Goal: Feedback & Contribution: Submit feedback/report problem

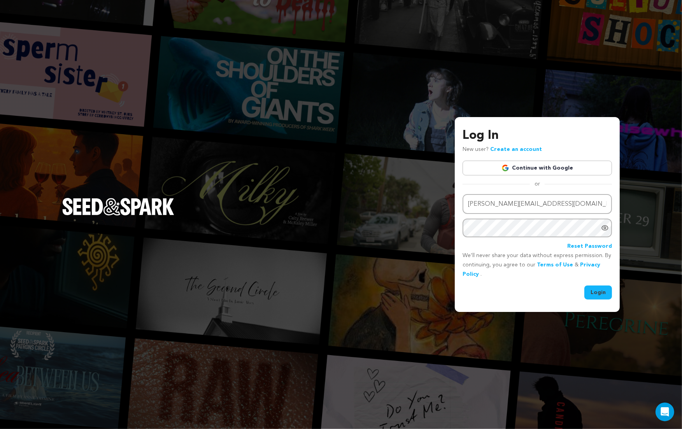
click at [596, 297] on button "Login" at bounding box center [598, 293] width 28 height 14
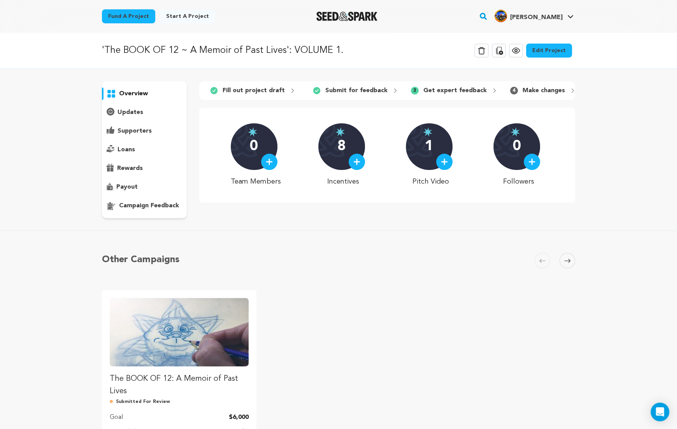
click at [145, 205] on p "campaign feedback" at bounding box center [149, 205] width 60 height 9
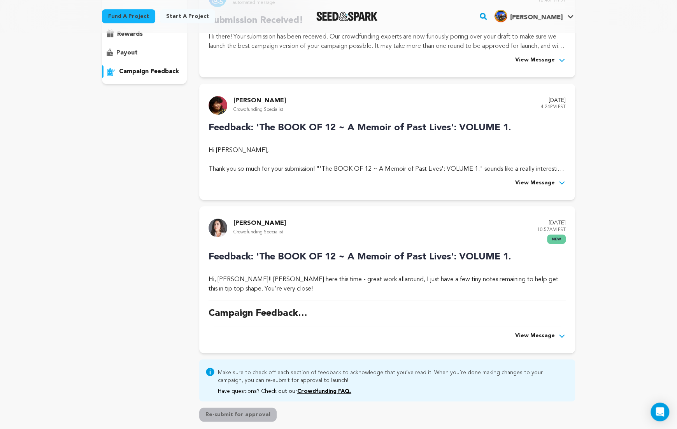
scroll to position [151, 0]
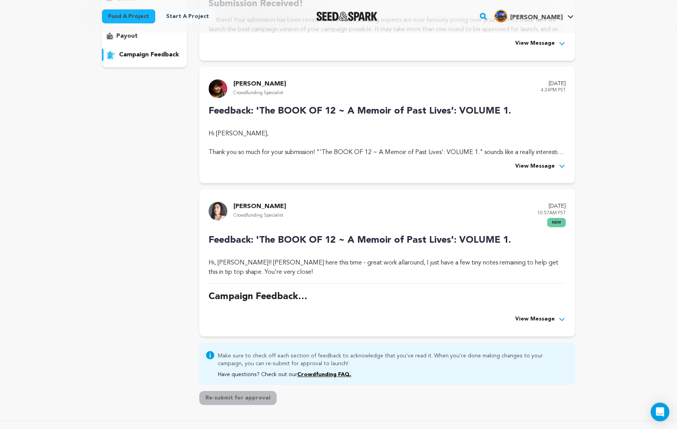
click at [526, 315] on span "View Message" at bounding box center [535, 319] width 40 height 9
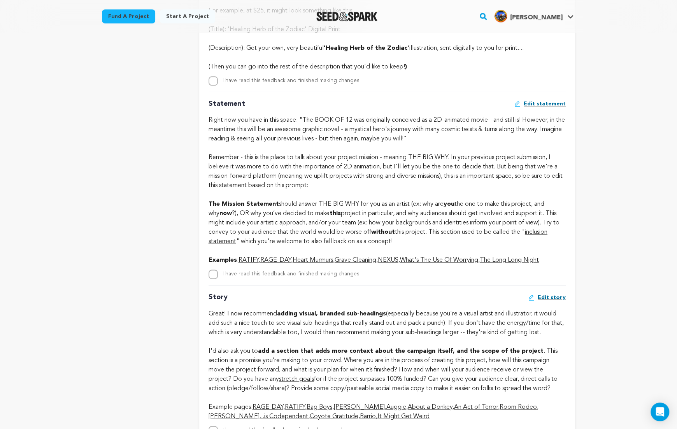
scroll to position [662, 0]
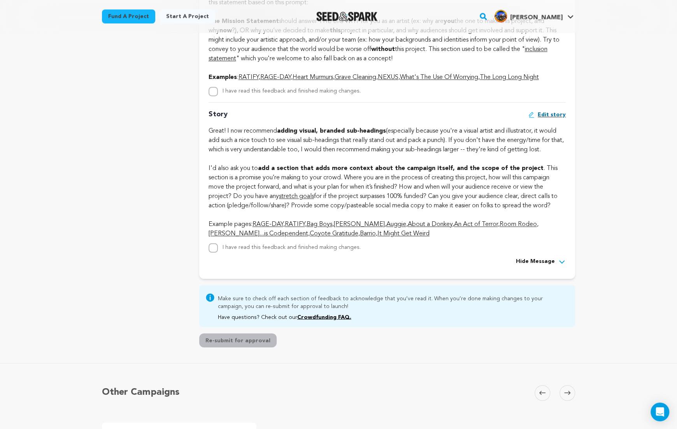
scroll to position [844, 0]
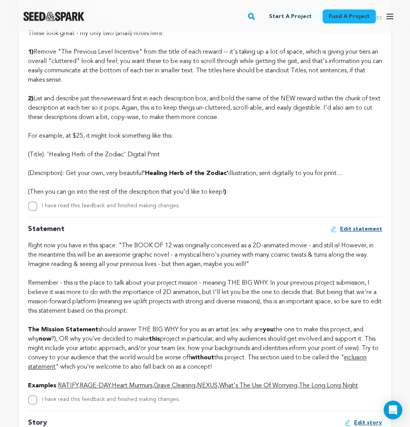
scroll to position [554, 0]
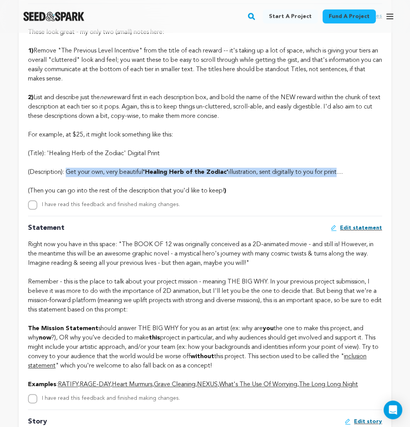
drag, startPoint x: 67, startPoint y: 171, endPoint x: 343, endPoint y: 174, distance: 275.8
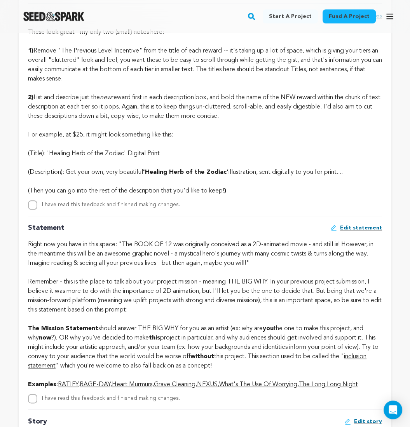
drag, startPoint x: 67, startPoint y: 171, endPoint x: 359, endPoint y: 170, distance: 291.8
copy div "Get your own, very beautiful 'Healing Herb of the Zodiac' illustration, sent di…"
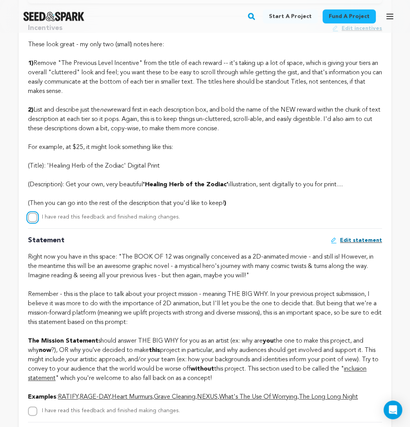
checkbox input "true"
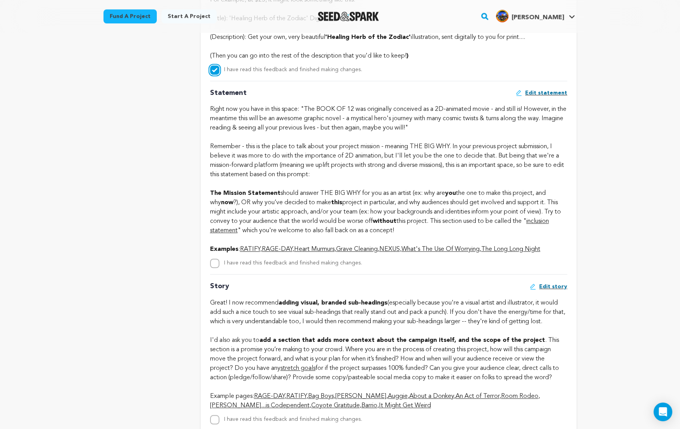
scroll to position [668, 0]
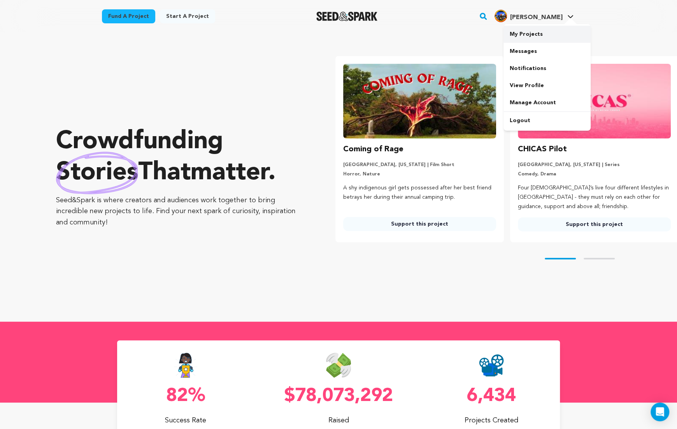
click at [534, 35] on link "My Projects" at bounding box center [546, 34] width 87 height 17
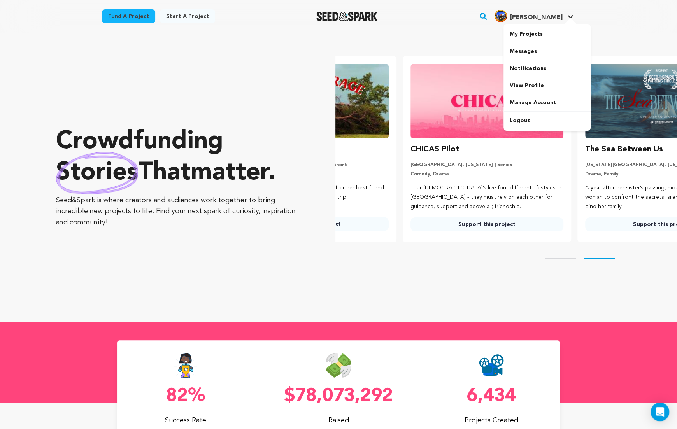
scroll to position [0, 158]
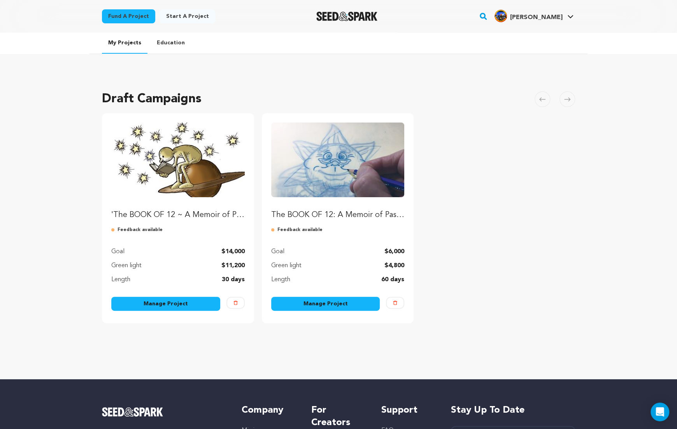
click at [175, 303] on link "Manage Project" at bounding box center [165, 304] width 109 height 14
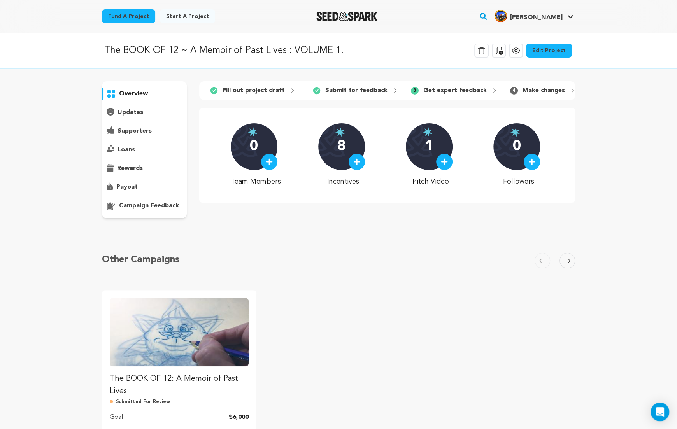
click at [554, 52] on link "Edit Project" at bounding box center [549, 51] width 46 height 14
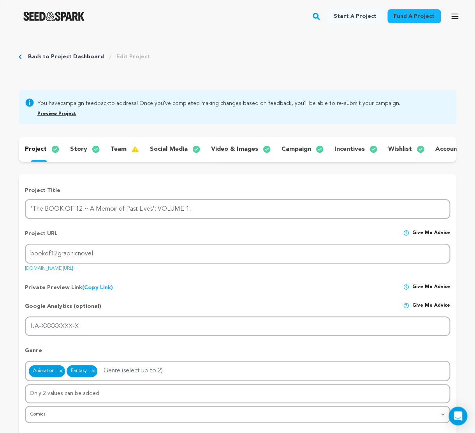
click at [350, 147] on p "incentives" at bounding box center [349, 149] width 30 height 9
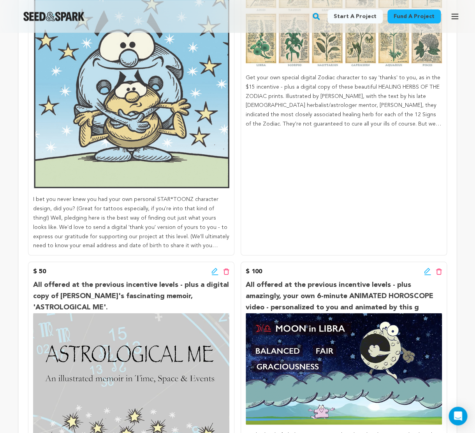
scroll to position [321, 0]
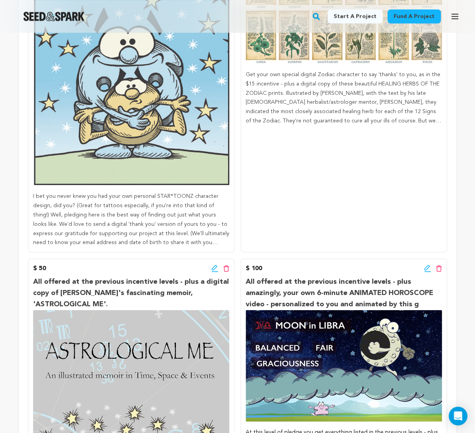
click at [35, 199] on p "I bet you never knew you had your own personal STAR*TOONZ character design, did…" at bounding box center [131, 220] width 196 height 56
drag, startPoint x: 33, startPoint y: 201, endPoint x: 85, endPoint y: 200, distance: 51.4
click at [85, 200] on p "I bet you never knew you had your own personal STAR*TOONZ character design, did…" at bounding box center [131, 220] width 196 height 56
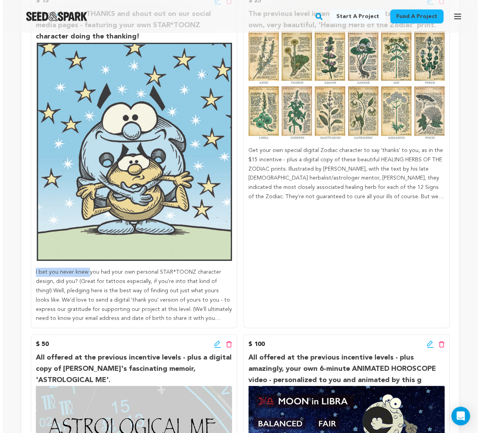
scroll to position [126, 0]
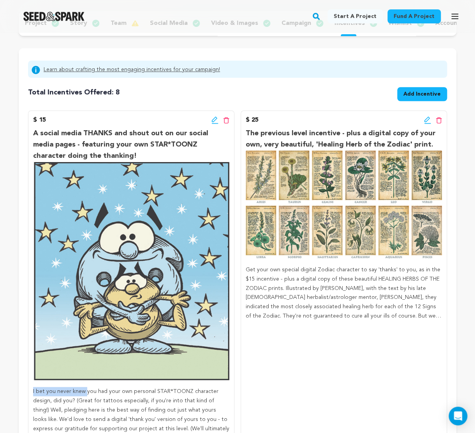
click at [214, 124] on icon at bounding box center [214, 120] width 7 height 8
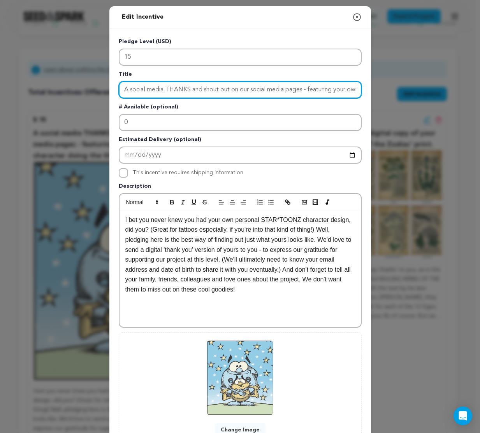
drag, startPoint x: 203, startPoint y: 89, endPoint x: 285, endPoint y: 87, distance: 82.1
click at [285, 87] on input "A social media THANKS and shout out on our social media pages - featuring your …" at bounding box center [240, 89] width 243 height 17
click at [220, 89] on input "A social media THANKS and shout out on our social media pages - featuring your …" at bounding box center [240, 89] width 243 height 17
drag, startPoint x: 202, startPoint y: 89, endPoint x: 334, endPoint y: 88, distance: 131.9
click at [334, 88] on input "A social media THANKS and shout out on our social media pages - featuring your …" at bounding box center [240, 89] width 243 height 17
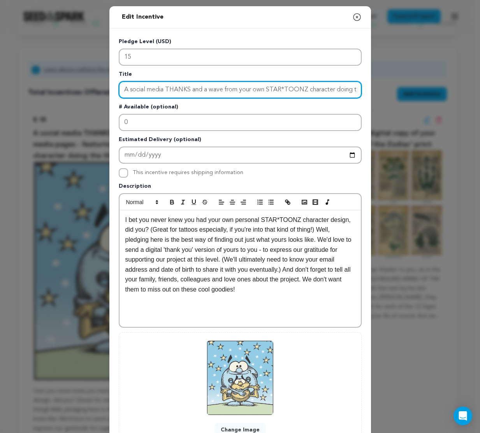
scroll to position [0, 35]
drag, startPoint x: 333, startPoint y: 89, endPoint x: 352, endPoint y: 92, distance: 18.8
click at [352, 92] on input "A social media THANKS and a wave from your own STAR*TOONZ character doing the t…" at bounding box center [240, 89] width 243 height 17
type input "A social media THANKS and a wave from your own STAR*TOONZ character!"
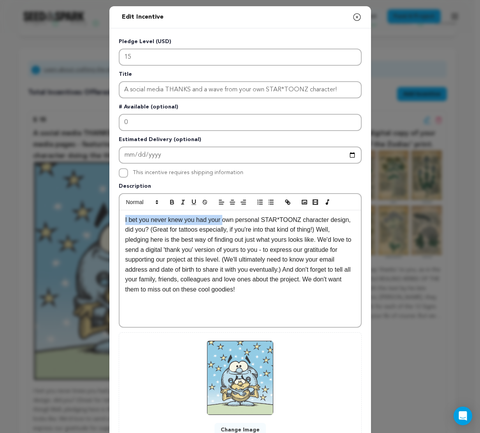
drag, startPoint x: 123, startPoint y: 220, endPoint x: 221, endPoint y: 219, distance: 98.4
click at [221, 219] on p "I bet you never knew you had your own personal STAR*TOONZ character design, did…" at bounding box center [240, 255] width 230 height 80
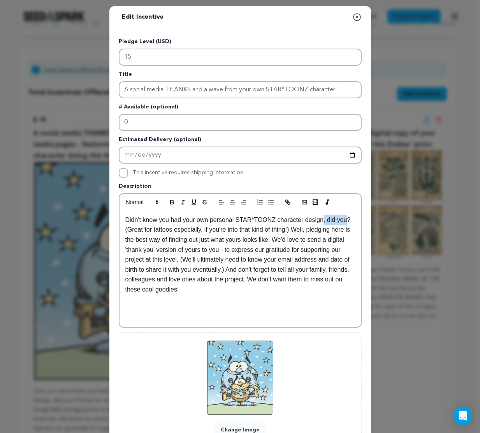
drag, startPoint x: 324, startPoint y: 221, endPoint x: 349, endPoint y: 220, distance: 25.3
click at [349, 220] on p "Didn't know you had your own personal STAR*TOONZ character design, did you? (Gr…" at bounding box center [240, 255] width 230 height 80
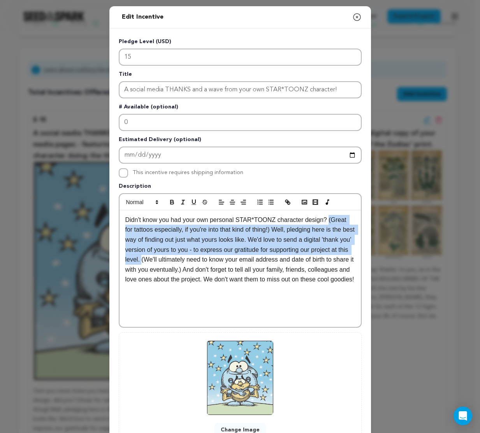
drag, startPoint x: 329, startPoint y: 221, endPoint x: 179, endPoint y: 262, distance: 155.8
click at [179, 262] on p "Didn't know you had your own personal STAR*TOONZ character design? (Great for t…" at bounding box center [240, 250] width 230 height 70
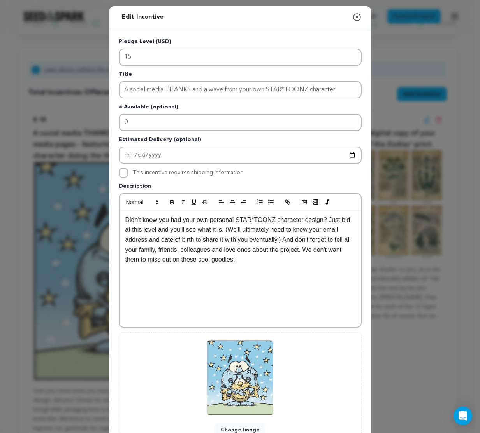
click at [286, 239] on p "Didn't know you had your own personal STAR*TOONZ character design? Just bid at …" at bounding box center [240, 240] width 230 height 50
click at [308, 249] on p "Didn't know you had your own personal STAR*TOONZ character design? Just bid at …" at bounding box center [240, 240] width 230 height 50
drag, startPoint x: 324, startPoint y: 250, endPoint x: 324, endPoint y: 261, distance: 10.5
click at [324, 261] on p "Didn't know you had your own personal STAR*TOONZ character design? Just bid at …" at bounding box center [240, 240] width 230 height 50
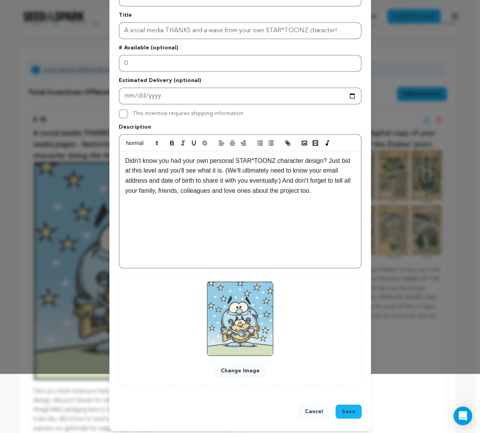
scroll to position [63, 0]
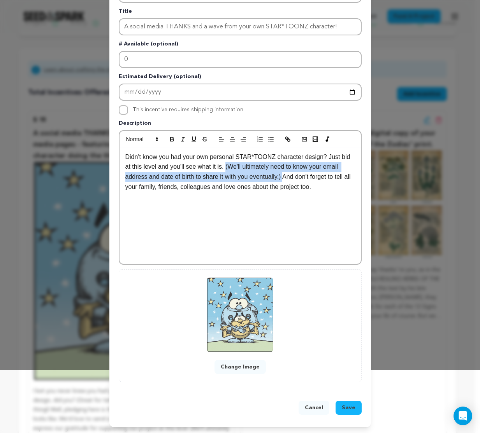
drag, startPoint x: 225, startPoint y: 167, endPoint x: 285, endPoint y: 174, distance: 60.7
click at [285, 174] on p "Didn't know you had your own personal STAR*TOONZ character design? Just bid at …" at bounding box center [240, 172] width 230 height 40
click at [275, 166] on p "Didn't know you had your own personal STAR*TOONZ character design? Just bid at …" at bounding box center [240, 172] width 230 height 40
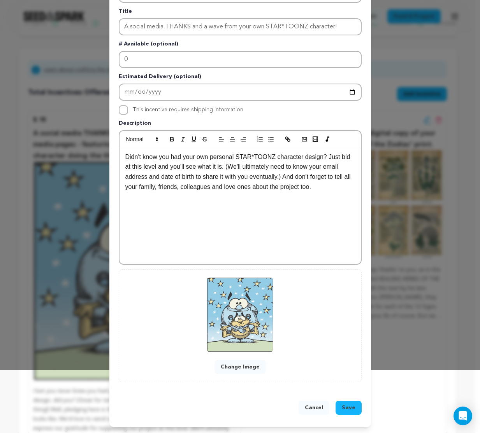
click at [155, 167] on p "Didn't know you had your own personal STAR*TOONZ character design? Just bid at …" at bounding box center [240, 172] width 230 height 40
click at [298, 167] on p "Didn't know you had your own personal STAR*TOONZ character design? Just bid at …" at bounding box center [240, 177] width 230 height 50
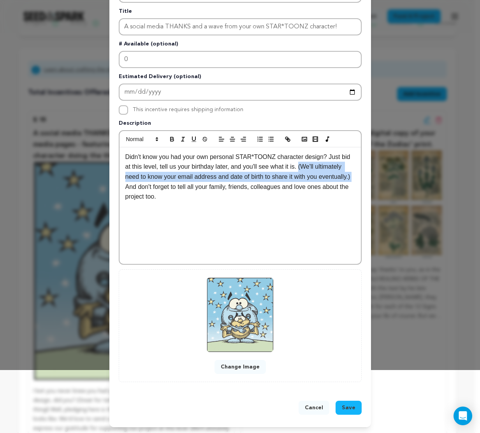
drag, startPoint x: 301, startPoint y: 166, endPoint x: 156, endPoint y: 189, distance: 146.6
click at [156, 189] on p "Didn't know you had your own personal STAR*TOONZ character design? Just bid at …" at bounding box center [240, 177] width 230 height 50
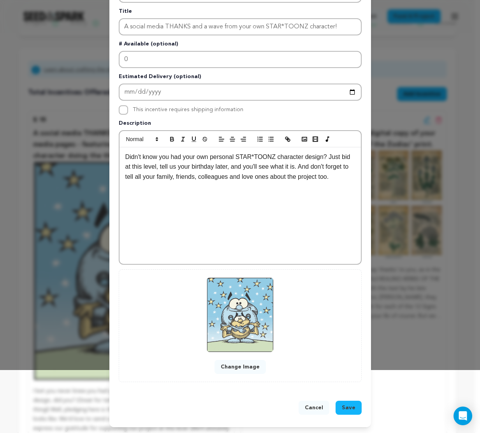
click at [259, 177] on p "Didn't know you had your own personal STAR*TOONZ character design? Just bid at …" at bounding box center [240, 167] width 230 height 30
click at [301, 168] on p "Didn't know you had your own personal STAR*TOONZ character design? Just bid at …" at bounding box center [240, 167] width 230 height 30
click at [343, 179] on p "Didn't know you had your own personal STAR*TOONZ character design? Just bid at …" at bounding box center [240, 167] width 230 height 30
click at [303, 177] on p "Didn't know you had your own personal STAR*TOONZ character design? Just bid at …" at bounding box center [240, 167] width 230 height 30
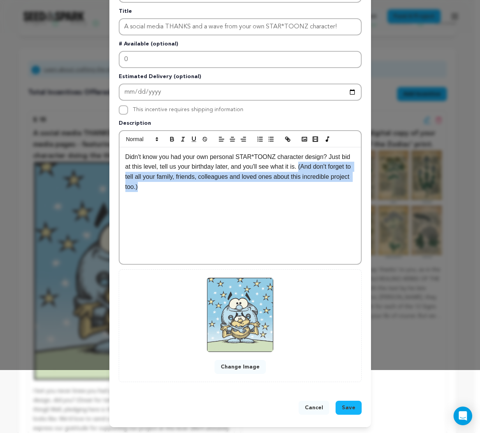
drag, startPoint x: 301, startPoint y: 168, endPoint x: 305, endPoint y: 182, distance: 15.4
click at [305, 182] on p "Didn't know you had your own personal STAR*TOONZ character design? Just bid at …" at bounding box center [240, 172] width 230 height 40
copy p "(And don't forget to tell all your family, friends, colleagues and loved ones a…"
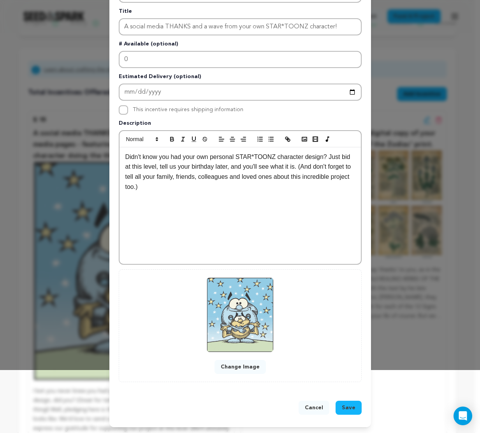
click at [276, 233] on div "Didn't know you had your own personal STAR*TOONZ character design? Just bid at …" at bounding box center [239, 205] width 241 height 117
click at [348, 407] on span "Save" at bounding box center [349, 408] width 14 height 8
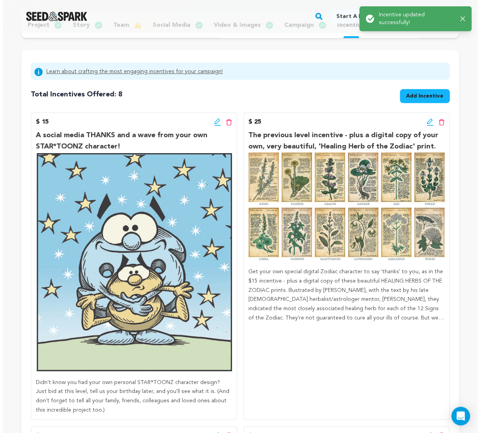
scroll to position [126, 0]
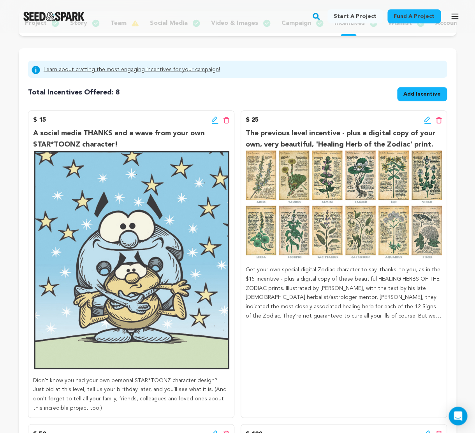
click at [427, 124] on icon at bounding box center [427, 120] width 7 height 8
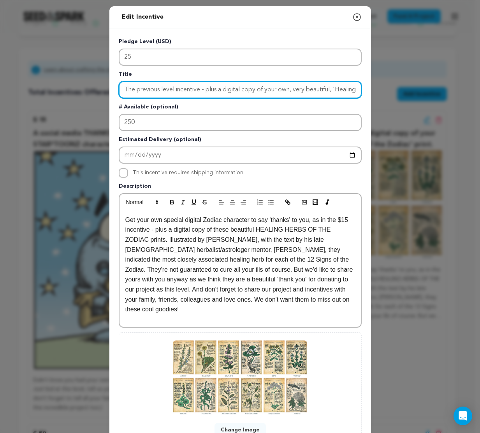
drag, startPoint x: 123, startPoint y: 89, endPoint x: 333, endPoint y: 91, distance: 210.5
click at [333, 91] on input "The previous level incentive - plus a digital copy of your own, very beautiful,…" at bounding box center [240, 89] width 243 height 17
drag, startPoint x: 123, startPoint y: 89, endPoint x: 198, endPoint y: 87, distance: 74.7
click at [198, 87] on input "'Healing Herb of the Zodiac' print." at bounding box center [240, 89] width 243 height 17
click at [255, 93] on input "'HEALING HERBS OF THE ZODIAC' print." at bounding box center [240, 89] width 243 height 17
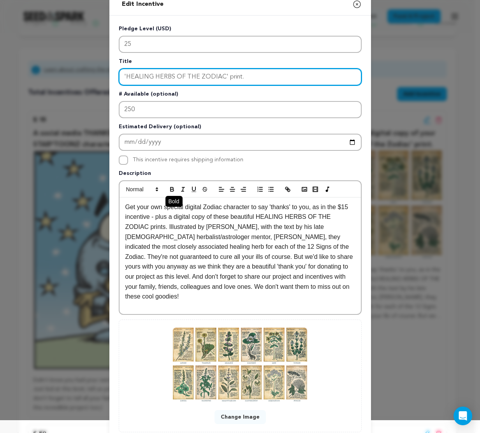
scroll to position [25, 0]
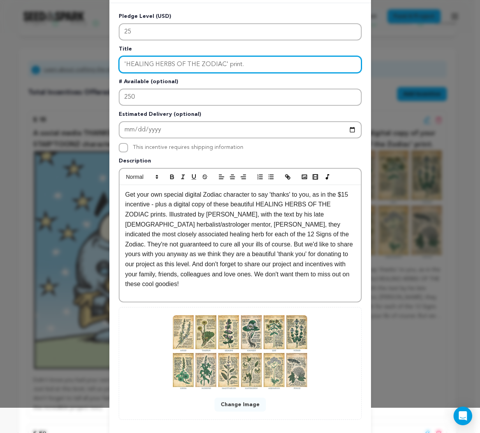
type input "'HEALING HERBS OF THE ZODIAC' print."
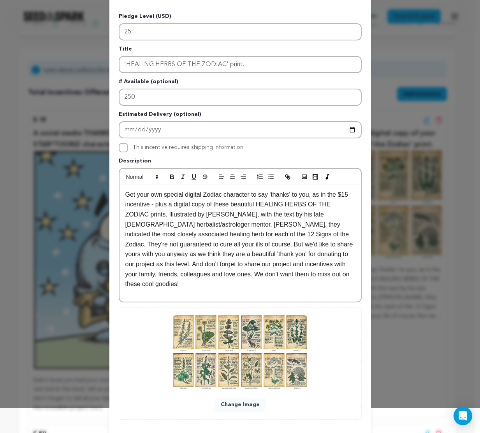
click at [170, 287] on p "Get your own special digital Zodiac character to say 'thanks' to you, as in the…" at bounding box center [240, 240] width 230 height 100
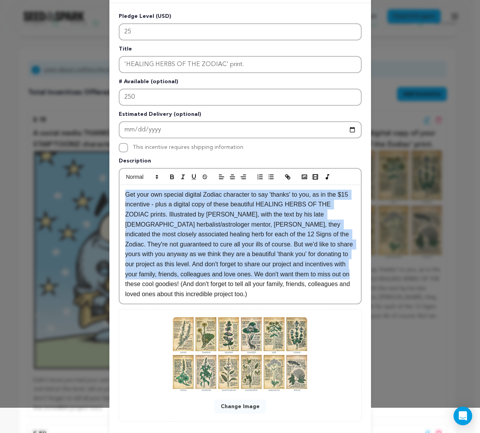
drag, startPoint x: 124, startPoint y: 195, endPoint x: 148, endPoint y: 285, distance: 92.7
click at [148, 285] on p "Get your own special digital Zodiac character to say 'thanks' to you, as in the…" at bounding box center [240, 245] width 230 height 110
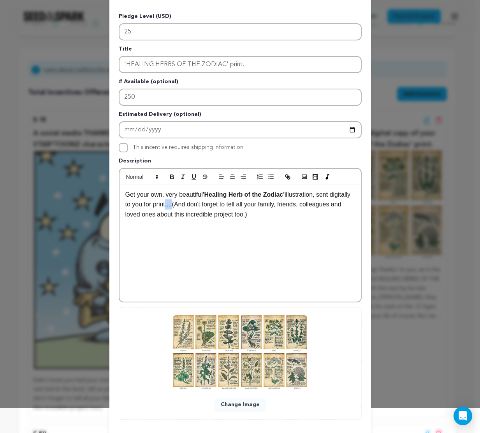
drag, startPoint x: 188, startPoint y: 206, endPoint x: 195, endPoint y: 205, distance: 6.7
click at [195, 205] on p "Get your own, very beautiful 'Healing Herb of the Zodiac' illustration, sent di…" at bounding box center [240, 205] width 230 height 30
click at [300, 257] on div "Get your own, very beautiful 'Healing Herb of the Zodiac' illustration, sent di…" at bounding box center [239, 243] width 241 height 117
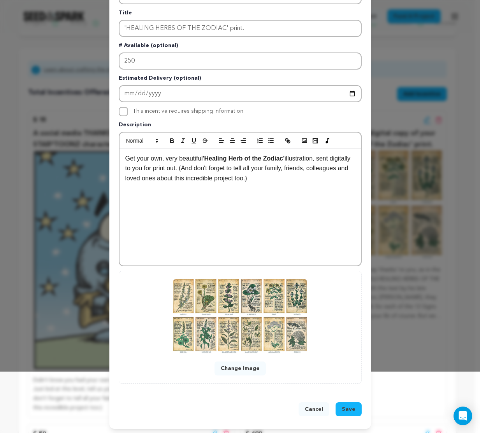
scroll to position [63, 0]
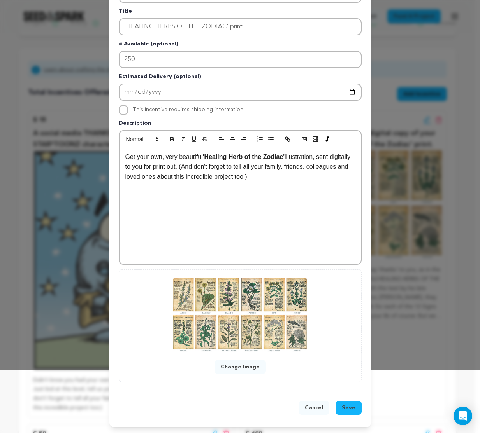
click at [345, 405] on span "Save" at bounding box center [349, 408] width 14 height 8
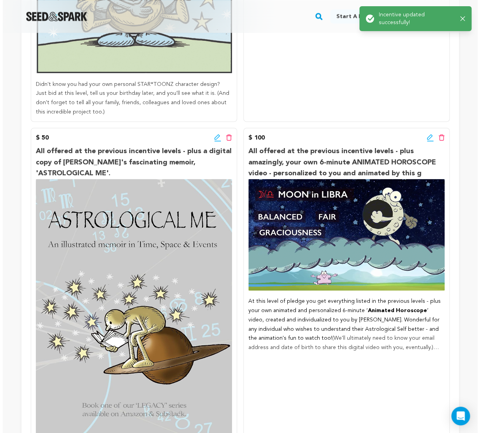
scroll to position [460, 0]
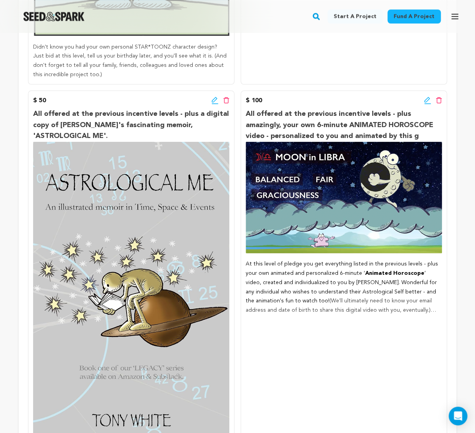
click at [213, 104] on icon at bounding box center [214, 100] width 7 height 8
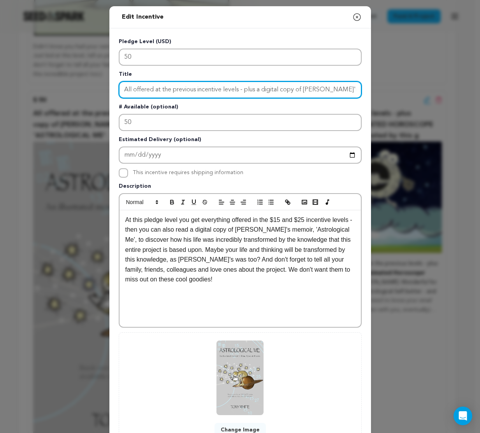
scroll to position [0, 88]
drag, startPoint x: 121, startPoint y: 88, endPoint x: 214, endPoint y: 91, distance: 92.6
click at [214, 91] on input "All offered at the previous incentive levels - plus a digital copy of Tony's fa…" at bounding box center [240, 89] width 243 height 17
click at [266, 90] on input "Tony's fascinating memoir, 'ASTROLOGICAL ME'." at bounding box center [240, 89] width 243 height 17
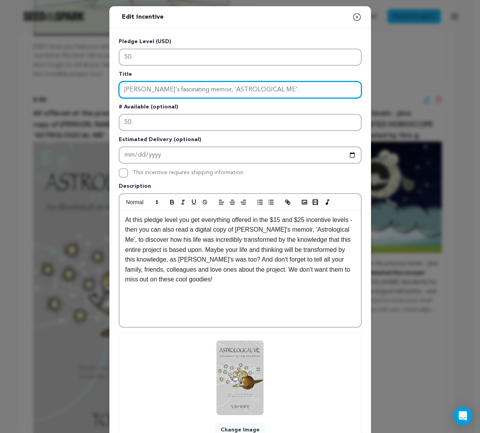
drag, startPoint x: 198, startPoint y: 89, endPoint x: 254, endPoint y: 89, distance: 55.2
click at [254, 89] on input "Tony's fascinating memoir, 'ASTROLOGICAL ME'." at bounding box center [240, 89] width 243 height 17
click at [296, 87] on input "Tony's fascinating memoir, 'ASTROLOGICAL ME'." at bounding box center [240, 89] width 243 height 17
type input "Tony's fascinating memoir, 'ASTROLOGICAL ME'."
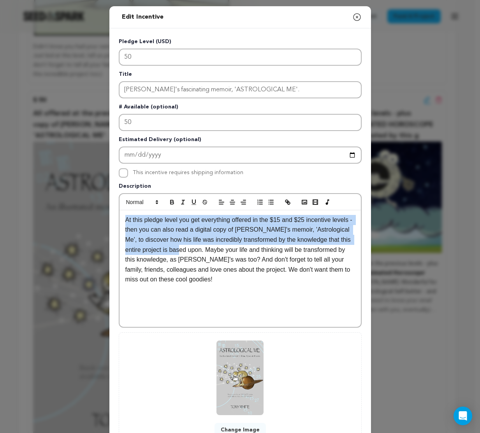
drag, startPoint x: 123, startPoint y: 221, endPoint x: 206, endPoint y: 253, distance: 89.3
click at [206, 253] on p "At this pledge level you get everything offered in the $15 and $25 incentive le…" at bounding box center [240, 250] width 230 height 70
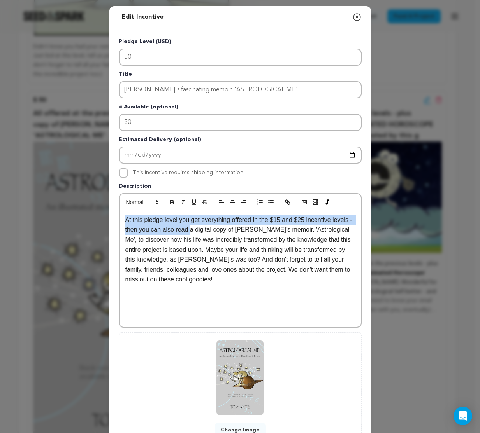
drag, startPoint x: 123, startPoint y: 220, endPoint x: 212, endPoint y: 225, distance: 88.8
click at [212, 225] on p "At this pledge level you get everything offered in the $15 and $25 incentive le…" at bounding box center [240, 250] width 230 height 70
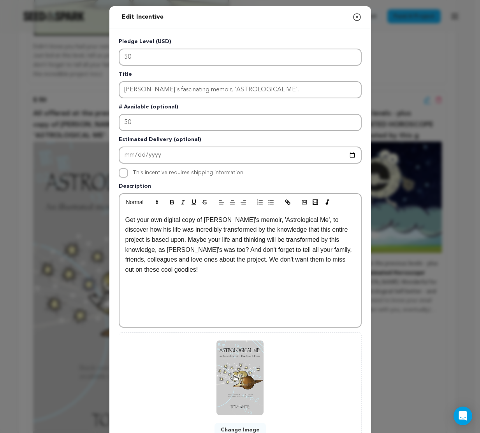
click at [224, 220] on p "Get your own digital copy of Tony's memoir, 'Astrological Me', to discover how …" at bounding box center [240, 245] width 230 height 60
drag, startPoint x: 331, startPoint y: 221, endPoint x: 327, endPoint y: 222, distance: 4.1
click at [327, 222] on p "Get your own digital copy of Tony's fascinating memoir, 'Astrological Me', to d…" at bounding box center [240, 245] width 230 height 60
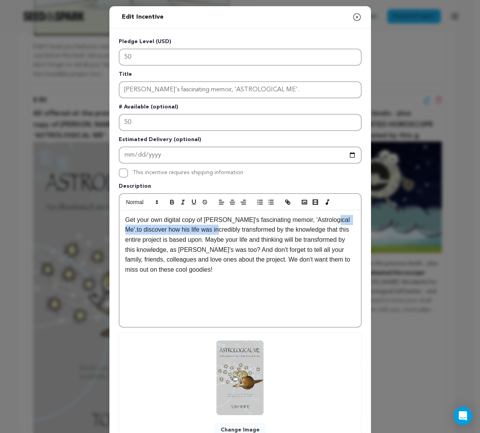
drag, startPoint x: 329, startPoint y: 219, endPoint x: 224, endPoint y: 230, distance: 105.5
click at [224, 230] on p "Get your own digital copy of Tony's fascinating memoir, 'Astrological Me'.to di…" at bounding box center [240, 245] width 230 height 60
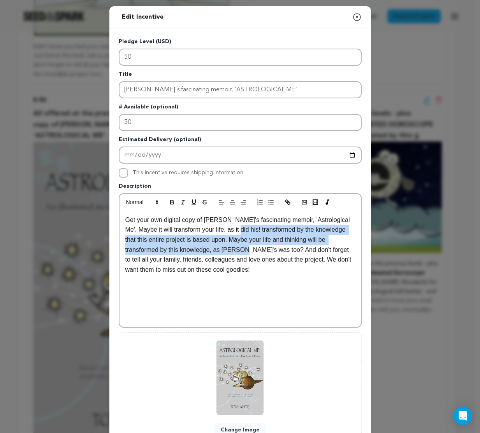
drag, startPoint x: 230, startPoint y: 230, endPoint x: 225, endPoint y: 248, distance: 19.2
click at [225, 248] on p "Get your own digital copy of Tony's fascinating memoir, 'Astrological Me'. Mayb…" at bounding box center [240, 245] width 230 height 60
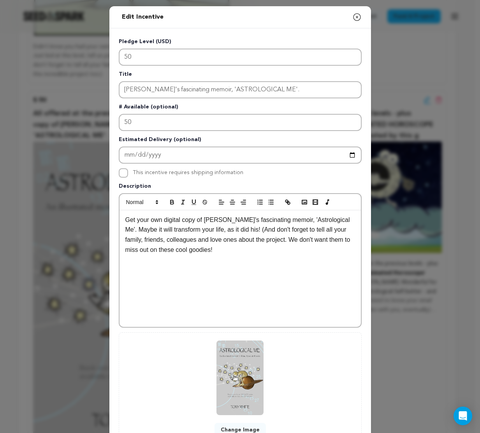
click at [240, 239] on p "Get your own digital copy of Tony's fascinating memoir, 'Astrological Me'. Mayb…" at bounding box center [240, 235] width 230 height 40
click at [296, 241] on p "Get your own digital copy of Tony's fascinating memoir, 'Astrological Me'. Mayb…" at bounding box center [240, 235] width 230 height 40
drag, startPoint x: 312, startPoint y: 240, endPoint x: 253, endPoint y: 252, distance: 60.3
click at [253, 252] on p "Get your own digital copy of Tony's fascinating memoir, 'Astrological Me'. Mayb…" at bounding box center [240, 235] width 230 height 40
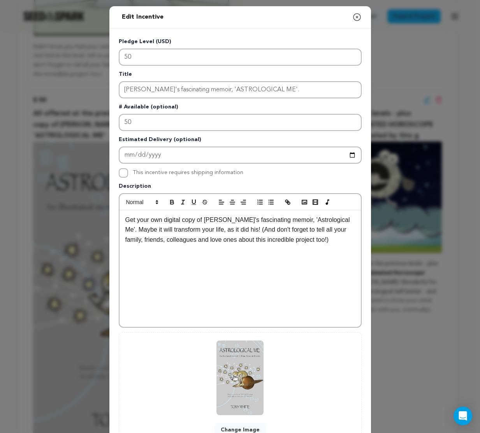
click at [198, 268] on div "Get your own digital copy of Tony's fascinating memoir, 'Astrological Me'. Mayb…" at bounding box center [239, 268] width 241 height 117
drag, startPoint x: 283, startPoint y: 221, endPoint x: 324, endPoint y: 221, distance: 41.2
click at [324, 221] on p "Get your own digital copy of Tony's fascinating memoir, 'Astrological Me'. Mayb…" at bounding box center [240, 230] width 230 height 30
click at [159, 230] on p "Get your own digital copy of Tony's fascinating memoir, 'ASTROLOGICAL ME'. Mayb…" at bounding box center [240, 235] width 230 height 40
click at [335, 239] on p "Get your own digital copy of Tony's fascinating memoir, 'ASTROLOGICAL ME'. Mayb…" at bounding box center [240, 235] width 230 height 40
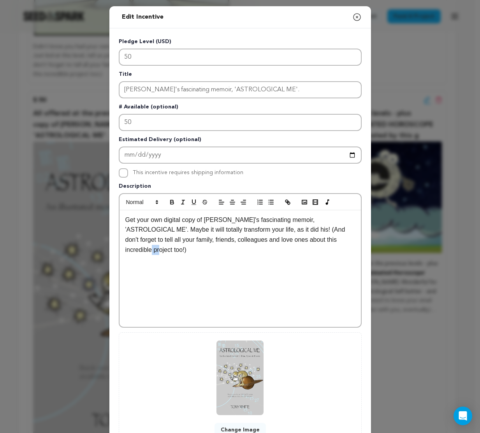
click at [335, 239] on p "Get your own digital copy of Tony's fascinating memoir, 'ASTROLOGICAL ME'. Mayb…" at bounding box center [240, 235] width 230 height 40
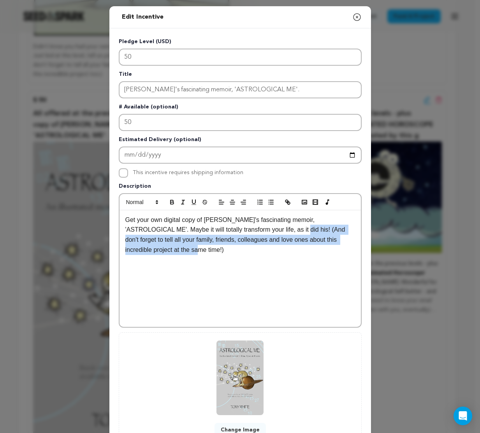
drag, startPoint x: 269, startPoint y: 231, endPoint x: 270, endPoint y: 247, distance: 15.6
click at [270, 247] on p "Get your own digital copy of Tony's fascinating memoir, 'ASTROLOGICAL ME'. Mayb…" at bounding box center [240, 235] width 230 height 40
copy p "(And don't forget to tell all your family, friends, colleagues and love ones ab…"
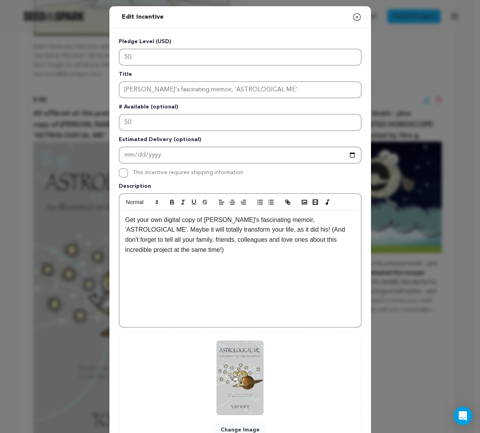
click at [279, 305] on div "Get your own digital copy of Tony's fascinating memoir, 'ASTROLOGICAL ME'. Mayb…" at bounding box center [239, 268] width 241 height 117
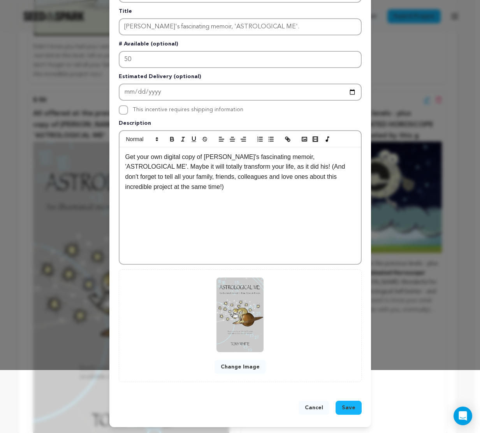
click at [345, 407] on span "Save" at bounding box center [349, 408] width 14 height 8
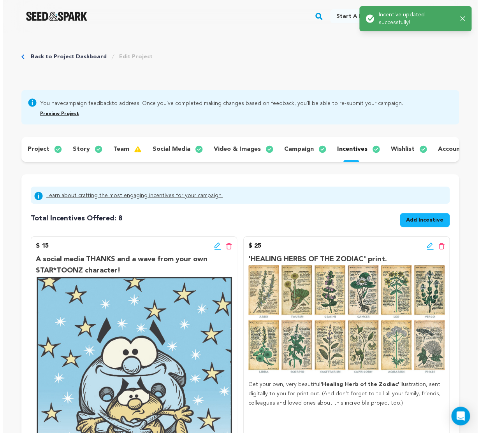
scroll to position [0, 0]
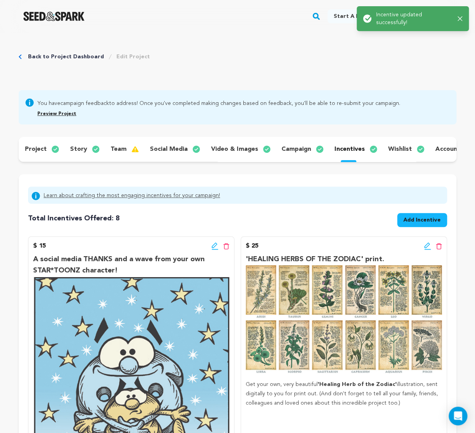
click at [214, 250] on icon at bounding box center [214, 246] width 7 height 8
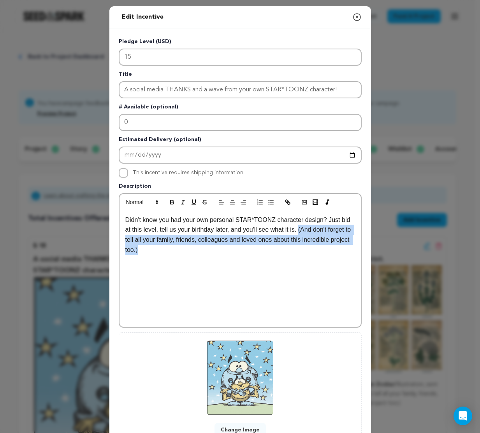
drag, startPoint x: 301, startPoint y: 230, endPoint x: 301, endPoint y: 249, distance: 18.3
click at [301, 249] on p "Didn't know you had your own personal STAR*TOONZ character design? Just bid at …" at bounding box center [240, 235] width 230 height 40
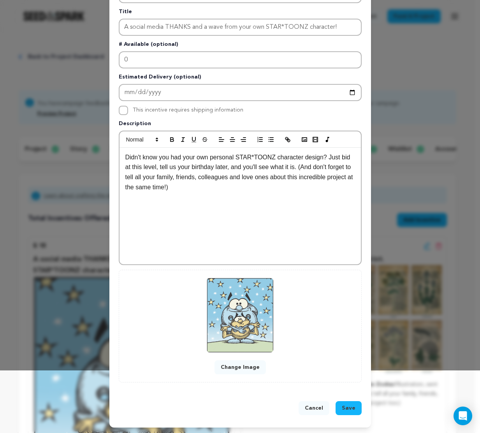
scroll to position [63, 0]
click at [353, 411] on button "Save" at bounding box center [348, 408] width 26 height 14
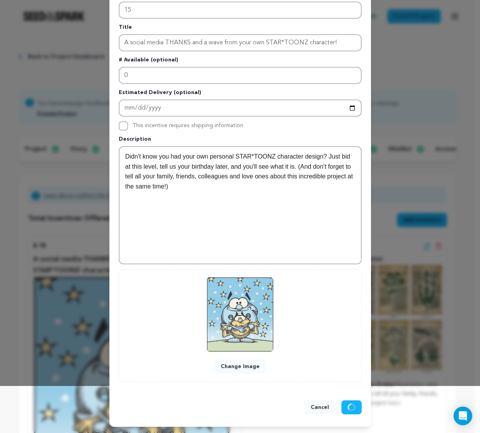
scroll to position [46, 0]
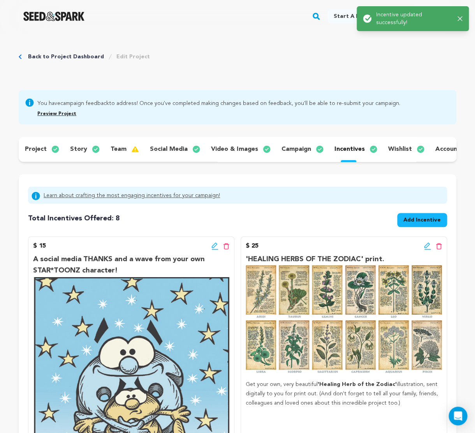
click at [425, 250] on icon at bounding box center [427, 246] width 7 height 8
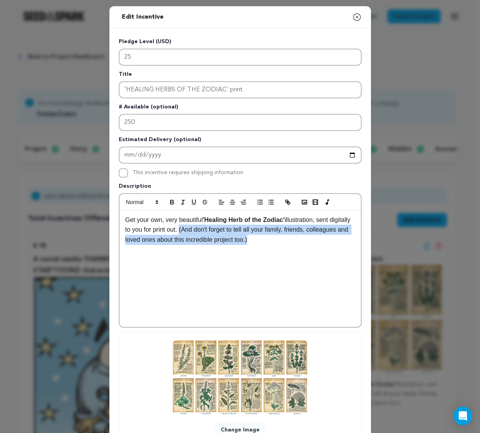
drag, startPoint x: 202, startPoint y: 230, endPoint x: 304, endPoint y: 244, distance: 102.8
click at [304, 244] on p "Get your own, very beautiful 'Healing Herb of the Zodiac' illustration, sent di…" at bounding box center [240, 230] width 230 height 30
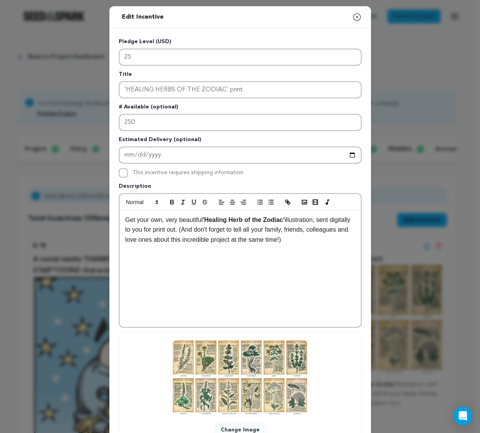
scroll to position [63, 0]
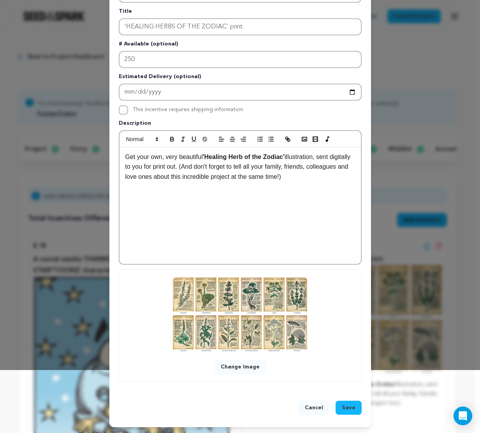
click at [346, 406] on span "Save" at bounding box center [349, 408] width 14 height 8
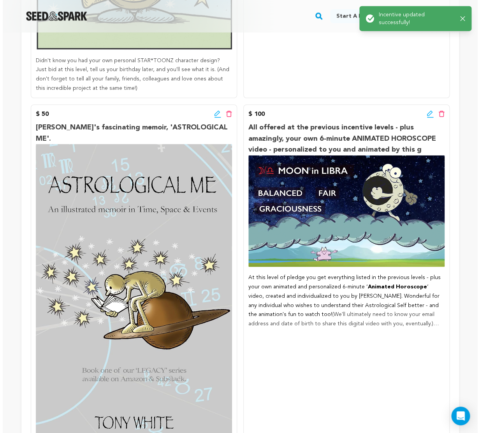
scroll to position [504, 0]
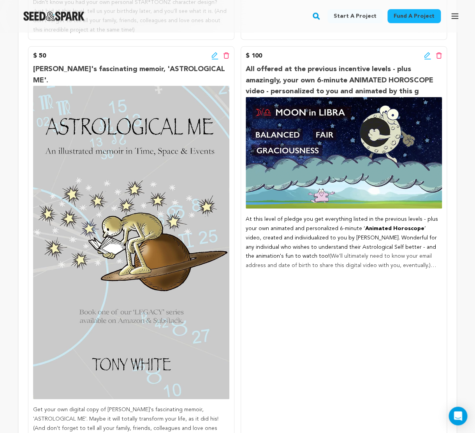
click at [427, 60] on icon at bounding box center [427, 56] width 7 height 8
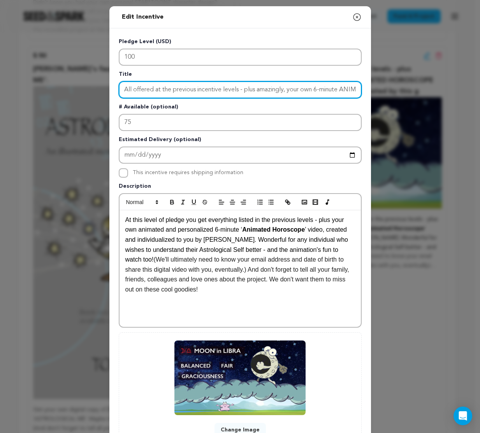
drag, startPoint x: 123, startPoint y: 89, endPoint x: 289, endPoint y: 88, distance: 166.5
click at [289, 88] on input "All offered at the previous incentive levels - plus amazingly, your own 6-minut…" at bounding box center [240, 89] width 243 height 17
click at [148, 89] on input "Your own 6-minute ANIMATED HOROSCOPE video - personalized to you and animated b…" at bounding box center [240, 89] width 243 height 17
drag, startPoint x: 284, startPoint y: 88, endPoint x: 397, endPoint y: 95, distance: 113.4
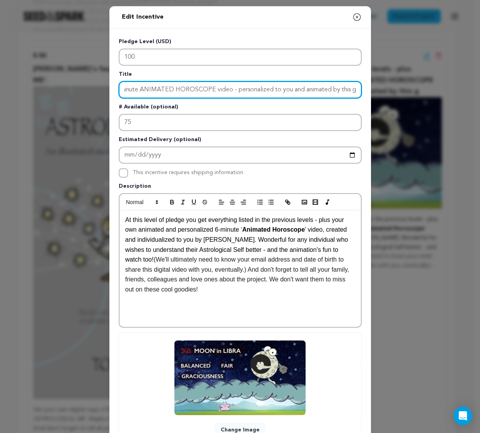
click at [361, 95] on input "Your own personalized 6-minute ANIMATED HOROSCOPE video - personalized to you a…" at bounding box center [240, 89] width 243 height 17
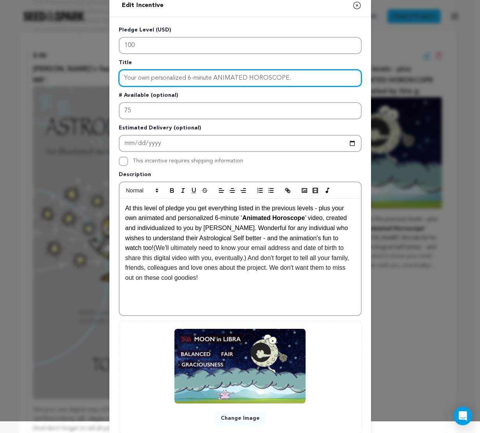
scroll to position [19, 0]
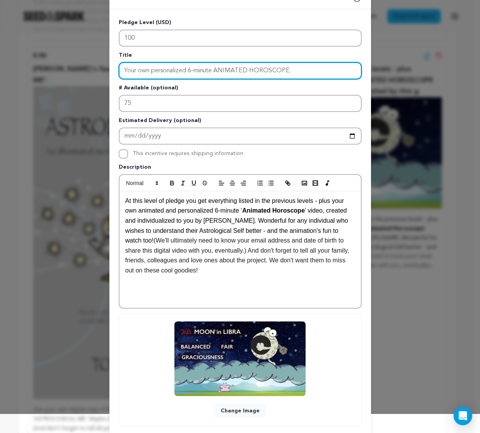
type input "Your own personalized 6-minute ANIMATED HOROSCOPE."
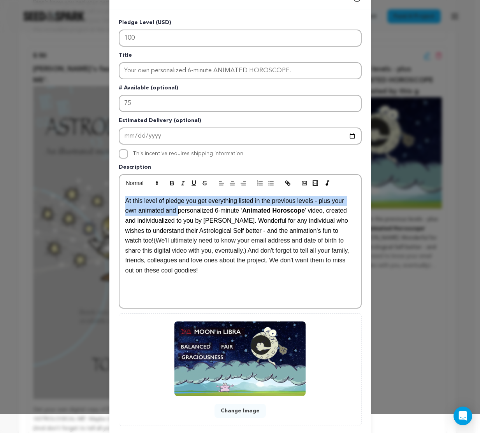
drag, startPoint x: 123, startPoint y: 201, endPoint x: 177, endPoint y: 208, distance: 54.5
click at [177, 208] on span "At this level of pledge you get everything listed in the previous levels - plus…" at bounding box center [235, 206] width 221 height 17
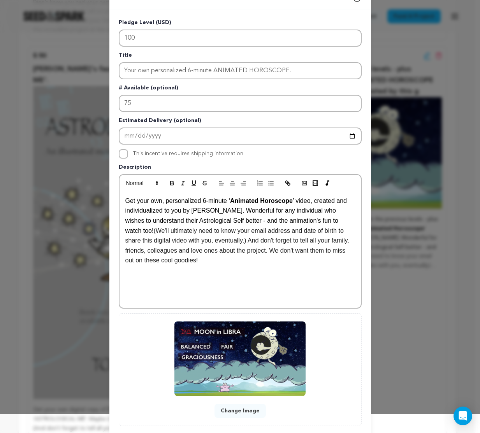
click at [200, 200] on span "Get your own, personalized 6-minute ‘" at bounding box center [177, 201] width 105 height 7
drag, startPoint x: 318, startPoint y: 202, endPoint x: 181, endPoint y: 213, distance: 137.0
click at [181, 213] on span "’ video, created and individualized to you by Tony. Wonderful for any individua…" at bounding box center [237, 216] width 225 height 37
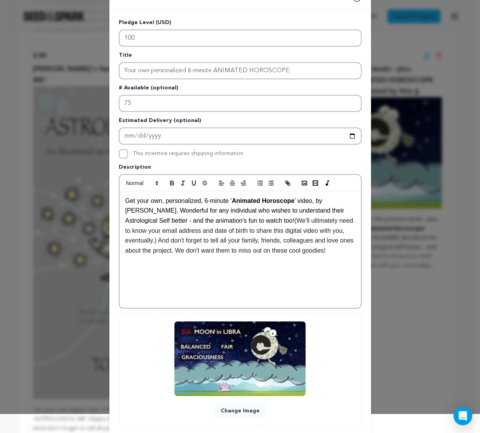
click at [320, 201] on span "’ video, by Tony. Wonderful for any individual who wishes to understand their A…" at bounding box center [235, 211] width 220 height 26
click at [139, 221] on span "’ video, from Tony. Wonderful for any individual who wishes to understand their…" at bounding box center [235, 211] width 220 height 26
click at [246, 212] on span "’ video, from Tony. Wonderful for any individual who wishes to understand their…" at bounding box center [235, 211] width 220 height 26
click at [316, 211] on span "’ video, from Tony. Wonderful for any individual who wishes to quickly understa…" at bounding box center [239, 211] width 228 height 26
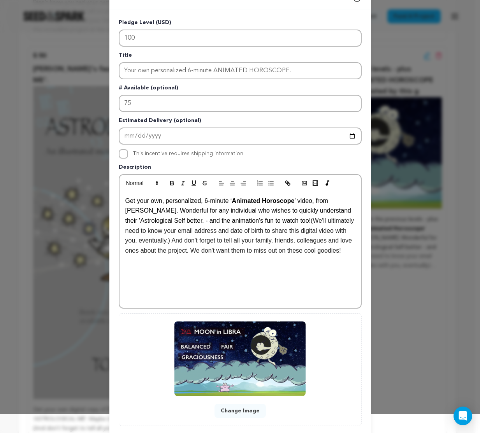
click at [133, 222] on span "’ video, from Tony. Wonderful for any individual who wishes to quickly understa…" at bounding box center [239, 211] width 228 height 26
drag, startPoint x: 315, startPoint y: 210, endPoint x: 144, endPoint y: 219, distance: 172.2
click at [137, 224] on span "’ video, from Tony. Wonderful for any individual who wishes to quickly understa…" at bounding box center [239, 211] width 228 height 26
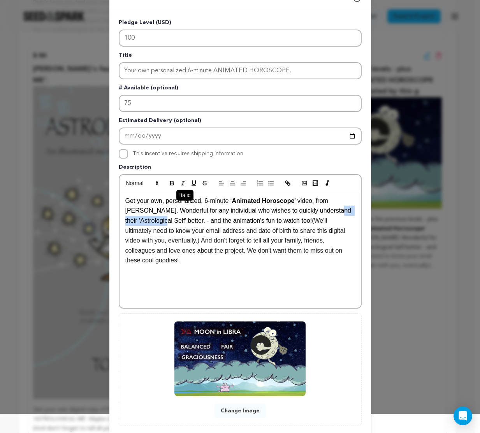
click at [182, 184] on line "button" at bounding box center [182, 183] width 1 height 4
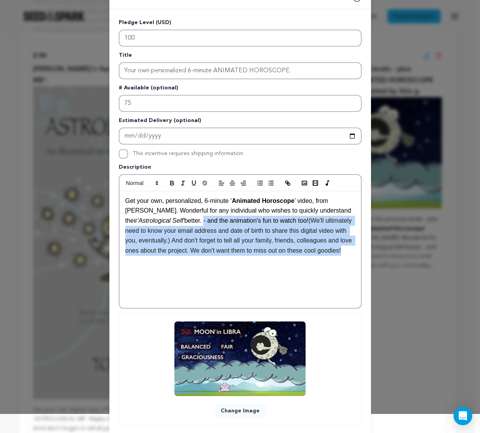
drag, startPoint x: 157, startPoint y: 222, endPoint x: 347, endPoint y: 254, distance: 192.9
click at [347, 254] on p "Get your own, personalized, 6-minute ‘ Animated Horoscope ’ video, from Tony. W…" at bounding box center [240, 226] width 230 height 60
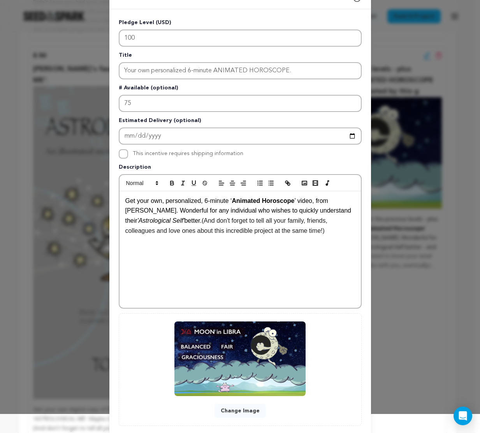
scroll to position [0, 0]
click at [307, 246] on div "Get your own, personalized, 6-minute ‘ Animated Horoscope ’ video, from Tony. W…" at bounding box center [239, 249] width 241 height 117
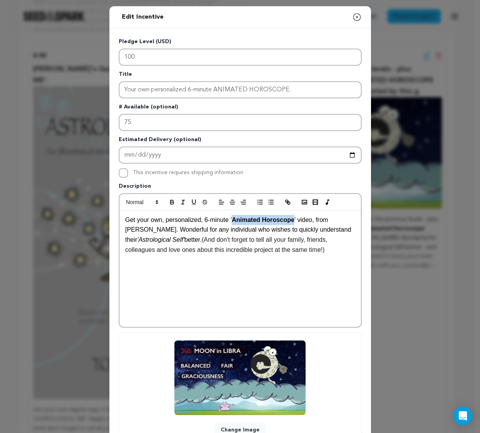
drag, startPoint x: 233, startPoint y: 221, endPoint x: 295, endPoint y: 221, distance: 61.9
click at [294, 221] on strong "Animated Horoscope" at bounding box center [262, 220] width 63 height 7
click at [324, 219] on span "’ video, from Tony. Wonderful for any individual who wishes to quickly understa…" at bounding box center [239, 230] width 228 height 26
click at [167, 239] on em "'Astrological Self'" at bounding box center [160, 240] width 47 height 7
click at [264, 284] on div "Get your own, personalized, 6-minute ‘ ANIMATED HOROSCOPE ’ video, from Tony. W…" at bounding box center [239, 268] width 241 height 117
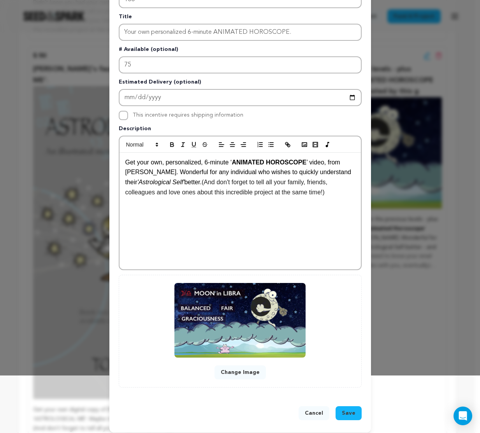
scroll to position [63, 0]
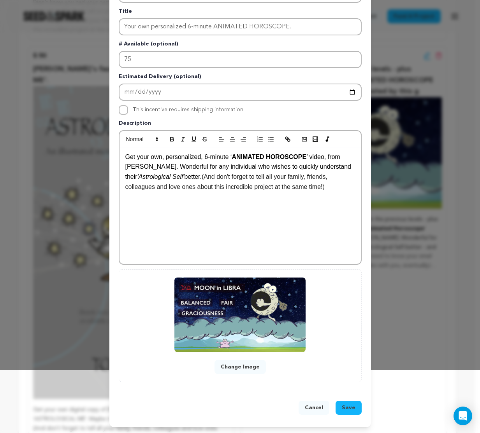
click at [349, 408] on span "Save" at bounding box center [349, 408] width 14 height 8
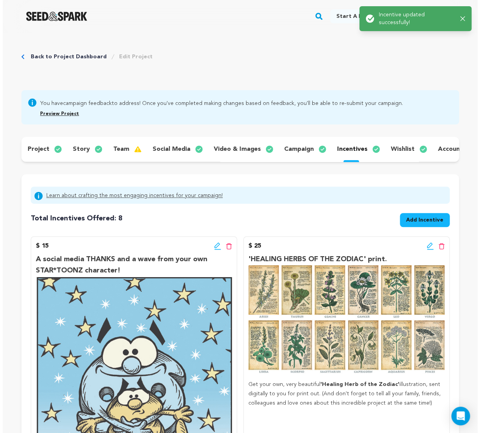
scroll to position [0, 0]
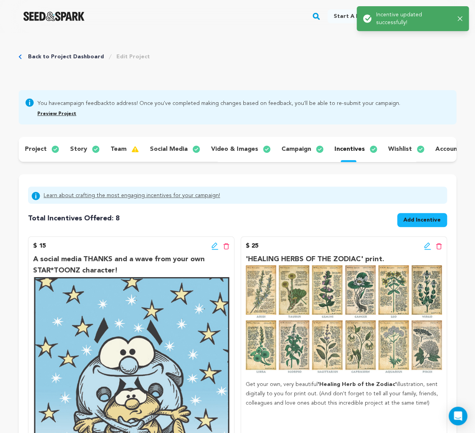
click at [215, 250] on icon at bounding box center [214, 246] width 7 height 8
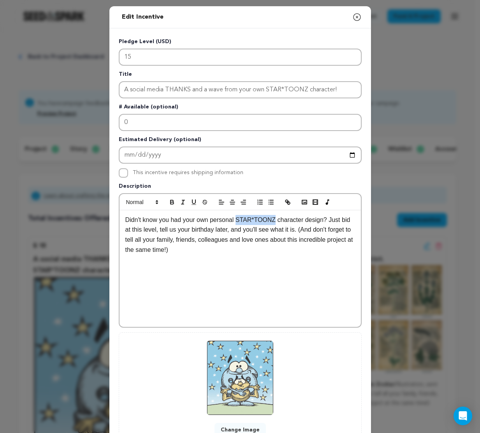
drag, startPoint x: 236, startPoint y: 218, endPoint x: 276, endPoint y: 219, distance: 39.7
click at [276, 219] on p "Didn't know you had your own personal STAR*TOONZ character design? Just bid at …" at bounding box center [240, 235] width 230 height 40
click at [170, 203] on icon "button" at bounding box center [171, 203] width 3 height 2
click at [279, 218] on p "Didn't know you had your own personal STAR*TOONZ character design? Just bid at …" at bounding box center [240, 235] width 230 height 40
drag, startPoint x: 279, startPoint y: 219, endPoint x: 326, endPoint y: 222, distance: 48.0
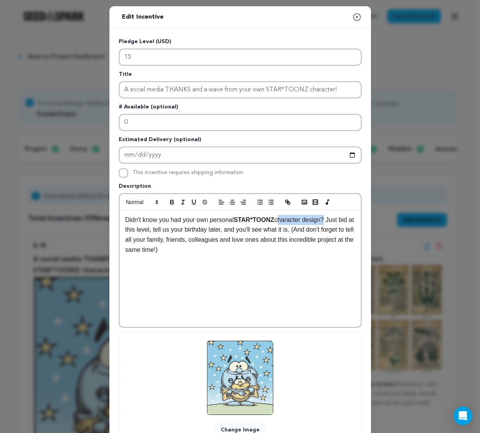
click at [326, 222] on p "Didn't know you had your own personal STAR*TOONZ character design? Just bid at …" at bounding box center [240, 235] width 230 height 40
click at [171, 201] on icon "button" at bounding box center [171, 202] width 7 height 7
click at [219, 245] on p "Didn't know you had your own personal STAR*TOONZ character design ? Just bid at…" at bounding box center [240, 235] width 230 height 40
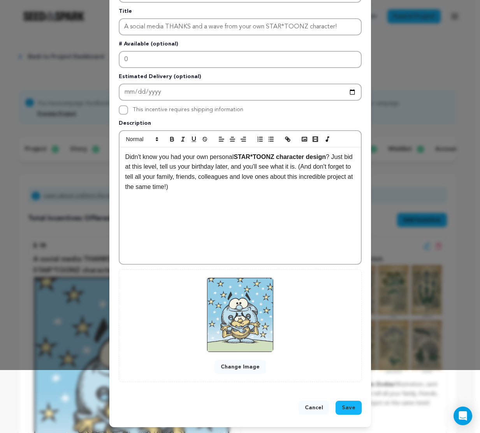
click at [351, 409] on span "Save" at bounding box center [349, 408] width 14 height 8
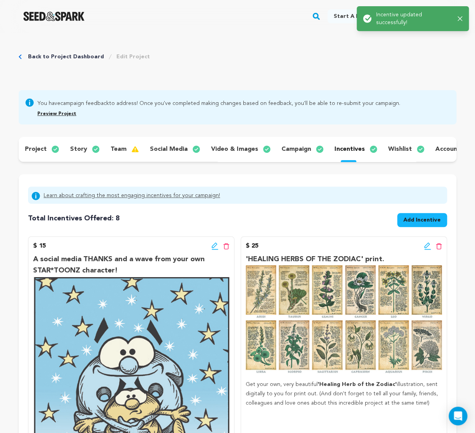
click at [428, 250] on icon at bounding box center [427, 246] width 7 height 8
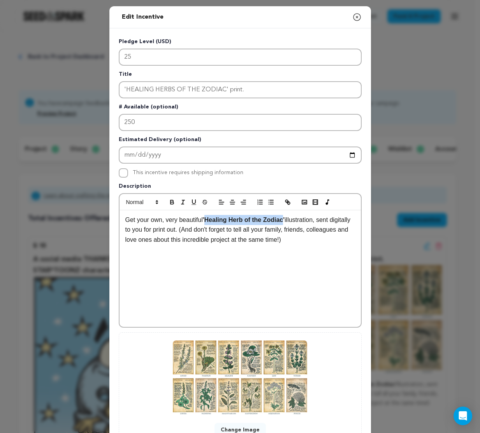
drag, startPoint x: 207, startPoint y: 219, endPoint x: 286, endPoint y: 221, distance: 79.4
click at [284, 221] on strong "'Healing Herb of the Zodiac'" at bounding box center [244, 220] width 82 height 7
click at [286, 271] on div "Get your own, very beautiful 'HEALING HERBS OF THE ZODIAC' illustration, sent d…" at bounding box center [239, 268] width 241 height 117
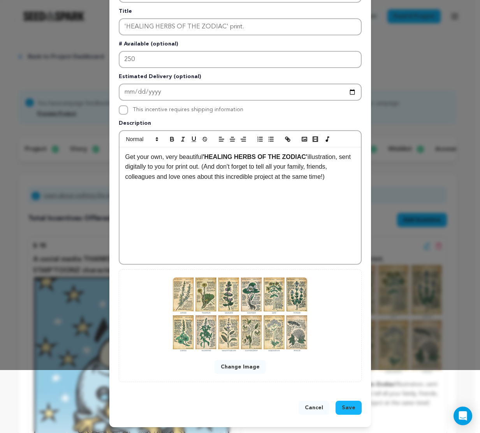
click at [349, 409] on span "Save" at bounding box center [349, 408] width 14 height 8
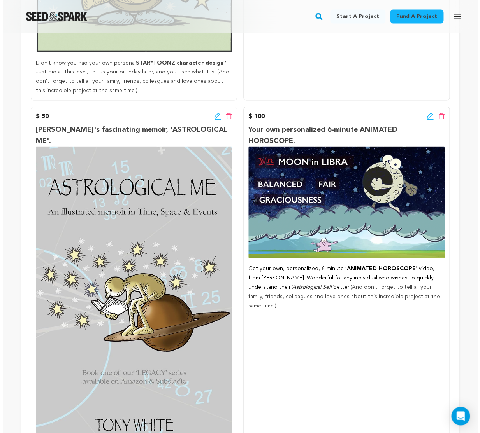
scroll to position [485, 0]
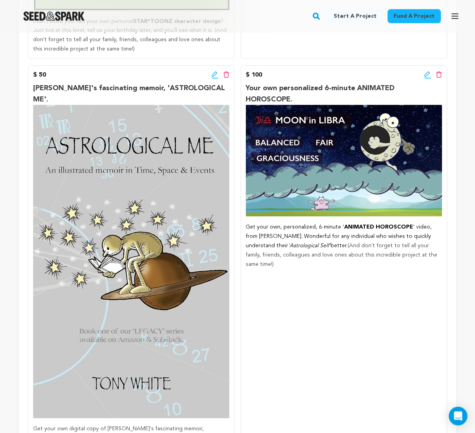
click at [214, 77] on icon at bounding box center [214, 74] width 5 height 5
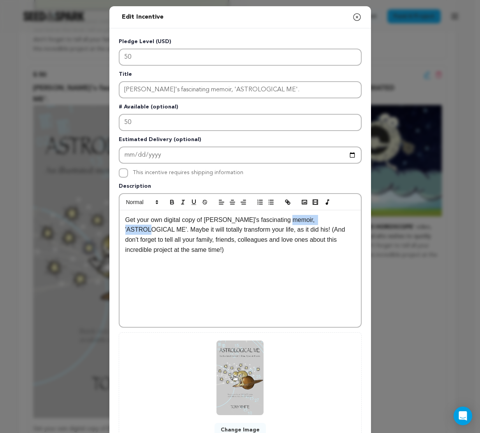
drag, startPoint x: 282, startPoint y: 220, endPoint x: 338, endPoint y: 220, distance: 55.2
click at [338, 220] on p "Get your own digital copy of Tony's fascinating memoir, 'ASTROLOGICAL ME'. Mayb…" at bounding box center [240, 235] width 230 height 40
click at [170, 199] on icon "button" at bounding box center [171, 202] width 7 height 7
click at [254, 262] on div "Get your own digital copy of Tony's fascinating memoir, ' ASTROLOGICAL ME '. Ma…" at bounding box center [239, 268] width 241 height 117
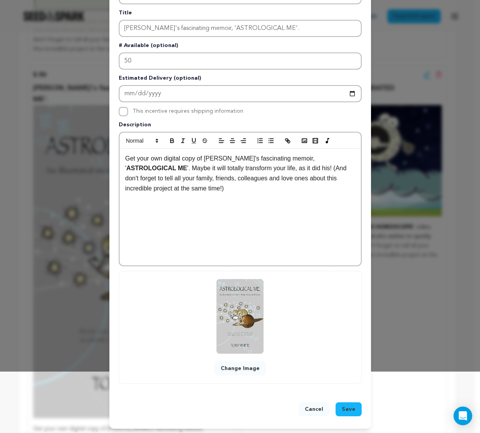
scroll to position [63, 0]
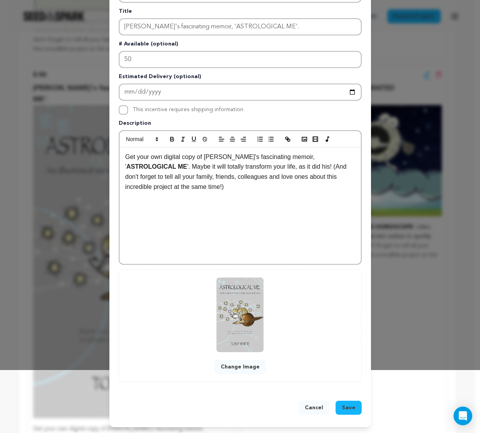
click at [350, 411] on span "Save" at bounding box center [349, 408] width 14 height 8
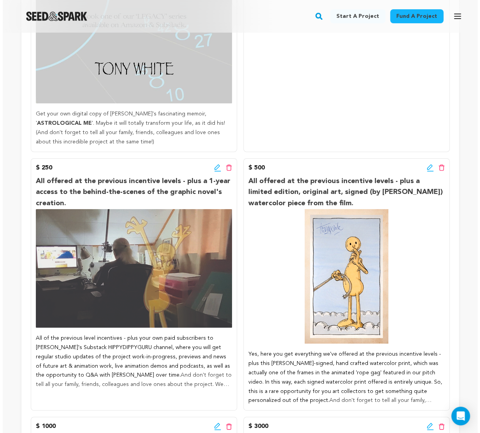
scroll to position [813, 0]
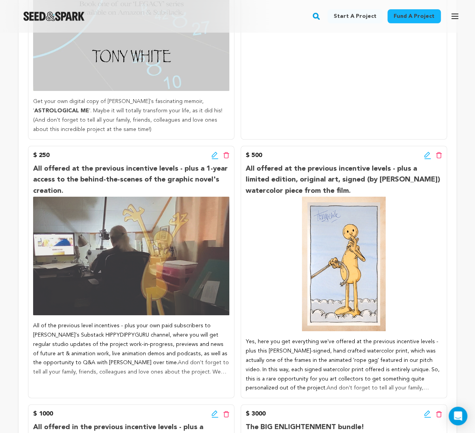
click at [214, 152] on icon at bounding box center [214, 156] width 7 height 8
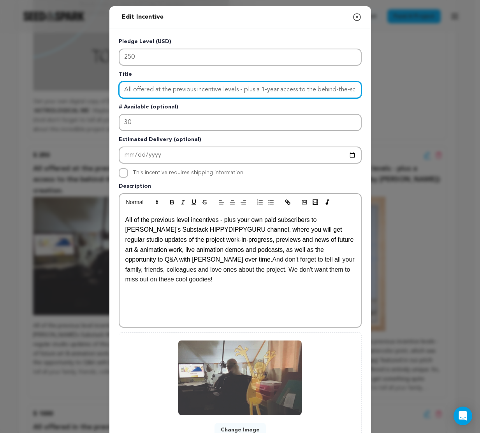
drag, startPoint x: 122, startPoint y: 88, endPoint x: 261, endPoint y: 88, distance: 139.7
click at [261, 88] on input "All offered at the previous incentive levels - plus a 1-year access to the behi…" at bounding box center [240, 89] width 243 height 17
drag, startPoint x: 256, startPoint y: 89, endPoint x: 332, endPoint y: 90, distance: 76.3
click at [332, 90] on input "Get a 1-year access to the behind-the-scenes of the graphic novel's creation." at bounding box center [240, 89] width 243 height 17
drag, startPoint x: 196, startPoint y: 89, endPoint x: 247, endPoint y: 92, distance: 51.0
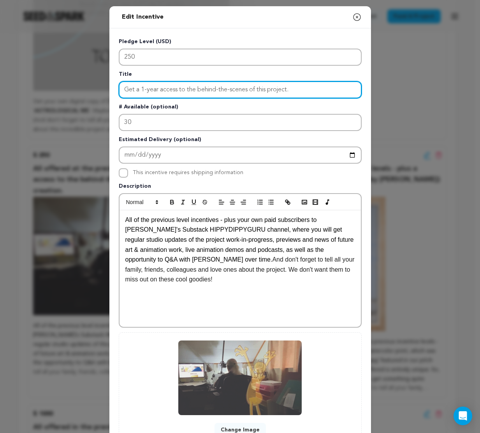
click at [247, 92] on input "Get a 1-year access to the behind-the-scenes of this project." at bounding box center [240, 89] width 243 height 17
click at [308, 89] on input "Get a 1-year access to the BEHIND-THE-SCENES of this project." at bounding box center [240, 89] width 243 height 17
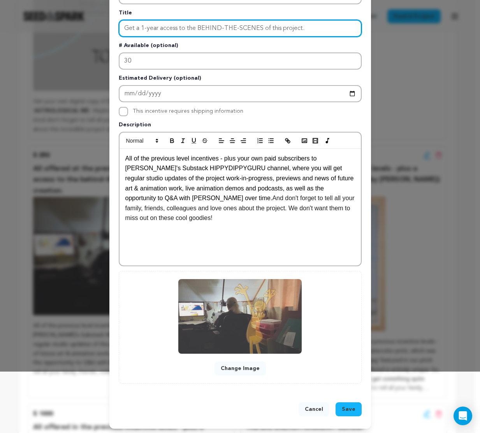
scroll to position [63, 0]
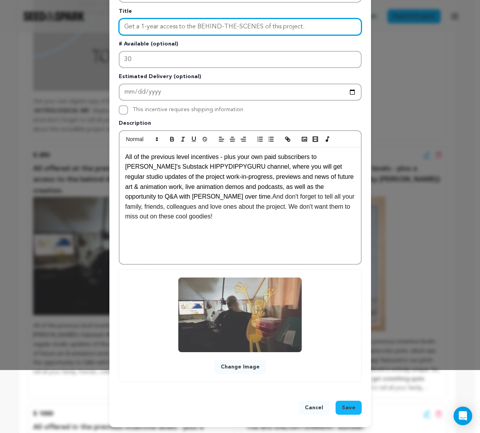
type input "Get a 1-year access to the BEHIND-THE-SCENES of this project."
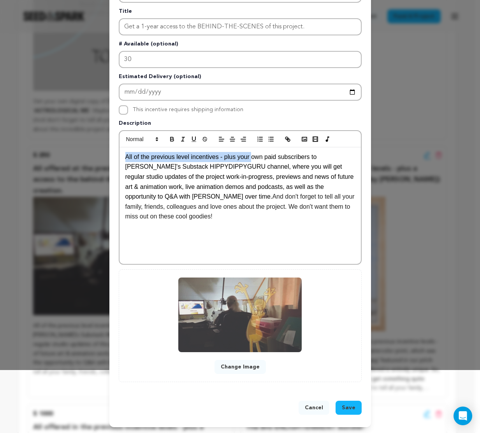
drag, startPoint x: 123, startPoint y: 157, endPoint x: 253, endPoint y: 159, distance: 130.0
click at [253, 159] on span "All of the previous level incentives - plus your own paid subscribers to Tony's…" at bounding box center [240, 177] width 230 height 46
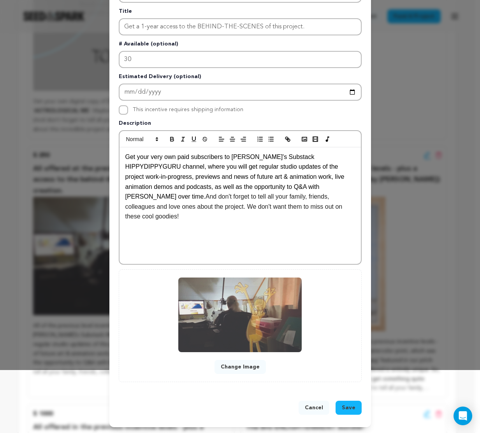
click at [209, 156] on span "Get your very own paid subscribers to Tony's Substack HIPPYDIPPYGURU channel, w…" at bounding box center [235, 177] width 221 height 46
click at [254, 156] on span "Get your very own paid subscription to Tony's Substack HIPPYDIPPYGURU channel, …" at bounding box center [235, 177] width 221 height 46
drag, startPoint x: 122, startPoint y: 167, endPoint x: 175, endPoint y: 162, distance: 53.1
click at [175, 167] on div "Get your very own paid subscription to Tony's private Substack HIPPYDIPPYGURU c…" at bounding box center [239, 205] width 241 height 117
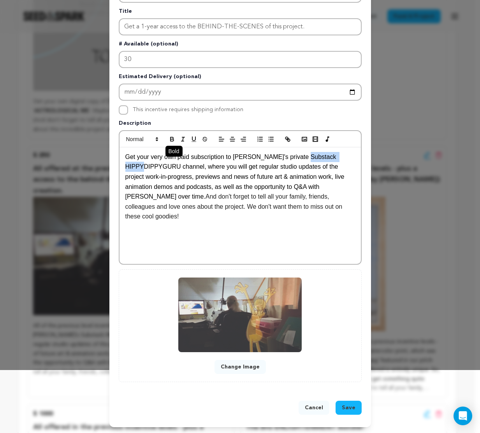
click at [169, 136] on icon "button" at bounding box center [171, 139] width 7 height 7
click at [205, 165] on span "channel, where you will get regular studio updates of the project work-in-progr…" at bounding box center [240, 181] width 231 height 37
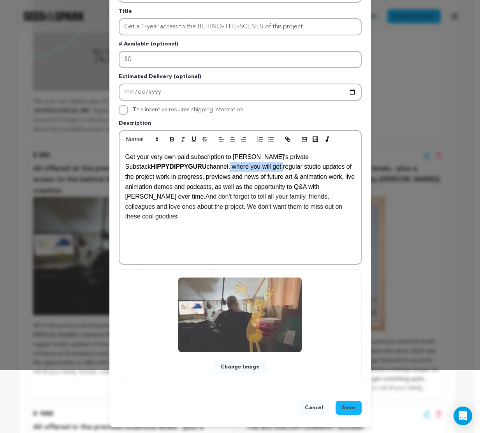
drag, startPoint x: 202, startPoint y: 167, endPoint x: 256, endPoint y: 168, distance: 54.9
click at [256, 168] on span "channel, where you will get regular studio updates of the project work-in-progr…" at bounding box center [240, 181] width 231 height 37
drag, startPoint x: 258, startPoint y: 167, endPoint x: 322, endPoint y: 170, distance: 64.2
click at [322, 170] on span "channel. There you will get regular studio updates of the project work-in-progr…" at bounding box center [240, 181] width 231 height 37
click at [331, 167] on span "channel. There you will get regular studio updates of the project work-in-progr…" at bounding box center [240, 181] width 231 height 37
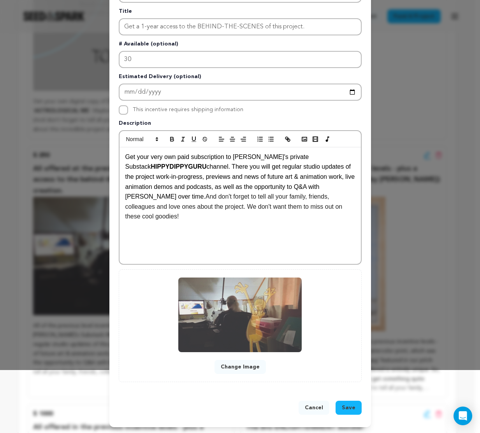
click at [321, 167] on span "channel. There you will get regular studio updates of the project work-in-progr…" at bounding box center [240, 181] width 231 height 37
drag, startPoint x: 325, startPoint y: 168, endPoint x: 144, endPoint y: 177, distance: 181.1
click at [144, 177] on span "channel. There you will get regular studio updates, of the project work-in-prog…" at bounding box center [240, 181] width 231 height 37
click at [147, 179] on span "channel. There you will get regular studio updates, work-in-progress, previews …" at bounding box center [239, 181] width 229 height 37
drag, startPoint x: 235, startPoint y: 177, endPoint x: 222, endPoint y: 179, distance: 12.9
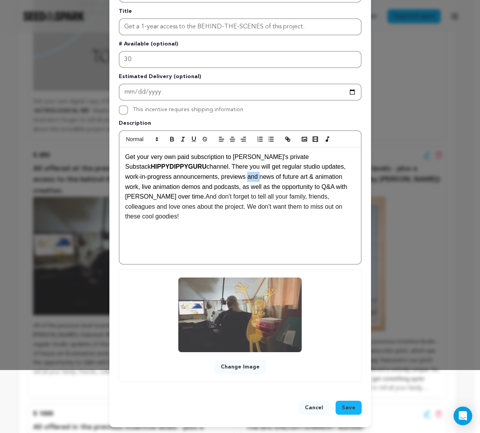
click at [222, 179] on span "channel. There you will get regular studio updates, work-in-progress announceme…" at bounding box center [237, 181] width 224 height 37
drag, startPoint x: 152, startPoint y: 176, endPoint x: 197, endPoint y: 177, distance: 44.7
click at [197, 177] on span "channel. There you will get regular studio updates, work-in-progress announceme…" at bounding box center [237, 181] width 224 height 37
click at [174, 177] on span "channel. There you will get regular studio updates, work-in-progress previews a…" at bounding box center [238, 181] width 227 height 37
drag, startPoint x: 179, startPoint y: 177, endPoint x: 191, endPoint y: 178, distance: 12.1
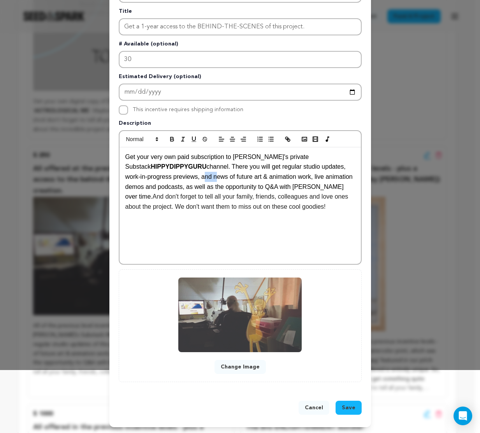
click at [191, 178] on span "channel. There you will get regular studio updates, work-in-progress previews, …" at bounding box center [239, 181] width 229 height 37
click at [280, 179] on span "channel. There you will get regular studio updates, work-in-progress previews, …" at bounding box center [236, 181] width 222 height 37
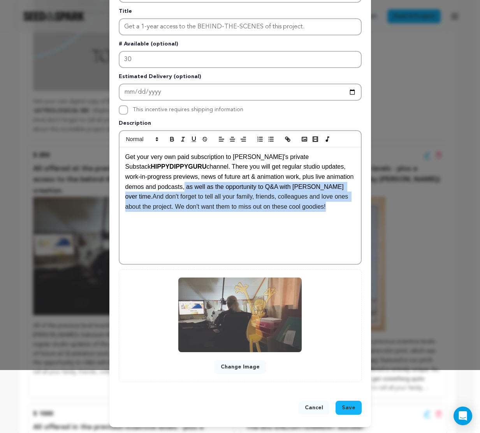
drag, startPoint x: 181, startPoint y: 188, endPoint x: 310, endPoint y: 210, distance: 130.6
click at [310, 210] on p "Get your very own paid subscription to Tony's private Substack HIPPYDIPPYGURU c…" at bounding box center [240, 182] width 230 height 60
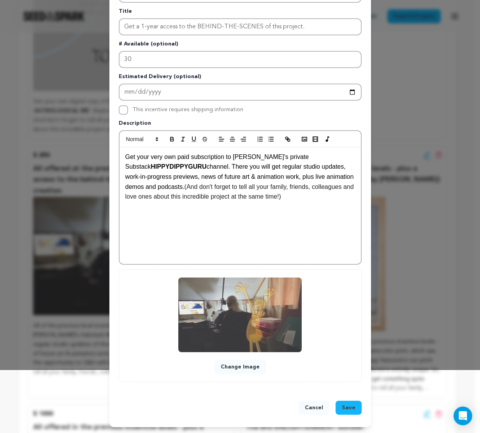
scroll to position [0, 0]
click at [321, 205] on div "Get your very own paid subscription to Tony's private Substack HIPPYDIPPYGURU c…" at bounding box center [239, 205] width 241 height 117
drag, startPoint x: 279, startPoint y: 167, endPoint x: 321, endPoint y: 167, distance: 41.6
click at [321, 167] on span "channel. There you will get regular studio updates, work-in-progress previews, …" at bounding box center [240, 176] width 230 height 26
click at [170, 137] on icon "button" at bounding box center [171, 138] width 3 height 2
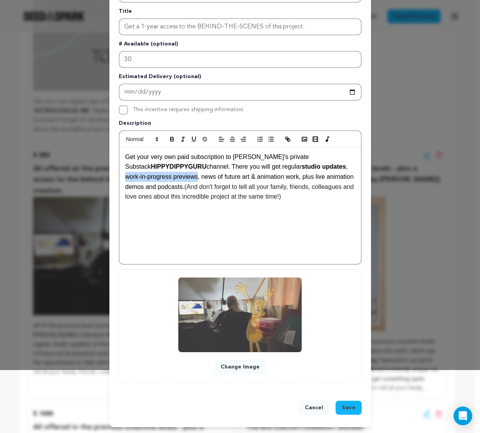
drag, startPoint x: 328, startPoint y: 168, endPoint x: 174, endPoint y: 176, distance: 155.0
click at [174, 176] on span ", work-in-progress previews, news of future art & animation work, plus live ani…" at bounding box center [240, 176] width 230 height 26
click at [170, 137] on icon "button" at bounding box center [171, 138] width 3 height 2
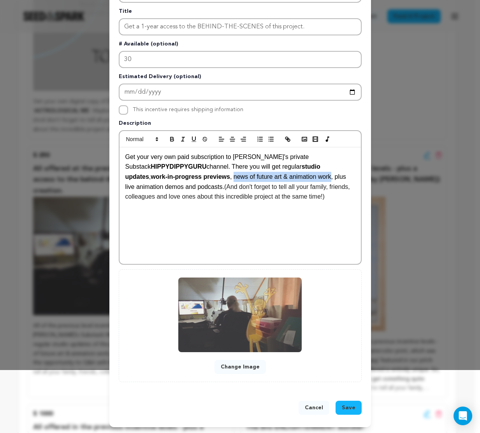
drag, startPoint x: 191, startPoint y: 177, endPoint x: 291, endPoint y: 176, distance: 99.6
click at [291, 176] on span ", news of future art & animation work, plus live animation demos and podcasts." at bounding box center [236, 182] width 223 height 17
click at [170, 137] on icon "button" at bounding box center [171, 138] width 3 height 2
drag, startPoint x: 315, startPoint y: 176, endPoint x: 171, endPoint y: 187, distance: 144.3
click at [171, 187] on span ", plus live animation demos and podcasts." at bounding box center [239, 182] width 229 height 17
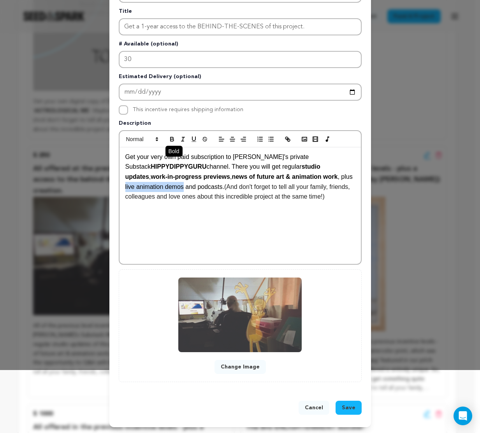
click at [170, 138] on icon "button" at bounding box center [171, 138] width 3 height 2
click at [200, 189] on span "and podcasts." at bounding box center [219, 187] width 39 height 7
click at [200, 188] on span "and podcasts." at bounding box center [219, 187] width 39 height 7
click at [170, 138] on icon "button" at bounding box center [171, 139] width 7 height 7
click at [243, 187] on p "Get your very own paid subscription to Tony's private Substack HIPPYDIPPYGURU c…" at bounding box center [240, 177] width 230 height 50
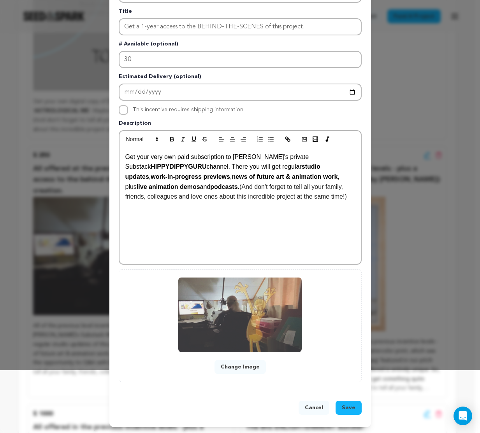
click at [349, 407] on span "Save" at bounding box center [349, 408] width 14 height 8
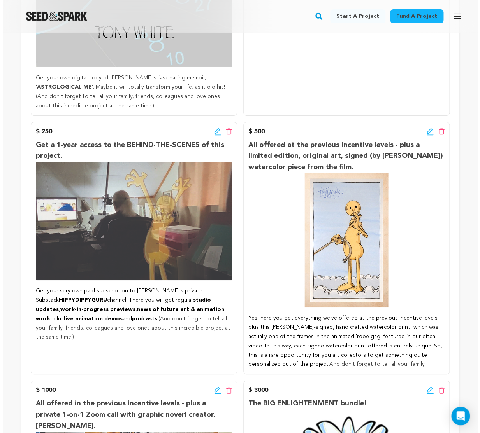
scroll to position [832, 0]
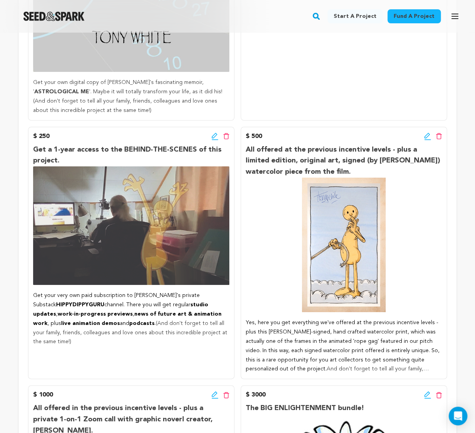
click at [213, 133] on icon at bounding box center [214, 137] width 7 height 8
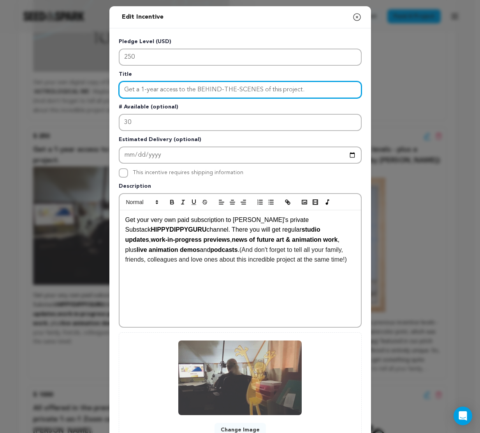
click at [135, 89] on input "Get a 1-year access to the BEHIND-THE-SCENES of this project." at bounding box center [240, 89] width 243 height 17
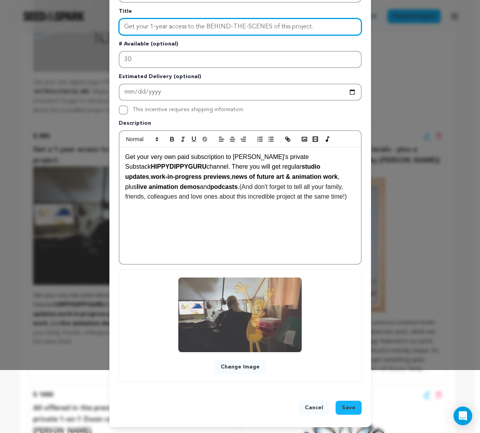
type input "Get your 1-year access to the BEHIND-THE-SCENES of this project."
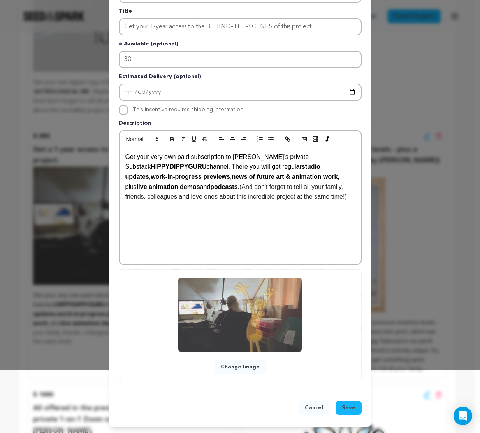
click at [347, 408] on span "Save" at bounding box center [349, 408] width 14 height 8
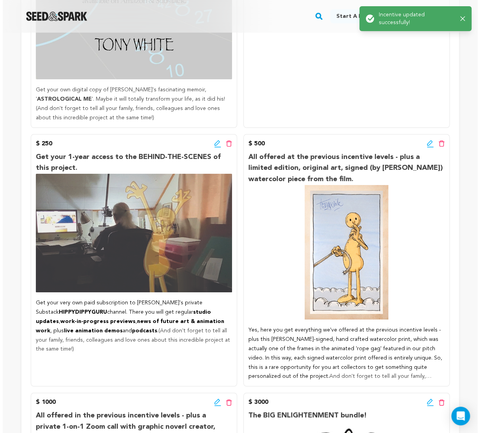
scroll to position [825, 0]
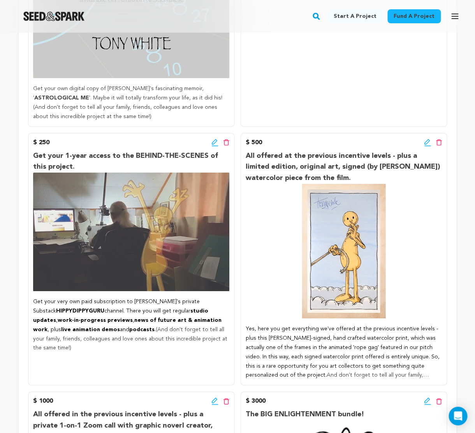
click at [427, 139] on icon at bounding box center [427, 143] width 7 height 8
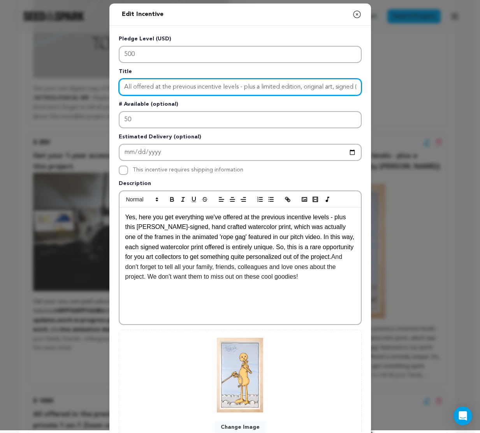
scroll to position [6, 0]
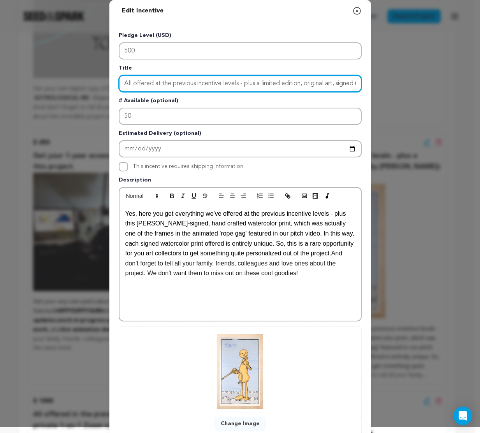
drag, startPoint x: 122, startPoint y: 89, endPoint x: 259, endPoint y: 81, distance: 137.2
click at [259, 81] on input "All offered at the previous incentive levels - plus a limited edition, original…" at bounding box center [240, 83] width 243 height 17
drag, startPoint x: 243, startPoint y: 84, endPoint x: 373, endPoint y: 83, distance: 130.3
click at [361, 83] on input "Get your signed, limited edition, original art, signed (by Tony) watercolor pie…" at bounding box center [240, 83] width 243 height 17
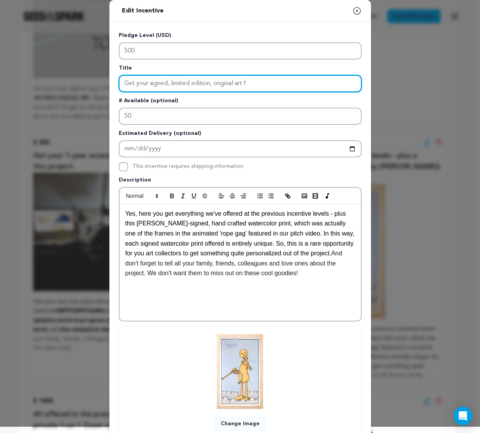
scroll to position [0, 0]
click at [153, 84] on input "Get your signed, limited edition, original art from the project." at bounding box center [240, 83] width 243 height 17
click at [175, 83] on input "Get your SIGNED, limited edition, original art from the project." at bounding box center [240, 83] width 243 height 17
drag, startPoint x: 174, startPoint y: 82, endPoint x: 217, endPoint y: 84, distance: 44.0
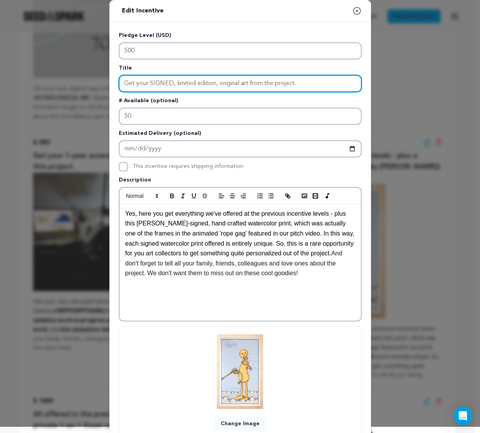
click at [217, 84] on input "Get your SIGNED, limited edition, original art from the project." at bounding box center [240, 83] width 243 height 17
click at [184, 82] on input "Get your SIGNED, original art from the project." at bounding box center [240, 83] width 243 height 17
click at [322, 82] on input "Get your SIGNED, ORIGINAL WATERCOLOR ART from the project." at bounding box center [240, 83] width 243 height 17
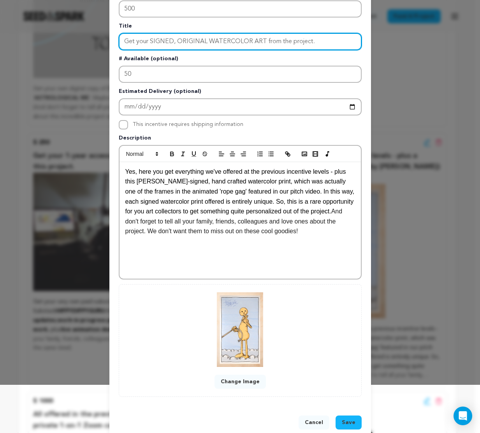
scroll to position [51, 0]
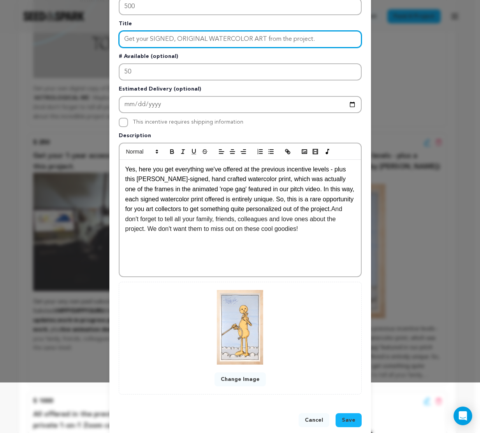
type input "Get your SIGNED, ORIGINAL WATERCOLOR ART from the project."
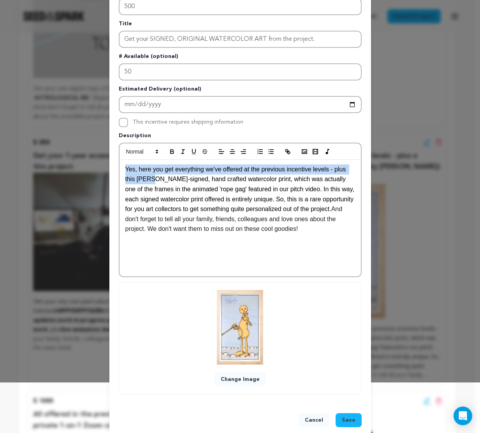
drag, startPoint x: 124, startPoint y: 169, endPoint x: 151, endPoint y: 180, distance: 29.2
click at [151, 180] on span "Yes, here you get everything we've offered at the previous incentive levels - p…" at bounding box center [240, 189] width 231 height 46
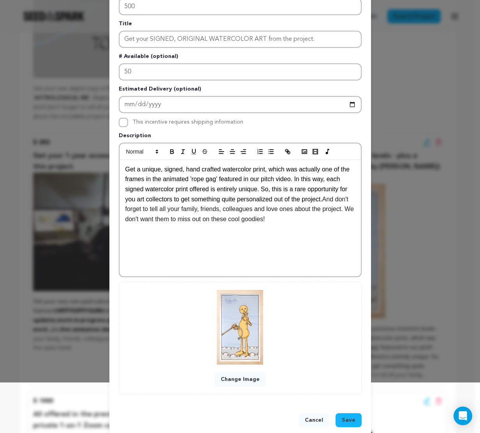
click at [185, 168] on span "Get a unique, signed, hand crafted watercolor print, which was actually one of …" at bounding box center [238, 184] width 226 height 37
drag, startPoint x: 213, startPoint y: 170, endPoint x: 235, endPoint y: 168, distance: 21.9
click at [235, 168] on span "Get a unique, signed, and hand crafted watercolor print, which was actually one…" at bounding box center [239, 184] width 228 height 37
click at [146, 170] on span "Get a unique, signed, and hand-watercolor print, which was actually one of the …" at bounding box center [237, 184] width 224 height 37
click at [147, 170] on span "Get a unique, signed, and hand-watercolor print, which was actually one of the …" at bounding box center [237, 184] width 224 height 37
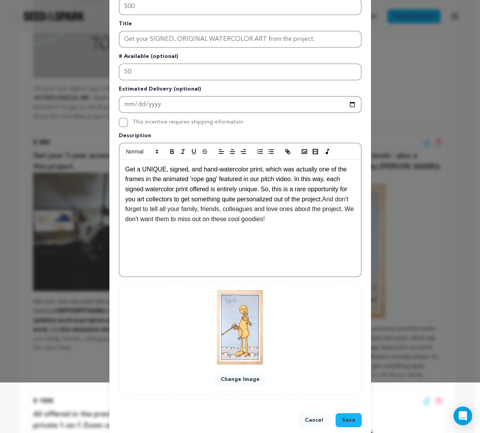
click at [179, 171] on span "Get a UNIQUE, signed, and hand-watercolor print, which was actually one of the …" at bounding box center [237, 184] width 224 height 37
drag, startPoint x: 203, startPoint y: 169, endPoint x: 265, endPoint y: 170, distance: 61.1
click at [265, 170] on span "Get a UNIQUE, SIGNED, and hand-watercolor print, which was actually one of the …" at bounding box center [239, 184] width 229 height 37
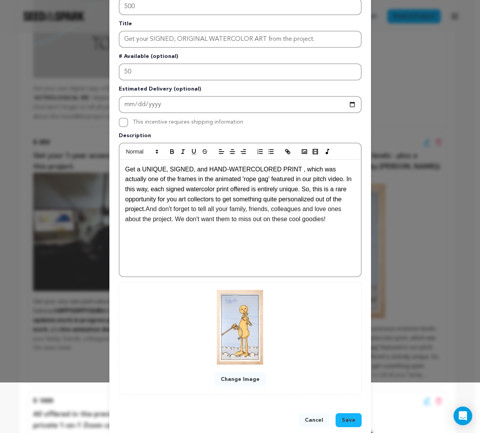
click at [319, 174] on p "Get a UNIQUE, SIGNED, and HAND-WATERCOLORED PRINT , which was actually one of t…" at bounding box center [240, 195] width 230 height 60
drag, startPoint x: 294, startPoint y: 172, endPoint x: 220, endPoint y: 182, distance: 75.3
click at [220, 182] on span "Get a UNIQUE, SIGNED, and HAND-WATERCOLORED PRINT , which was actually one of t…" at bounding box center [239, 189] width 228 height 46
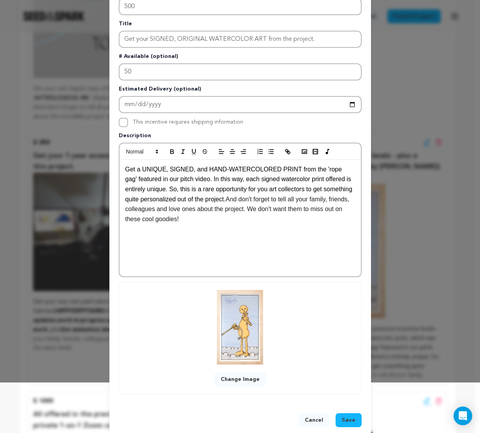
click at [132, 179] on span "Get a UNIQUE, SIGNED, and HAND-WATERCOLORED PRINT from the 'rope gag' featured …" at bounding box center [239, 184] width 229 height 37
click at [205, 181] on span "Get a UNIQUE, SIGNED, and HAND-WATERCOLORED PRINT from the 'rope gag' sequence …" at bounding box center [238, 184] width 226 height 37
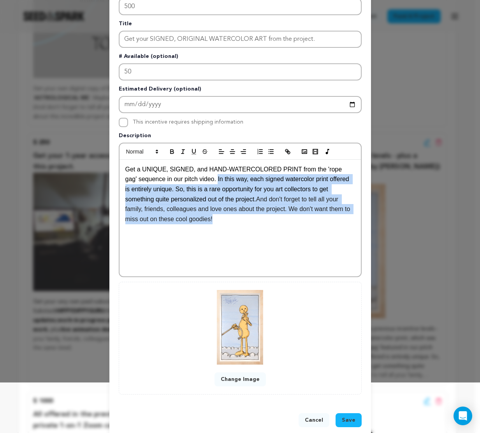
drag, startPoint x: 204, startPoint y: 181, endPoint x: 240, endPoint y: 219, distance: 52.3
click at [240, 219] on p "Get a UNIQUE, SIGNED, and HAND-WATERCOLORED PRINT from the 'rope gag' sequence …" at bounding box center [240, 195] width 230 height 60
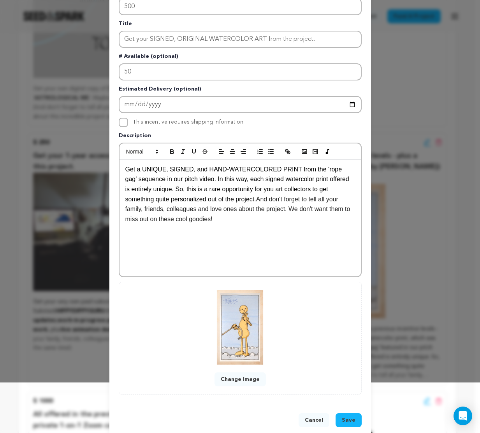
scroll to position [0, 0]
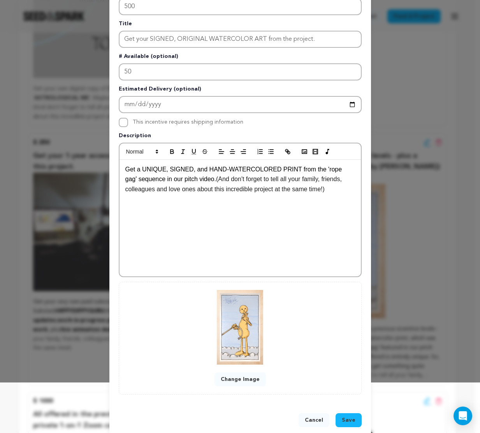
click at [245, 170] on span "Get a UNIQUE, SIGNED, and HAND-WATERCOLORED PRINT from the 'rope gag' sequence …" at bounding box center [234, 174] width 218 height 17
click at [223, 170] on span "Get a UNIQUE, SIGNED, and HAND-WATER COLORED PRINT from the 'rope gag' sequence…" at bounding box center [235, 174] width 220 height 17
click at [276, 171] on span "Get a UNIQUE, SIGNED, and HAND WATER COLORED PRINT from the 'rope gag' sequence…" at bounding box center [235, 174] width 220 height 17
drag, startPoint x: 193, startPoint y: 170, endPoint x: 246, endPoint y: 171, distance: 53.7
click at [246, 171] on span "Get a UNIQUE, SIGNED, and HAND WATER COLORED PRINT from the 'rope gag' sequence…" at bounding box center [235, 174] width 220 height 17
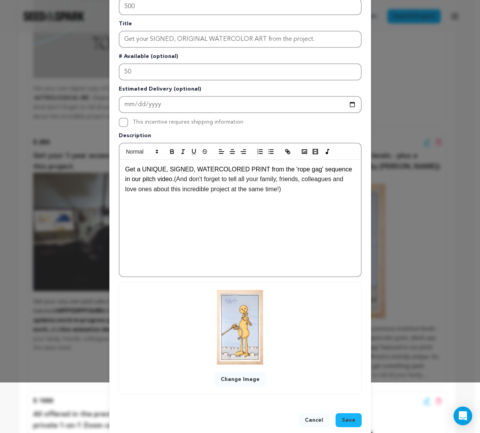
click at [241, 171] on span "Get a UNIQUE, SIGNED, WATERCOLORED PRINT from the 'rope gag' sequence in our pi…" at bounding box center [239, 174] width 228 height 17
click at [226, 172] on span "Get a UNIQUE, SIGNED, WATERCOLORED, ANIMATION ART PRINT from the 'rope gag' seq…" at bounding box center [236, 174] width 222 height 17
click at [313, 187] on p "Get a UNIQUE, SIGNED, WATER COLORED, ANIMATION ART PRINT from the 'rope gag' se…" at bounding box center [240, 180] width 230 height 30
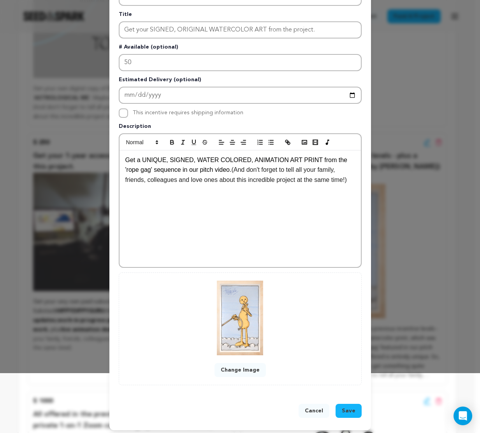
scroll to position [63, 0]
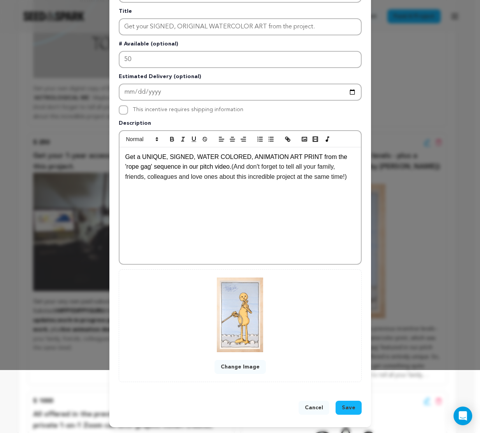
click at [348, 405] on span "Save" at bounding box center [349, 408] width 14 height 8
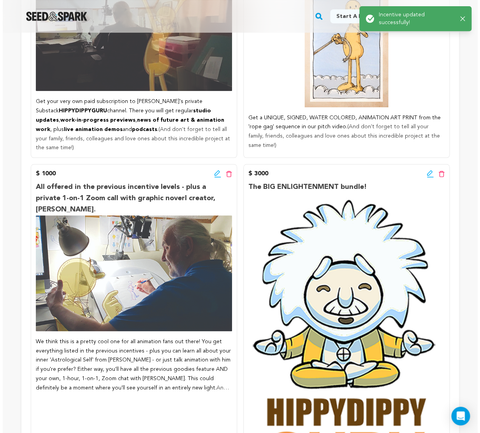
scroll to position [1084, 0]
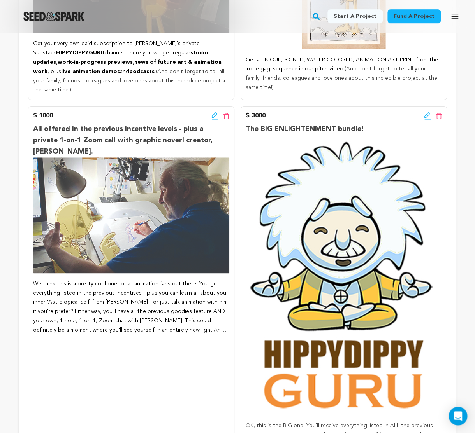
click at [214, 112] on icon at bounding box center [214, 114] width 5 height 5
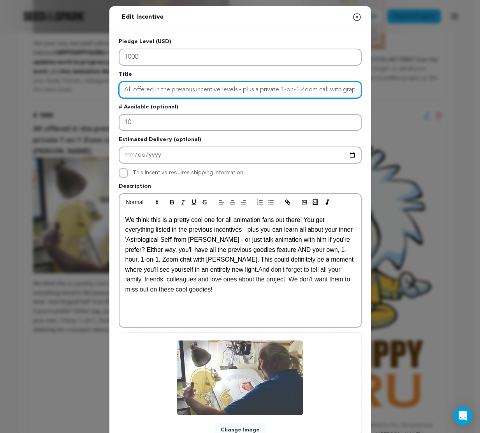
drag, startPoint x: 123, startPoint y: 89, endPoint x: 259, endPoint y: 89, distance: 136.5
click at [259, 89] on input "All offered in the previous incentive levels - plus a private 1-on-1 Zoom call …" at bounding box center [240, 89] width 243 height 17
click at [149, 89] on input "Get a private 1-on-1 Zoom call with graphic noverl creator, Tony White." at bounding box center [240, 89] width 243 height 17
drag, startPoint x: 172, startPoint y: 90, endPoint x: 177, endPoint y: 89, distance: 5.5
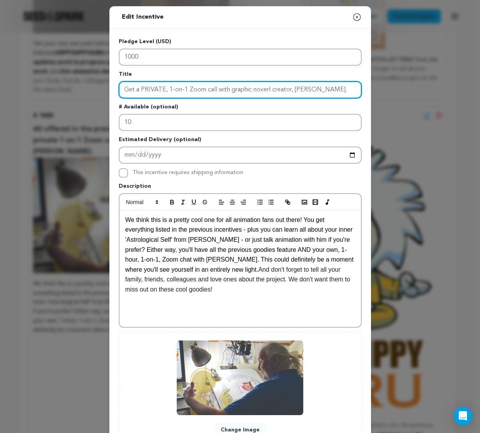
click at [177, 89] on input "Get a PRIVATE, 1-on-1 Zoom call with graphic noverl creator, Tony White." at bounding box center [240, 89] width 243 height 17
click at [193, 89] on input "Get a PRIVATE, 1-ON-1 Zoom call with graphic noverl creator, Tony White." at bounding box center [240, 89] width 243 height 17
click at [216, 91] on input "Get a PRIVATE, 1-ON-1 ZOOM call with graphic noverl creator, Tony White." at bounding box center [240, 89] width 243 height 17
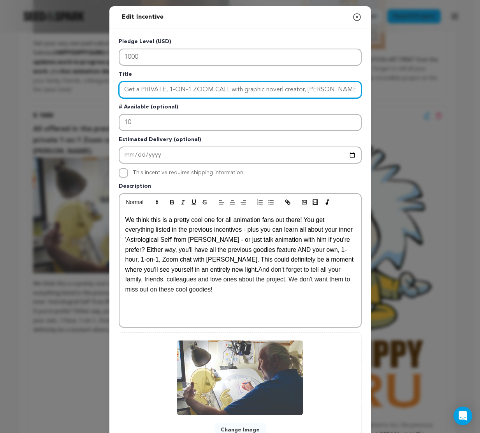
drag, startPoint x: 240, startPoint y: 90, endPoint x: 280, endPoint y: 92, distance: 40.5
click at [280, 92] on input "Get a PRIVATE, 1-ON-1 ZOOM CALL with graphic noverl creator, Tony White." at bounding box center [240, 89] width 243 height 17
drag, startPoint x: 262, startPoint y: 89, endPoint x: 291, endPoint y: 88, distance: 28.8
click at [291, 88] on input "Get a PRIVATE, 1-ON-1 ZOOM CALL with creator, Tony White." at bounding box center [240, 89] width 243 height 17
click at [330, 90] on input "Get a PRIVATE, 1-ON-1 ZOOM CALL with creator, TONY WHITE." at bounding box center [240, 89] width 243 height 17
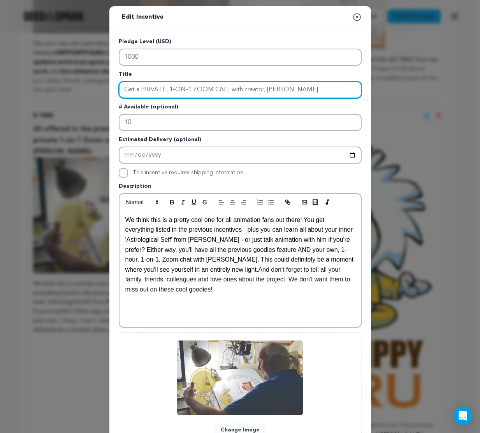
type input "Get a PRIVATE, 1-ON-1 ZOOM CALL with creator, TONY WHITE."
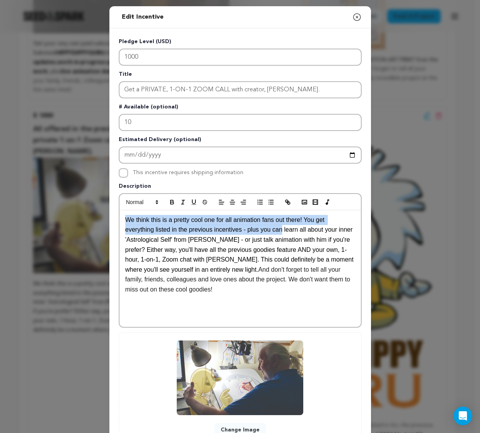
drag, startPoint x: 122, startPoint y: 219, endPoint x: 284, endPoint y: 229, distance: 162.9
click at [284, 229] on div "We think this is a pretty cool one for all animation fans out there! You get ev…" at bounding box center [239, 268] width 241 height 117
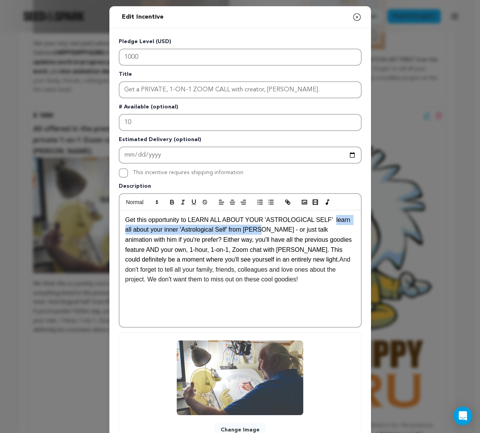
drag, startPoint x: 332, startPoint y: 221, endPoint x: 258, endPoint y: 234, distance: 75.2
click at [258, 234] on p "Get this opportunity to LEARN ALL ABOUT YOUR 'ASTROLOGICAL SELF' learn all abou…" at bounding box center [240, 250] width 230 height 70
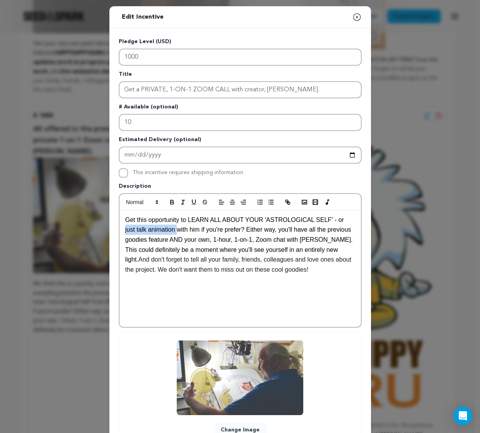
drag, startPoint x: 123, startPoint y: 229, endPoint x: 177, endPoint y: 232, distance: 54.1
click at [177, 232] on span "Get this opportunity to LEARN ALL ABOUT YOUR 'ASTROLOGICAL SELF' - or just talk…" at bounding box center [239, 240] width 229 height 46
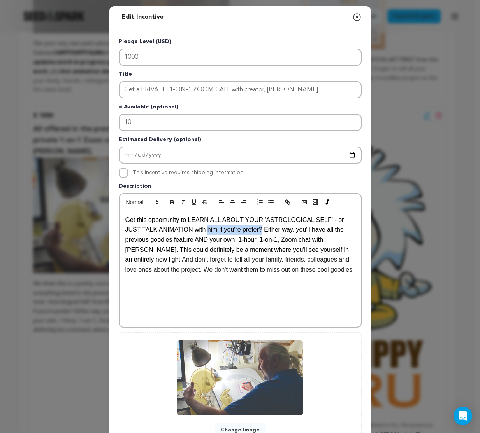
drag, startPoint x: 205, startPoint y: 229, endPoint x: 261, endPoint y: 230, distance: 56.0
click at [261, 230] on span "Get this opportunity to LEARN ALL ABOUT YOUR 'ASTROLOGICAL SELF' - or JUST TALK…" at bounding box center [237, 240] width 225 height 46
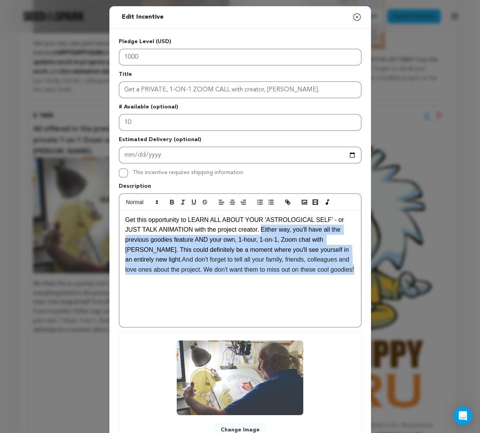
drag, startPoint x: 261, startPoint y: 230, endPoint x: 348, endPoint y: 282, distance: 101.6
click at [348, 282] on div "Get this opportunity to LEARN ALL ABOUT YOUR 'ASTROLOGICAL SELF' - or JUST TALK…" at bounding box center [239, 268] width 241 height 117
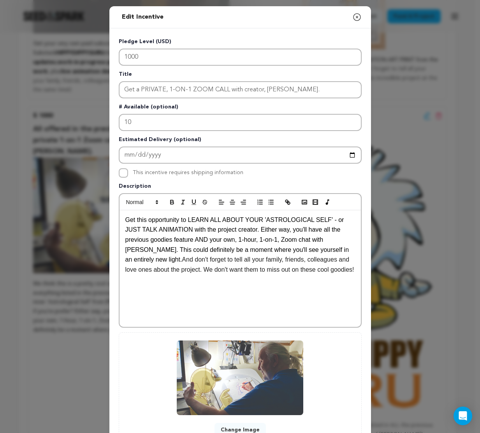
scroll to position [0, 0]
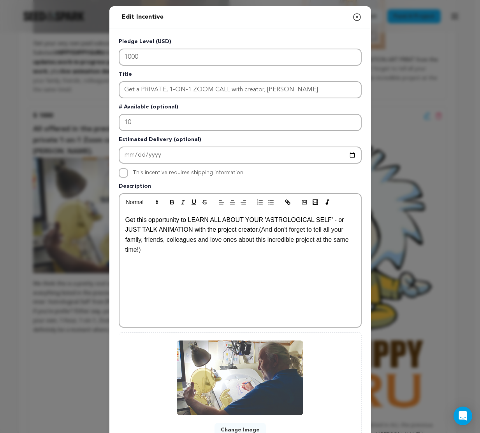
click at [258, 274] on div "Get this opportunity to LEARN ALL ABOUT YOUR 'ASTROLOGICAL SELF' - or JUST TALK…" at bounding box center [239, 268] width 241 height 117
drag, startPoint x: 189, startPoint y: 220, endPoint x: 261, endPoint y: 221, distance: 72.8
click at [261, 221] on span "Get this opportunity to LEARN ALL ABOUT YOUR 'ASTROLOGICAL SELF' - or JUST TALK…" at bounding box center [235, 225] width 220 height 17
click at [170, 200] on icon "button" at bounding box center [171, 201] width 3 height 2
drag, startPoint x: 270, startPoint y: 221, endPoint x: 328, endPoint y: 220, distance: 58.7
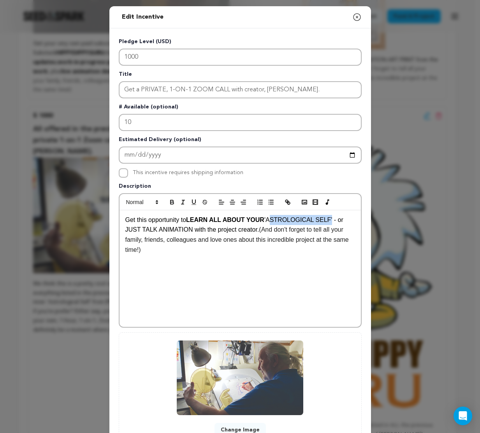
click at [328, 220] on span "'ASTROLOGICAL SELF' - or JUST TALK ANIMATION with the project creator." at bounding box center [235, 225] width 220 height 17
click at [168, 199] on icon "button" at bounding box center [171, 202] width 7 height 7
drag, startPoint x: 124, startPoint y: 230, endPoint x: 190, endPoint y: 230, distance: 66.1
click at [190, 230] on span "' - or JUST TALK ANIMATION with the project creator." at bounding box center [235, 225] width 221 height 17
click at [170, 200] on icon "button" at bounding box center [171, 201] width 3 height 2
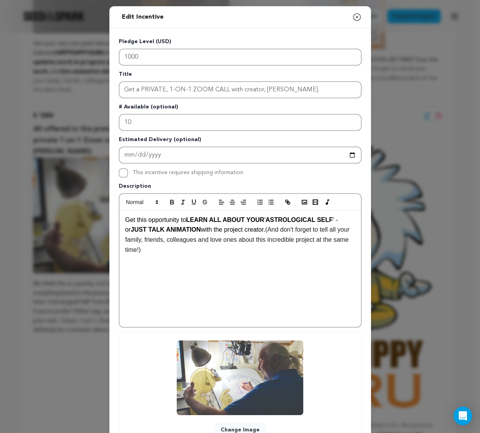
click at [221, 231] on span "with the project creator." at bounding box center [233, 229] width 64 height 7
click at [214, 230] on span "with the project creator." at bounding box center [233, 229] width 64 height 7
click at [240, 230] on span "with this project creator." at bounding box center [233, 229] width 65 height 7
click at [233, 252] on p "Get this opportunity to LEARN ALL ABOUT YOUR ' ASTROLOGICAL SELF ' - or JUST TA…" at bounding box center [240, 235] width 230 height 40
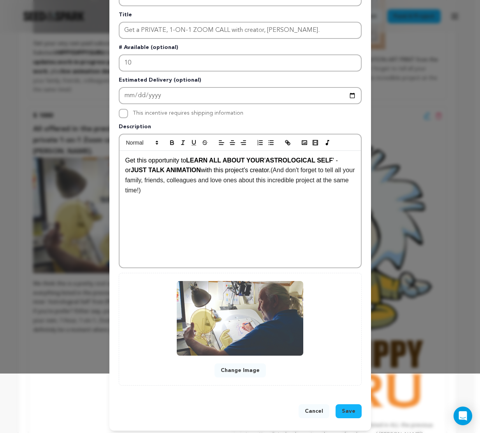
scroll to position [63, 0]
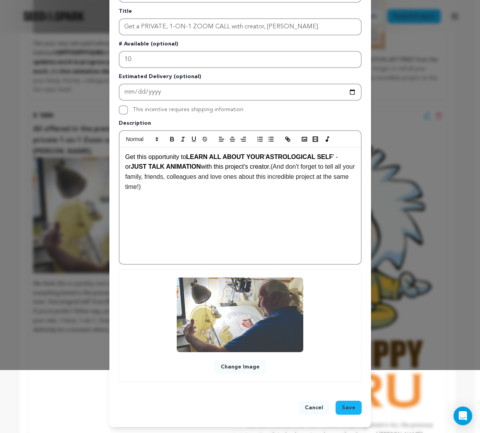
click at [348, 405] on span "Save" at bounding box center [349, 408] width 14 height 8
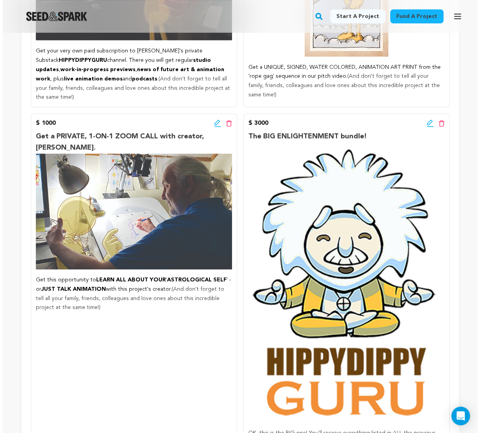
scroll to position [1084, 0]
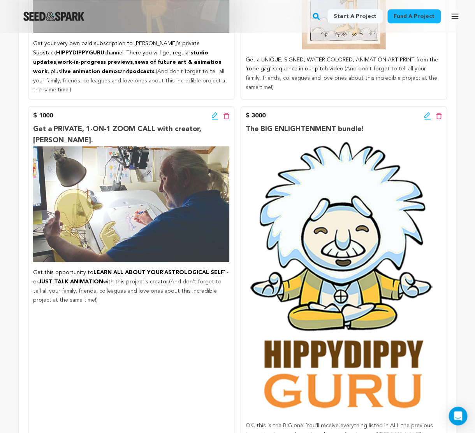
click at [427, 112] on icon at bounding box center [426, 114] width 5 height 5
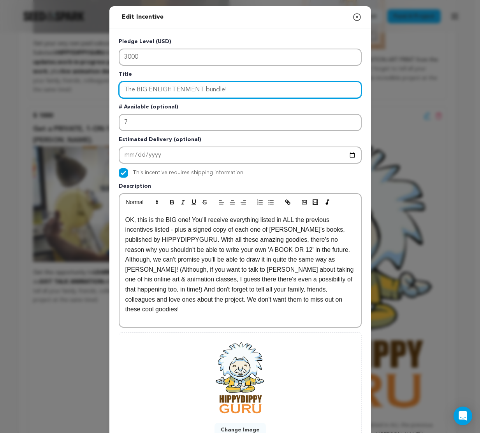
click at [125, 88] on input "The BIG ENLIGHTENMENT bundle!" at bounding box center [240, 89] width 243 height 17
click at [216, 84] on input "Get the BIG ENLIGHTENMENT bundle!" at bounding box center [240, 89] width 243 height 17
click at [217, 88] on input "Get the BIG ENLIGHTENMENT bundle!" at bounding box center [240, 89] width 243 height 17
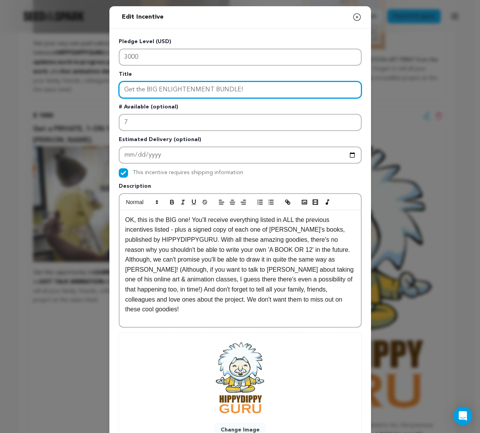
click at [248, 90] on input "Get the BIG ENLIGHTENMENT BUNDLE!" at bounding box center [240, 89] width 243 height 17
type input "Get the BIG ENLIGHTENMENT BUNDLE!"
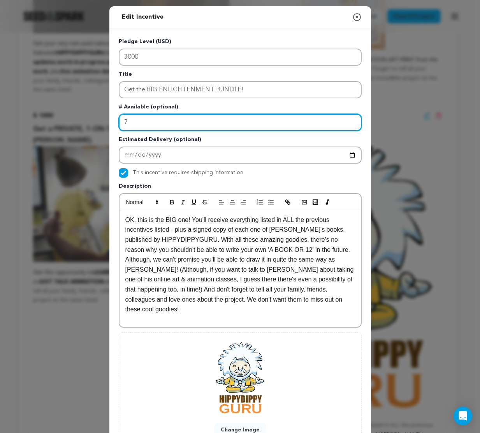
click at [124, 121] on input "7" at bounding box center [240, 122] width 243 height 17
type input "10"
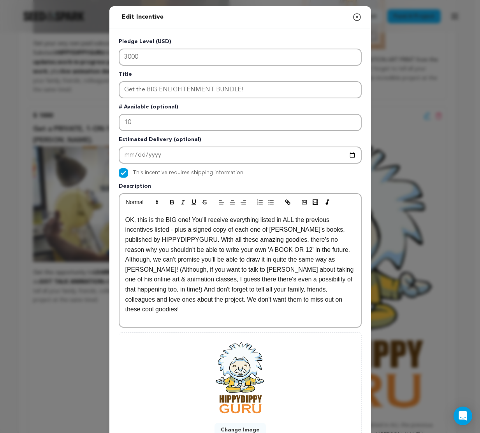
click at [151, 229] on p "OK, this is the BIG one! You'll receive everything listed in ALL the previous i…" at bounding box center [240, 265] width 230 height 100
click at [190, 220] on p "OK, this is the BIG one! You'll receive everything listed in ALL the previous i…" at bounding box center [240, 265] width 230 height 100
drag, startPoint x: 190, startPoint y: 219, endPoint x: 228, endPoint y: 223, distance: 38.4
click at [228, 223] on p "OK, this is the BIG one! You'll receive everything listed in ALL the previous i…" at bounding box center [240, 265] width 230 height 100
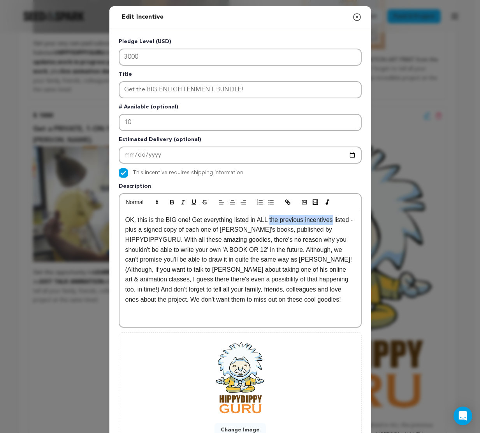
drag, startPoint x: 270, startPoint y: 221, endPoint x: 335, endPoint y: 223, distance: 65.0
click at [335, 223] on p "OK, this is the BIG one! Get everything listed in ALL the previous incentives l…" at bounding box center [240, 259] width 230 height 89
click at [137, 232] on p "OK, this is the BIG one! Get everything listed in ALL THE PREVIOUS INCENTIVES l…" at bounding box center [240, 259] width 230 height 89
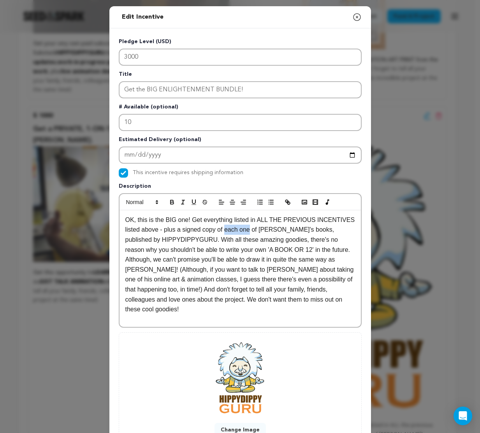
drag, startPoint x: 225, startPoint y: 230, endPoint x: 251, endPoint y: 232, distance: 25.7
click at [251, 232] on p "OK, this is the BIG one! Get everything listed in ALL THE PREVIOUS INCENTIVES l…" at bounding box center [240, 265] width 230 height 100
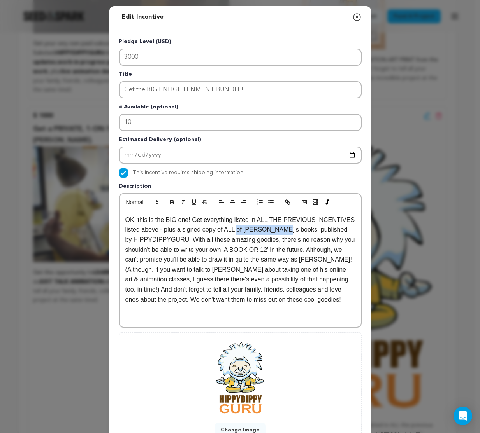
drag, startPoint x: 238, startPoint y: 230, endPoint x: 280, endPoint y: 229, distance: 42.4
click at [280, 229] on p "OK, this is the BIG one! Get everything listed in ALL THE PREVIOUS INCENTIVES l…" at bounding box center [240, 259] width 230 height 89
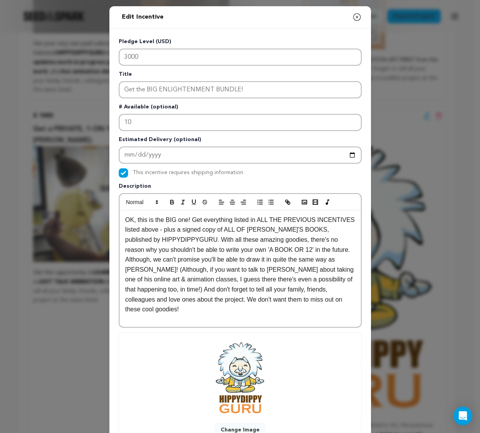
click at [294, 231] on p "OK, this is the BIG one! Get everything listed in ALL THE PREVIOUS INCENTIVES l…" at bounding box center [240, 265] width 230 height 100
drag, startPoint x: 256, startPoint y: 220, endPoint x: 349, endPoint y: 218, distance: 92.6
click at [349, 218] on p "OK, this is the BIG one! Get everything listed in ALL THE PREVIOUS INCENTIVES l…" at bounding box center [240, 265] width 230 height 100
click at [170, 200] on icon "button" at bounding box center [171, 201] width 3 height 2
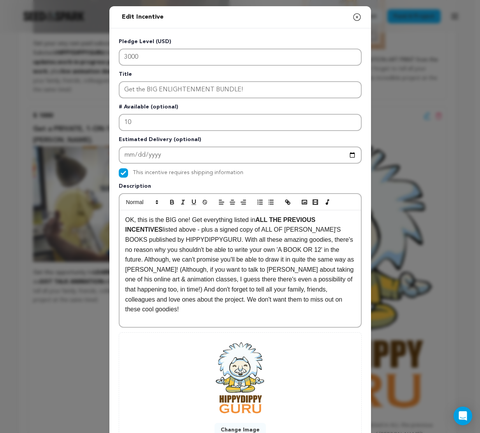
click at [223, 230] on p "OK, this is the BIG one! Get everything listed in ALL THE PREVIOUS INCENTIVES l…" at bounding box center [240, 265] width 230 height 100
drag, startPoint x: 221, startPoint y: 228, endPoint x: 256, endPoint y: 230, distance: 34.7
click at [256, 230] on p "OK, this is the BIG one! Get everything listed in ALL THE PREVIOUS INCENTIVES l…" at bounding box center [240, 265] width 230 height 100
drag, startPoint x: 220, startPoint y: 230, endPoint x: 341, endPoint y: 232, distance: 120.6
click at [341, 232] on p "OK, this is the BIG one! Get everything listed in ALL THE PREVIOUS INCENTIVES l…" at bounding box center [240, 265] width 230 height 100
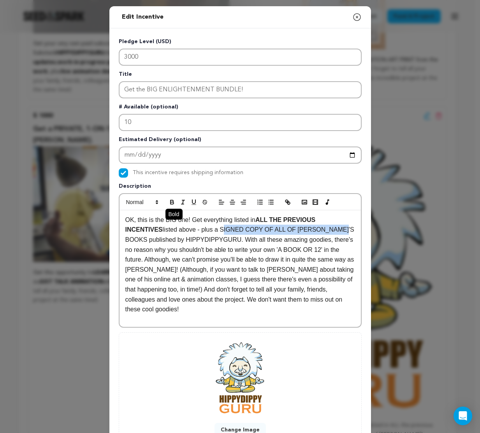
click at [168, 200] on icon "button" at bounding box center [171, 202] width 7 height 7
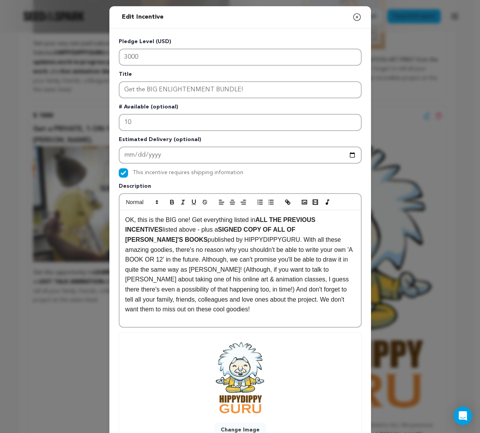
click at [212, 241] on p "OK, this is the BIG one! Get everything listed in ALL THE PREVIOUS INCENTIVES l…" at bounding box center [240, 265] width 230 height 100
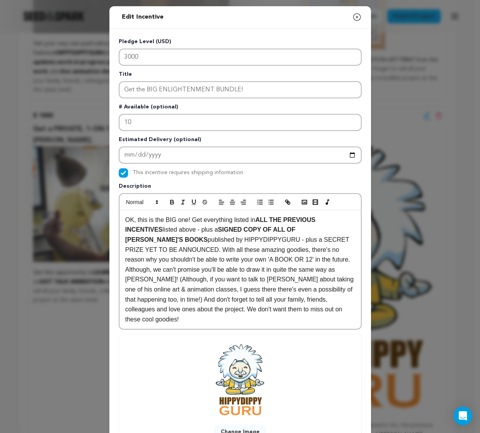
click at [166, 250] on p "OK, this is the BIG one! Get everything listed in ALL THE PREVIOUS INCENTIVES l…" at bounding box center [240, 270] width 230 height 110
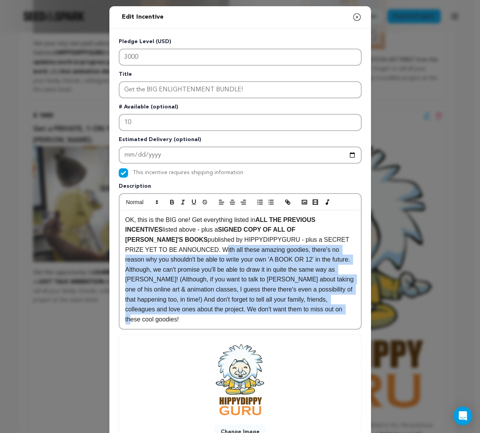
drag, startPoint x: 166, startPoint y: 250, endPoint x: 292, endPoint y: 314, distance: 141.1
click at [292, 314] on p "OK, this is the BIG one! Get everything listed in ALL THE PREVIOUS INCENTIVES l…" at bounding box center [240, 270] width 230 height 110
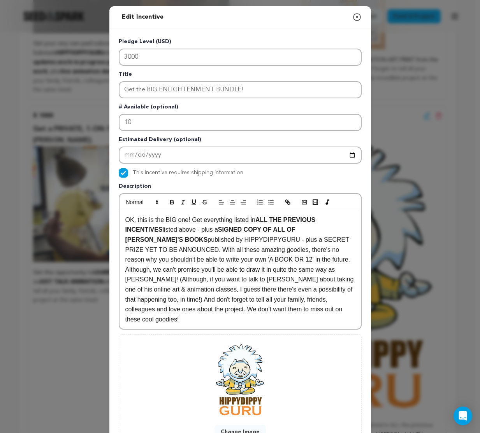
scroll to position [0, 0]
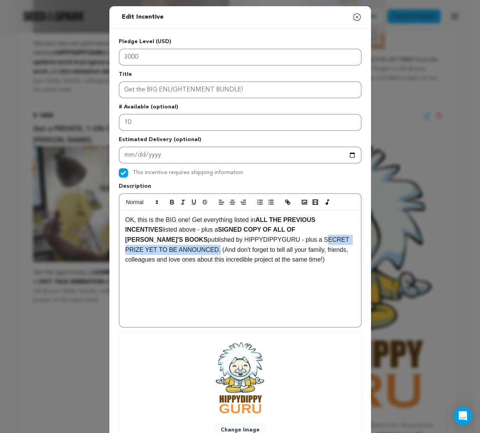
drag, startPoint x: 237, startPoint y: 239, endPoint x: 159, endPoint y: 251, distance: 78.7
click at [159, 251] on p "OK, this is the BIG one! Get everything listed in ALL THE PREVIOUS INCENTIVES l…" at bounding box center [240, 240] width 230 height 50
click at [170, 201] on icon "button" at bounding box center [171, 201] width 3 height 2
click at [240, 241] on strong "SECRET PRIZE YET TO BE ANNOUNCED" at bounding box center [237, 245] width 224 height 17
click at [238, 237] on strong "SECRET PRIZE YET TO BE ANNOUNCED" at bounding box center [237, 245] width 224 height 17
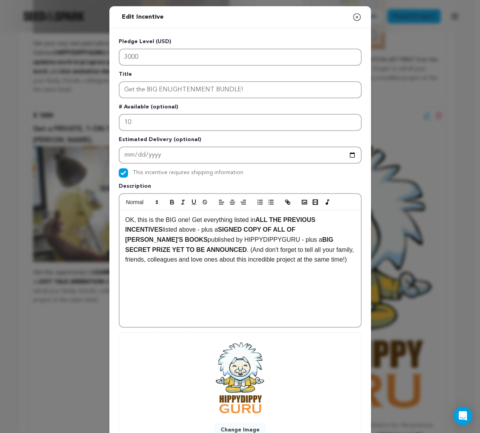
click at [316, 282] on div "OK, this is the BIG one! Get everything listed in ALL THE PREVIOUS INCENTIVES l…" at bounding box center [239, 268] width 241 height 117
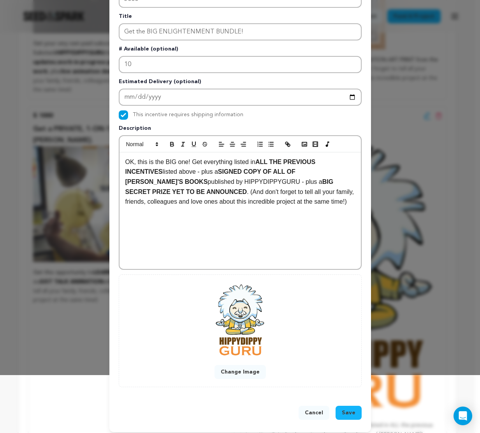
scroll to position [63, 0]
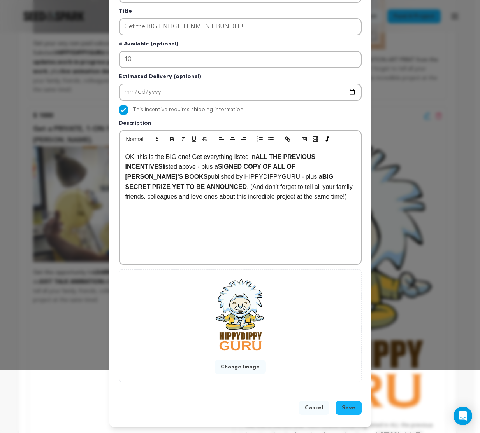
click at [348, 405] on span "Save" at bounding box center [349, 408] width 14 height 8
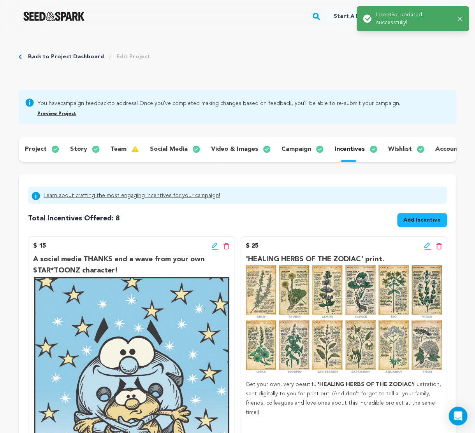
scroll to position [0, 0]
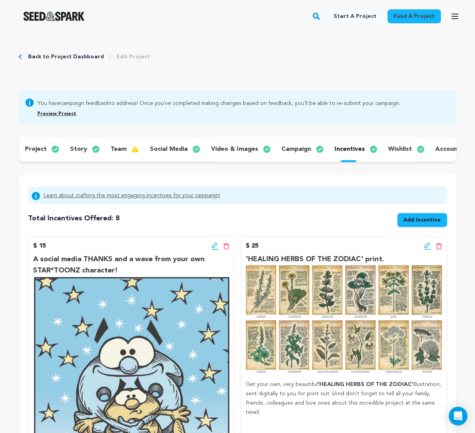
click at [37, 149] on p "project" at bounding box center [36, 149] width 22 height 9
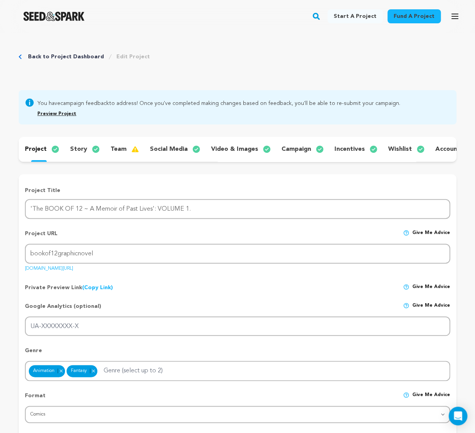
click at [76, 150] on p "story" at bounding box center [78, 149] width 17 height 9
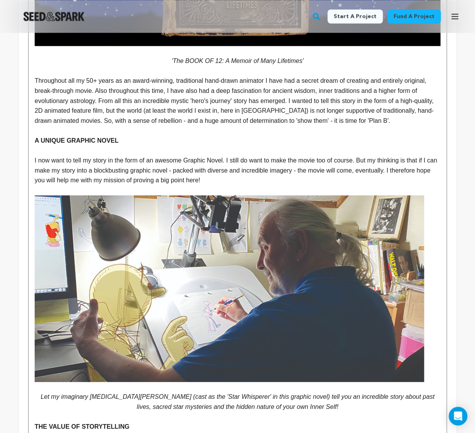
scroll to position [435, 0]
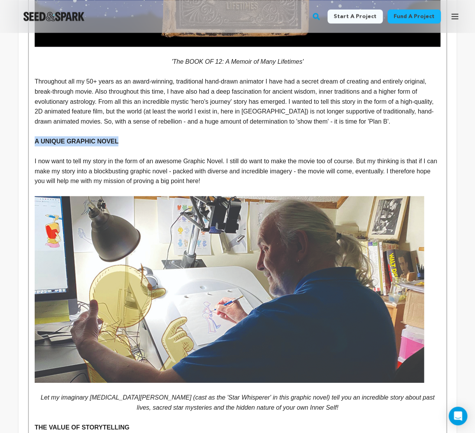
drag, startPoint x: 34, startPoint y: 146, endPoint x: 119, endPoint y: 145, distance: 85.2
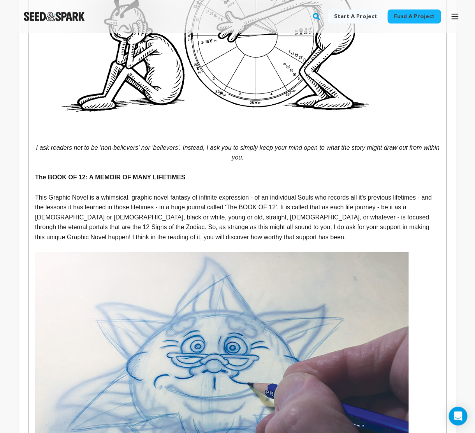
scroll to position [1285, 0]
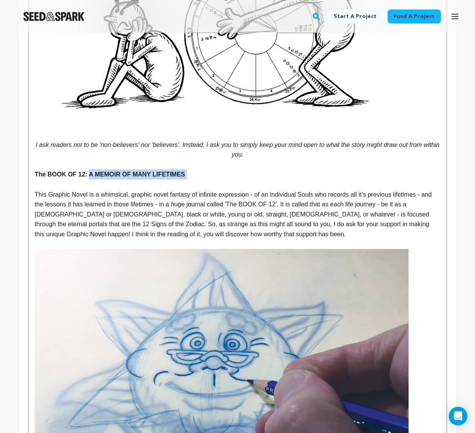
drag, startPoint x: 88, startPoint y: 181, endPoint x: 192, endPoint y: 180, distance: 103.5
click at [192, 179] on p "The BOOK OF 12: A MEMOIR OF MANY LIFETIMES" at bounding box center [237, 174] width 405 height 10
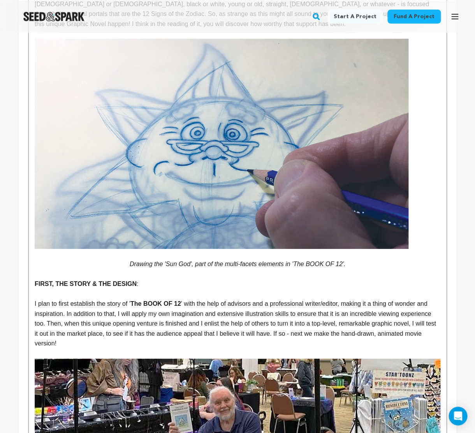
scroll to position [1544, 0]
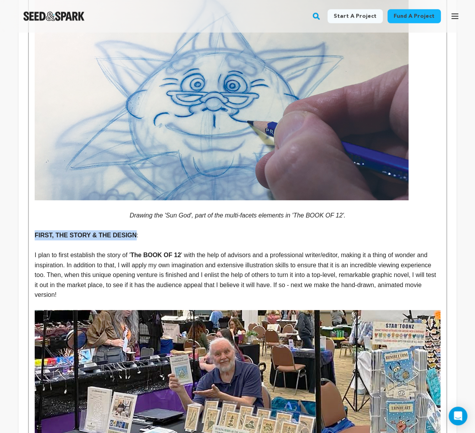
drag, startPoint x: 34, startPoint y: 241, endPoint x: 137, endPoint y: 242, distance: 102.3
copy strong "FIRST, THE STORY & THE DESIGN"
click at [138, 238] on p "FIRST, THE STORY & THE DESIGN :" at bounding box center [237, 235] width 405 height 10
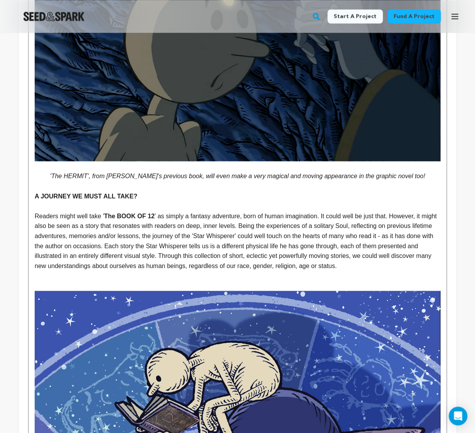
scroll to position [2306, 0]
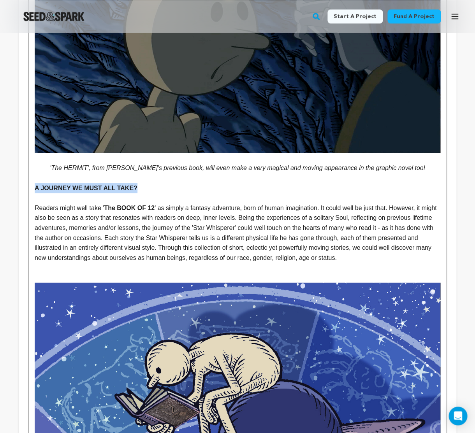
drag, startPoint x: 35, startPoint y: 194, endPoint x: 139, endPoint y: 195, distance: 104.3
click at [139, 193] on p "A JOURNEY WE MUST ALL TAKE?" at bounding box center [237, 188] width 405 height 10
copy strong "A JOURNEY WE MUST ALL TAKE?"
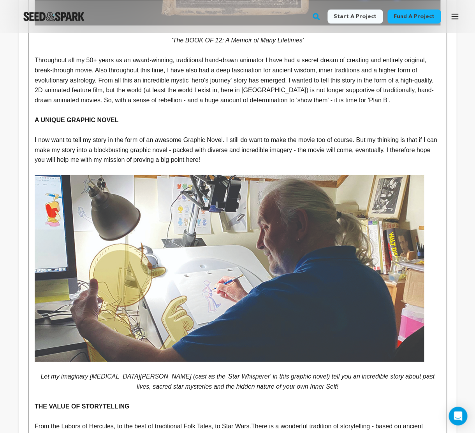
scroll to position [462, 0]
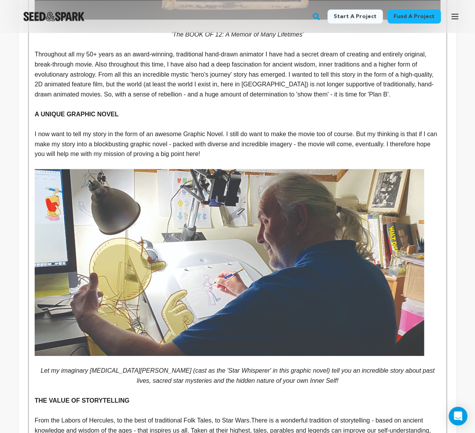
click at [35, 117] on strong "A UNIQUE GRAPHIC NOVEL" at bounding box center [77, 113] width 84 height 7
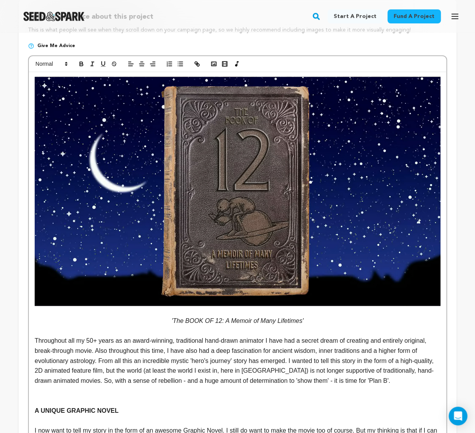
scroll to position [115, 0]
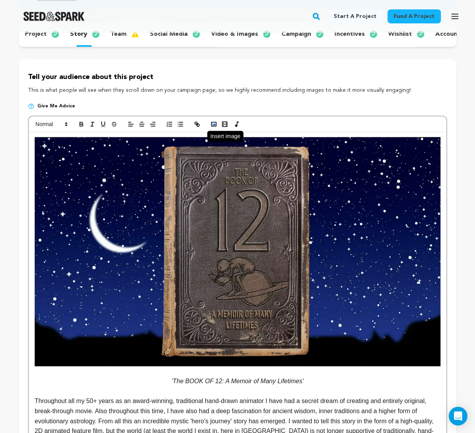
click at [216, 128] on icon "button" at bounding box center [213, 124] width 7 height 7
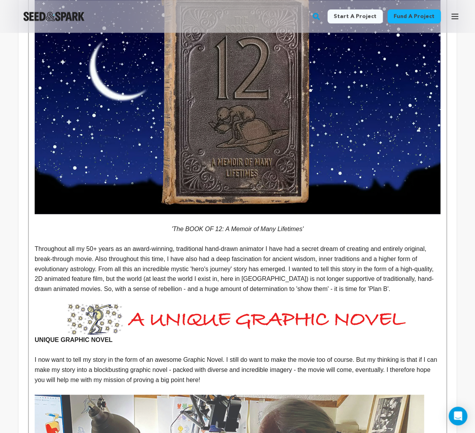
scroll to position [291, 0]
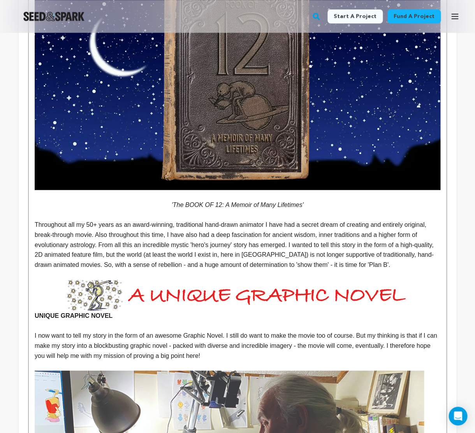
click at [270, 304] on img at bounding box center [237, 294] width 405 height 31
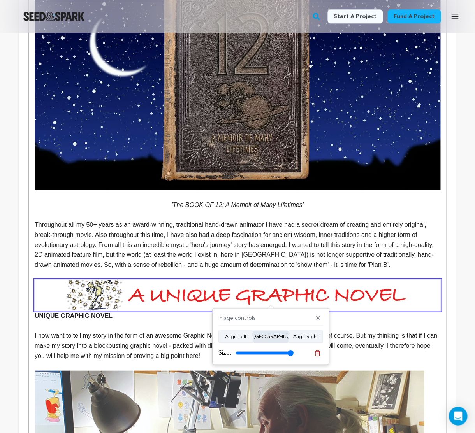
click at [268, 338] on button "Align Center" at bounding box center [270, 336] width 35 height 12
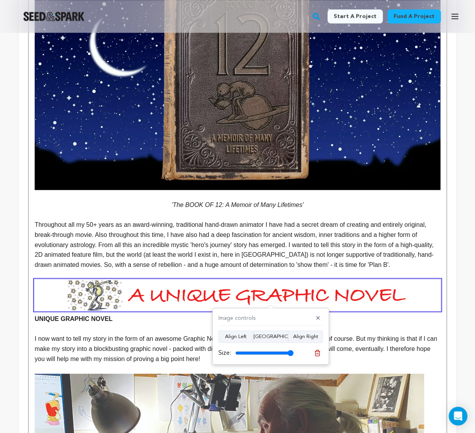
click at [136, 324] on p "UNIQUE GRAPHIC NOVEL" at bounding box center [237, 301] width 405 height 44
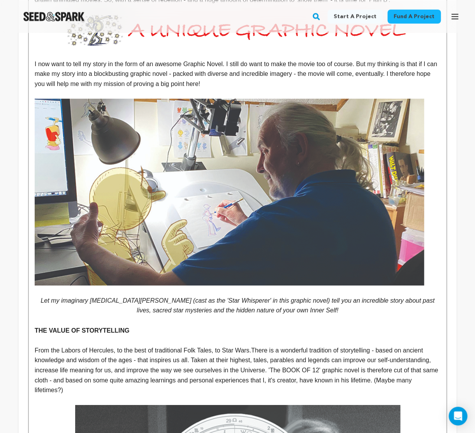
scroll to position [569, 0]
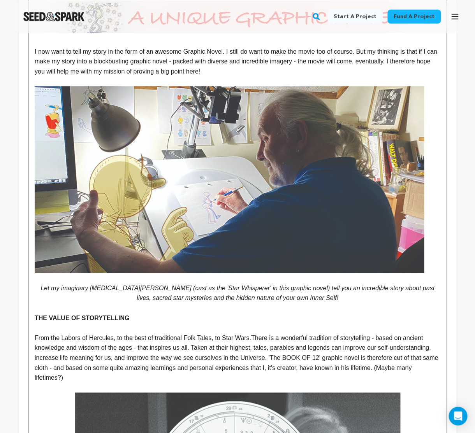
click at [40, 321] on strong "THE VALUE OF STORYTELLING" at bounding box center [82, 317] width 95 height 7
click at [35, 321] on strong "THE VALUE OF STORYTELLING" at bounding box center [82, 317] width 95 height 7
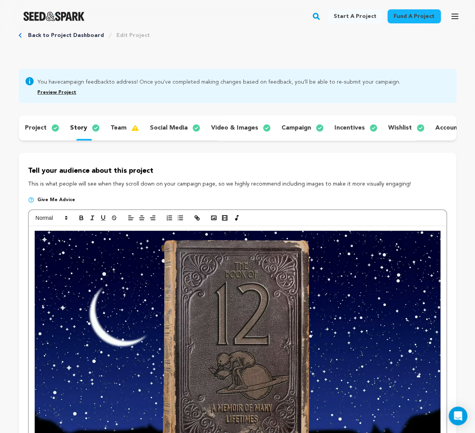
scroll to position [0, 0]
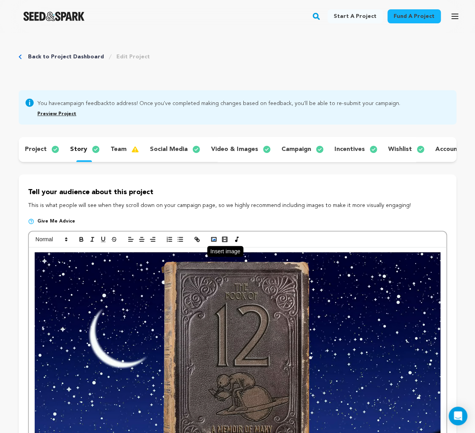
click at [214, 243] on icon "button" at bounding box center [213, 239] width 7 height 7
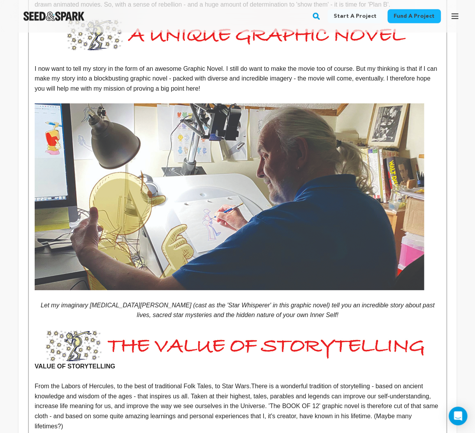
scroll to position [592, 0]
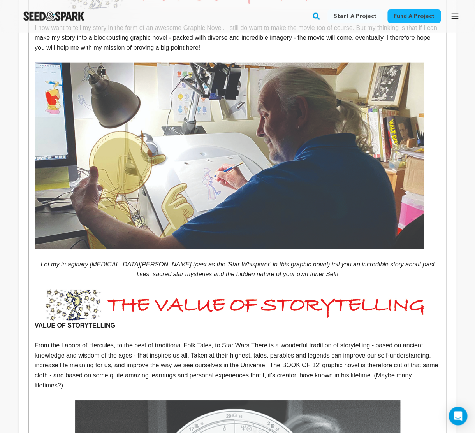
drag, startPoint x: 115, startPoint y: 331, endPoint x: 29, endPoint y: 330, distance: 85.6
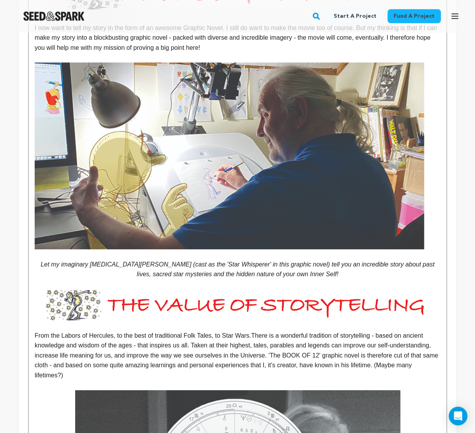
click at [211, 309] on img at bounding box center [237, 304] width 405 height 31
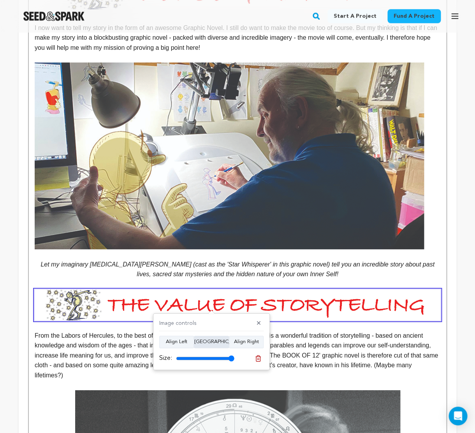
click at [210, 343] on button "Align Center" at bounding box center [211, 342] width 35 height 12
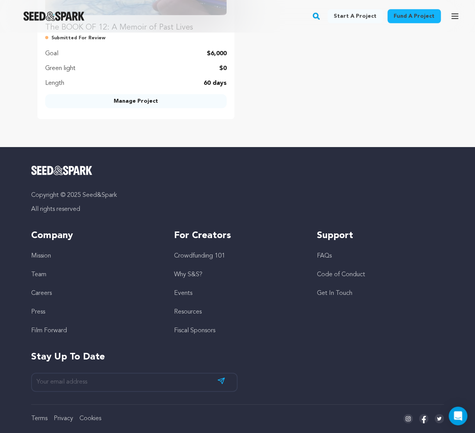
scroll to position [4373, 0]
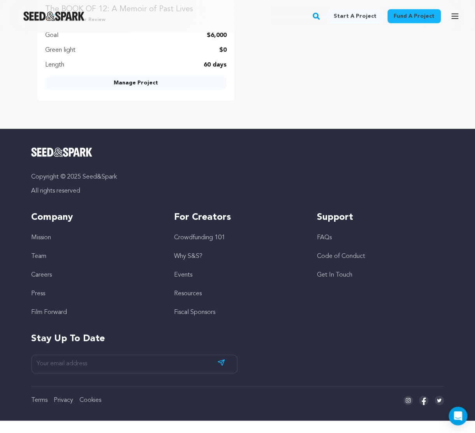
click at [424, 16] on link "Fund a project" at bounding box center [413, 16] width 53 height 14
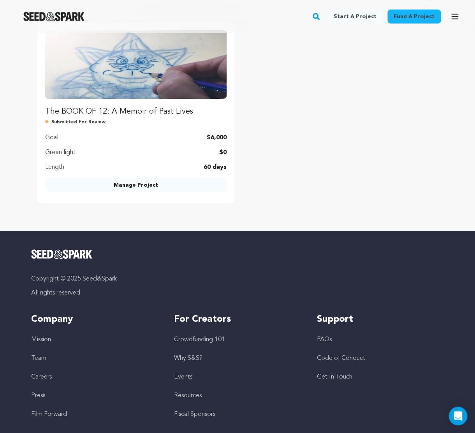
scroll to position [4200, 0]
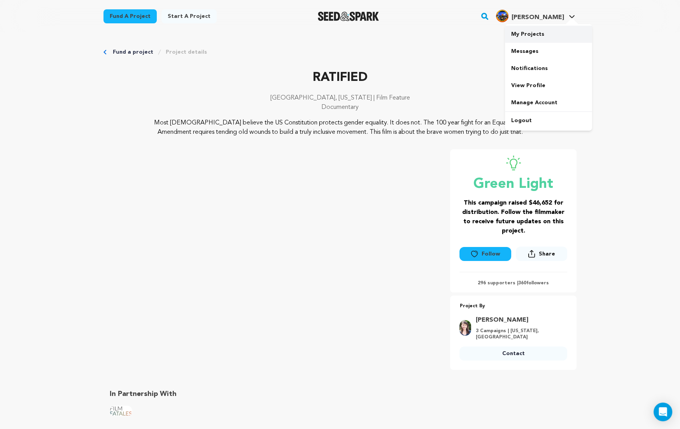
click at [529, 33] on link "My Projects" at bounding box center [548, 34] width 87 height 17
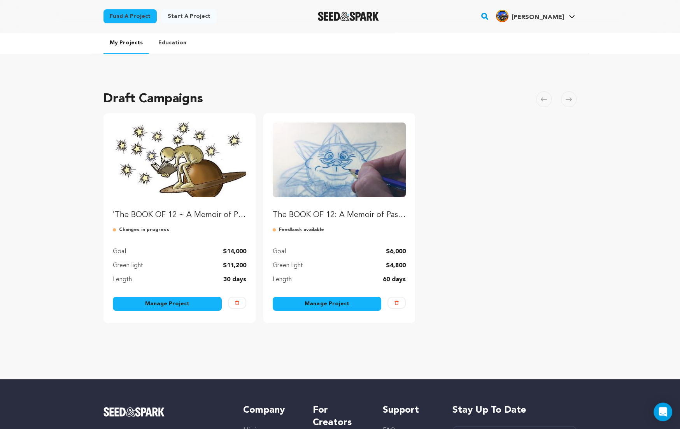
click at [168, 302] on link "Manage Project" at bounding box center [167, 304] width 109 height 14
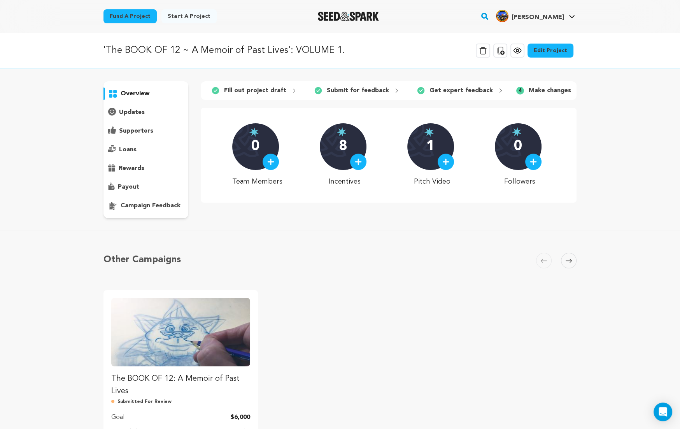
click at [545, 48] on link "Edit Project" at bounding box center [551, 51] width 46 height 14
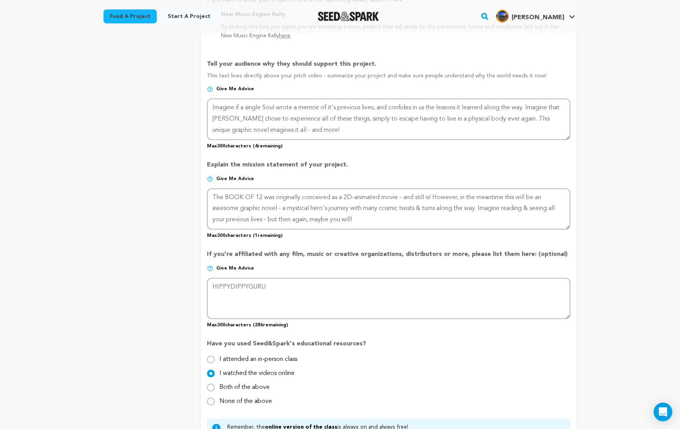
scroll to position [504, 0]
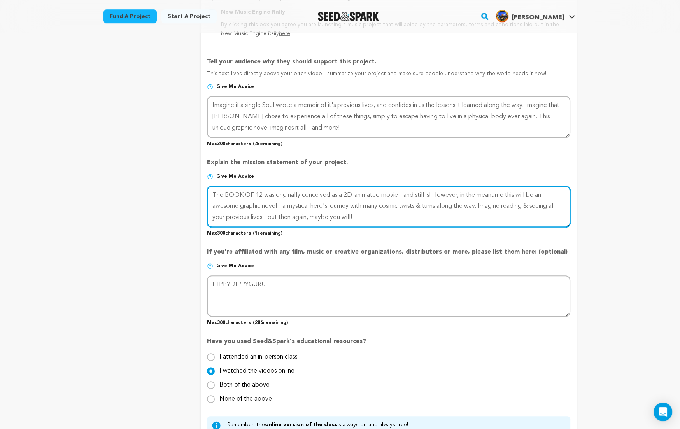
drag, startPoint x: 213, startPoint y: 193, endPoint x: 359, endPoint y: 214, distance: 147.7
click at [359, 214] on textarea at bounding box center [388, 206] width 363 height 41
drag, startPoint x: 265, startPoint y: 216, endPoint x: 275, endPoint y: 217, distance: 10.5
click at [275, 217] on textarea at bounding box center [388, 206] width 363 height 41
click at [279, 216] on textarea at bounding box center [388, 206] width 363 height 41
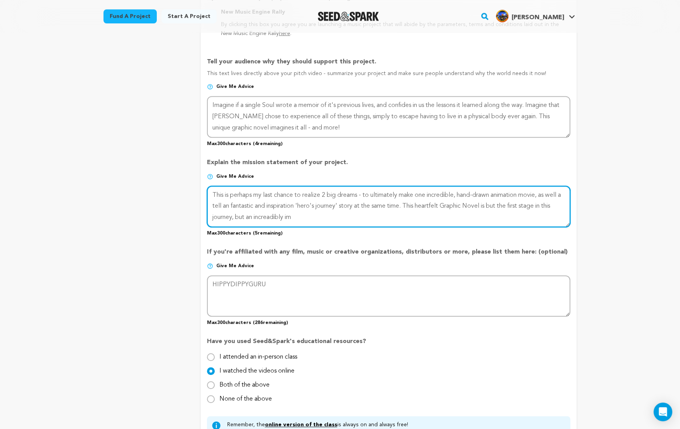
click at [279, 216] on textarea at bounding box center [388, 206] width 363 height 41
click at [322, 218] on textarea at bounding box center [388, 206] width 363 height 41
click at [223, 193] on textarea at bounding box center [388, 206] width 363 height 41
drag, startPoint x: 232, startPoint y: 195, endPoint x: 255, endPoint y: 196, distance: 23.0
click at [255, 196] on textarea at bounding box center [388, 206] width 363 height 41
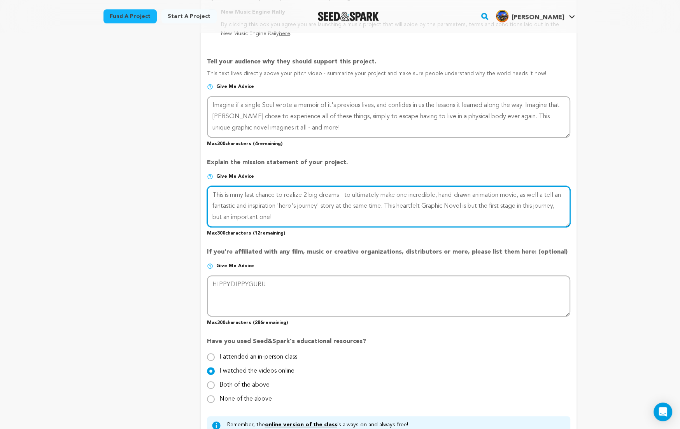
drag, startPoint x: 231, startPoint y: 194, endPoint x: 244, endPoint y: 193, distance: 13.2
click at [244, 193] on textarea at bounding box center [388, 206] width 363 height 41
click at [296, 194] on textarea at bounding box center [388, 206] width 363 height 41
drag, startPoint x: 384, startPoint y: 193, endPoint x: 411, endPoint y: 193, distance: 26.5
click at [411, 193] on textarea at bounding box center [388, 206] width 363 height 41
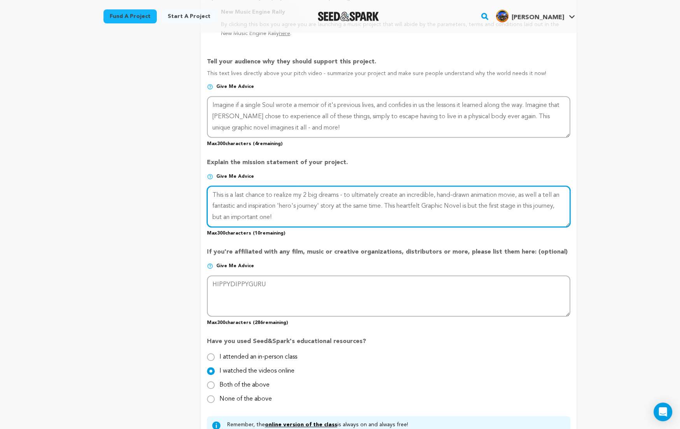
click at [522, 194] on textarea at bounding box center [388, 206] width 363 height 41
click at [487, 193] on textarea at bounding box center [388, 206] width 363 height 41
drag, startPoint x: 299, startPoint y: 205, endPoint x: 343, endPoint y: 204, distance: 44.4
click at [343, 204] on textarea at bounding box center [388, 206] width 363 height 41
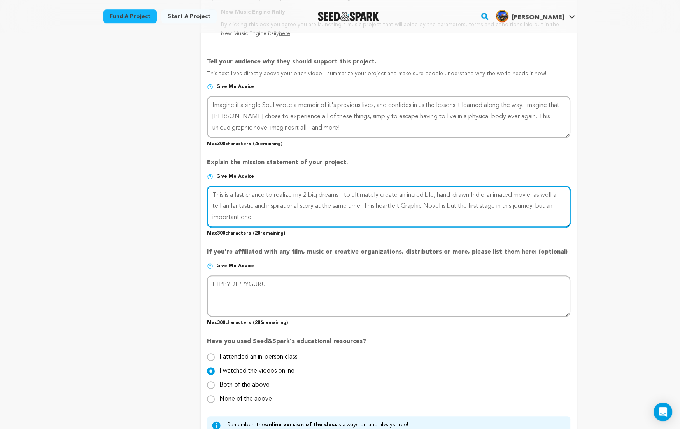
click at [364, 206] on textarea at bounding box center [388, 206] width 363 height 41
click at [511, 205] on textarea at bounding box center [388, 206] width 363 height 41
click at [418, 205] on textarea at bounding box center [388, 206] width 363 height 41
click at [216, 216] on textarea at bounding box center [388, 206] width 363 height 41
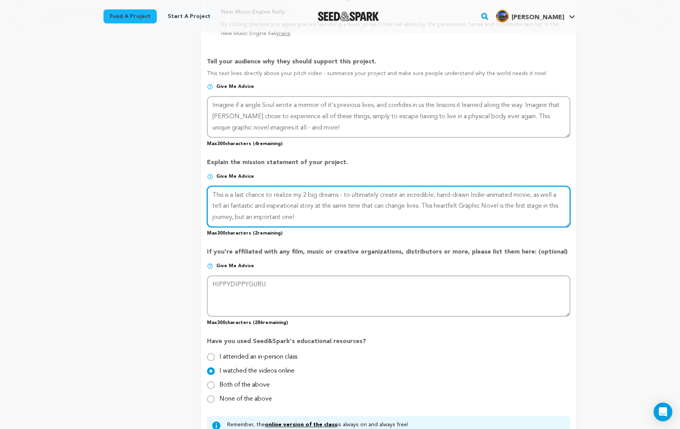
click at [216, 216] on textarea at bounding box center [388, 206] width 363 height 41
click at [274, 214] on textarea at bounding box center [388, 206] width 363 height 41
drag, startPoint x: 214, startPoint y: 193, endPoint x: 276, endPoint y: 194, distance: 62.3
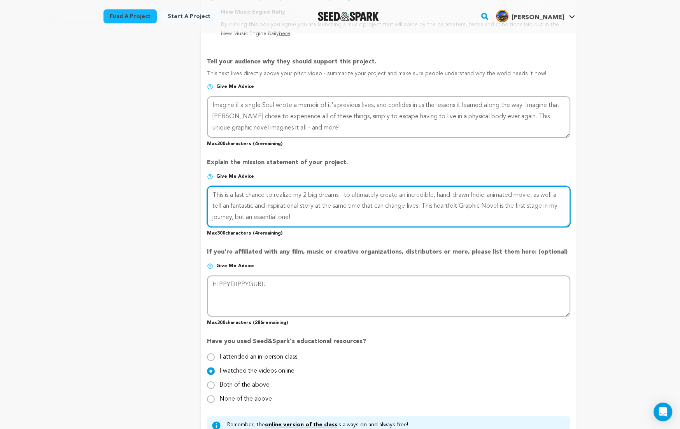
click at [276, 194] on textarea at bounding box center [388, 206] width 363 height 41
click at [267, 194] on textarea at bounding box center [388, 206] width 363 height 41
drag, startPoint x: 317, startPoint y: 193, endPoint x: 346, endPoint y: 193, distance: 28.8
click at [346, 193] on textarea at bounding box center [388, 206] width 363 height 41
drag, startPoint x: 410, startPoint y: 194, endPoint x: 425, endPoint y: 196, distance: 15.4
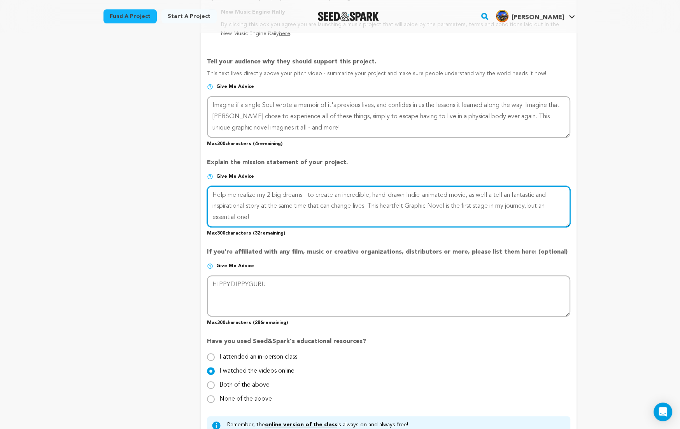
click at [425, 196] on textarea at bounding box center [388, 206] width 363 height 41
click at [462, 193] on textarea at bounding box center [388, 206] width 363 height 41
click at [475, 193] on textarea at bounding box center [388, 206] width 363 height 41
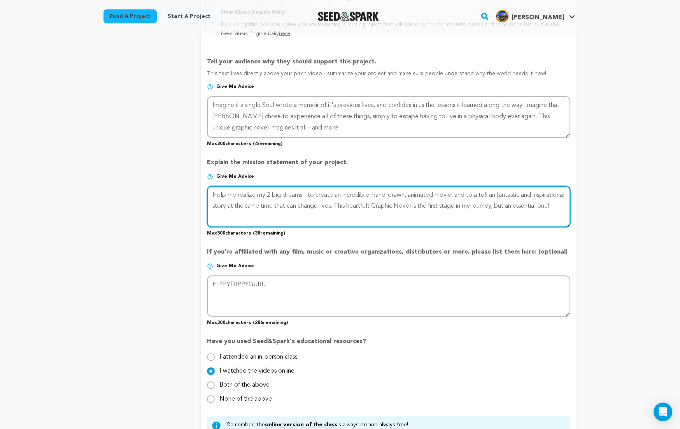
click at [512, 193] on textarea at bounding box center [388, 206] width 363 height 41
drag, startPoint x: 538, startPoint y: 194, endPoint x: 564, endPoint y: 194, distance: 25.3
click at [564, 194] on textarea at bounding box center [388, 206] width 363 height 41
drag, startPoint x: 263, startPoint y: 206, endPoint x: 311, endPoint y: 203, distance: 47.6
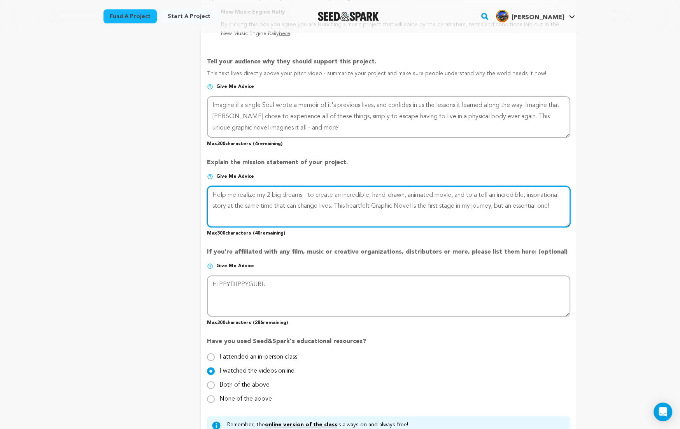
click at [311, 203] on textarea at bounding box center [388, 206] width 363 height 41
drag, startPoint x: 287, startPoint y: 204, endPoint x: 320, endPoint y: 203, distance: 33.1
click at [320, 203] on textarea at bounding box center [388, 206] width 363 height 41
click at [378, 207] on textarea at bounding box center [388, 206] width 363 height 41
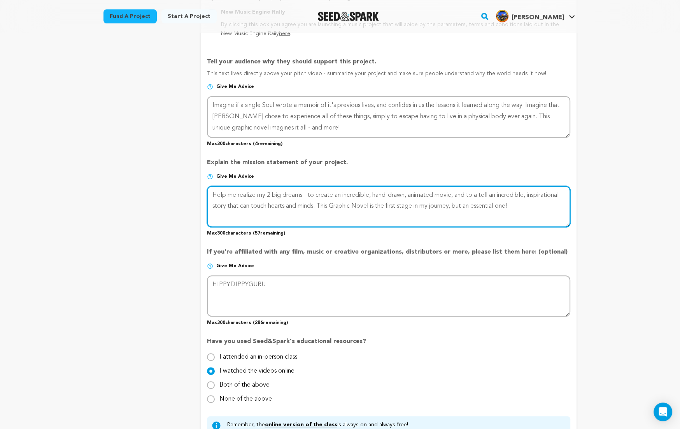
click at [415, 205] on textarea at bounding box center [388, 206] width 363 height 41
click at [506, 206] on textarea at bounding box center [388, 206] width 363 height 41
drag, startPoint x: 243, startPoint y: 217, endPoint x: 301, endPoint y: 214, distance: 58.0
click at [301, 214] on textarea at bounding box center [388, 206] width 363 height 41
click at [216, 193] on textarea at bounding box center [388, 206] width 363 height 41
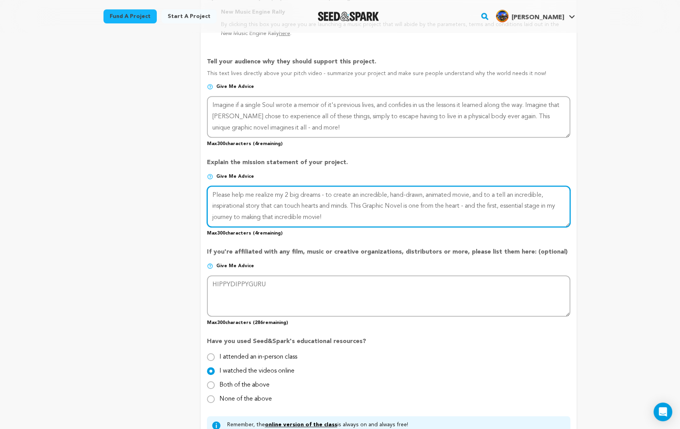
drag, startPoint x: 291, startPoint y: 193, endPoint x: 322, endPoint y: 194, distance: 31.9
click at [322, 194] on textarea at bounding box center [388, 206] width 363 height 41
click at [337, 193] on textarea at bounding box center [388, 206] width 363 height 41
click at [482, 196] on textarea at bounding box center [388, 206] width 363 height 41
click at [352, 206] on textarea at bounding box center [388, 206] width 363 height 41
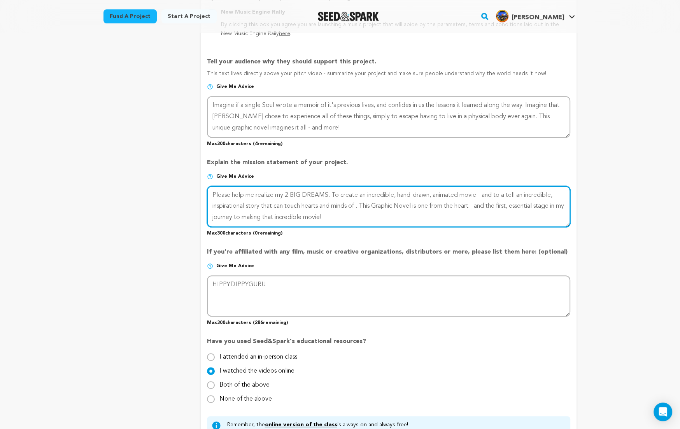
drag, startPoint x: 377, startPoint y: 204, endPoint x: 425, endPoint y: 203, distance: 47.9
click at [425, 203] on textarea at bounding box center [388, 206] width 363 height 41
click at [389, 205] on textarea at bounding box center [388, 206] width 363 height 41
click at [360, 206] on textarea at bounding box center [388, 206] width 363 height 41
click at [405, 206] on textarea at bounding box center [388, 206] width 363 height 41
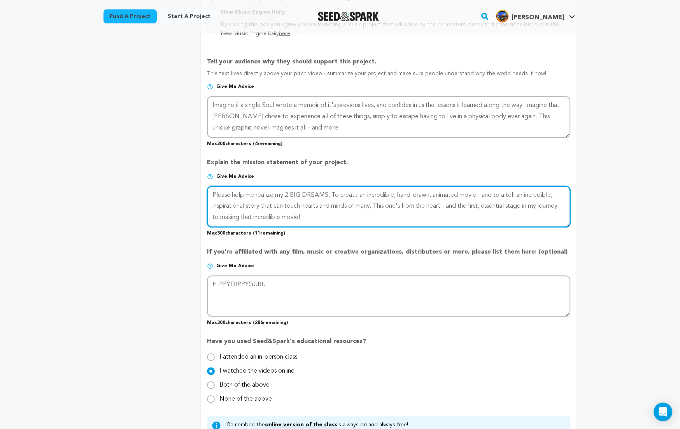
drag, startPoint x: 448, startPoint y: 206, endPoint x: 468, endPoint y: 204, distance: 19.9
click at [468, 204] on textarea at bounding box center [388, 206] width 363 height 41
click at [501, 205] on textarea at bounding box center [388, 206] width 363 height 41
click at [214, 216] on textarea at bounding box center [388, 206] width 363 height 41
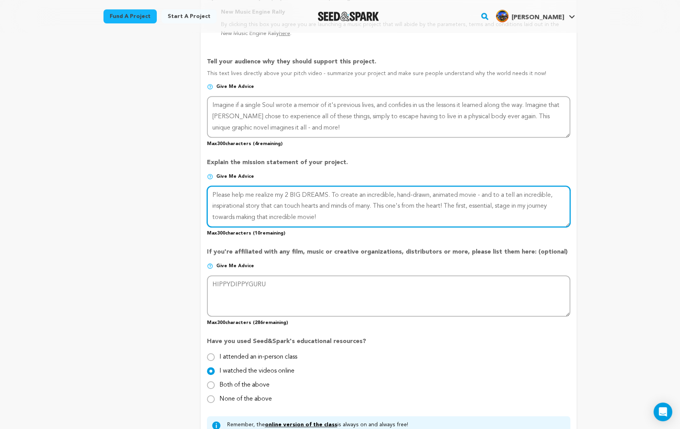
click at [300, 216] on textarea at bounding box center [388, 206] width 363 height 41
drag, startPoint x: 307, startPoint y: 217, endPoint x: 331, endPoint y: 215, distance: 23.8
click at [331, 215] on textarea at bounding box center [388, 206] width 363 height 41
click at [343, 217] on textarea at bounding box center [388, 206] width 363 height 41
click at [234, 193] on textarea at bounding box center [388, 206] width 363 height 41
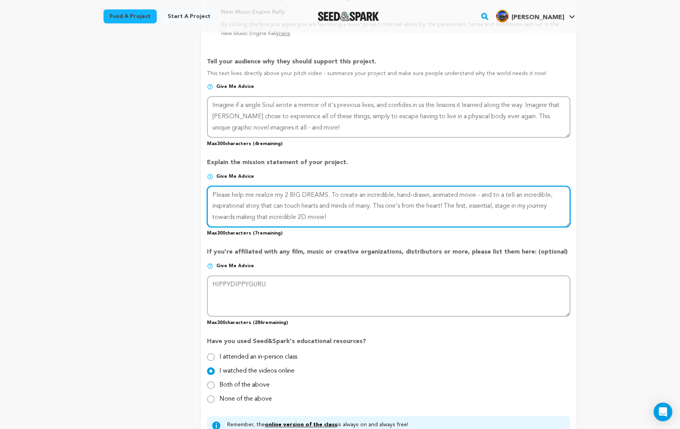
click at [234, 193] on textarea at bounding box center [388, 206] width 363 height 41
click at [266, 195] on textarea at bounding box center [388, 206] width 363 height 41
click at [289, 194] on textarea at bounding box center [388, 206] width 363 height 41
drag, startPoint x: 301, startPoint y: 194, endPoint x: 291, endPoint y: 196, distance: 9.6
click at [291, 196] on textarea at bounding box center [388, 206] width 363 height 41
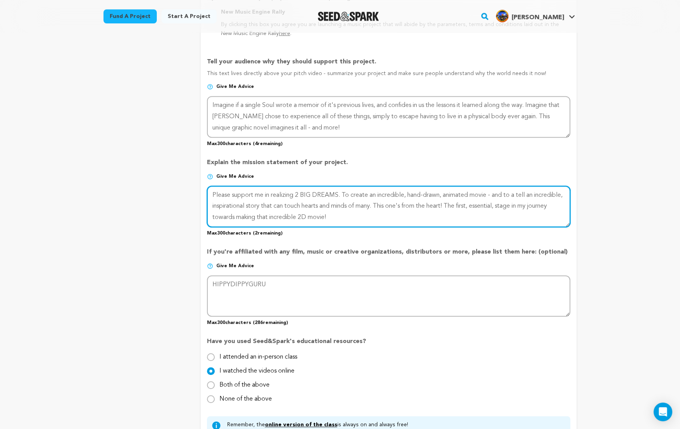
click at [336, 206] on textarea at bounding box center [388, 206] width 363 height 41
drag, startPoint x: 212, startPoint y: 217, endPoint x: 269, endPoint y: 214, distance: 56.9
click at [269, 214] on textarea at bounding box center [388, 206] width 363 height 41
click at [303, 216] on textarea at bounding box center [388, 206] width 363 height 41
click at [282, 216] on textarea at bounding box center [388, 206] width 363 height 41
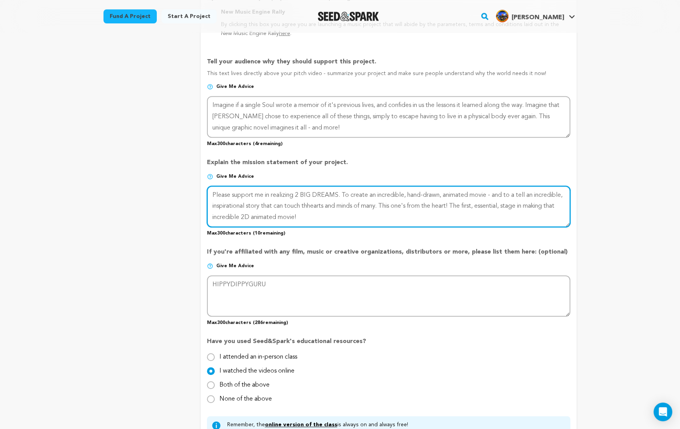
click at [340, 206] on textarea at bounding box center [388, 206] width 363 height 41
click at [500, 204] on textarea at bounding box center [388, 206] width 363 height 41
click at [365, 217] on textarea at bounding box center [388, 206] width 363 height 41
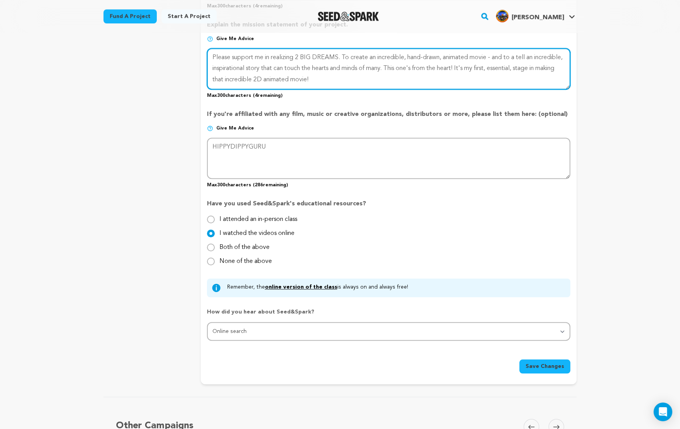
scroll to position [662, 0]
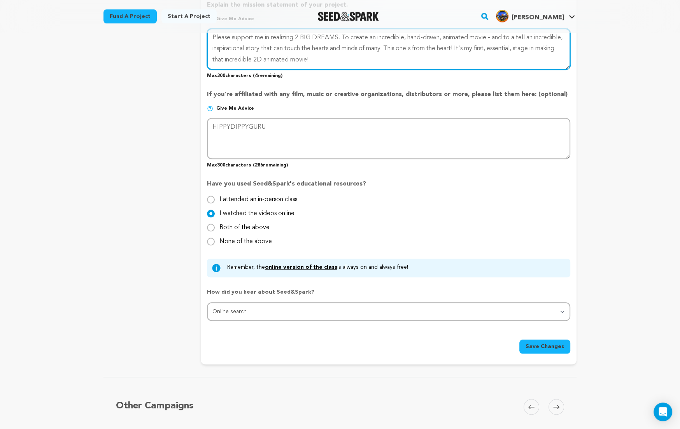
type textarea "Please support me in realizing 2 BIG DREAMS. To create an incredible, hand-draw…"
click at [550, 345] on span "Save Changes" at bounding box center [545, 347] width 39 height 8
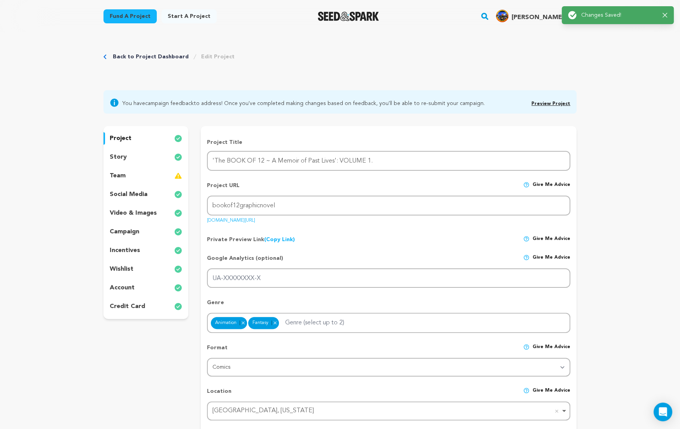
scroll to position [0, 0]
click at [179, 55] on link "Back to Project Dashboard" at bounding box center [151, 57] width 76 height 8
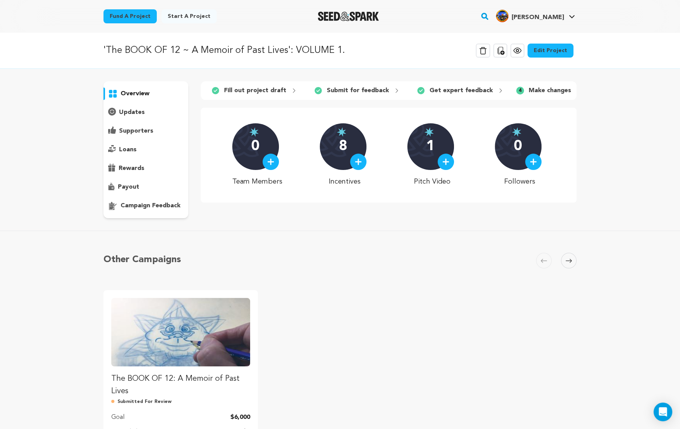
click at [150, 203] on p "campaign feedback" at bounding box center [151, 205] width 60 height 9
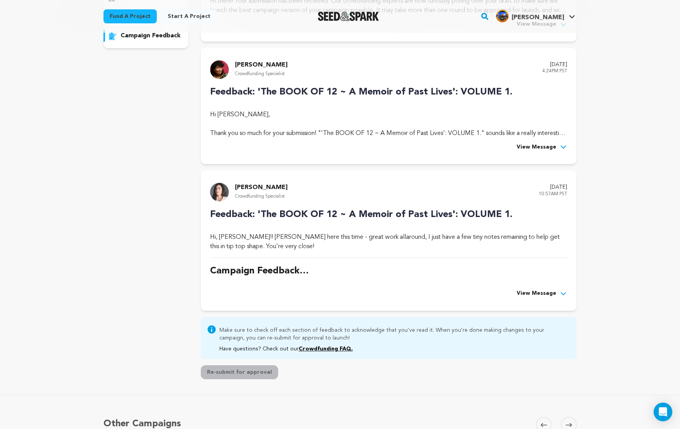
scroll to position [208, 0]
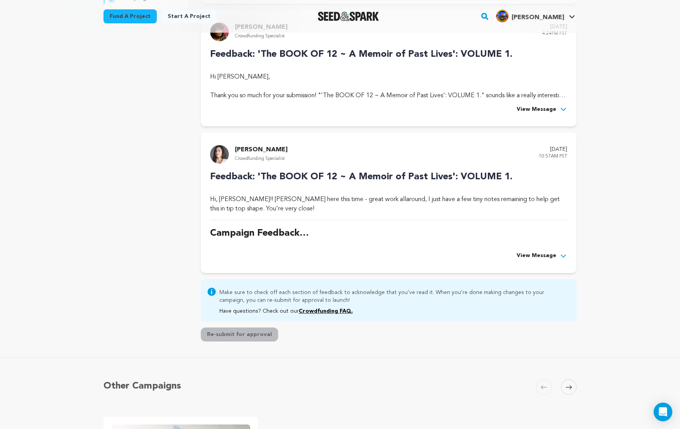
click at [533, 251] on span "View Message" at bounding box center [537, 255] width 40 height 9
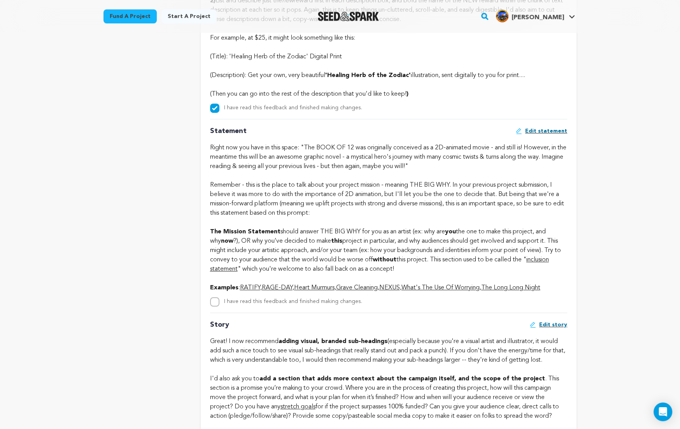
scroll to position [643, 0]
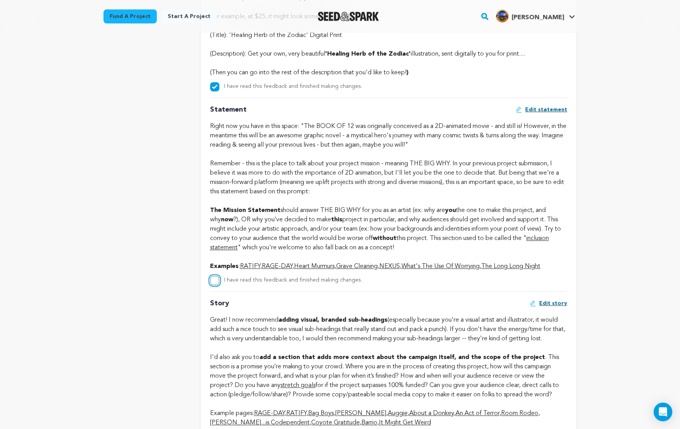
checkbox input "true"
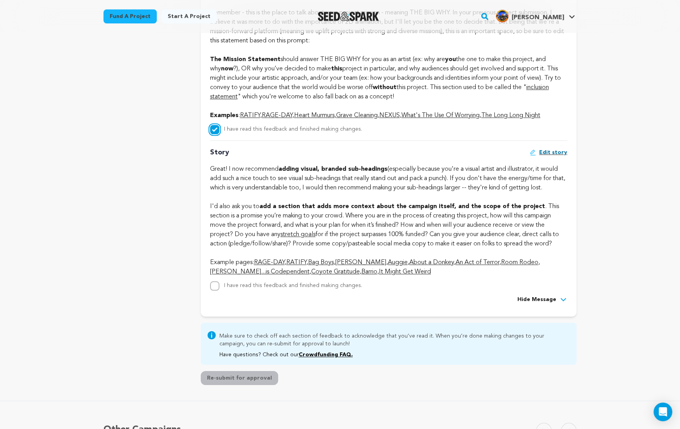
scroll to position [800, 0]
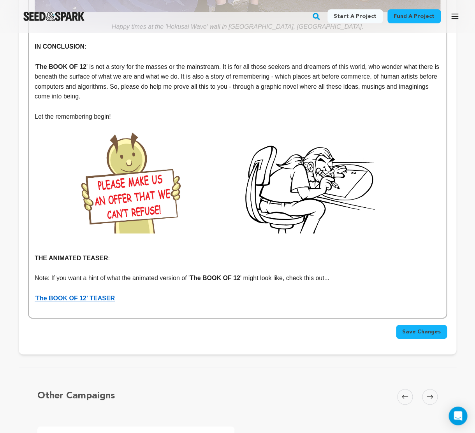
scroll to position [3812, 0]
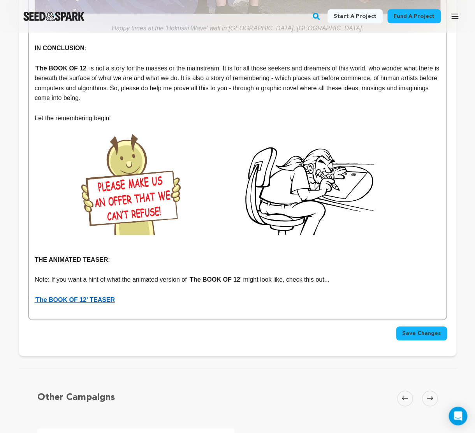
click at [419, 336] on span "Save Changes" at bounding box center [421, 333] width 39 height 8
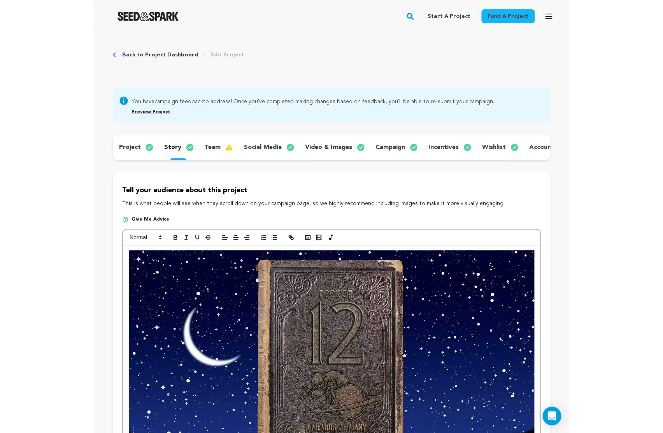
scroll to position [0, 0]
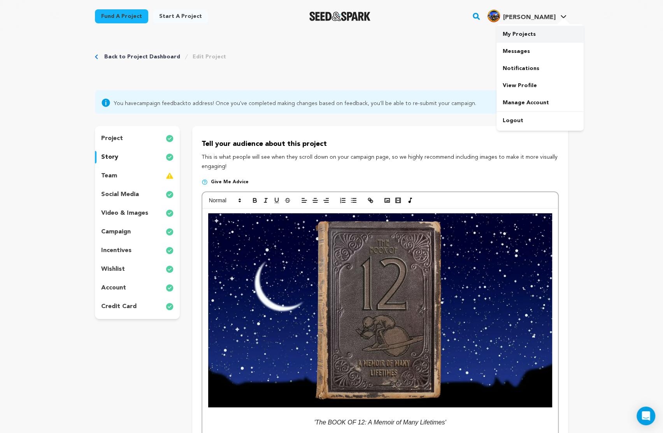
click at [474, 32] on link "My Projects" at bounding box center [539, 34] width 87 height 17
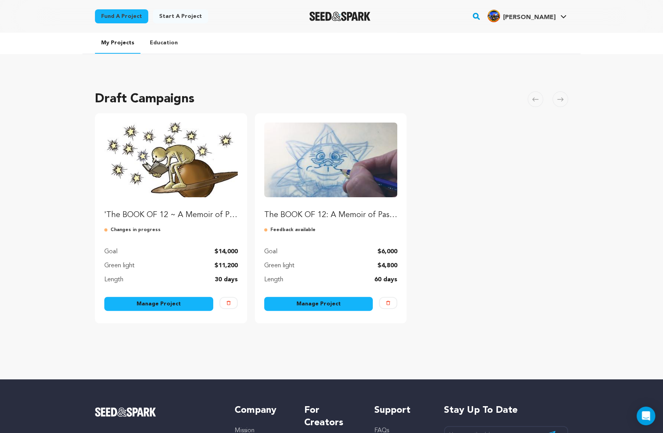
click at [151, 303] on link "Manage Project" at bounding box center [158, 304] width 109 height 14
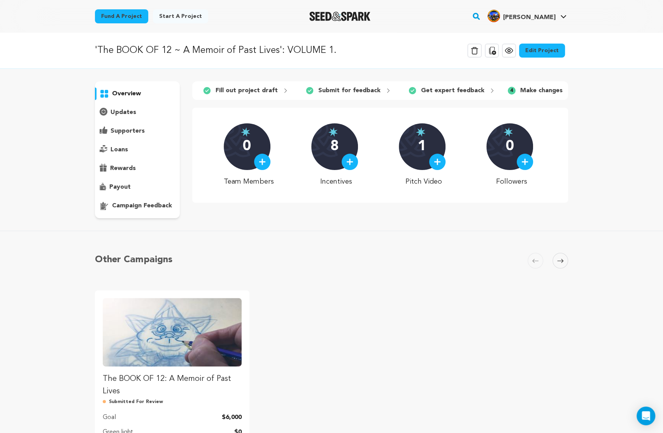
click at [545, 49] on link "Edit Project" at bounding box center [542, 51] width 46 height 14
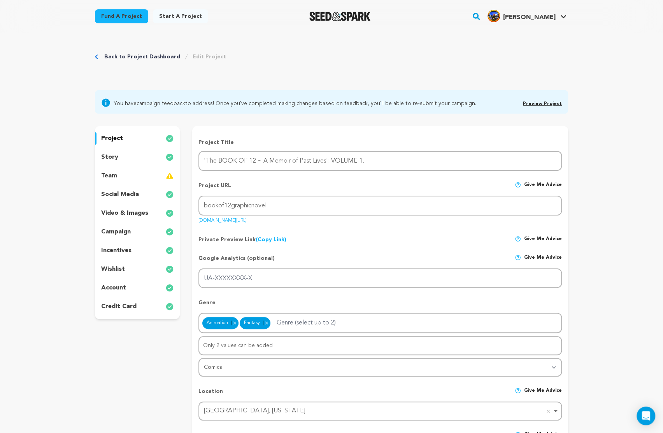
click at [111, 156] on p "story" at bounding box center [109, 156] width 17 height 9
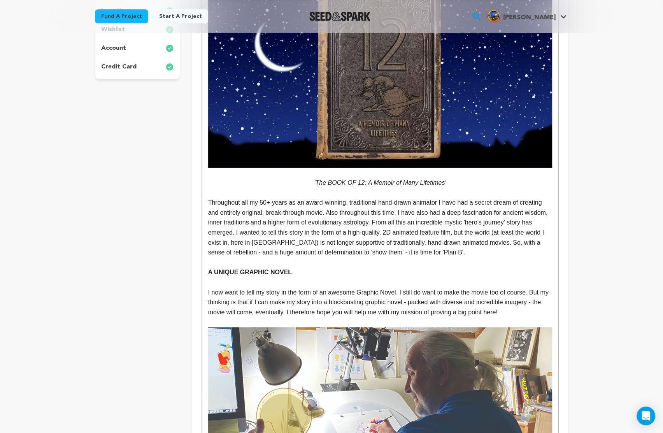
scroll to position [265, 0]
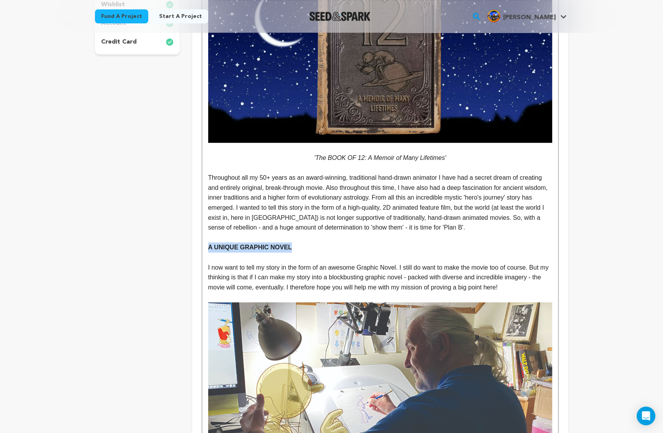
drag, startPoint x: 292, startPoint y: 247, endPoint x: 209, endPoint y: 249, distance: 82.9
click at [209, 249] on p "A UNIQUE GRAPHIC NOVEL" at bounding box center [380, 247] width 344 height 10
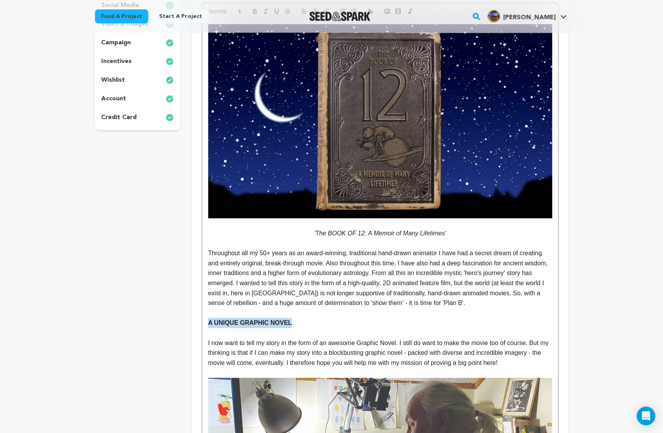
scroll to position [69, 0]
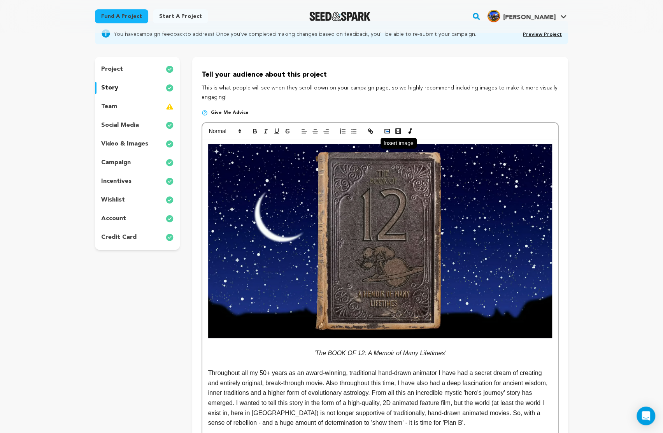
click at [387, 130] on icon "button" at bounding box center [387, 131] width 7 height 7
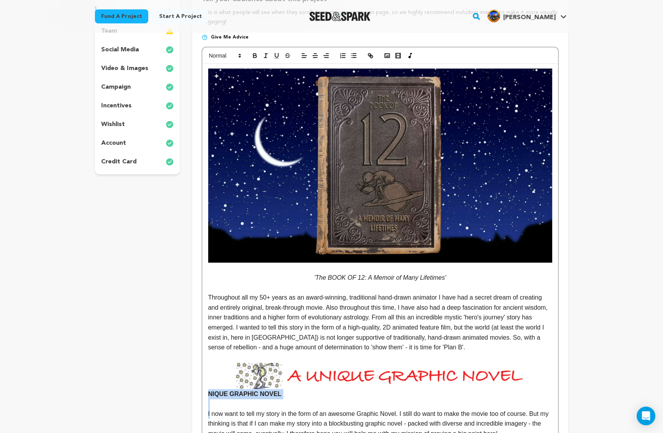
scroll to position [208, 0]
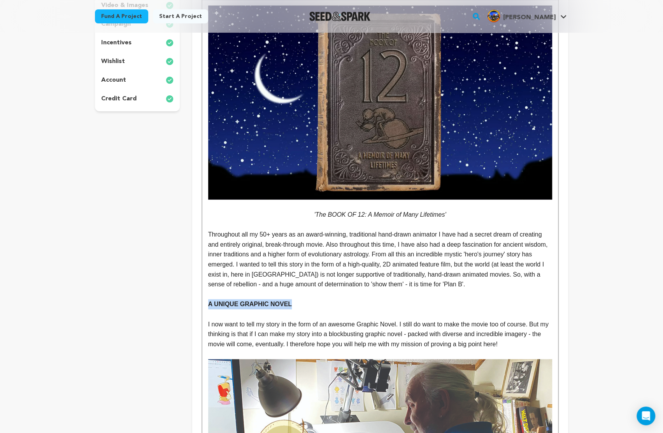
drag, startPoint x: 291, startPoint y: 305, endPoint x: 208, endPoint y: 307, distance: 83.6
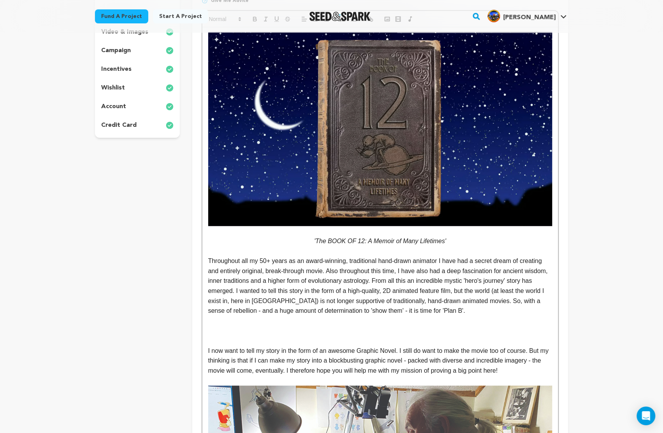
scroll to position [132, 0]
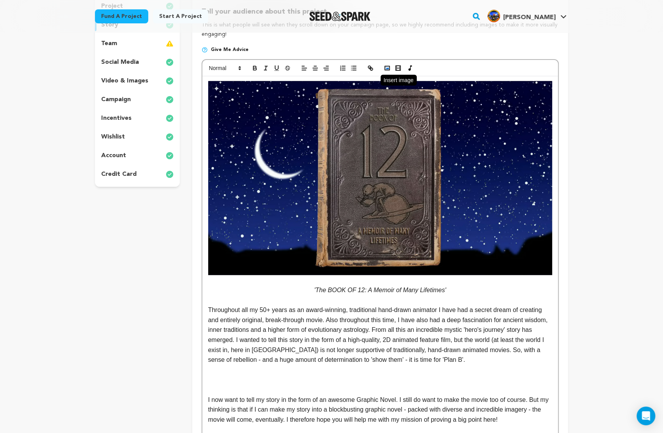
click at [382, 67] on button "button" at bounding box center [387, 67] width 11 height 9
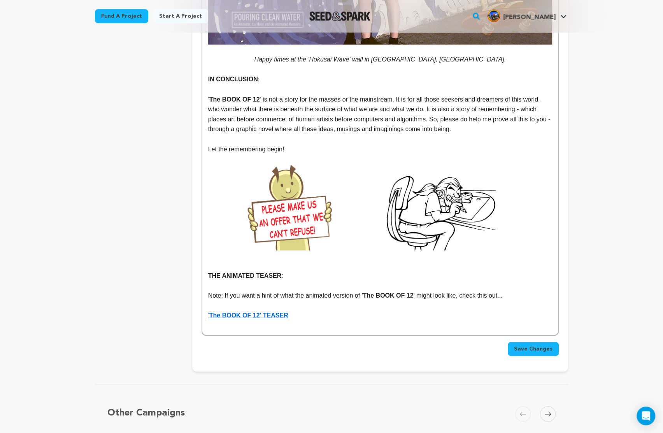
scroll to position [3668, 0]
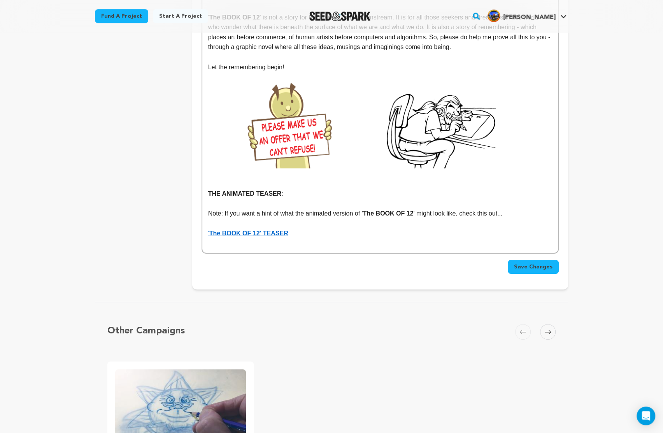
click at [534, 263] on span "Save Changes" at bounding box center [533, 267] width 39 height 8
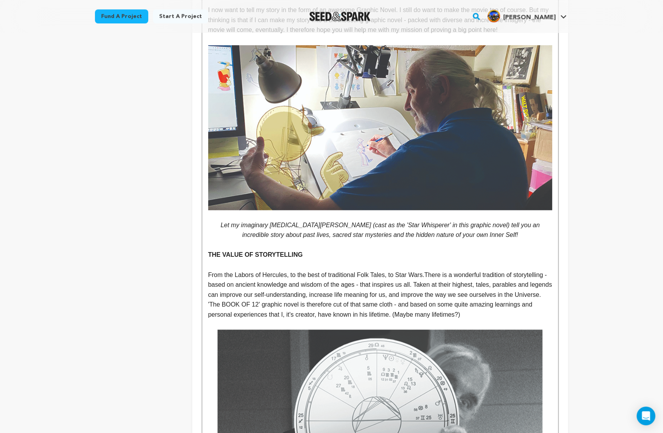
scroll to position [542, 0]
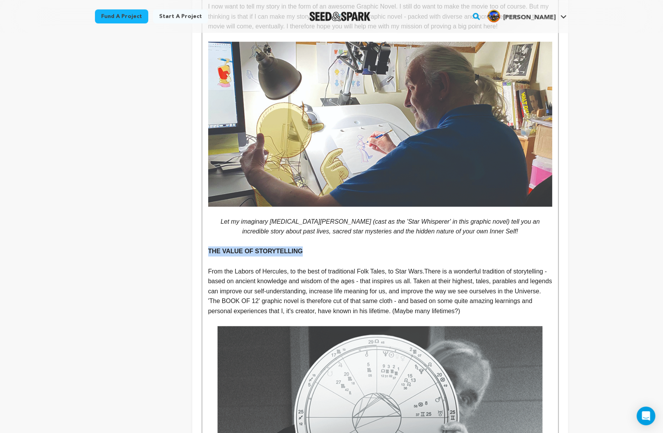
drag, startPoint x: 301, startPoint y: 253, endPoint x: 207, endPoint y: 250, distance: 94.2
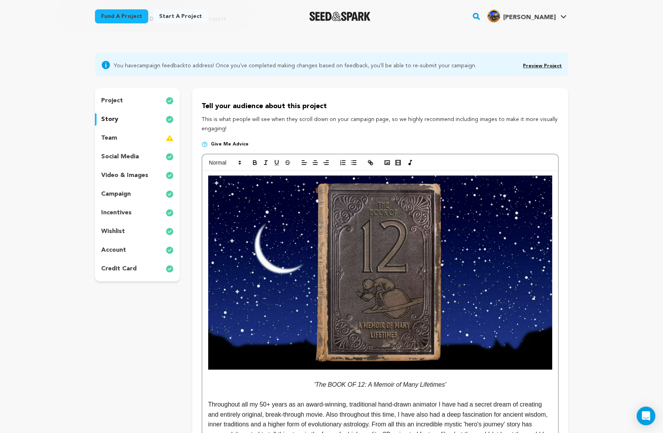
scroll to position [0, 0]
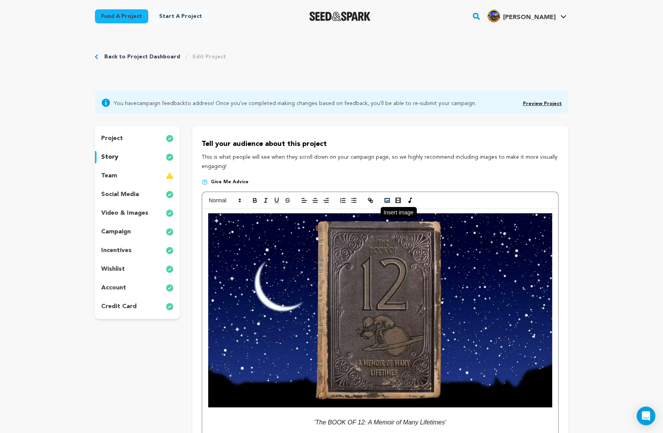
click at [386, 201] on polyline "button" at bounding box center [387, 201] width 3 height 2
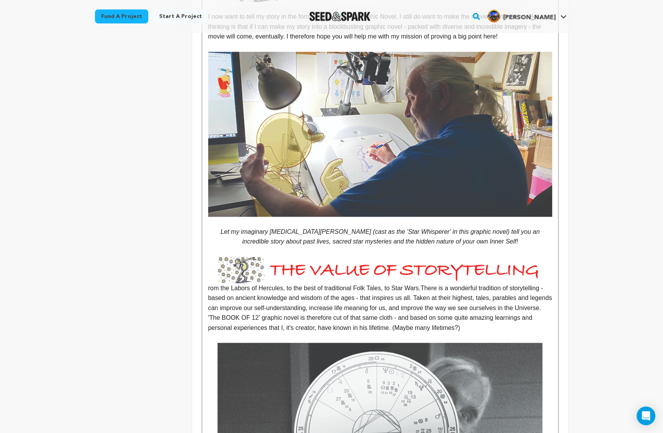
scroll to position [567, 0]
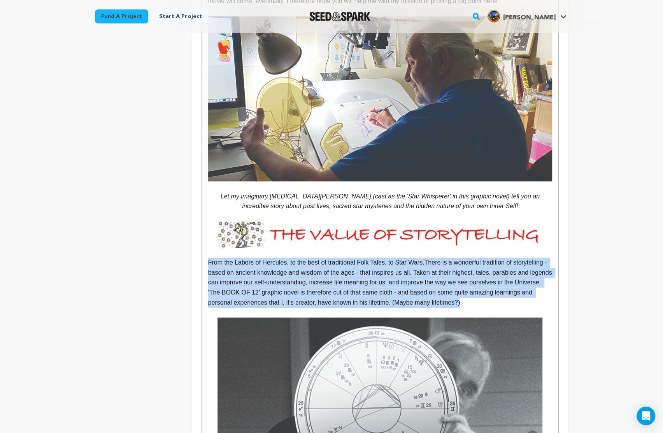
drag, startPoint x: 208, startPoint y: 263, endPoint x: 534, endPoint y: 302, distance: 328.4
click at [534, 302] on p "From the Labors of Hercules, to the best of traditional Folk Tales, to Star War…" at bounding box center [380, 283] width 344 height 50
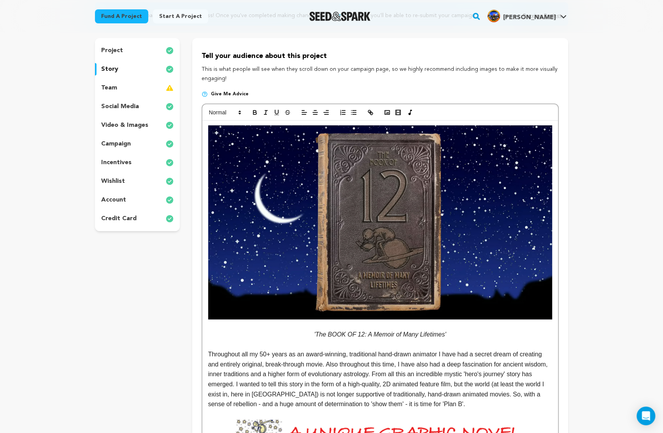
scroll to position [82, 0]
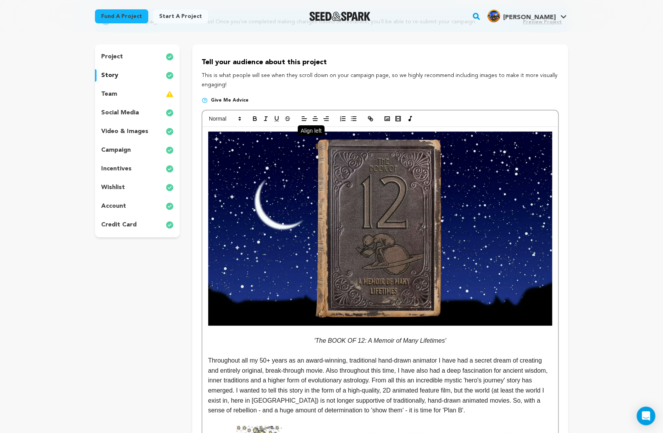
click at [302, 119] on line "button" at bounding box center [304, 119] width 5 height 0
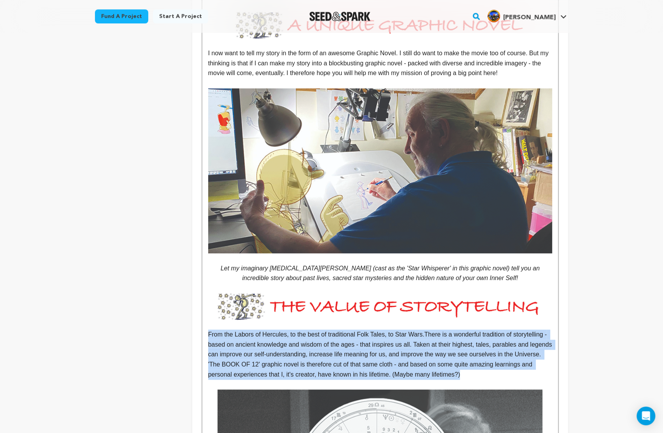
scroll to position [529, 0]
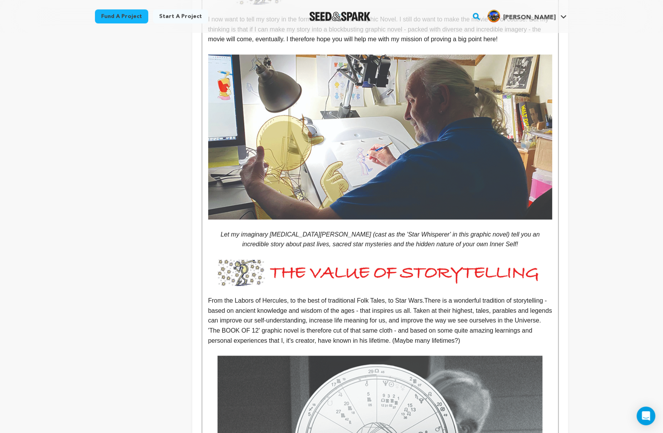
click at [361, 273] on img at bounding box center [380, 272] width 344 height 26
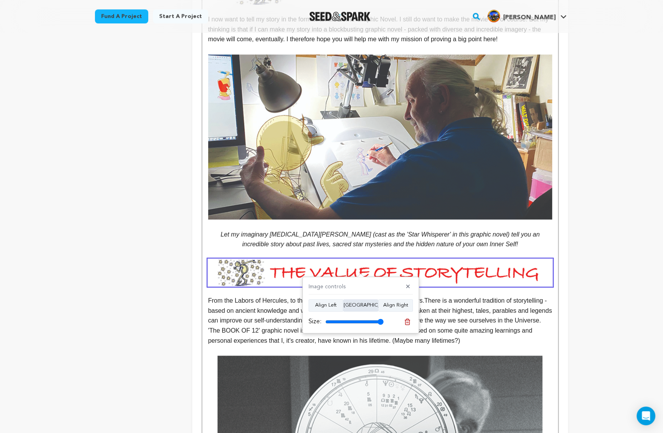
click at [361, 307] on button "Align Center" at bounding box center [360, 305] width 35 height 12
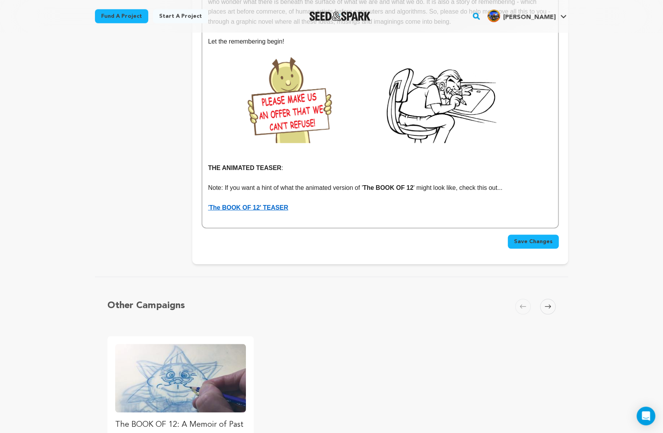
scroll to position [3693, 0]
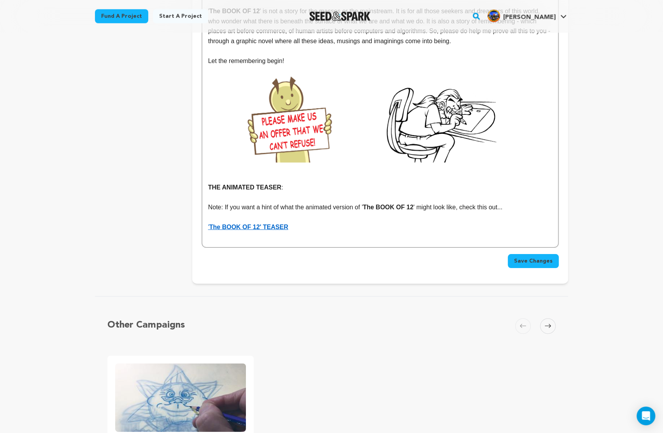
click at [536, 257] on span "Save Changes" at bounding box center [533, 261] width 39 height 8
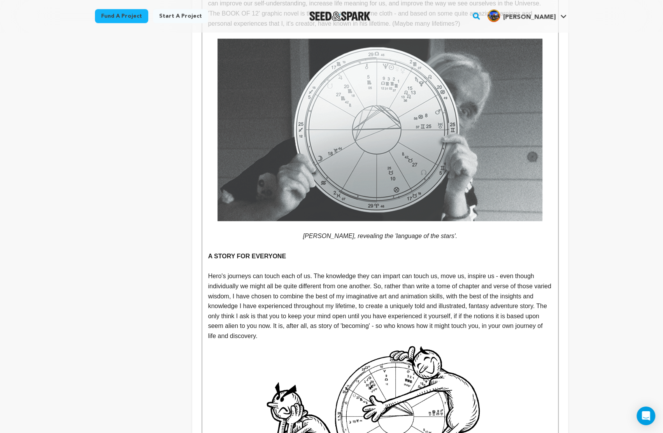
scroll to position [851, 0]
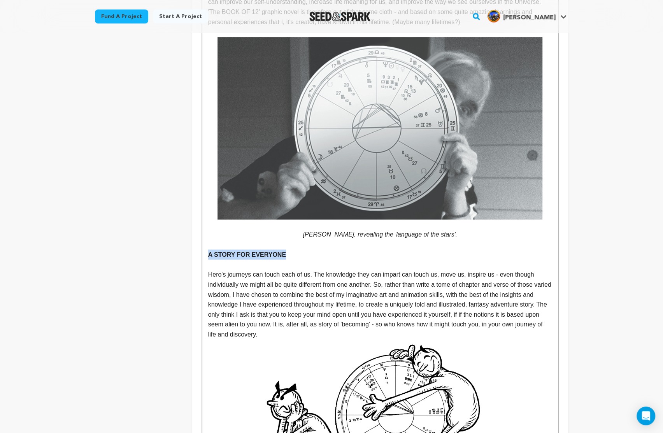
drag, startPoint x: 284, startPoint y: 254, endPoint x: 209, endPoint y: 258, distance: 74.8
click at [209, 258] on strong "A STORY FOR EVERYONE" at bounding box center [247, 254] width 78 height 7
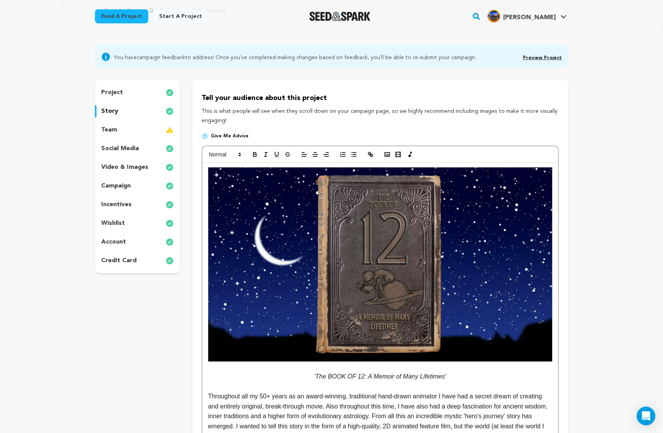
scroll to position [0, 0]
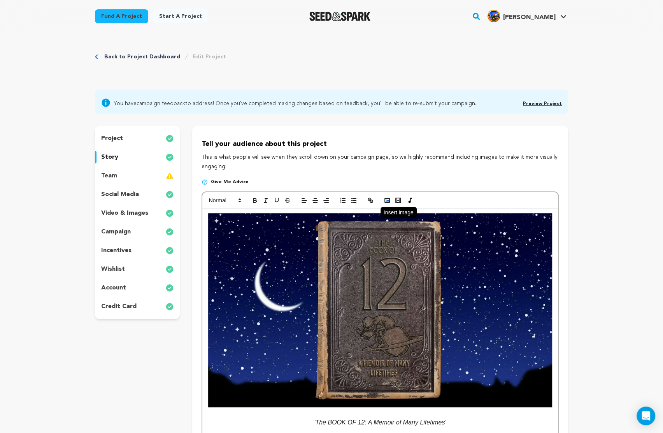
click at [388, 200] on icon "button" at bounding box center [387, 200] width 7 height 7
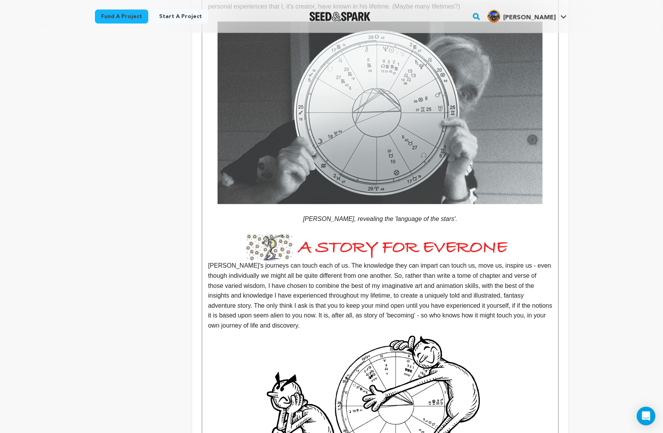
scroll to position [869, 0]
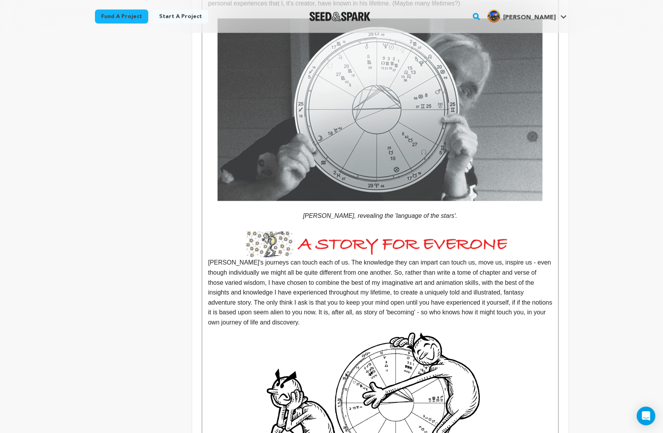
click at [209, 263] on p "ero's journeys can touch each of us. The knowledge they can impart can touch us…" at bounding box center [380, 279] width 344 height 96
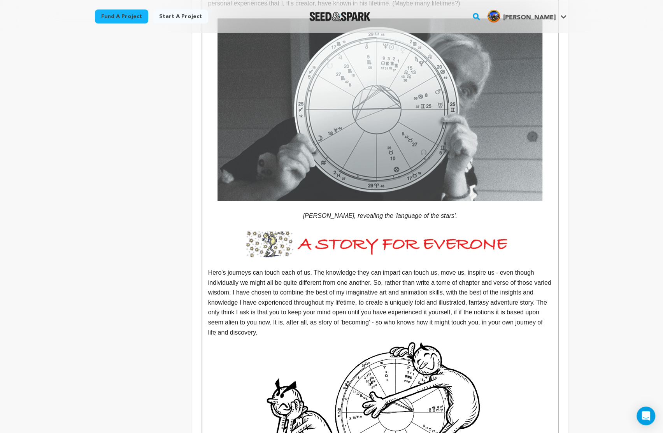
click at [384, 249] on img at bounding box center [380, 244] width 344 height 26
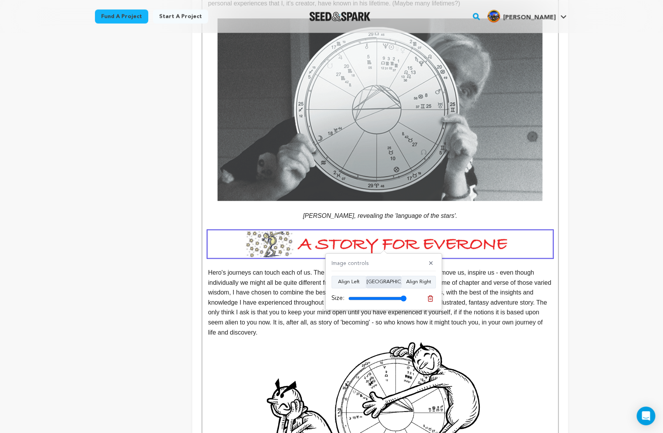
click at [378, 281] on button "Align Center" at bounding box center [383, 282] width 35 height 12
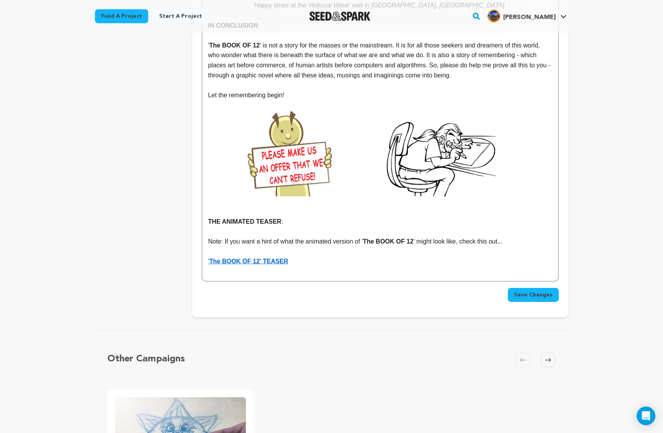
scroll to position [3695, 0]
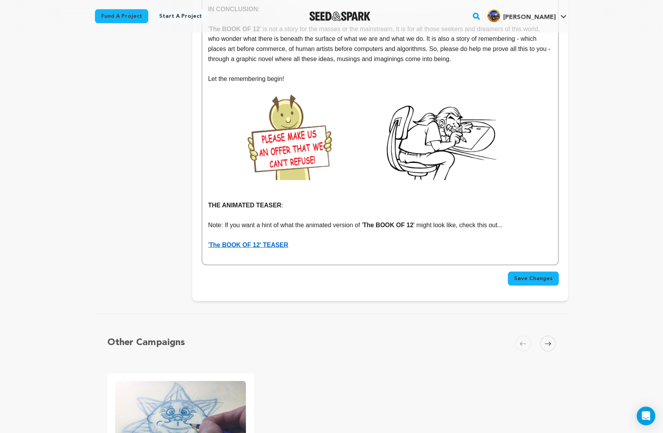
click at [535, 275] on span "Save Changes" at bounding box center [533, 279] width 39 height 8
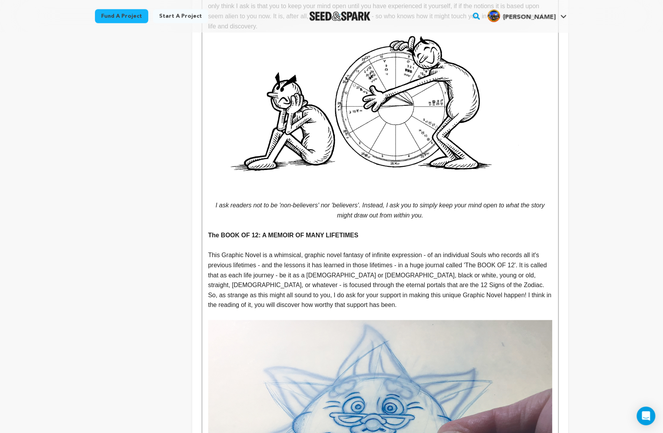
scroll to position [1191, 0]
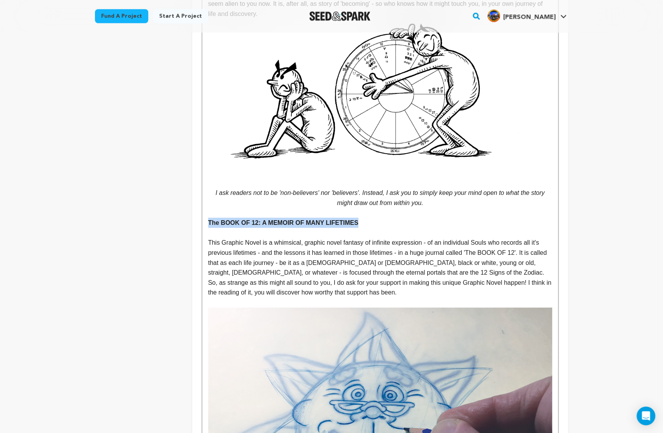
drag, startPoint x: 358, startPoint y: 224, endPoint x: 209, endPoint y: 223, distance: 149.0
click at [209, 223] on p "The BOOK OF 12: A MEMOIR OF MANY LIFETIMES" at bounding box center [380, 223] width 344 height 10
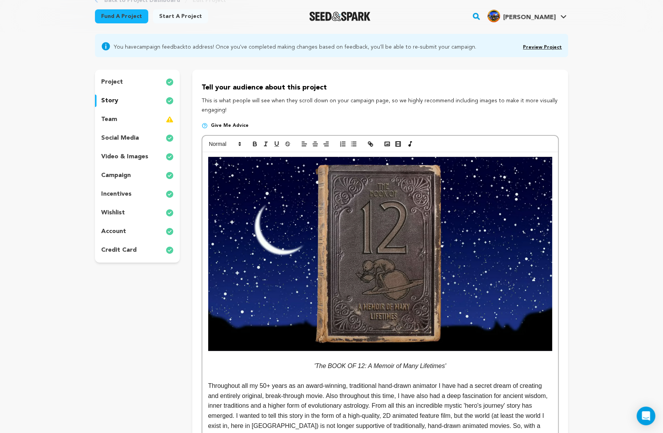
scroll to position [0, 0]
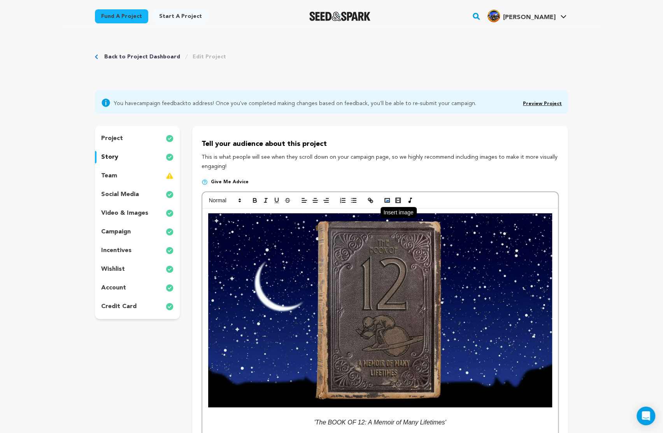
click at [387, 201] on polyline "button" at bounding box center [387, 201] width 3 height 2
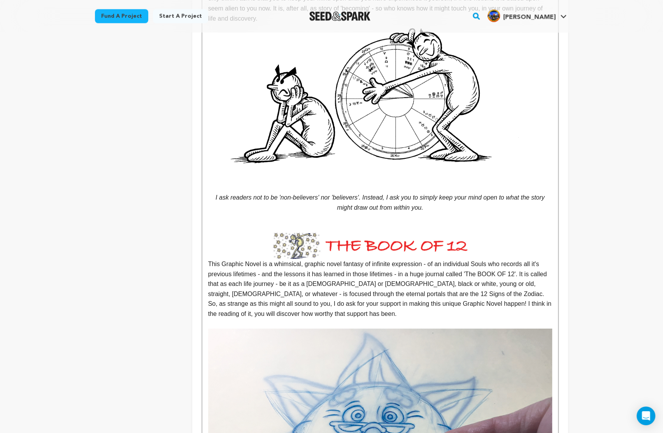
scroll to position [1235, 0]
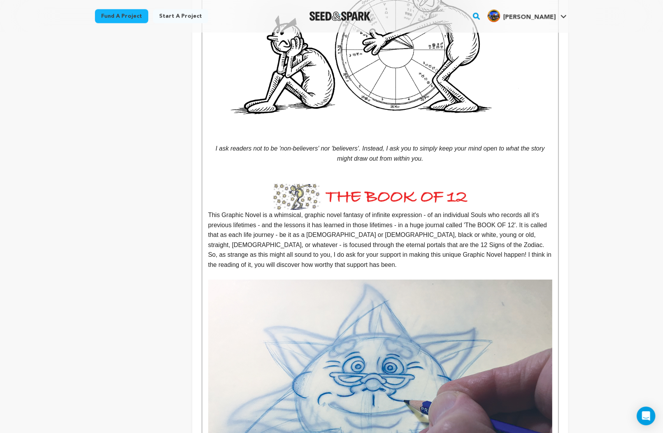
click at [209, 215] on p "This Graphic Novel is a whimsical, graphic novel fantasy of infinite expression…" at bounding box center [380, 240] width 344 height 60
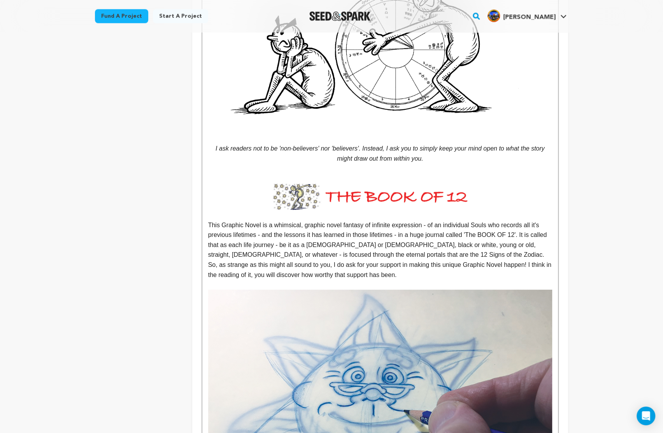
click at [387, 200] on img at bounding box center [380, 197] width 344 height 26
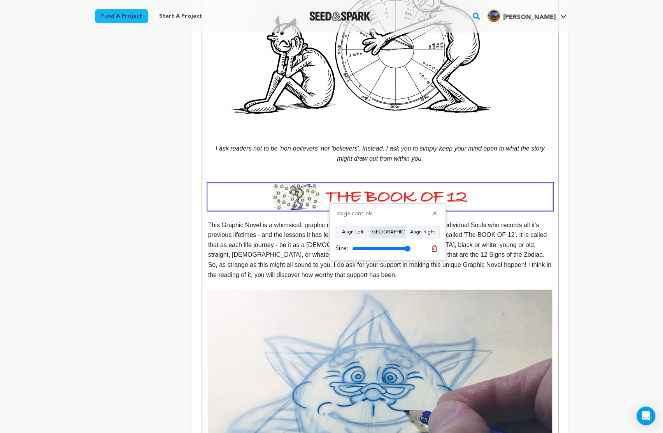
click at [387, 232] on button "Align Center" at bounding box center [387, 232] width 35 height 12
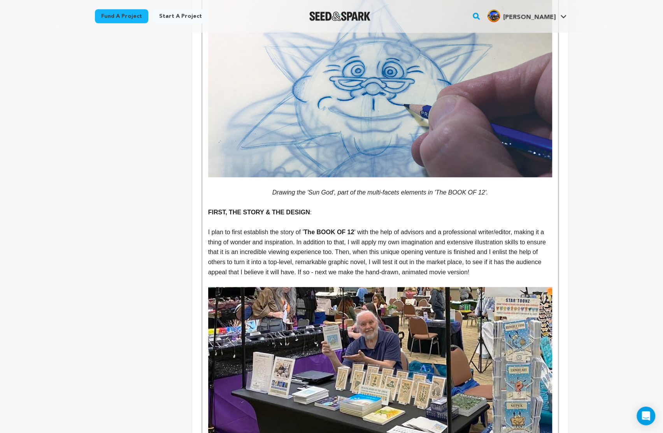
scroll to position [1613, 0]
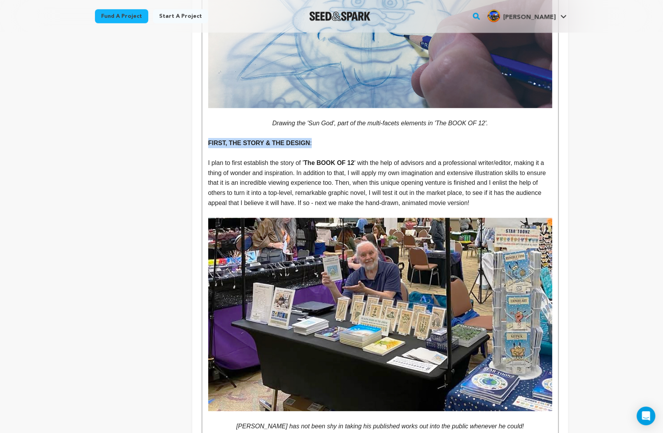
drag, startPoint x: 312, startPoint y: 145, endPoint x: 203, endPoint y: 147, distance: 108.9
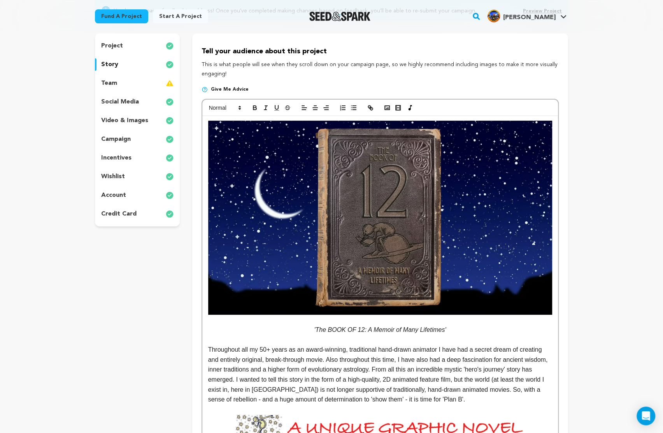
scroll to position [25, 0]
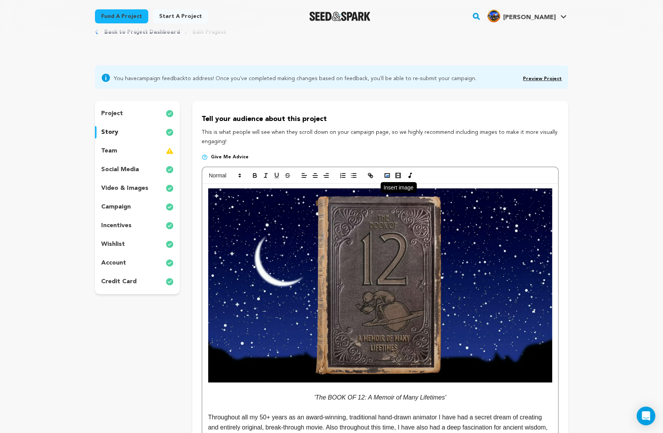
click at [387, 174] on icon "button" at bounding box center [387, 175] width 7 height 7
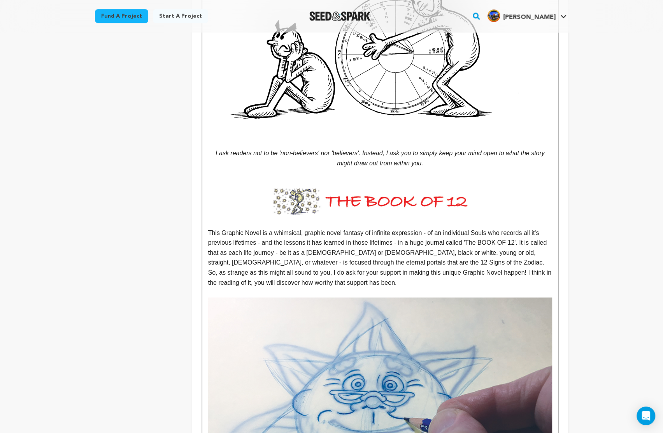
scroll to position [1235, 0]
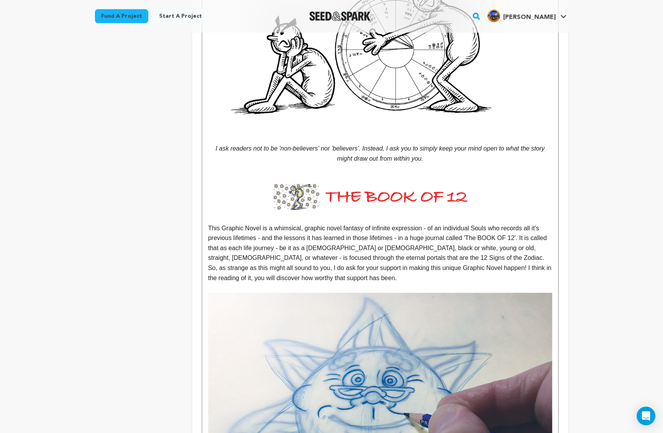
click at [305, 171] on p at bounding box center [380, 169] width 344 height 10
click at [232, 176] on p at bounding box center [380, 179] width 344 height 10
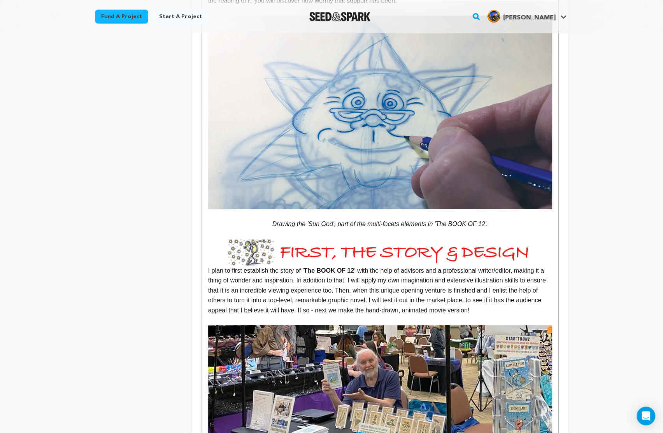
scroll to position [1506, 0]
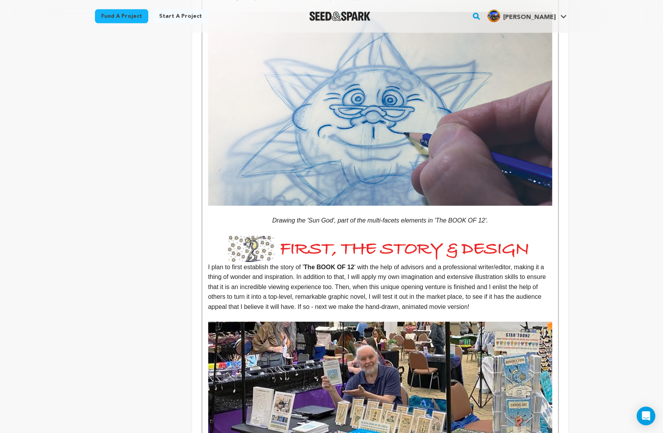
click at [208, 269] on p "I plan to first establish the story of ' The BOOK OF 12 ' with the help of advi…" at bounding box center [380, 287] width 344 height 50
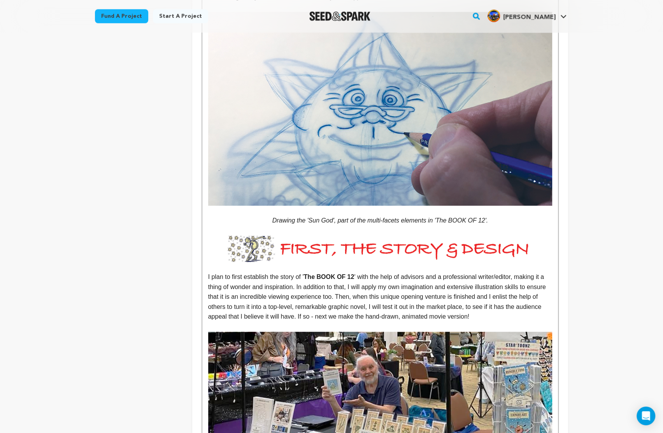
click at [394, 253] on img at bounding box center [380, 248] width 344 height 26
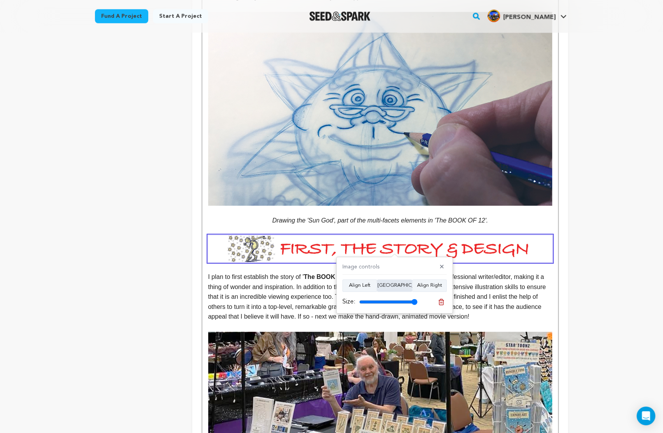
click at [394, 283] on button "Align Center" at bounding box center [394, 285] width 35 height 12
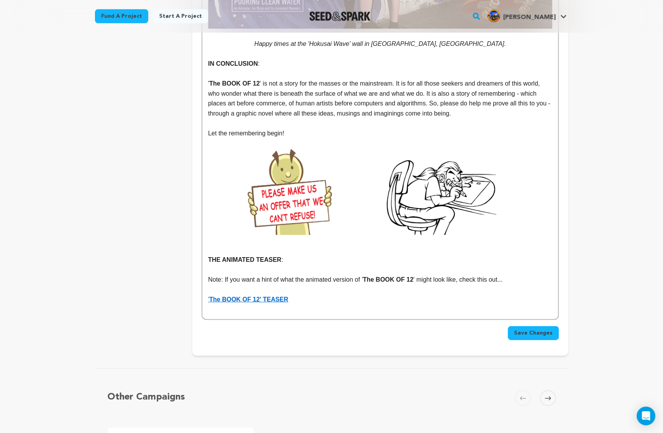
scroll to position [3806, 0]
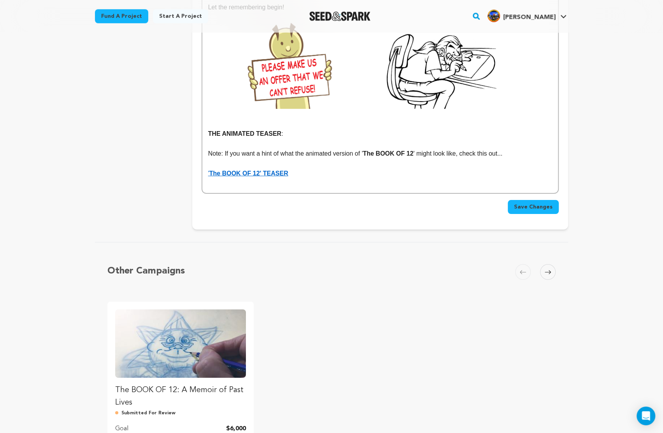
click at [537, 203] on span "Save Changes" at bounding box center [533, 207] width 39 height 8
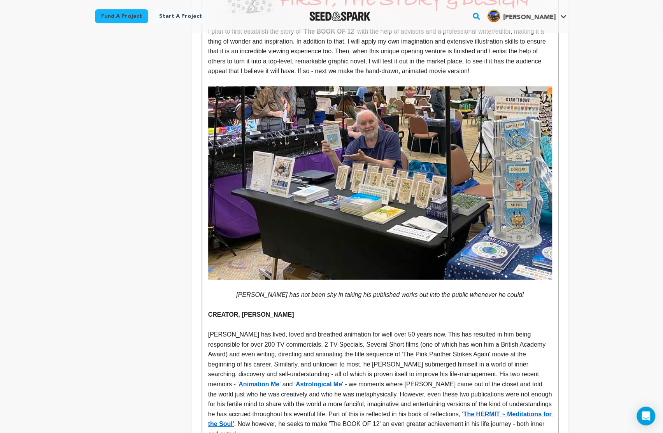
scroll to position [1758, 0]
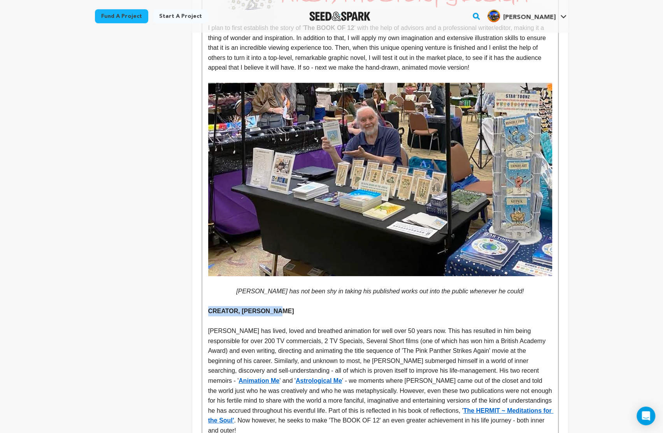
drag, startPoint x: 280, startPoint y: 312, endPoint x: 205, endPoint y: 312, distance: 75.1
click at [205, 312] on div "'The BOOK OF 12: A Memoir of Many Lifetimes' Throughout all my 50+ years as an …" at bounding box center [380, 346] width 356 height 3791
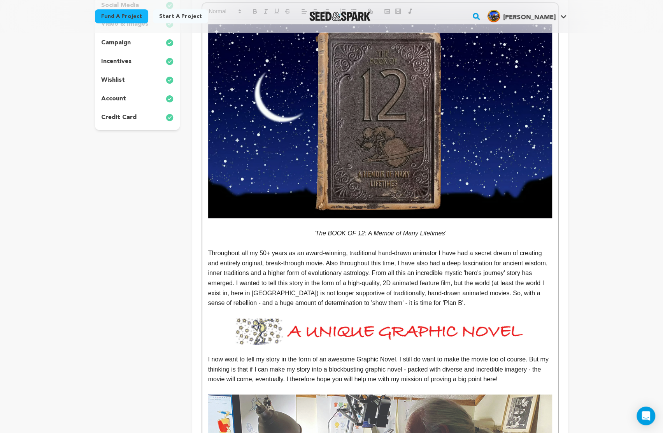
scroll to position [19, 0]
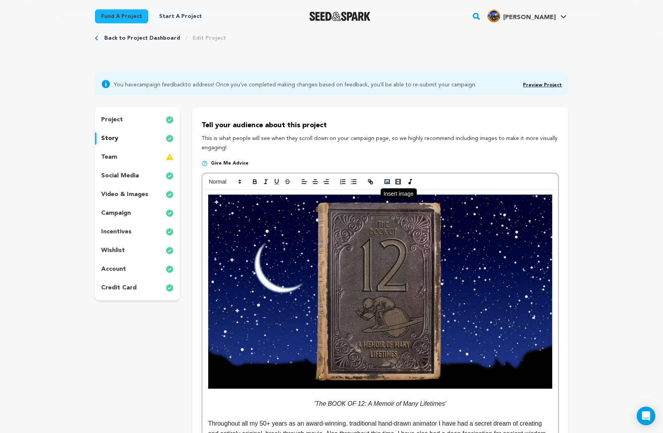
click at [386, 183] on icon "button" at bounding box center [387, 181] width 7 height 7
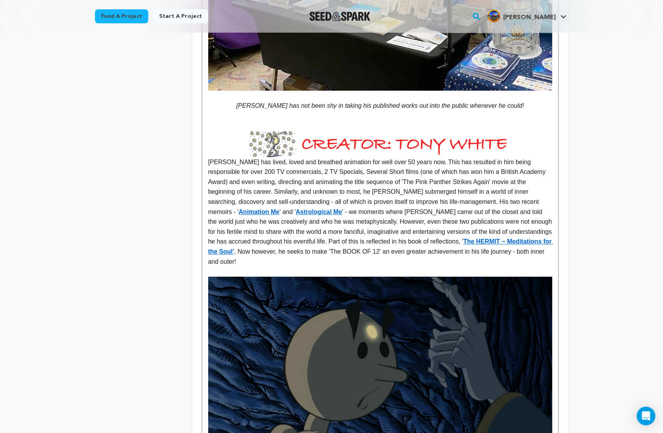
scroll to position [1954, 0]
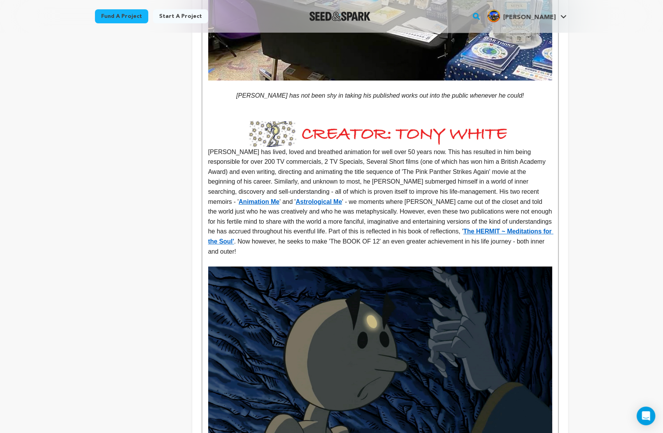
click at [209, 154] on p "Tony has lived, loved and breathed animation for well over 50 years now. This h…" at bounding box center [380, 189] width 344 height 136
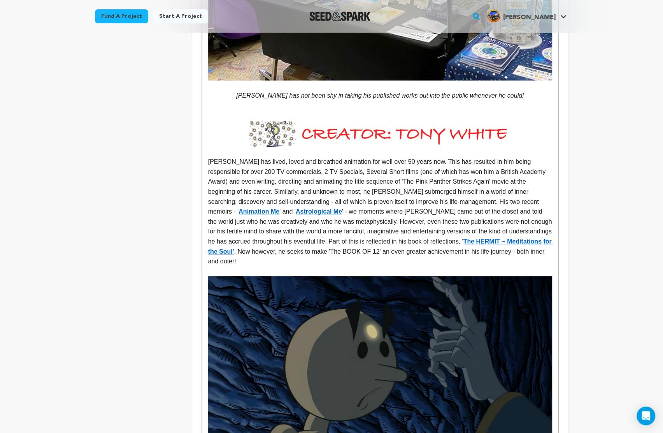
click at [365, 129] on img at bounding box center [380, 134] width 344 height 26
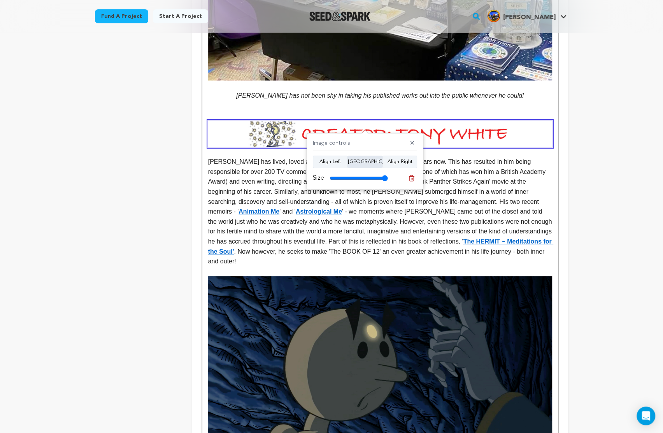
click at [366, 159] on button "Align Center" at bounding box center [364, 162] width 35 height 12
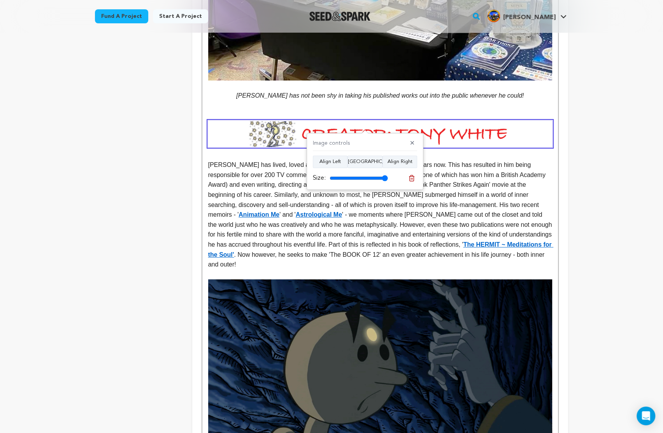
click at [584, 185] on div "Back to Project Dashboard Edit Project You have campaign feedback to address! O…" at bounding box center [331, 341] width 663 height 4525
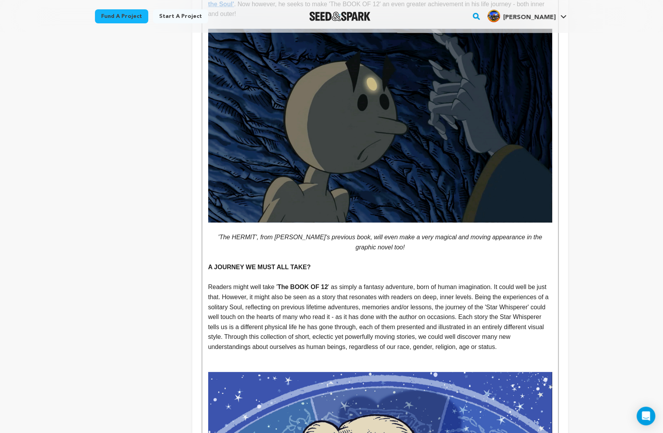
scroll to position [2243, 0]
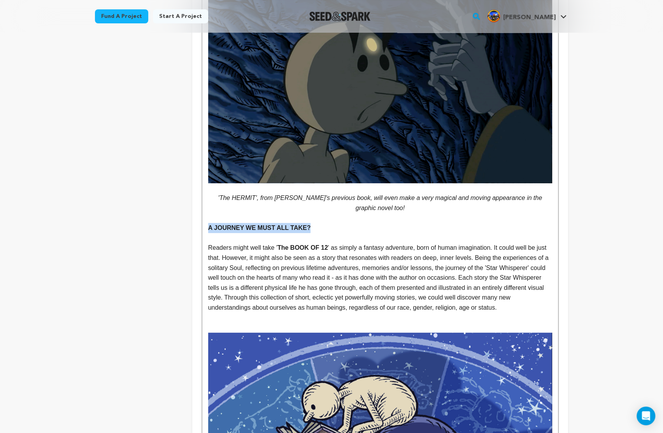
drag, startPoint x: 311, startPoint y: 209, endPoint x: 206, endPoint y: 212, distance: 104.7
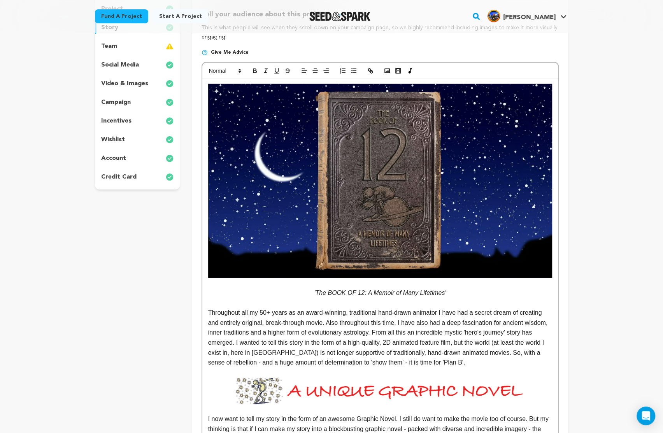
scroll to position [95, 0]
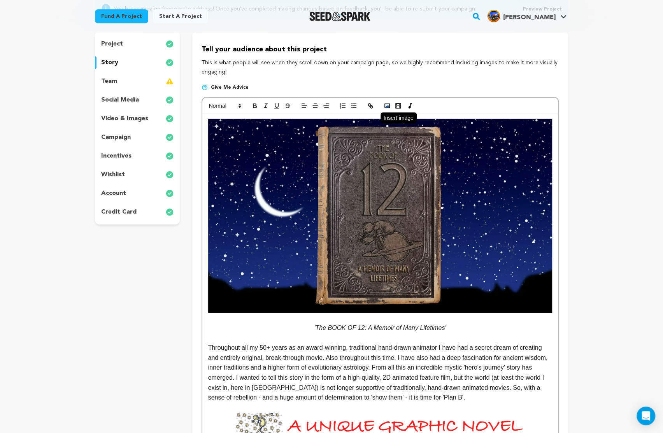
click at [386, 105] on icon "button" at bounding box center [387, 105] width 7 height 7
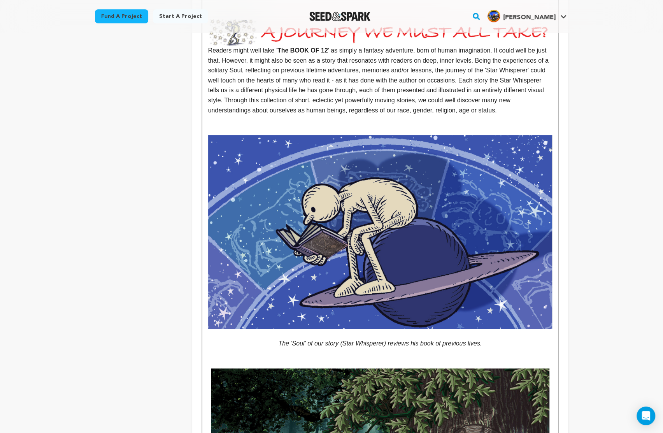
scroll to position [2237, 0]
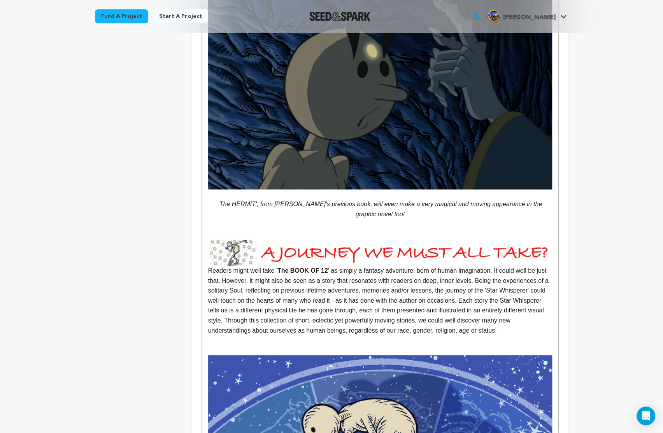
click at [209, 253] on p "Readers might well take ' The BOOK OF 12 ' as simply a fantasy adventure, born …" at bounding box center [380, 287] width 344 height 96
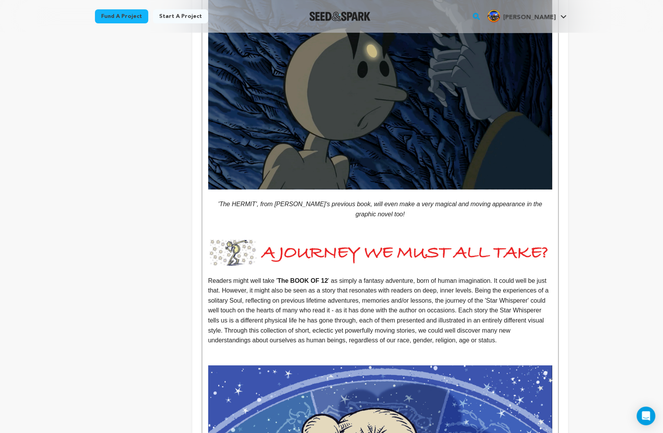
click at [231, 229] on p at bounding box center [380, 234] width 344 height 10
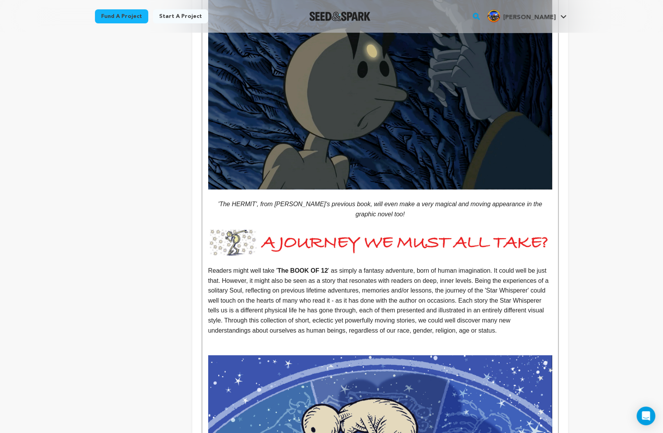
click at [381, 229] on img at bounding box center [380, 242] width 344 height 26
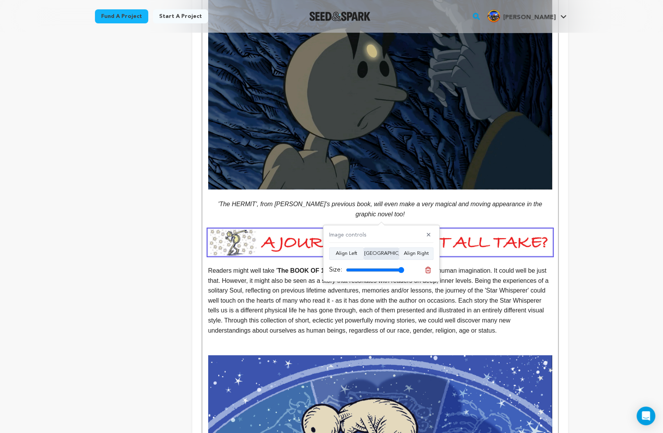
click at [380, 255] on button "Align Center" at bounding box center [381, 253] width 35 height 12
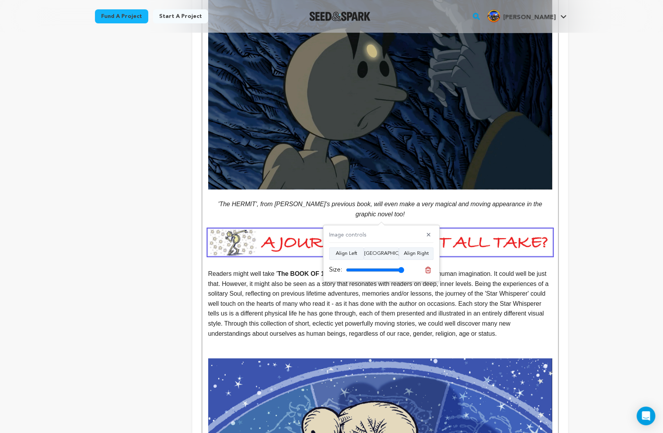
click at [610, 235] on div "Back to Project Dashboard Edit Project You have campaign feedback to address! O…" at bounding box center [331, 67] width 663 height 4545
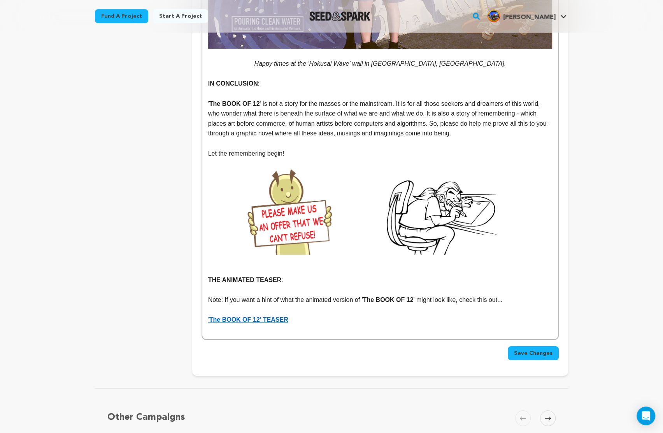
scroll to position [3706, 0]
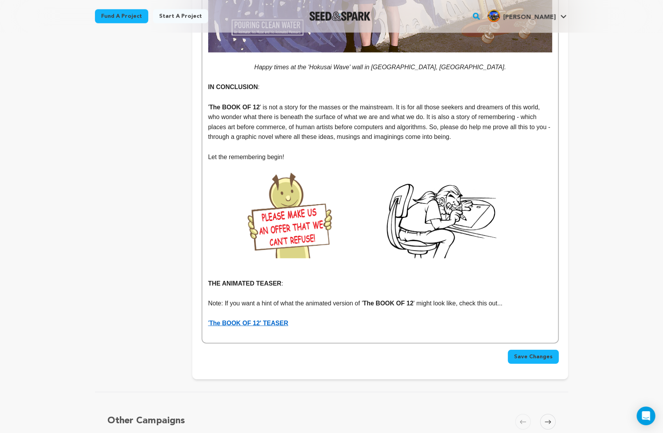
click at [542, 350] on button "Save Changes" at bounding box center [533, 357] width 51 height 14
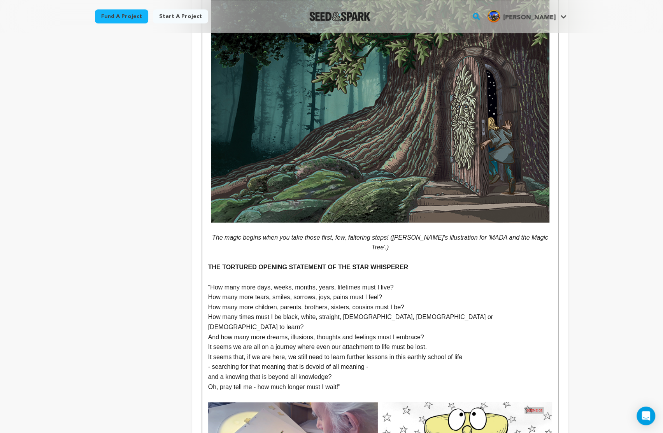
scroll to position [2855, 0]
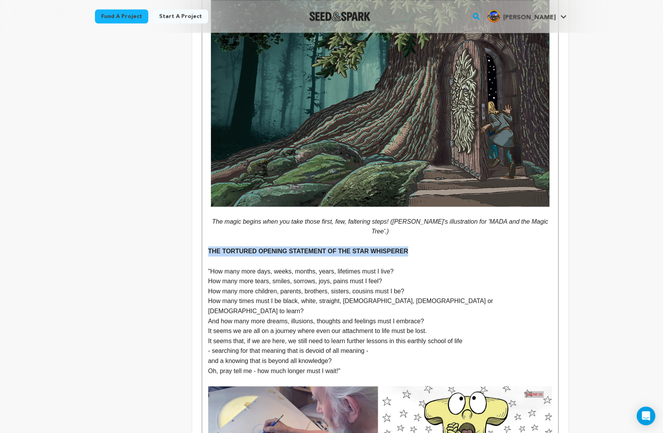
drag, startPoint x: 208, startPoint y: 233, endPoint x: 406, endPoint y: 231, distance: 197.6
click at [406, 246] on p "THE TORTURED OPENING STATEMENT OF THE STAR WHISPERER" at bounding box center [380, 251] width 344 height 10
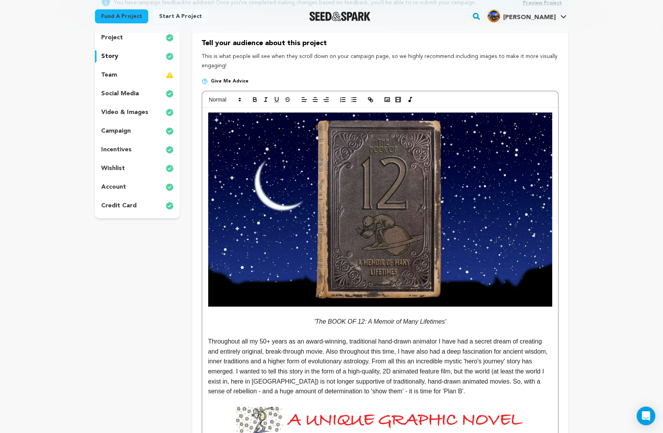
scroll to position [0, 0]
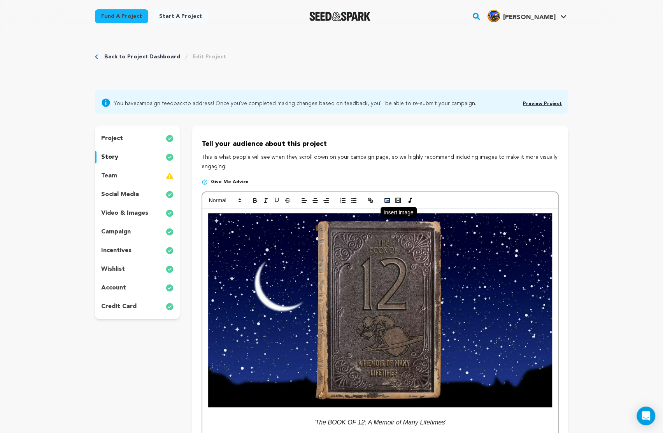
click at [387, 200] on icon "button" at bounding box center [387, 200] width 7 height 7
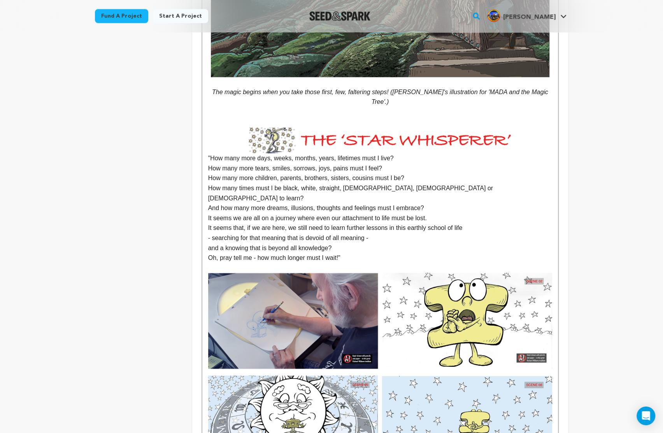
scroll to position [2994, 0]
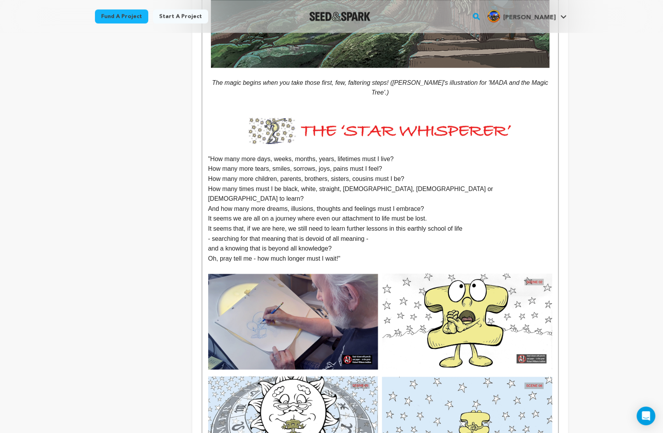
click at [374, 117] on img at bounding box center [380, 130] width 344 height 26
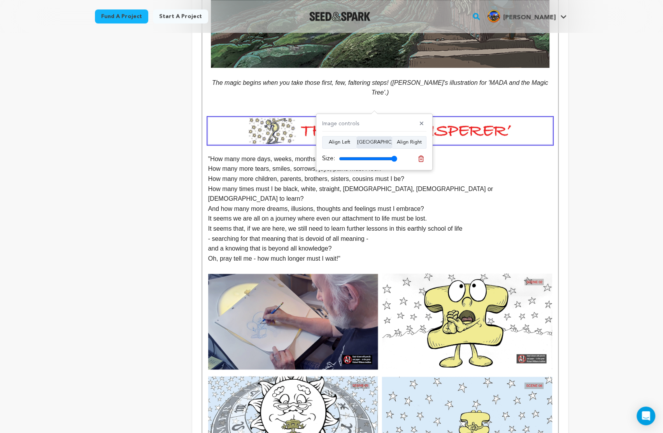
click at [373, 141] on button "Align Center" at bounding box center [374, 142] width 35 height 12
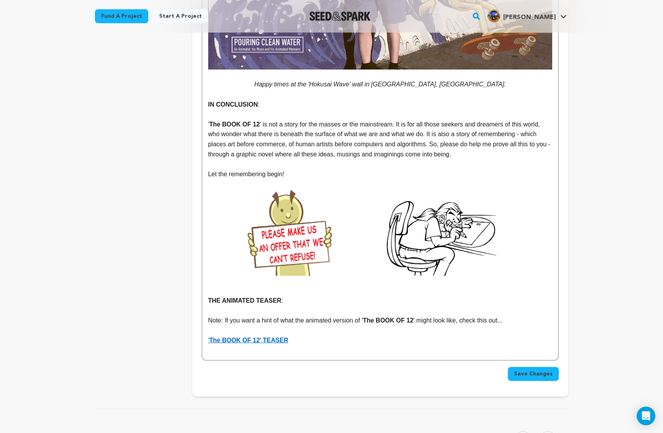
scroll to position [3945, 0]
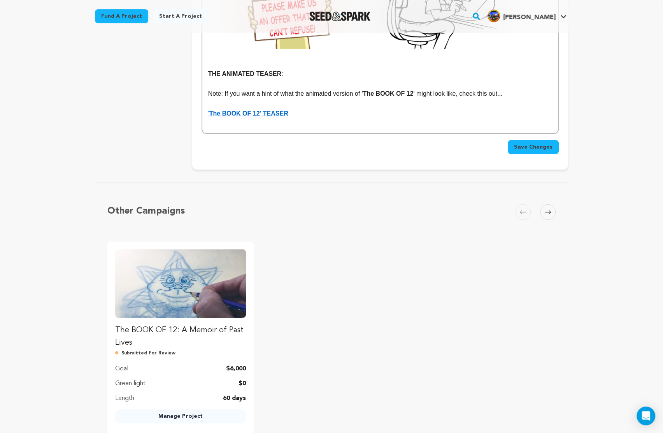
click at [540, 143] on span "Save Changes" at bounding box center [533, 147] width 39 height 8
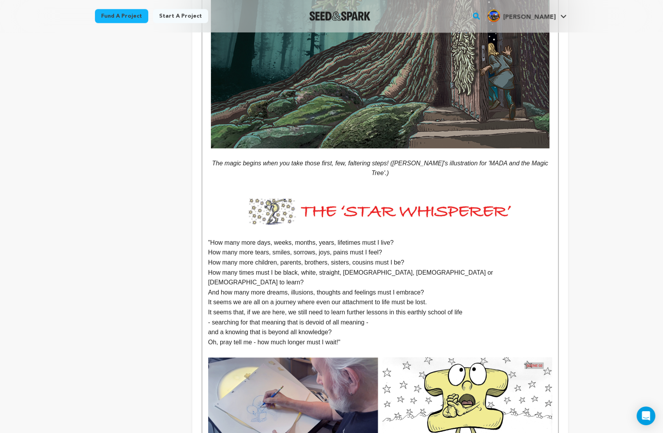
scroll to position [2925, 0]
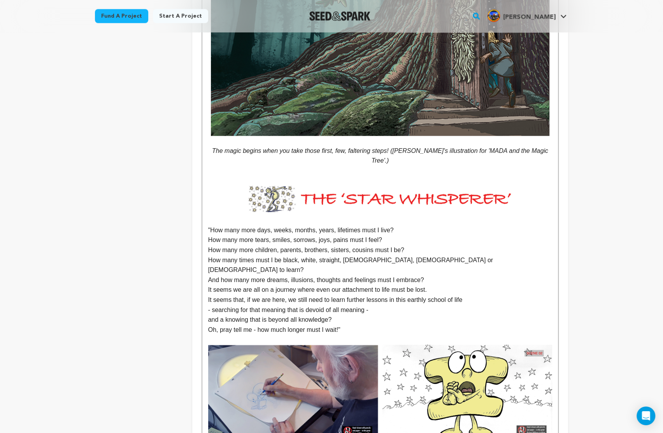
click at [347, 325] on p "Oh, pray tell me - how much longer must I wait!"" at bounding box center [380, 330] width 344 height 10
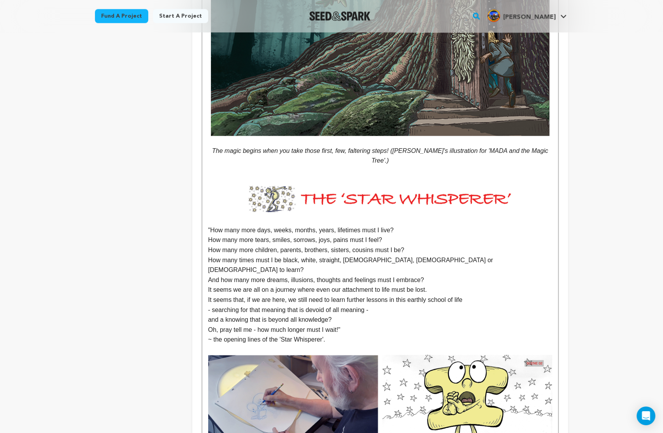
click at [214, 335] on p "~ the opening lines of the 'Star Whisperer'." at bounding box center [380, 340] width 344 height 10
drag, startPoint x: 208, startPoint y: 313, endPoint x: 368, endPoint y: 316, distance: 159.9
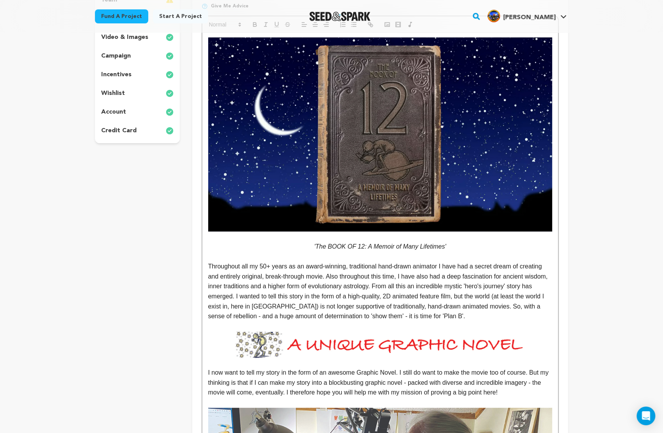
scroll to position [0, 0]
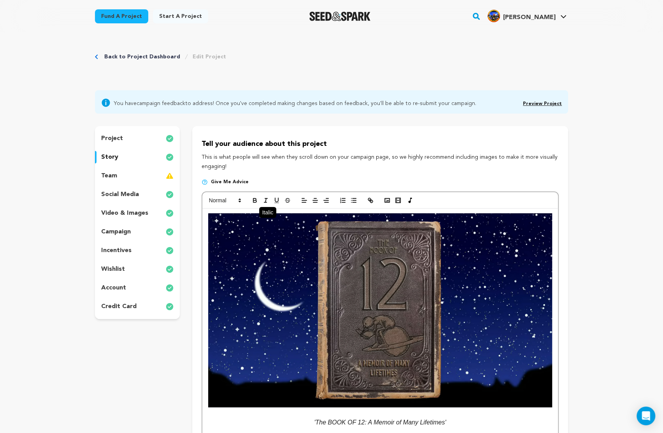
click at [264, 200] on icon "button" at bounding box center [265, 200] width 7 height 7
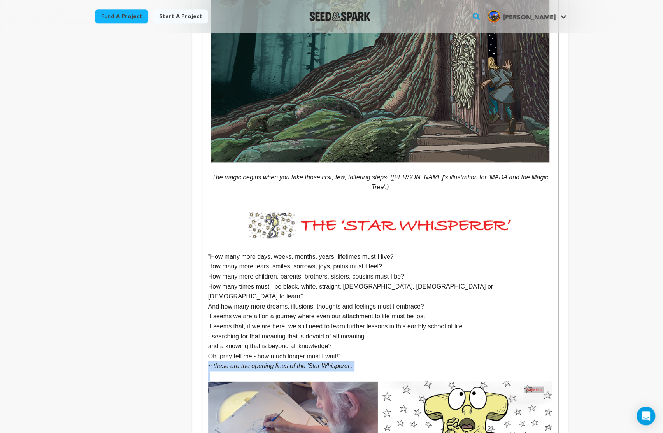
scroll to position [2901, 0]
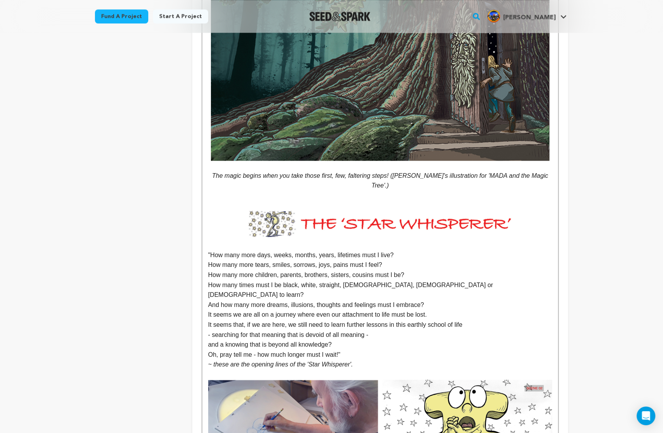
click at [354, 350] on p "Oh, pray tell me - how much longer must I wait!"" at bounding box center [380, 355] width 344 height 10
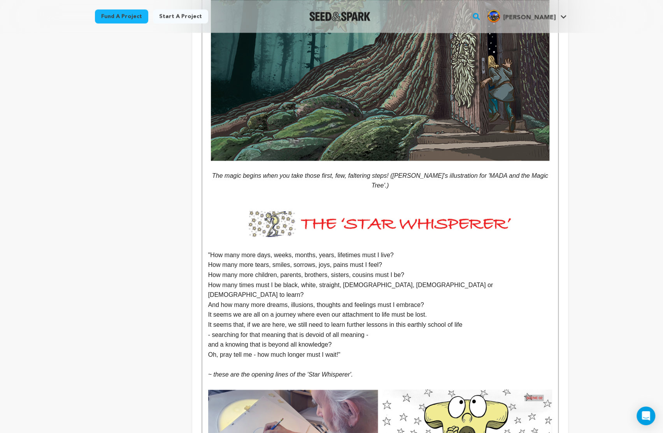
click at [353, 371] on em "~ these are the opening lines of the 'Star Whisperer'." at bounding box center [280, 374] width 145 height 7
click at [361, 310] on p "It seems we are all on a journey where even our attachment to life must be lost." at bounding box center [380, 315] width 344 height 10
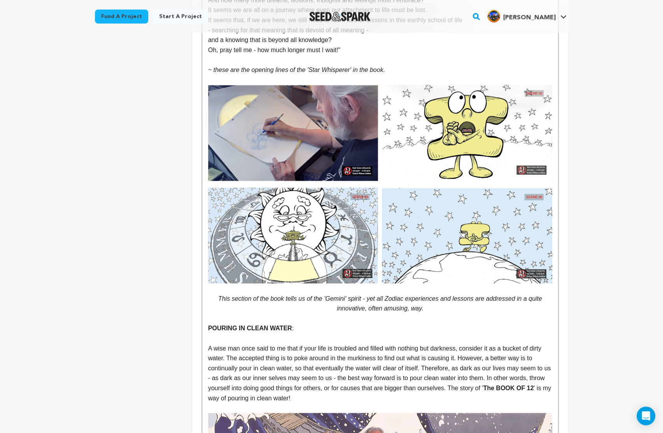
scroll to position [3253, 0]
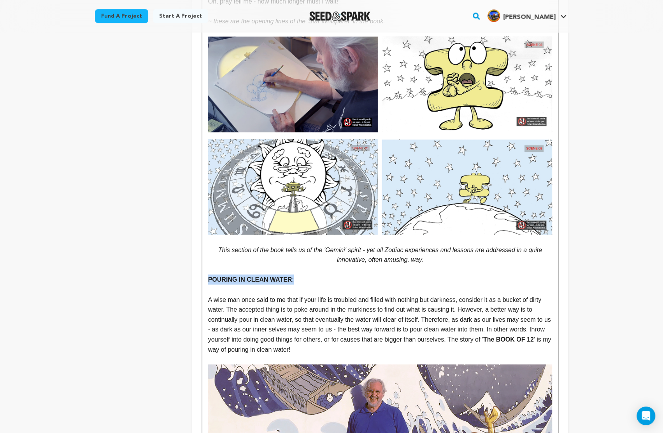
drag, startPoint x: 293, startPoint y: 251, endPoint x: 201, endPoint y: 252, distance: 91.8
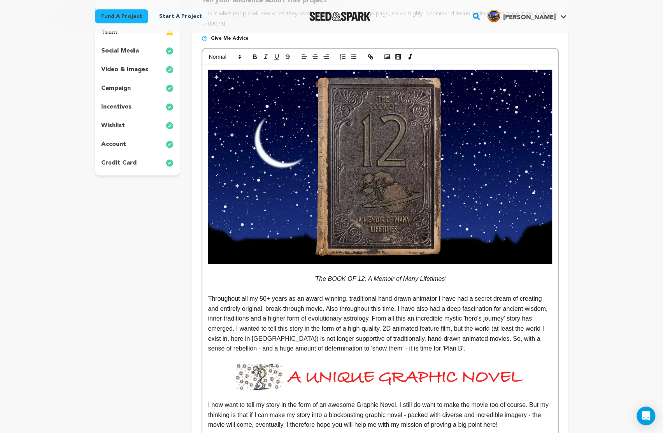
scroll to position [43, 0]
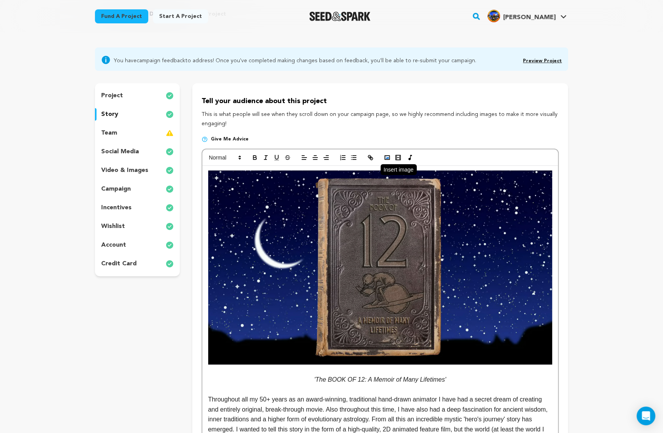
click at [387, 156] on icon "button" at bounding box center [387, 157] width 7 height 7
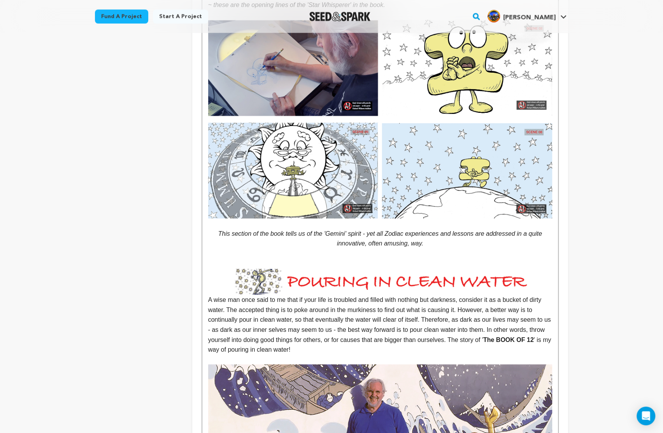
scroll to position [3277, 0]
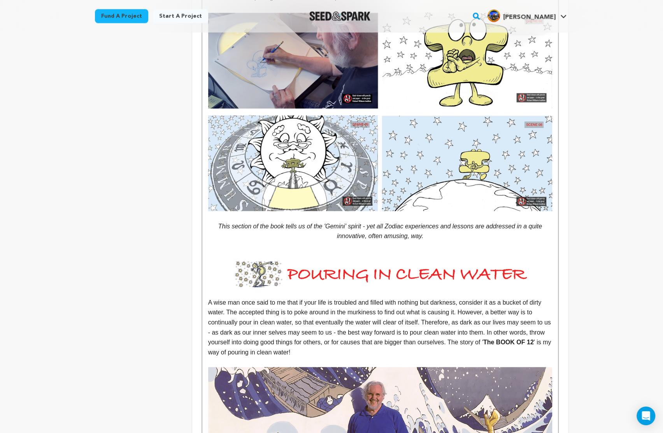
click at [393, 261] on img at bounding box center [380, 274] width 344 height 26
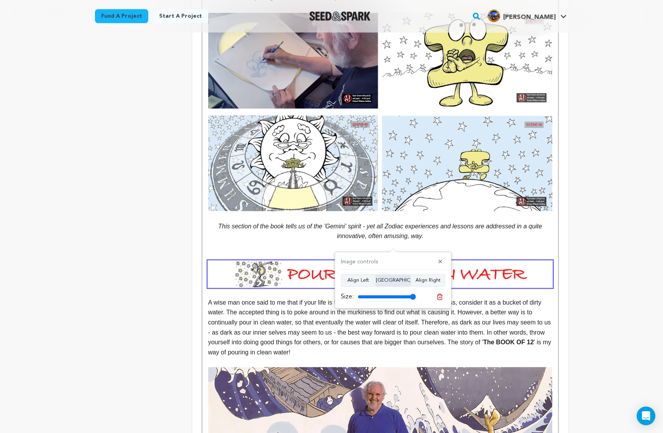
click at [384, 282] on button "Align Center" at bounding box center [392, 280] width 35 height 12
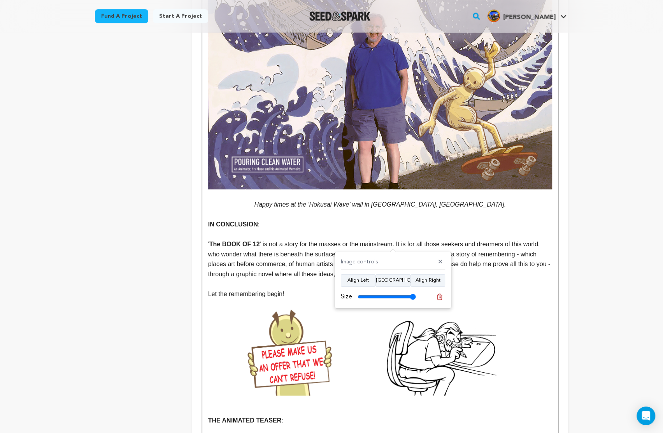
scroll to position [3668, 0]
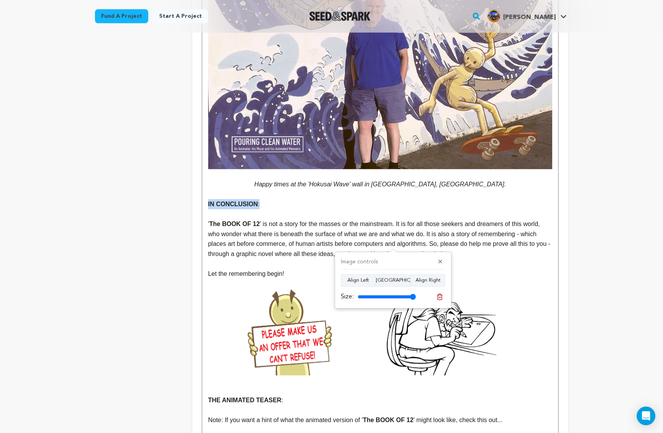
drag, startPoint x: 268, startPoint y: 175, endPoint x: 202, endPoint y: 179, distance: 67.0
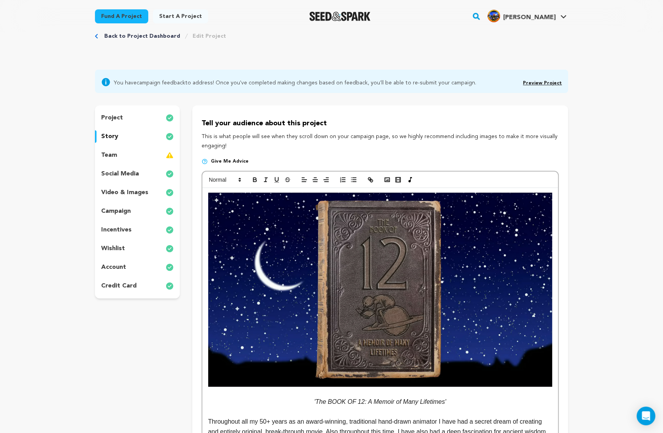
scroll to position [19, 0]
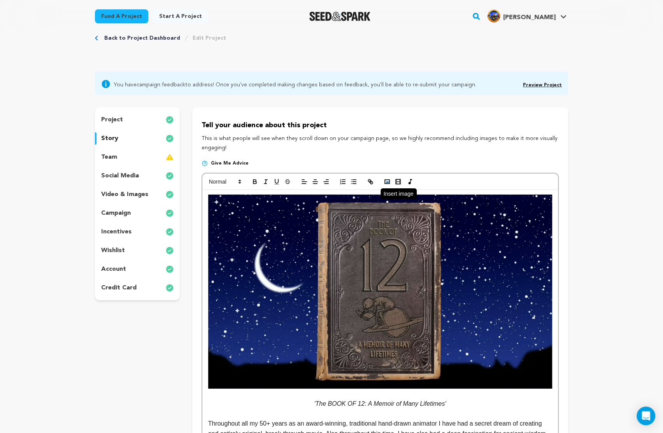
click at [386, 181] on icon "button" at bounding box center [387, 181] width 7 height 7
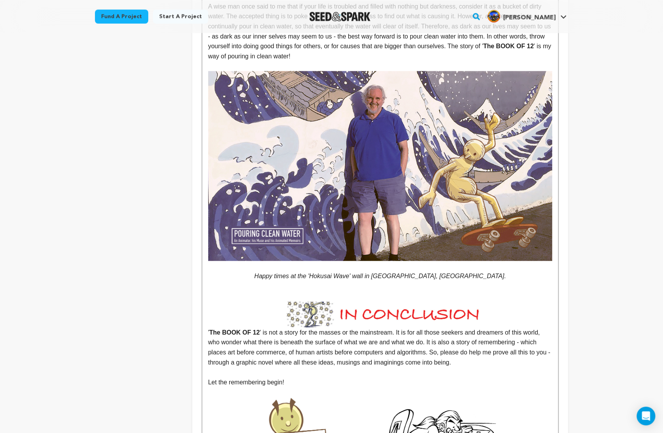
scroll to position [3605, 0]
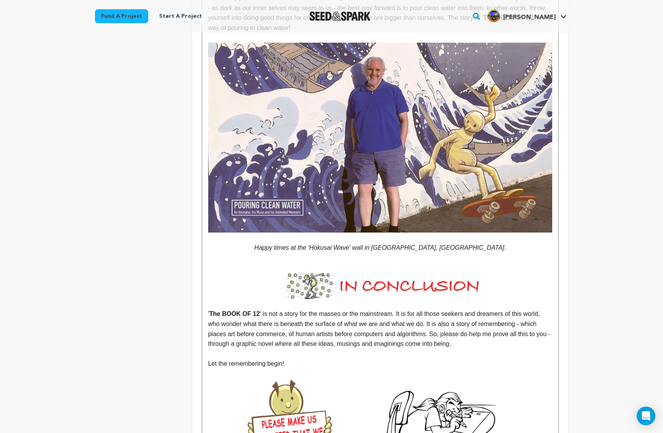
click at [361, 273] on img at bounding box center [380, 286] width 344 height 26
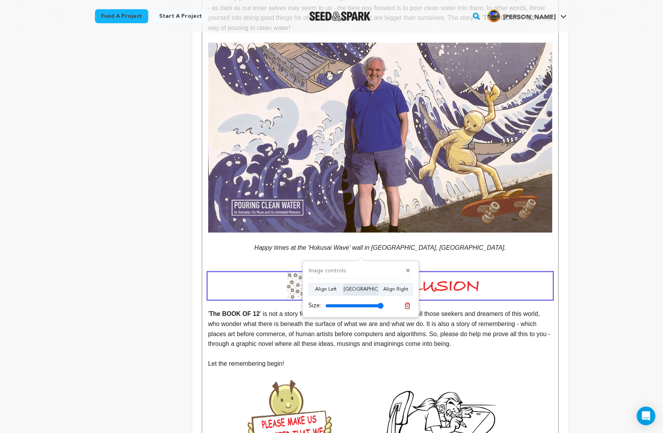
click at [363, 289] on button "Align Center" at bounding box center [360, 289] width 35 height 12
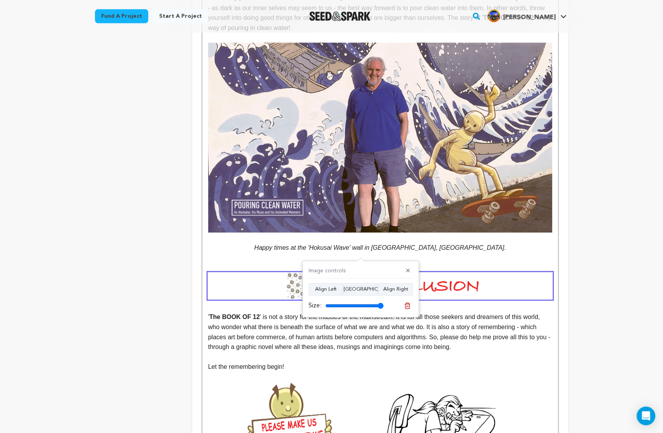
click at [509, 318] on p "' The BOOK OF 12 ' is not a story for the masses or the mainstream. It is for a…" at bounding box center [380, 332] width 344 height 40
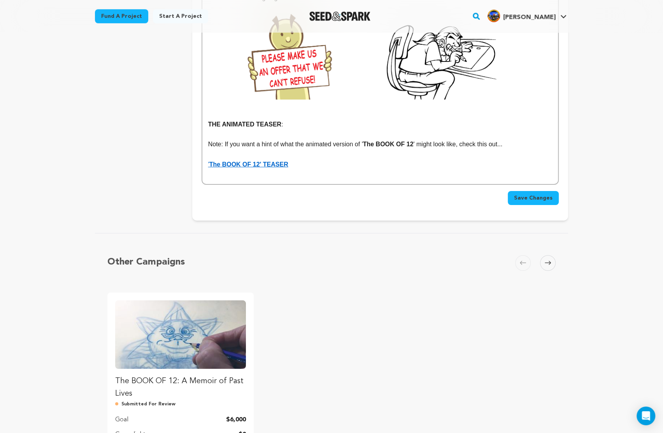
scroll to position [3825, 0]
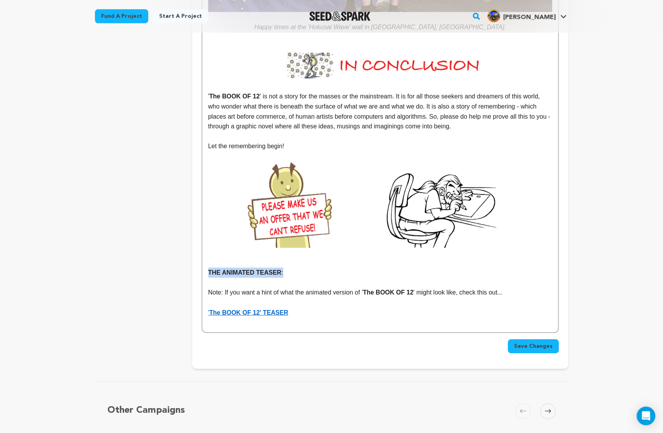
drag, startPoint x: 284, startPoint y: 245, endPoint x: 203, endPoint y: 245, distance: 80.5
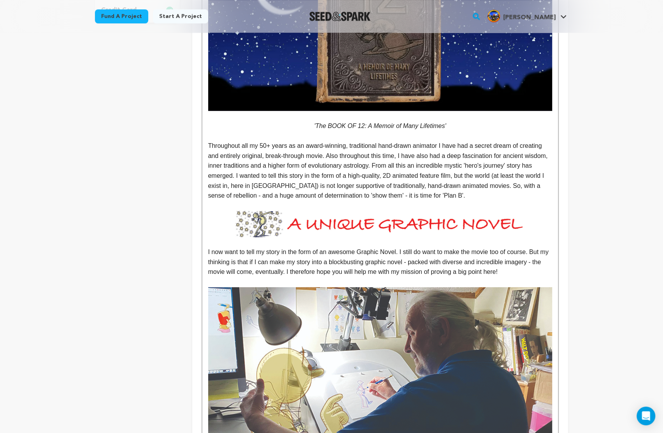
scroll to position [0, 0]
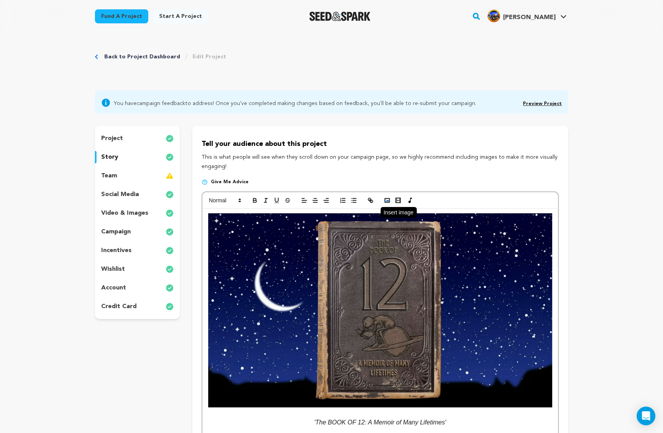
click at [387, 201] on polyline "button" at bounding box center [387, 201] width 3 height 2
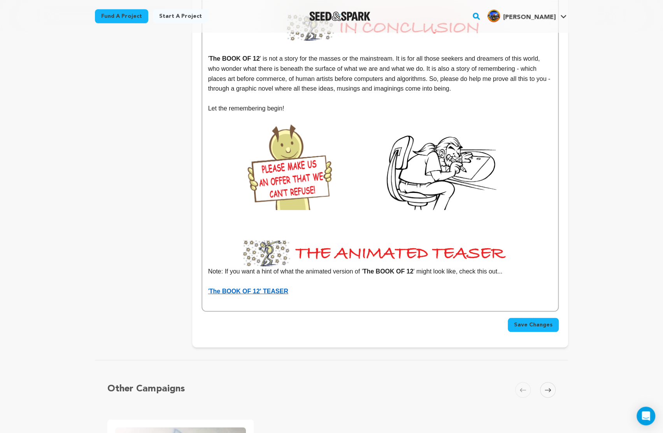
scroll to position [3897, 0]
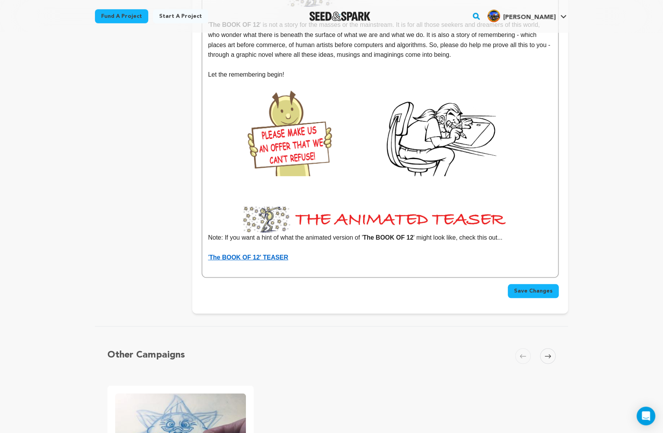
click at [209, 210] on p "Note: If you want a hint of what the animated version of ' The BOOK OF 12 ' mig…" at bounding box center [380, 224] width 344 height 37
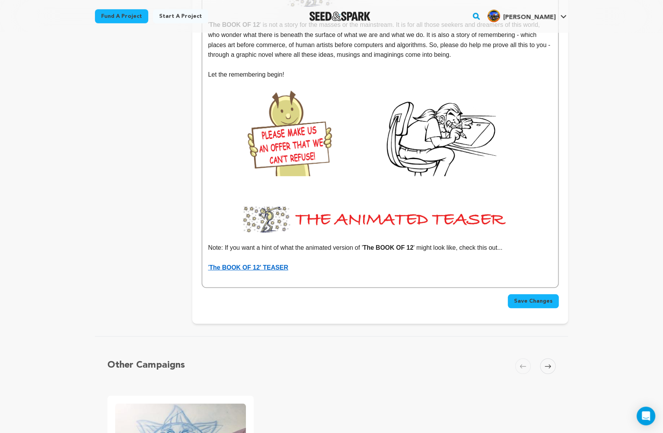
click at [293, 186] on p at bounding box center [380, 191] width 344 height 10
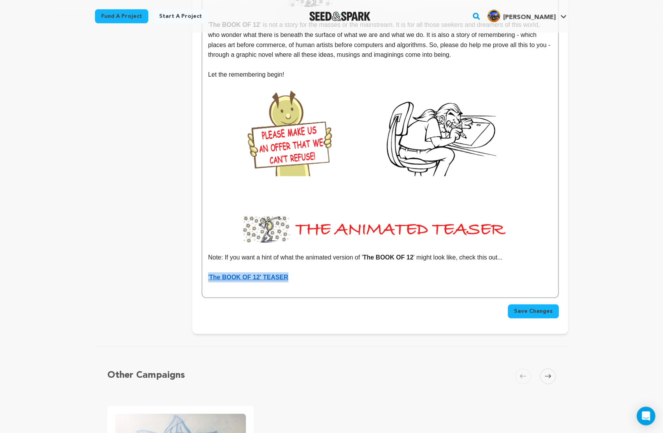
drag, startPoint x: 295, startPoint y: 247, endPoint x: 205, endPoint y: 252, distance: 90.4
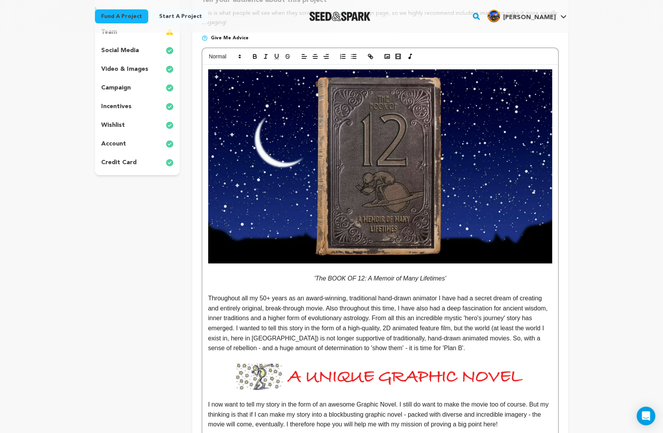
scroll to position [0, 0]
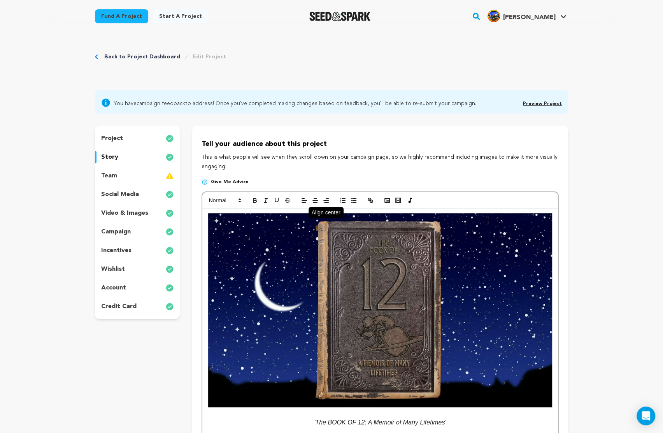
click at [315, 200] on line "button" at bounding box center [315, 200] width 5 height 0
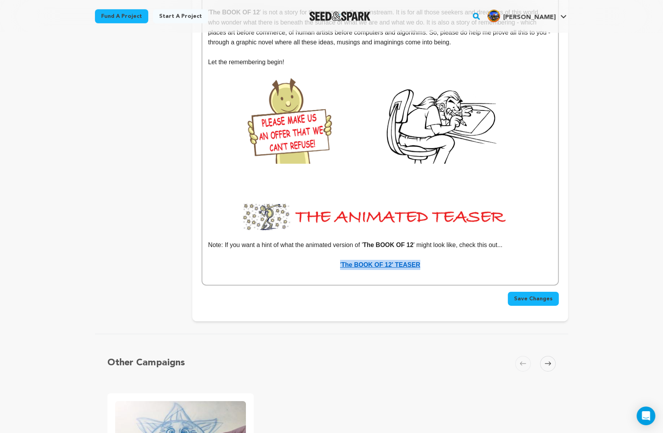
scroll to position [3928, 0]
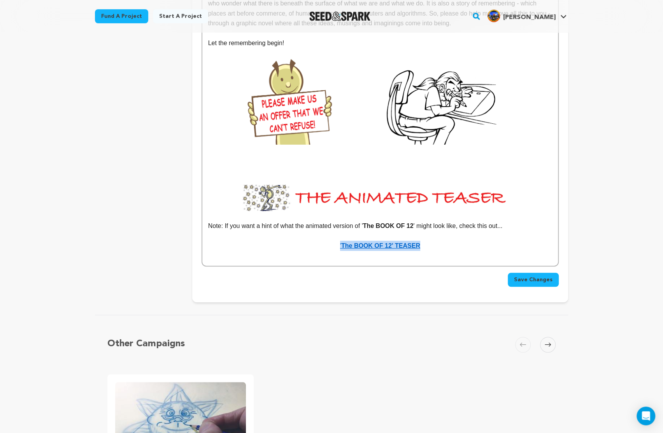
click at [529, 276] on span "Save Changes" at bounding box center [533, 280] width 39 height 8
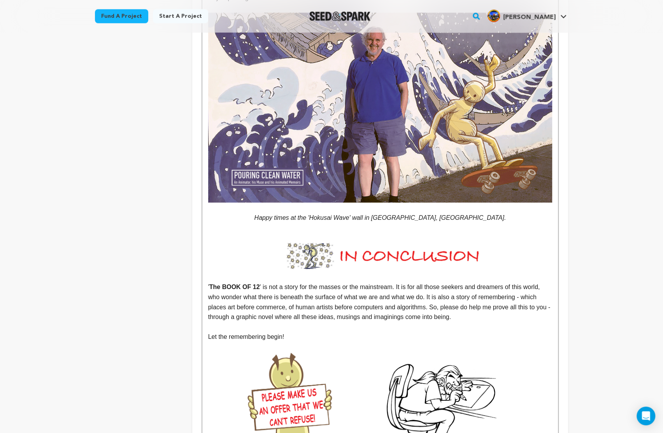
scroll to position [3593, 0]
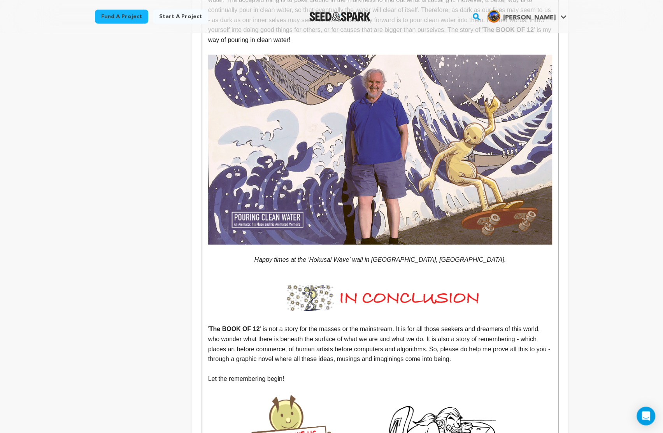
click at [307, 264] on p at bounding box center [380, 269] width 344 height 10
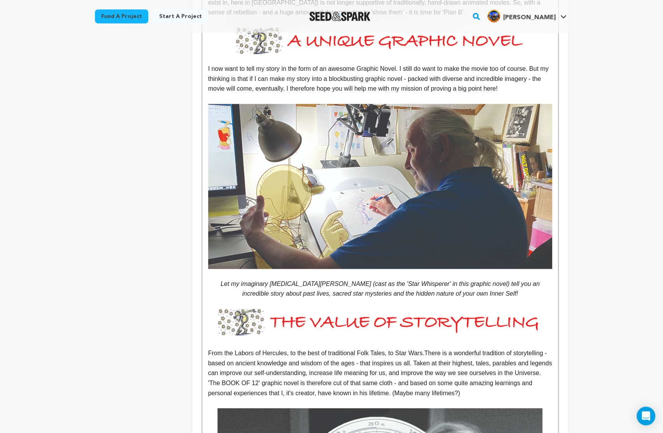
scroll to position [0, 0]
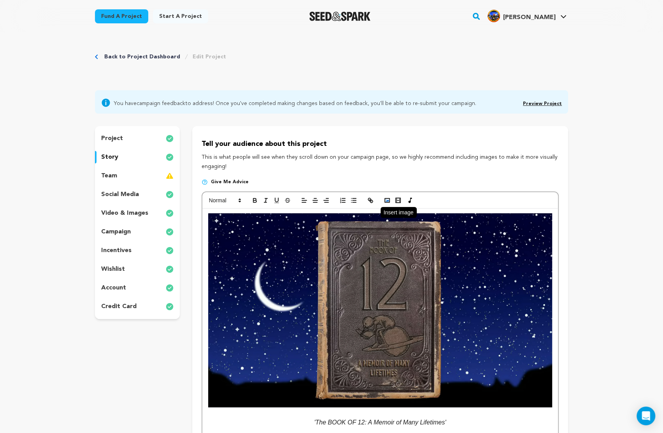
click at [385, 198] on icon "button" at bounding box center [387, 200] width 7 height 7
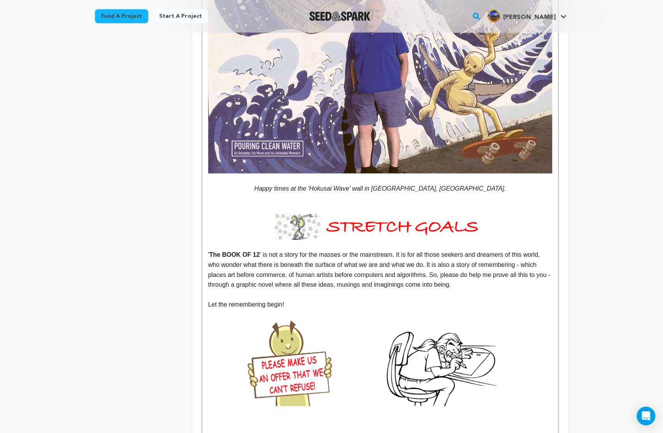
scroll to position [3643, 0]
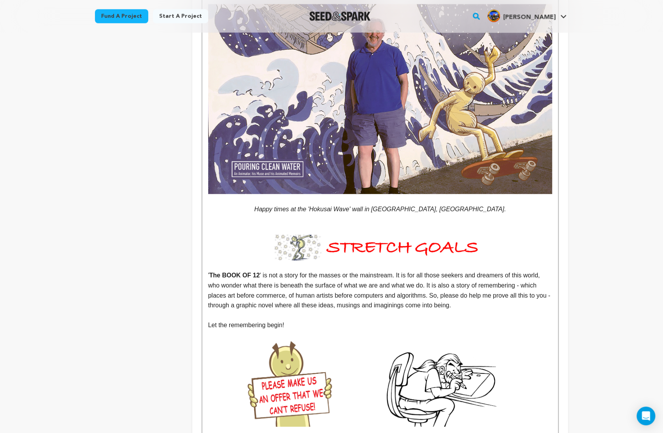
click at [370, 234] on img at bounding box center [380, 247] width 344 height 26
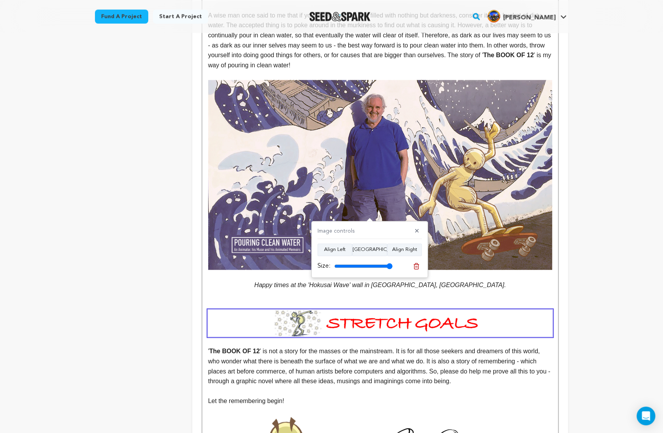
scroll to position [3631, 0]
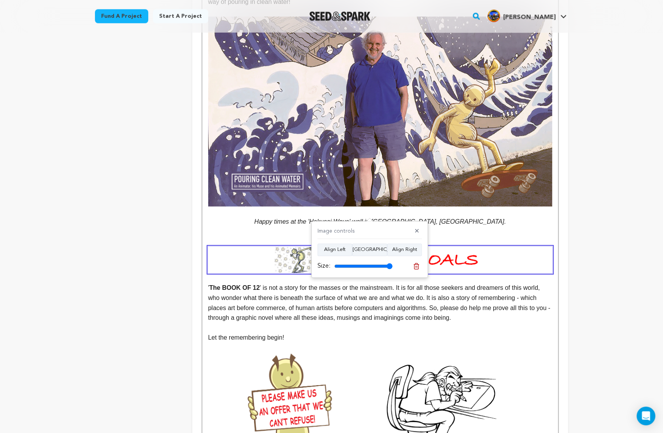
click at [449, 247] on img at bounding box center [380, 260] width 344 height 26
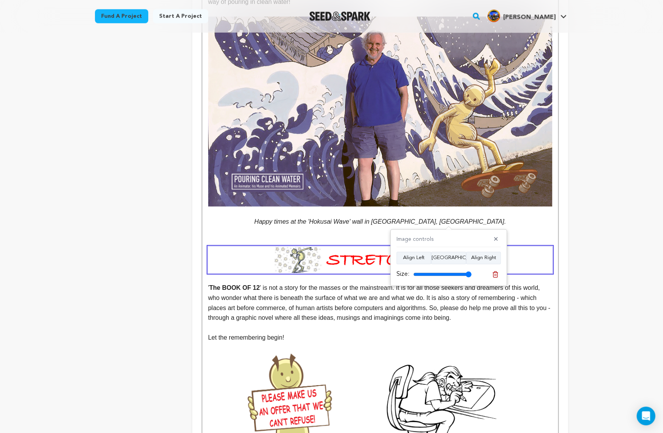
click at [293, 283] on p "' The BOOK OF 12 ' is not a story for the masses or the mainstream. It is for a…" at bounding box center [380, 303] width 344 height 40
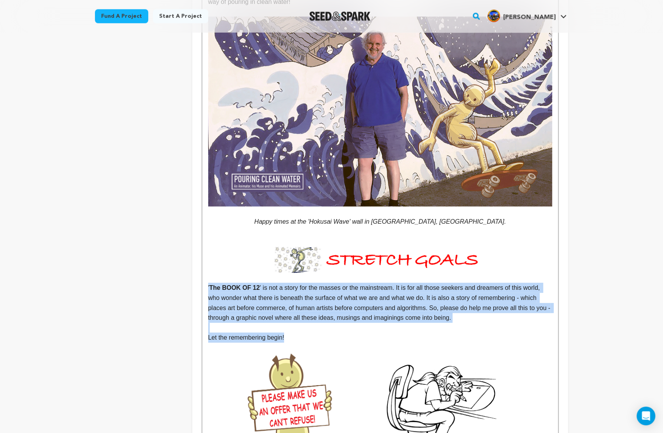
drag, startPoint x: 209, startPoint y: 259, endPoint x: 300, endPoint y: 313, distance: 106.5
copy div "' The BOOK OF 12 ' is not a story for the masses or the mainstream. It is for a…"
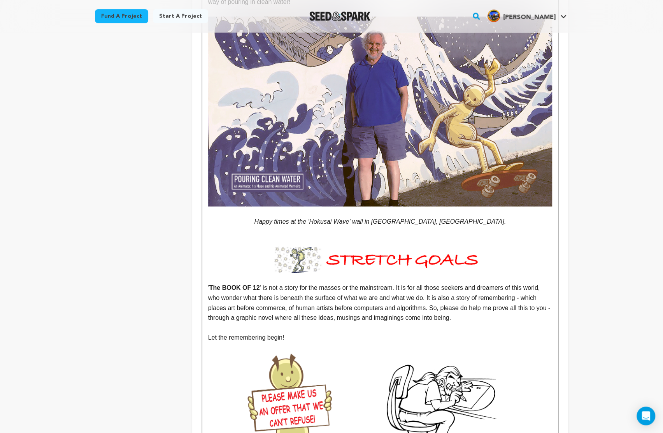
click at [484, 273] on p at bounding box center [380, 278] width 344 height 10
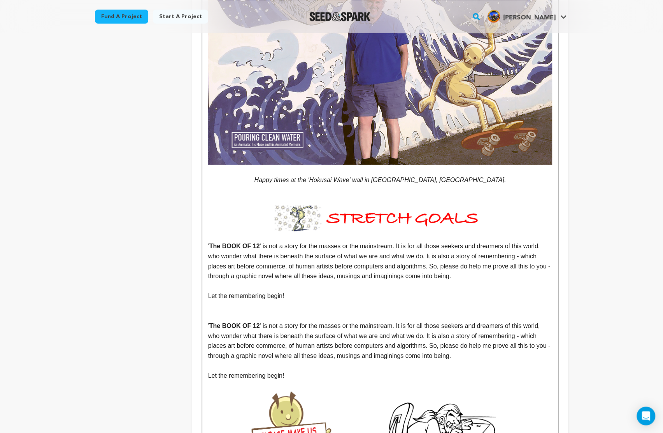
scroll to position [3673, 0]
click at [298, 291] on p "Let the remembering begin!" at bounding box center [380, 296] width 344 height 10
drag, startPoint x: 296, startPoint y: 266, endPoint x: 197, endPoint y: 264, distance: 98.8
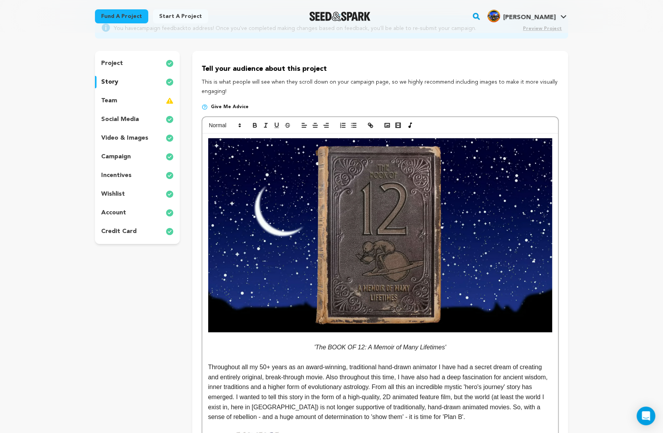
scroll to position [0, 0]
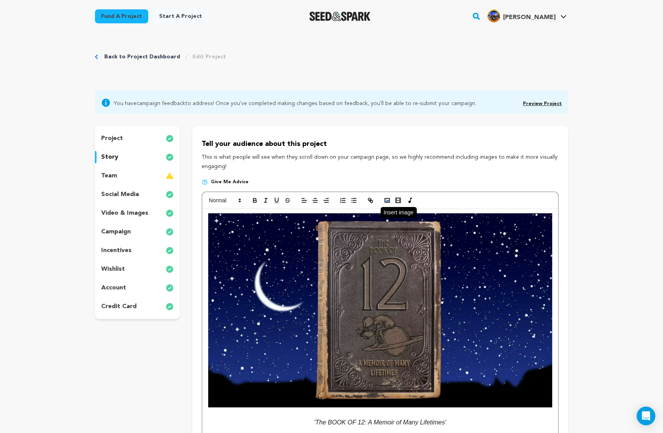
click at [387, 198] on rect "button" at bounding box center [387, 200] width 5 height 4
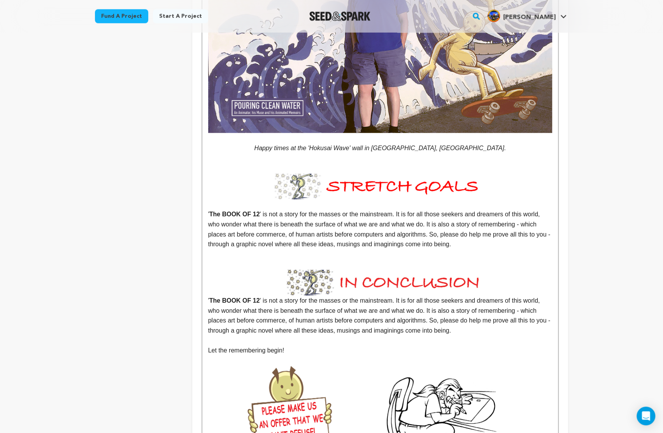
scroll to position [3724, 0]
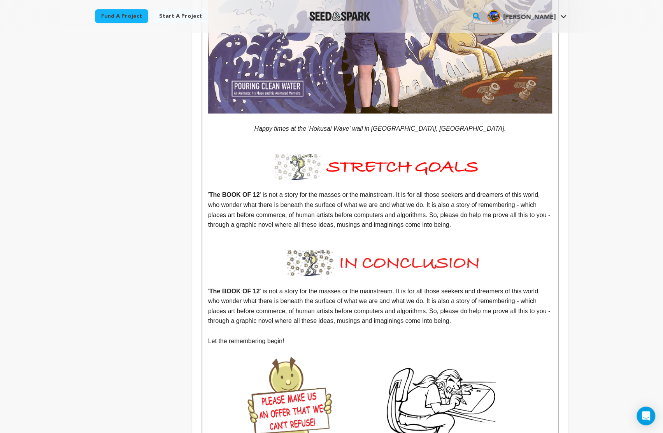
click at [209, 190] on p "' The BOOK OF 12 ' is not a story for the masses or the mainstream. It is for a…" at bounding box center [380, 210] width 344 height 40
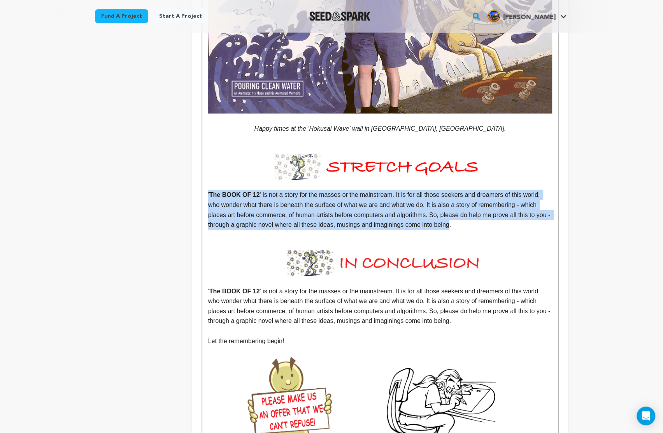
drag, startPoint x: 209, startPoint y: 165, endPoint x: 471, endPoint y: 195, distance: 264.7
click at [471, 195] on p "' The BOOK OF 12 ' is not a story for the masses or the mainstream. It is for a…" at bounding box center [380, 210] width 344 height 40
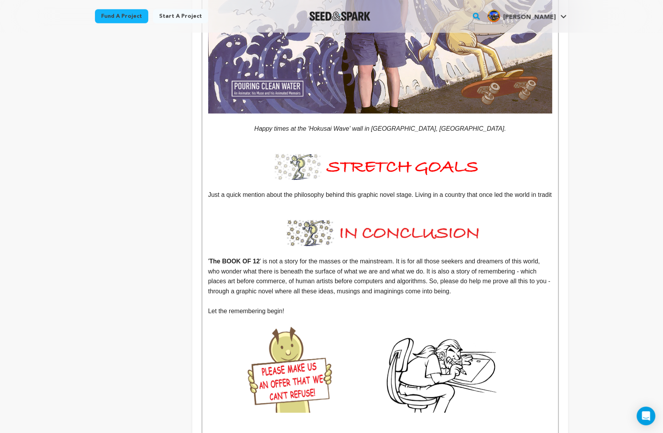
click at [445, 190] on p "Just a quick mention about the philosophy behind this graphic novel stage. Livi…" at bounding box center [380, 195] width 344 height 10
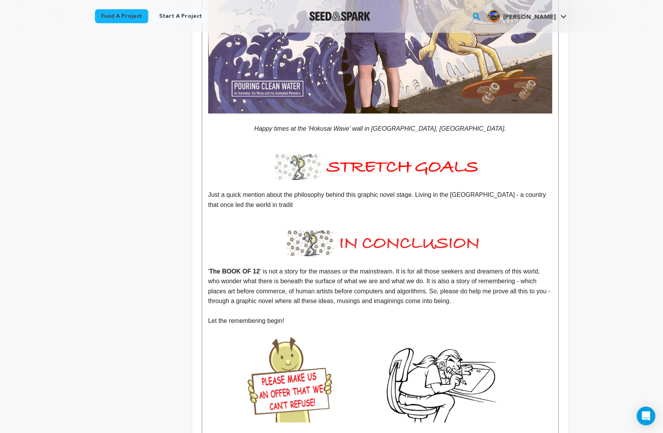
click at [261, 190] on p "Just a quick mention about the philosophy behind this graphic novel stage. Livi…" at bounding box center [380, 200] width 344 height 20
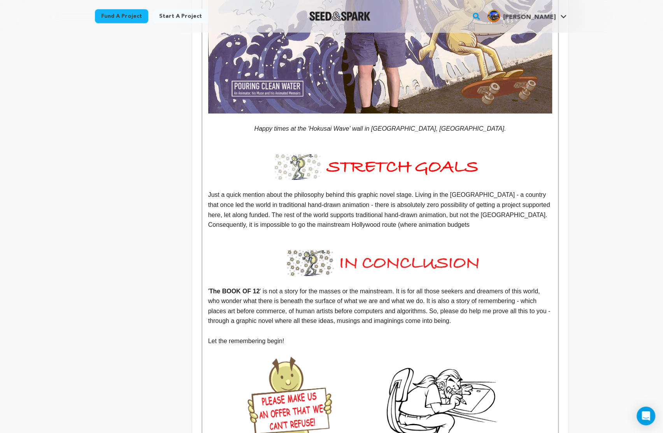
click at [372, 198] on p "Just a quick mention about the philosophy behind this graphic novel stage. Livi…" at bounding box center [380, 210] width 344 height 40
click at [459, 197] on p "Just a quick mention about the philosophy behind this graphic novel stage. Livi…" at bounding box center [380, 210] width 344 height 40
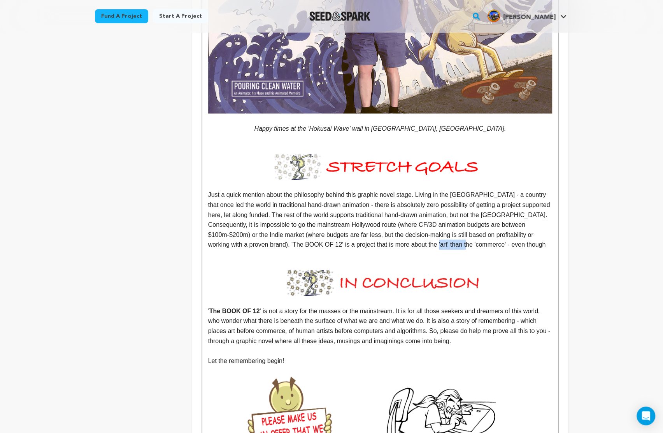
drag, startPoint x: 459, startPoint y: 217, endPoint x: 498, endPoint y: 219, distance: 39.7
click at [498, 219] on p "Just a quick mention about the philosophy behind this graphic novel stage. Livi…" at bounding box center [380, 220] width 344 height 60
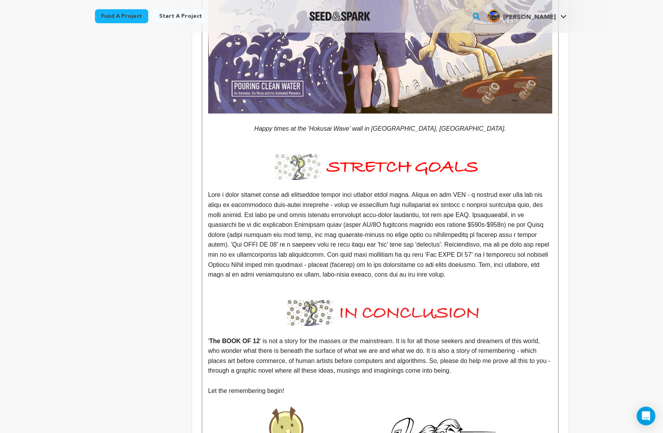
click at [277, 246] on p at bounding box center [380, 234] width 344 height 89
click at [483, 250] on p at bounding box center [380, 234] width 344 height 89
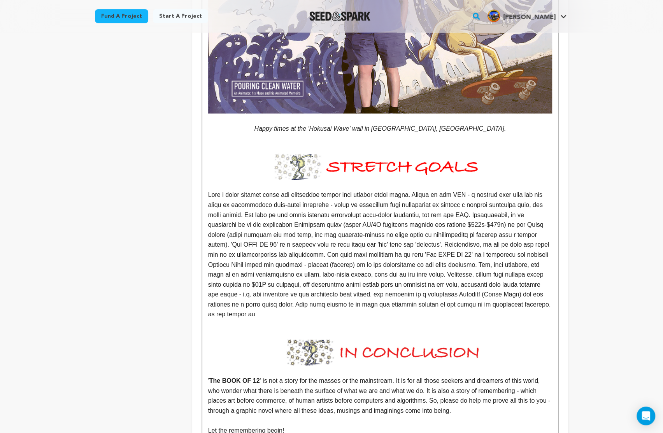
click at [517, 279] on p at bounding box center [380, 255] width 344 height 130
click at [505, 277] on p at bounding box center [380, 255] width 344 height 130
drag, startPoint x: 238, startPoint y: 287, endPoint x: 224, endPoint y: 287, distance: 14.4
click at [224, 287] on p at bounding box center [380, 255] width 344 height 130
click at [320, 286] on p at bounding box center [380, 255] width 344 height 130
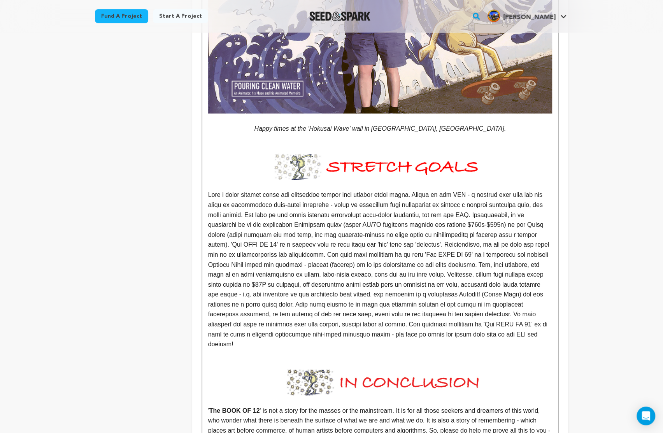
click at [323, 234] on p at bounding box center [380, 269] width 344 height 159
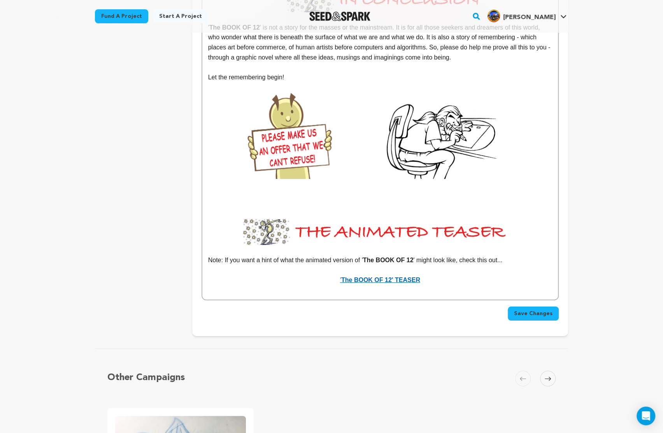
scroll to position [4108, 0]
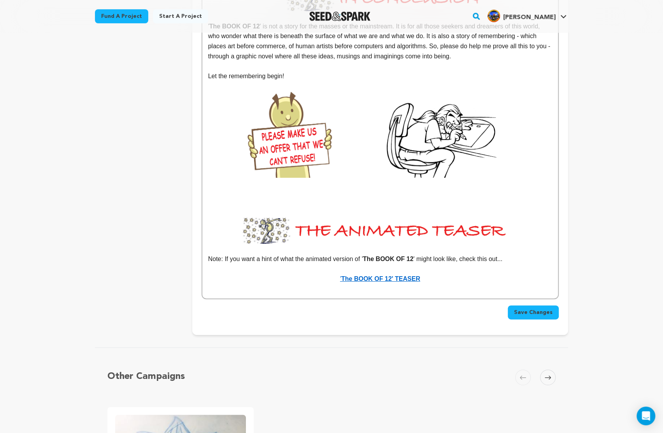
click at [544, 308] on span "Save Changes" at bounding box center [533, 312] width 39 height 8
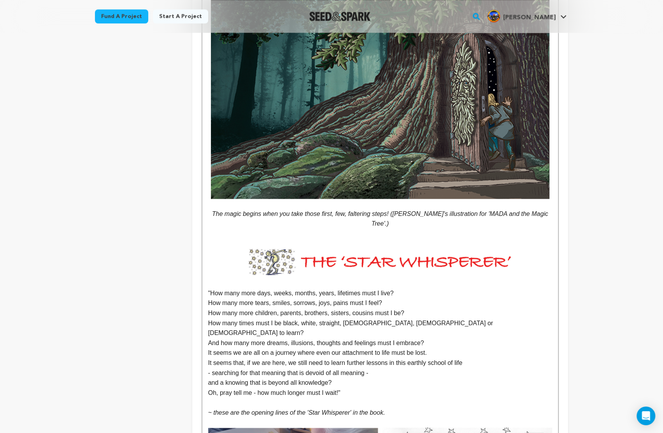
scroll to position [2862, 0]
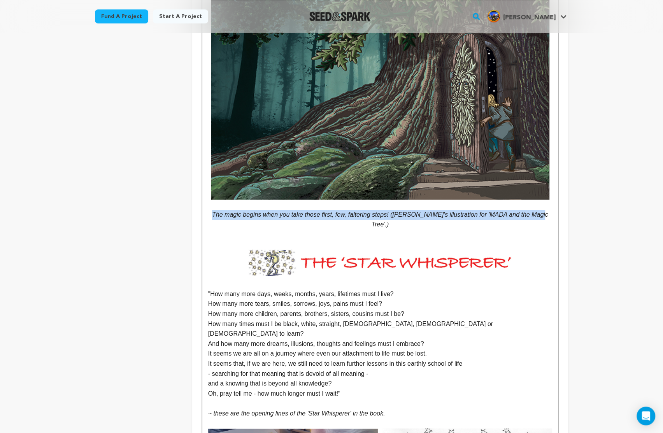
drag, startPoint x: 217, startPoint y: 204, endPoint x: 552, endPoint y: 202, distance: 334.9
click at [552, 210] on p "The magic begins when you take those first, few, faltering steps! (Tony's illus…" at bounding box center [380, 220] width 344 height 20
copy em "The magic begins when you take those first, few, faltering steps! (Tony's illus…"
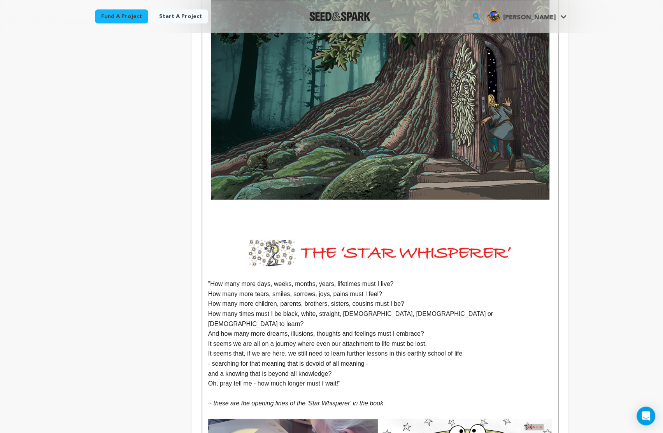
click at [362, 114] on img at bounding box center [380, 83] width 338 height 232
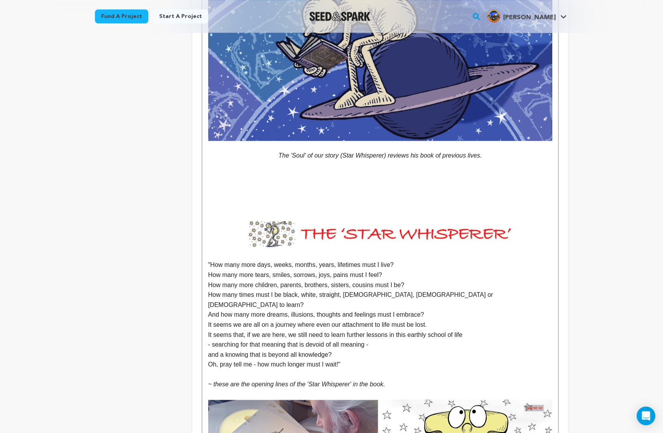
scroll to position [2597, 0]
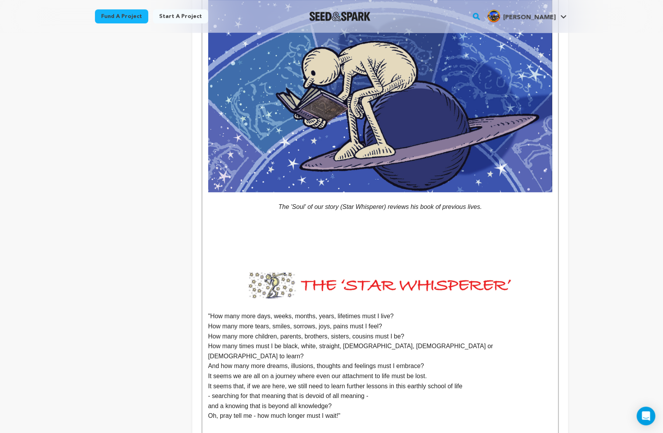
click at [307, 262] on p at bounding box center [380, 267] width 344 height 10
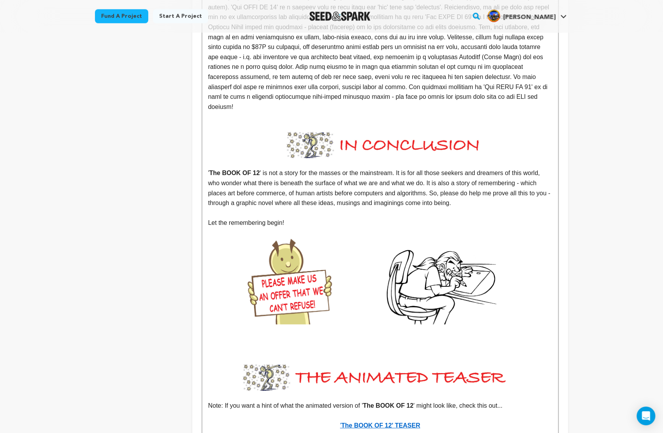
scroll to position [3549, 0]
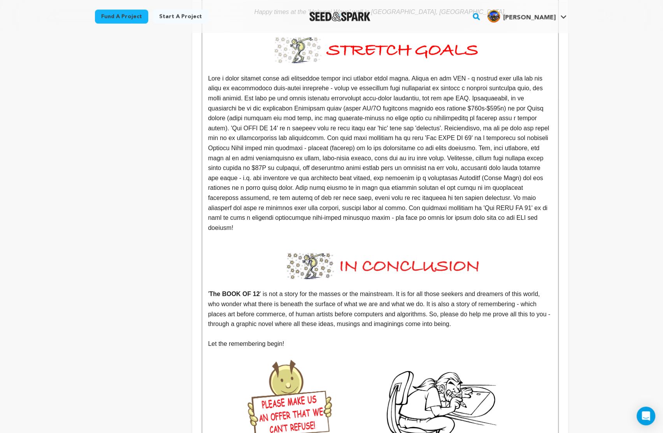
click at [247, 207] on p at bounding box center [380, 152] width 344 height 159
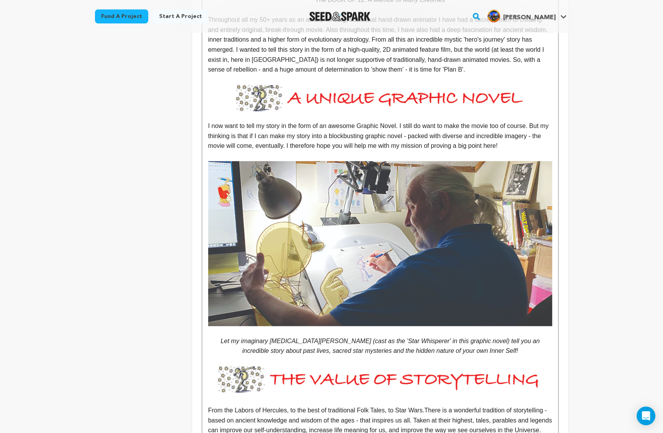
scroll to position [0, 0]
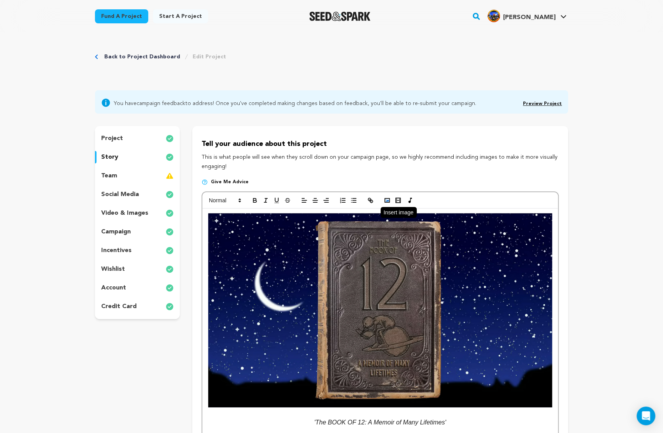
click at [387, 200] on icon "button" at bounding box center [387, 200] width 7 height 7
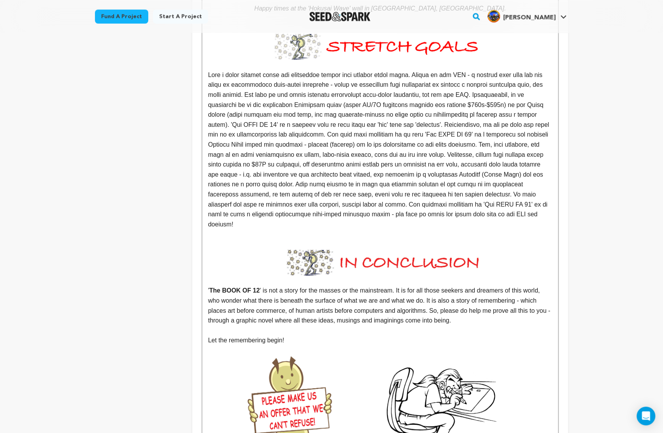
scroll to position [3550, 0]
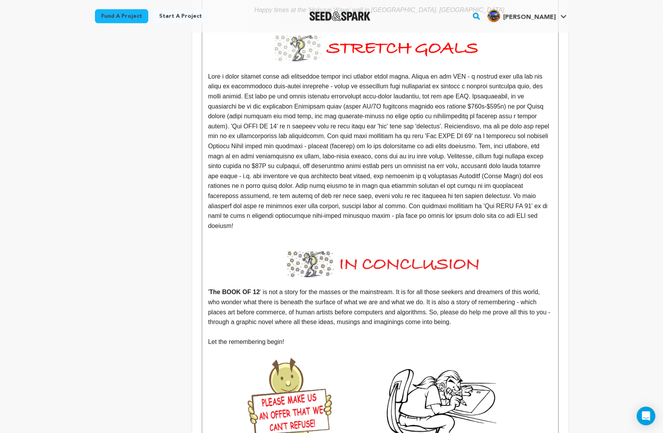
click at [212, 241] on p at bounding box center [380, 246] width 344 height 10
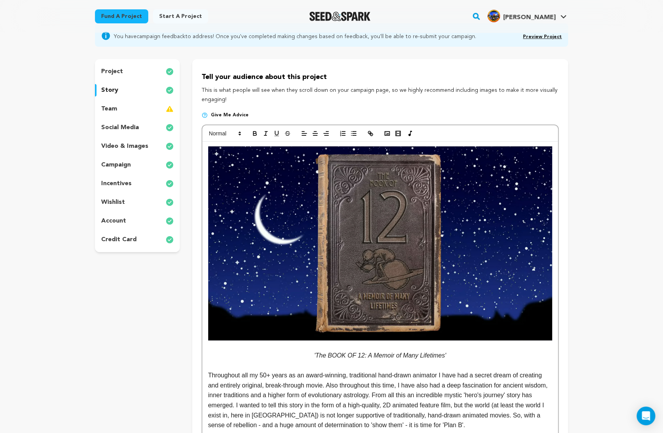
scroll to position [60, 0]
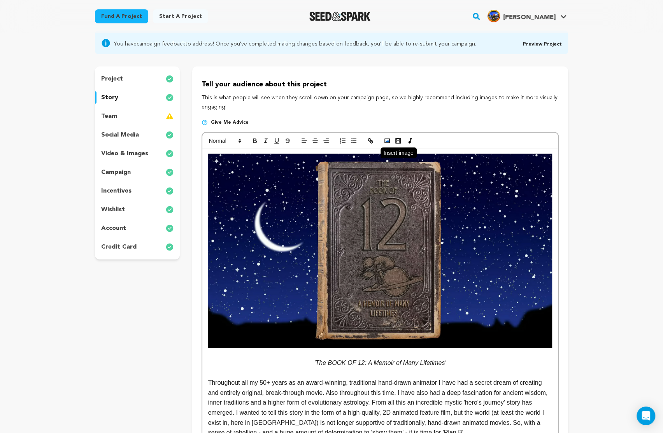
click at [388, 140] on icon "button" at bounding box center [387, 140] width 7 height 7
click at [387, 140] on icon "button" at bounding box center [387, 140] width 7 height 7
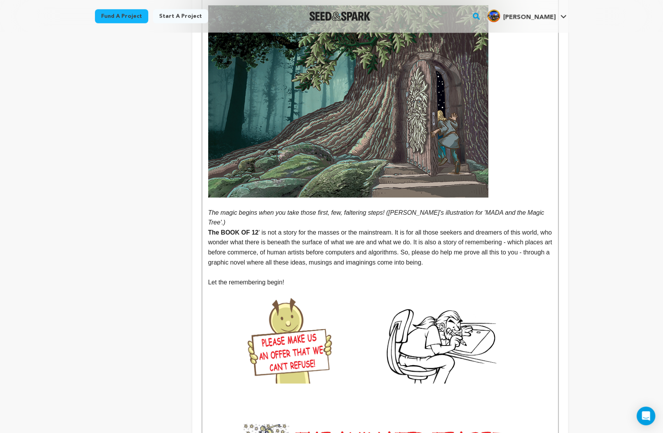
scroll to position [3780, 0]
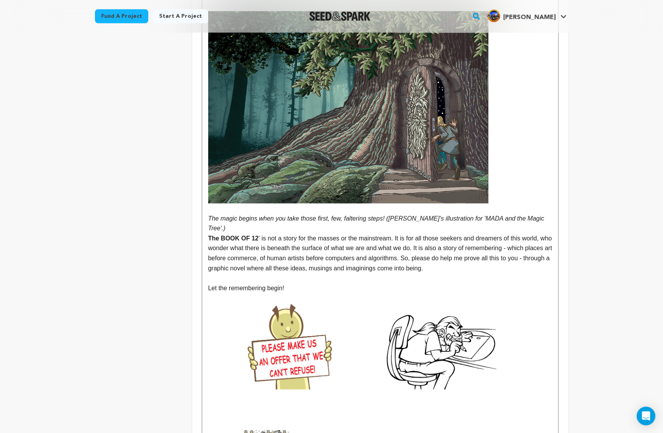
click at [209, 235] on strong "The BOOK OF 12" at bounding box center [233, 238] width 51 height 7
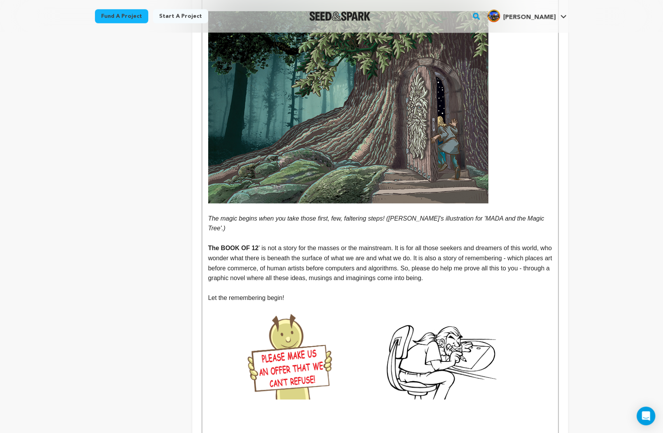
click at [210, 215] on em "The magic begins when you take those first, few, faltering steps! (Tony's illus…" at bounding box center [377, 223] width 338 height 17
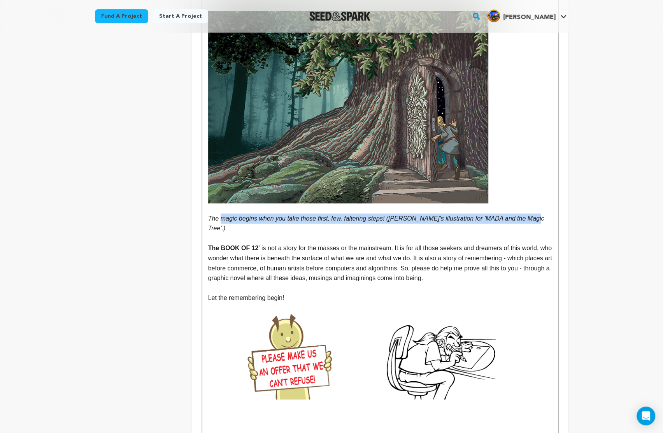
drag, startPoint x: 221, startPoint y: 200, endPoint x: 539, endPoint y: 199, distance: 317.4
click at [539, 214] on p "The magic begins when you take those first, few, faltering steps! (Tony's illus…" at bounding box center [380, 224] width 344 height 20
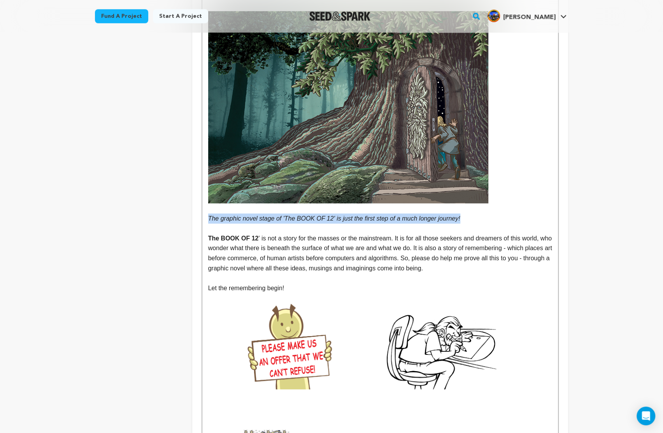
drag, startPoint x: 469, startPoint y: 198, endPoint x: 205, endPoint y: 201, distance: 264.2
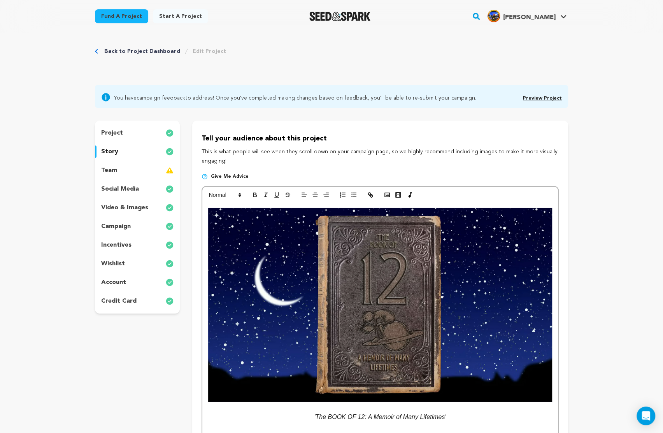
scroll to position [0, 0]
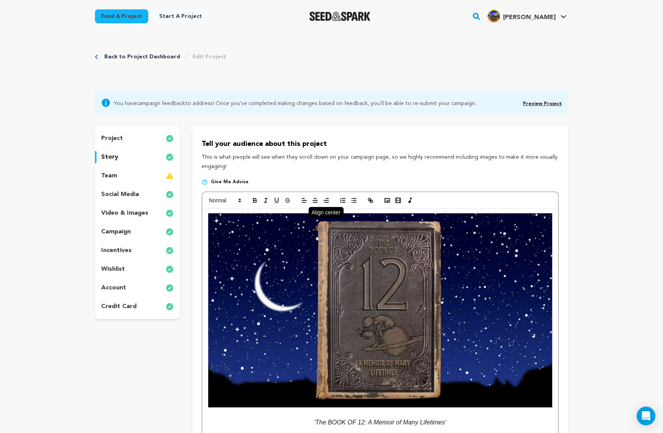
click at [313, 202] on icon "button" at bounding box center [315, 200] width 7 height 7
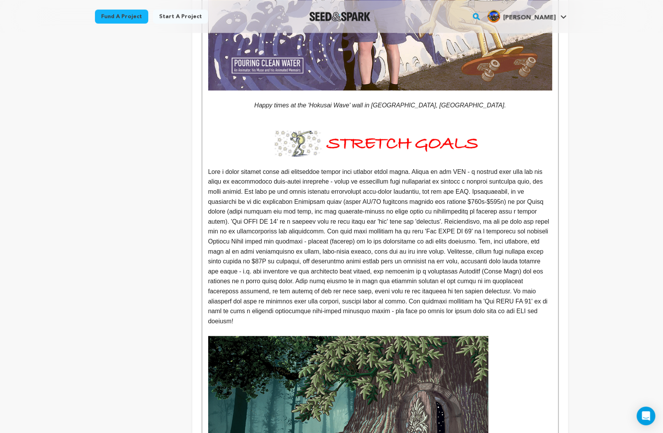
scroll to position [3460, 0]
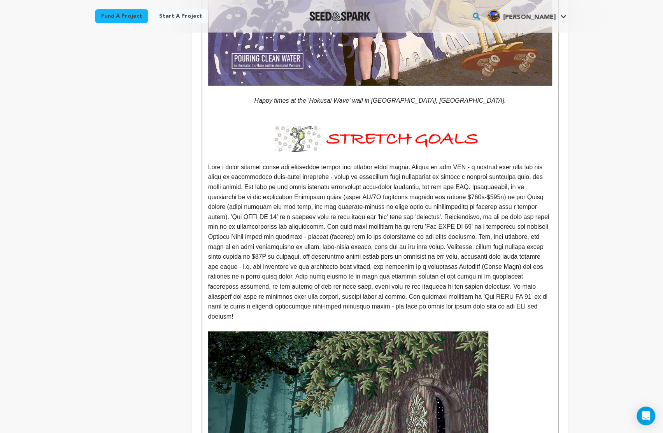
click at [270, 162] on p at bounding box center [380, 241] width 344 height 159
drag, startPoint x: 222, startPoint y: 150, endPoint x: 244, endPoint y: 147, distance: 22.3
click at [244, 162] on p at bounding box center [380, 241] width 344 height 159
click at [400, 162] on p at bounding box center [380, 241] width 344 height 159
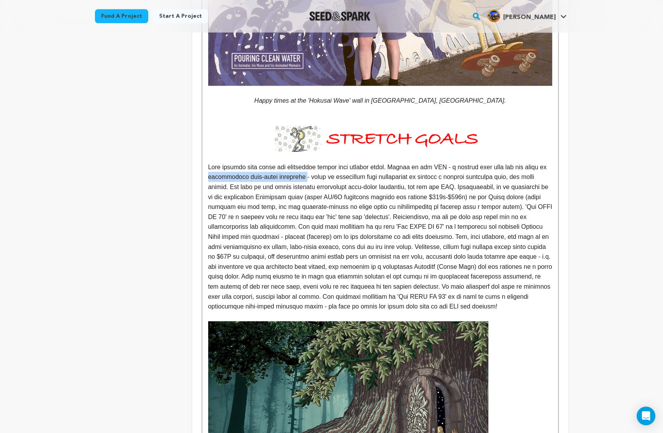
drag, startPoint x: 208, startPoint y: 158, endPoint x: 302, endPoint y: 156, distance: 94.5
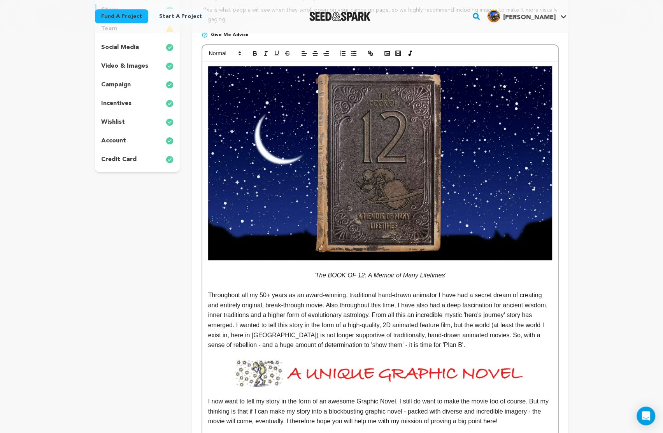
scroll to position [0, 0]
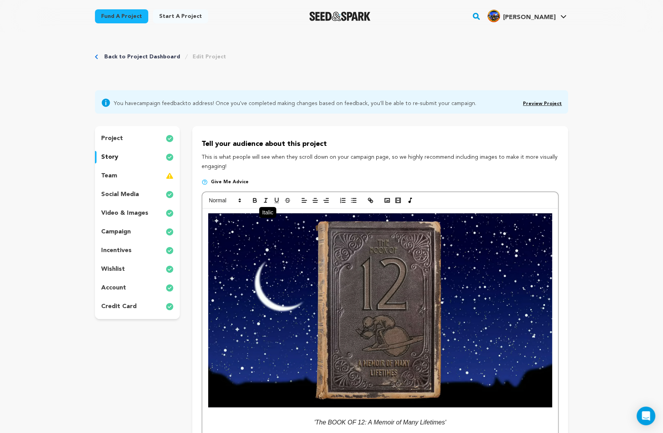
click at [265, 200] on icon "button" at bounding box center [265, 200] width 7 height 7
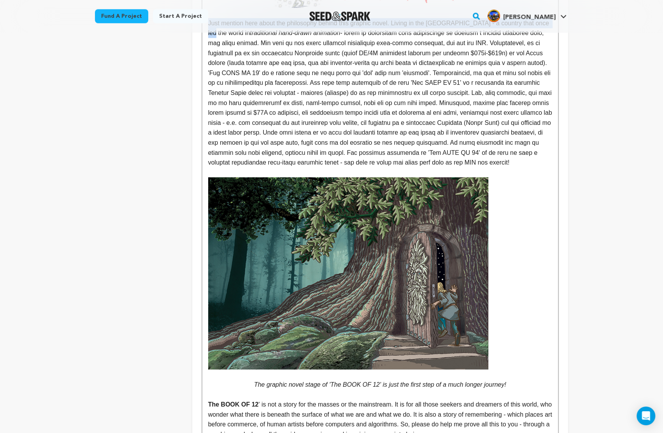
scroll to position [3621, 0]
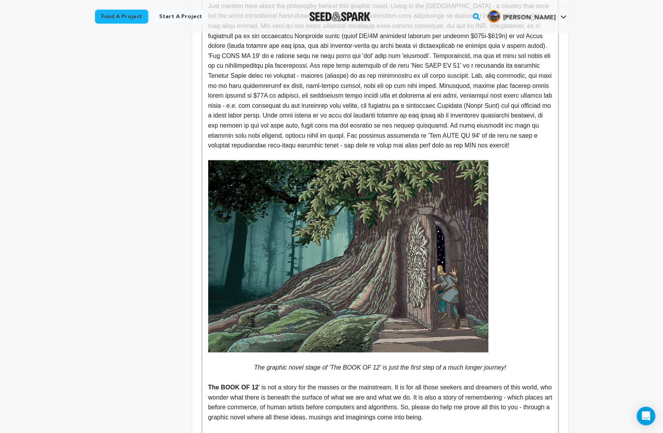
click at [368, 236] on img at bounding box center [348, 256] width 280 height 192
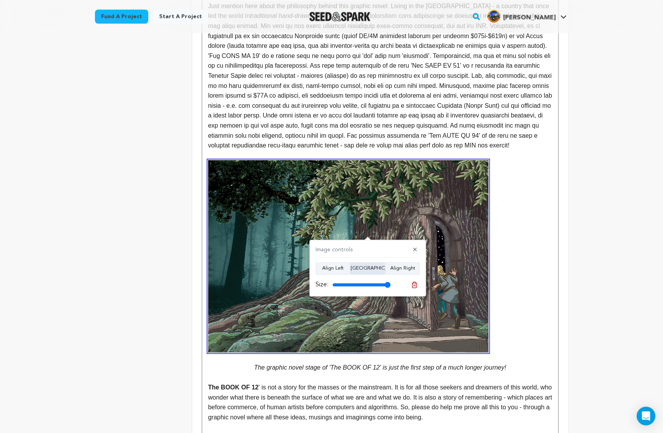
click at [368, 266] on button "Align Center" at bounding box center [367, 268] width 35 height 12
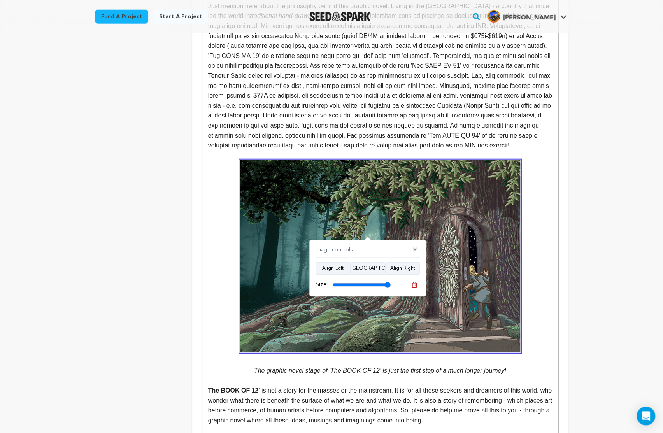
click at [545, 258] on strong at bounding box center [380, 256] width 344 height 192
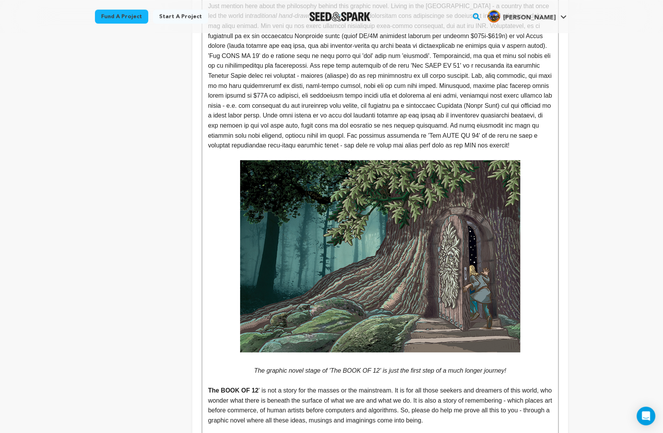
click at [519, 324] on img at bounding box center [380, 256] width 280 height 192
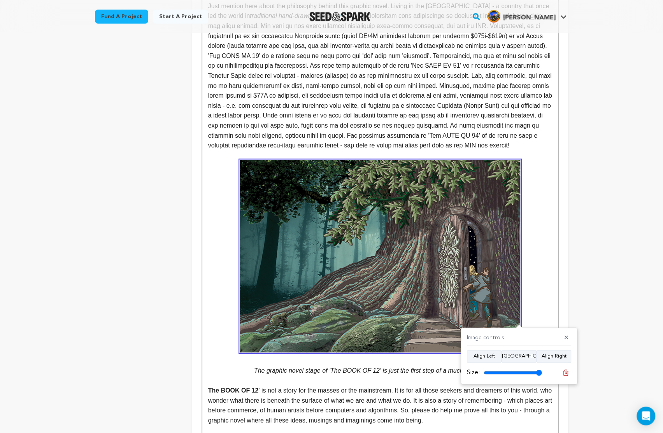
click at [404, 284] on img at bounding box center [380, 256] width 280 height 192
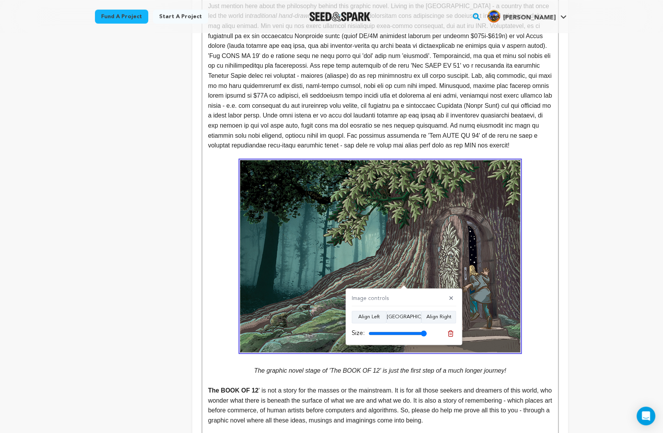
click at [518, 333] on img at bounding box center [380, 256] width 280 height 192
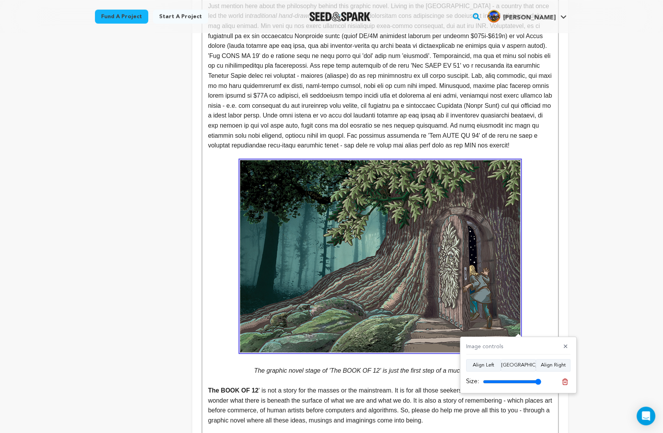
drag, startPoint x: 518, startPoint y: 333, endPoint x: 528, endPoint y: 336, distance: 10.0
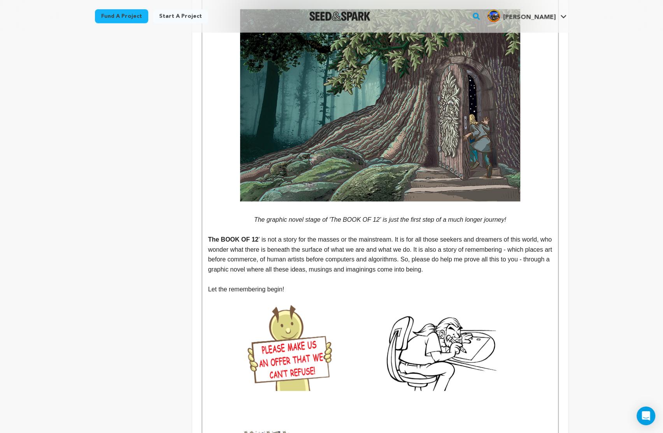
scroll to position [3772, 0]
click at [497, 216] on em "The graphic novel stage of 'The BOOK OF 12' is just the first step of a much lo…" at bounding box center [380, 219] width 252 height 7
click at [314, 234] on p "The BOOK OF 12 ' is not a story for the masses or the mainstream. It is for all…" at bounding box center [380, 254] width 344 height 40
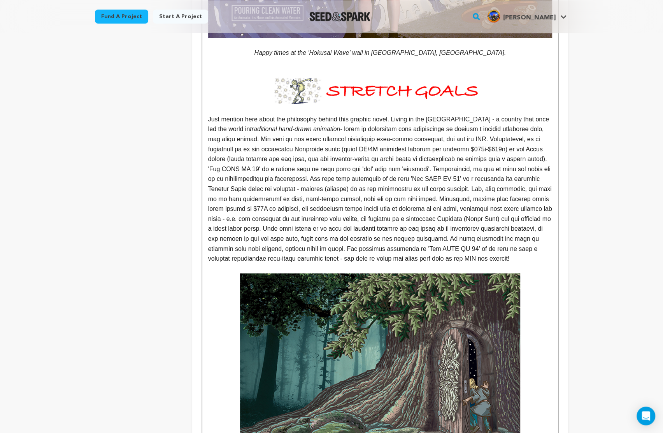
scroll to position [3476, 0]
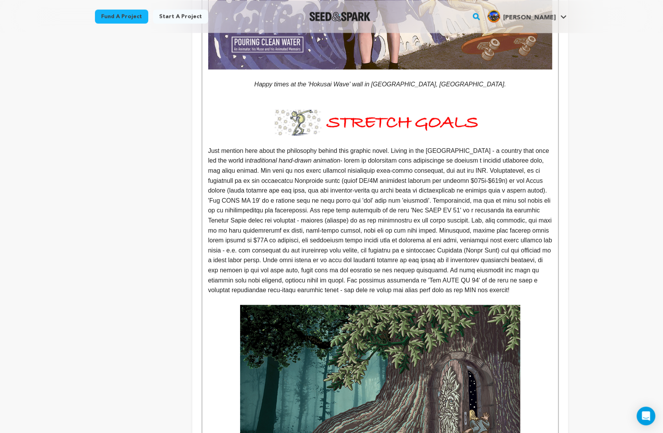
click at [413, 145] on p "Just mention here about the philosophy behind this graphic novel. Living in the…" at bounding box center [380, 219] width 344 height 149
click at [293, 151] on p "Just mention here about the philosophy behind this graphic novel. Living in the…" at bounding box center [380, 219] width 344 height 149
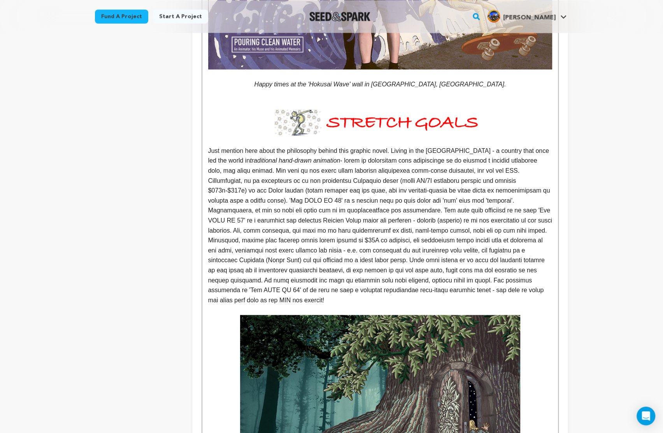
click at [324, 174] on p "Just mention here about the philosophy behind this graphic novel. Living in the…" at bounding box center [380, 224] width 344 height 159
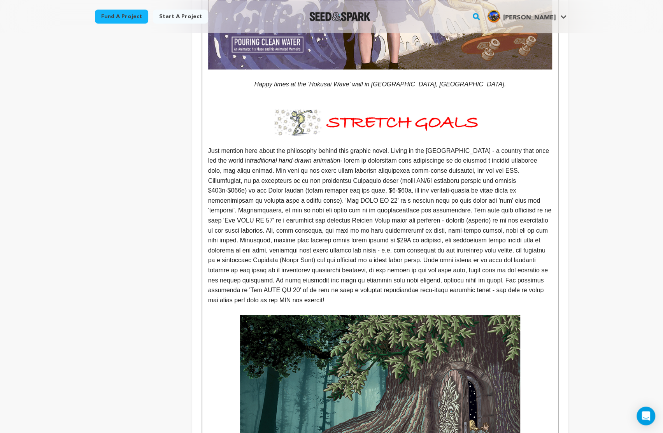
click at [462, 172] on p "Just mention here about the philosophy behind this graphic novel. Living in the…" at bounding box center [380, 224] width 344 height 159
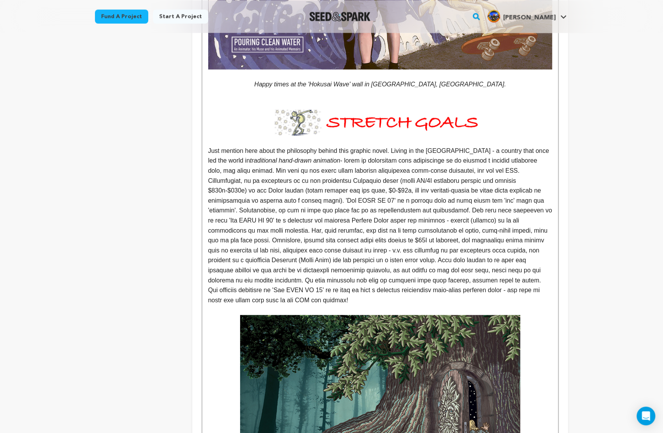
click at [210, 182] on p "Just mention here about the philosophy behind this graphic novel. Living in the…" at bounding box center [380, 224] width 344 height 159
click at [288, 182] on p "Just mention here about the philosophy behind this graphic novel. Living in the…" at bounding box center [380, 224] width 344 height 159
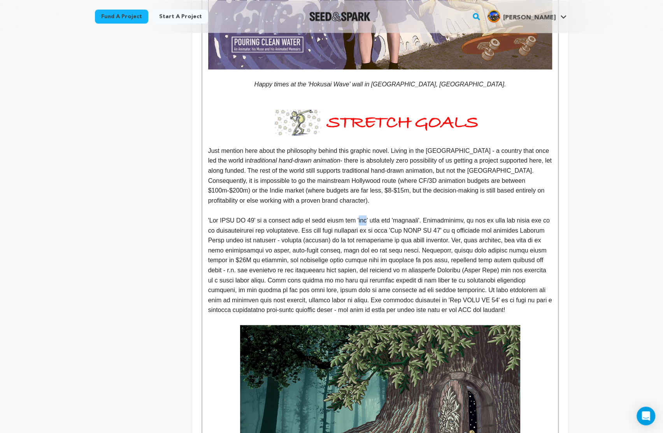
drag, startPoint x: 360, startPoint y: 202, endPoint x: 367, endPoint y: 201, distance: 7.2
click at [367, 215] on p at bounding box center [380, 265] width 344 height 100
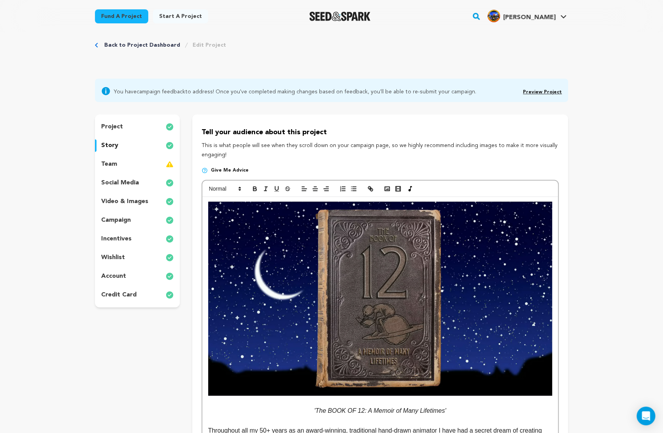
scroll to position [0, 0]
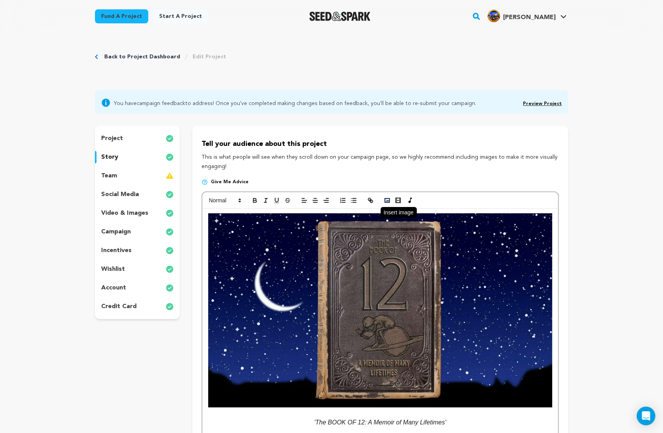
click at [387, 200] on icon "button" at bounding box center [387, 200] width 7 height 7
click at [254, 200] on icon "button" at bounding box center [254, 200] width 7 height 7
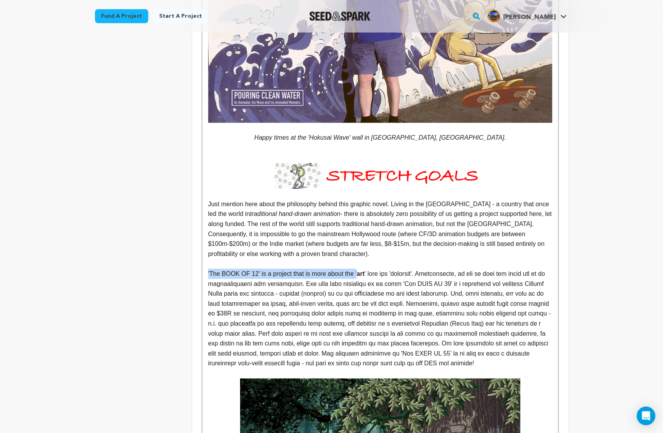
scroll to position [3436, 0]
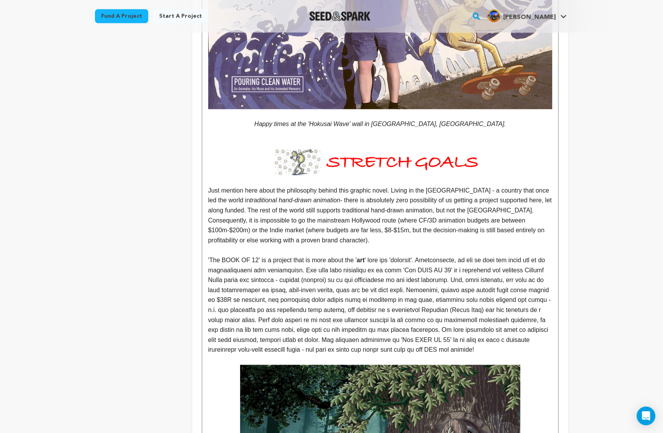
click at [389, 265] on p "'The BOOK OF 12' is a project that is more about the ' art" at bounding box center [380, 305] width 344 height 100
click at [325, 255] on p "'The BOOK OF 12' is a project that is more about the ' art" at bounding box center [380, 305] width 344 height 100
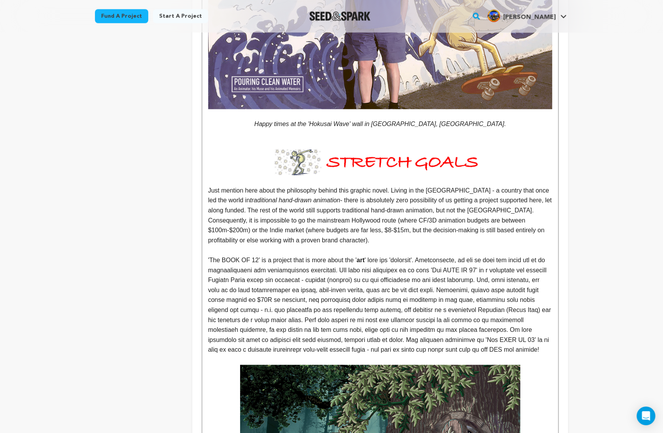
click at [306, 255] on p "'The BOOK OF 12' is a project that is more about the ' art" at bounding box center [380, 305] width 344 height 100
drag, startPoint x: 453, startPoint y: 251, endPoint x: 500, endPoint y: 252, distance: 46.7
click at [500, 255] on p "'The BOOK OF 12' is a project that is more about the ' art" at bounding box center [380, 305] width 344 height 100
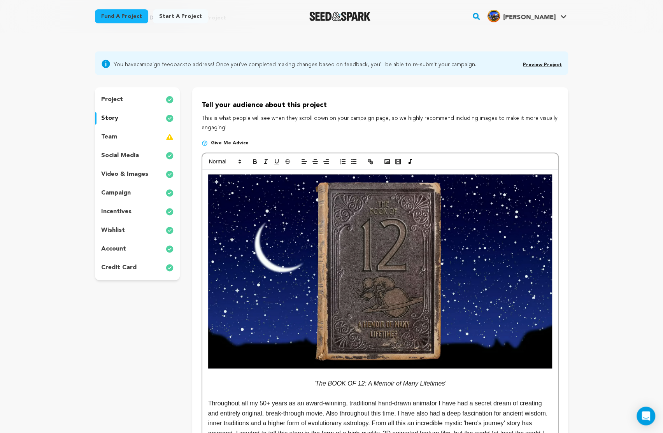
scroll to position [37, 0]
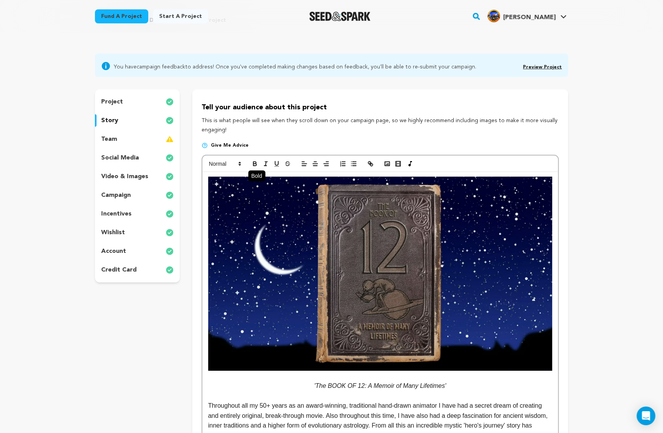
click at [256, 164] on icon "button" at bounding box center [254, 165] width 3 height 2
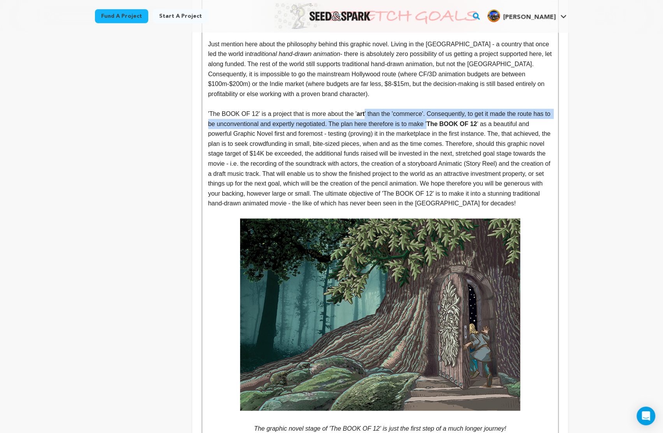
scroll to position [3596, 0]
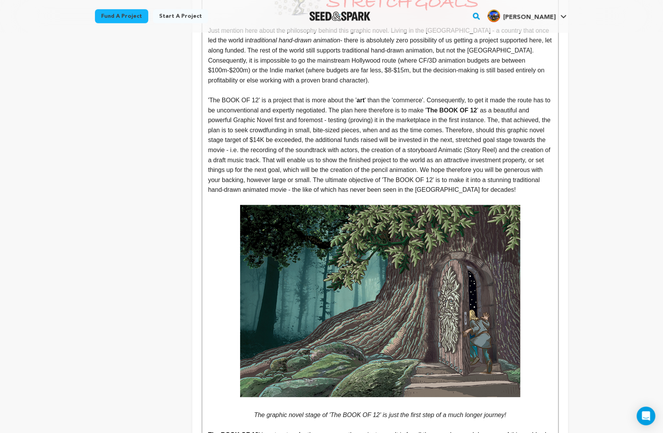
click at [248, 103] on p "'The BOOK OF 12' is a project that is more about the ' art ' than the 'commerce…" at bounding box center [380, 145] width 344 height 100
drag, startPoint x: 210, startPoint y: 81, endPoint x: 258, endPoint y: 82, distance: 47.1
click at [258, 95] on p "'The BOOK OF 12' is a project that is more about the ' art ' than the 'commerce…" at bounding box center [380, 145] width 344 height 100
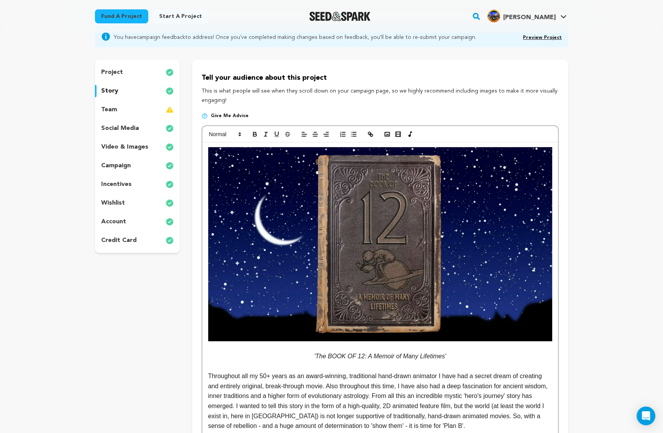
scroll to position [54, 0]
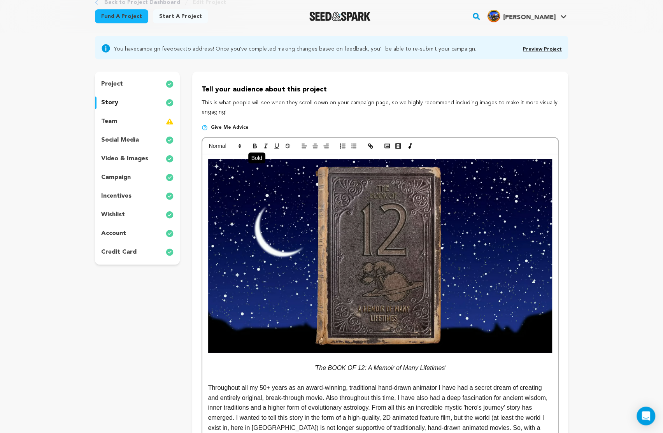
click at [254, 145] on icon "button" at bounding box center [254, 145] width 7 height 7
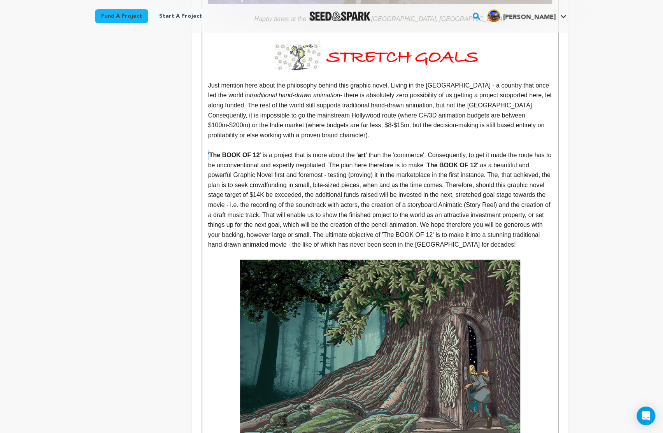
scroll to position [3536, 0]
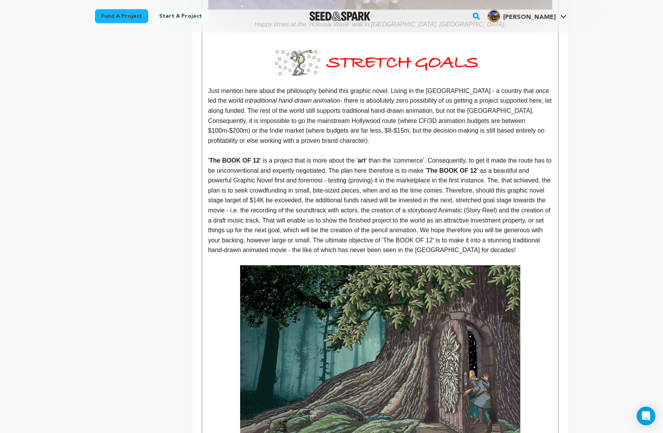
click at [272, 157] on p "' The BOOK OF 12 ' is a project that is more about the ' art ' than the 'commer…" at bounding box center [380, 206] width 344 height 100
drag, startPoint x: 247, startPoint y: 162, endPoint x: 289, endPoint y: 162, distance: 41.6
click at [289, 162] on p "' The BOOK OF 12 ' is a project that is more about the ' art ' than the 'commer…" at bounding box center [380, 206] width 344 height 100
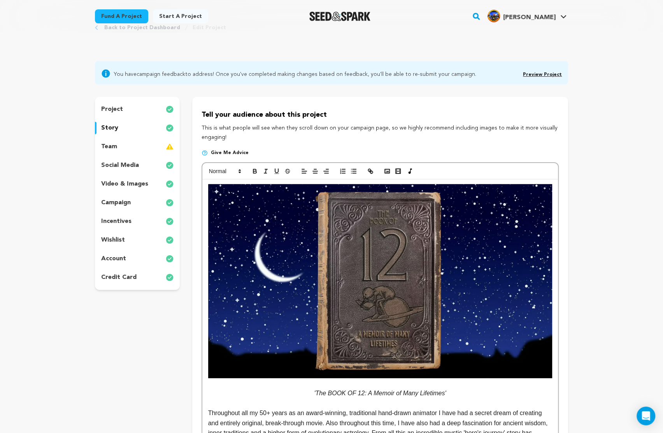
scroll to position [0, 0]
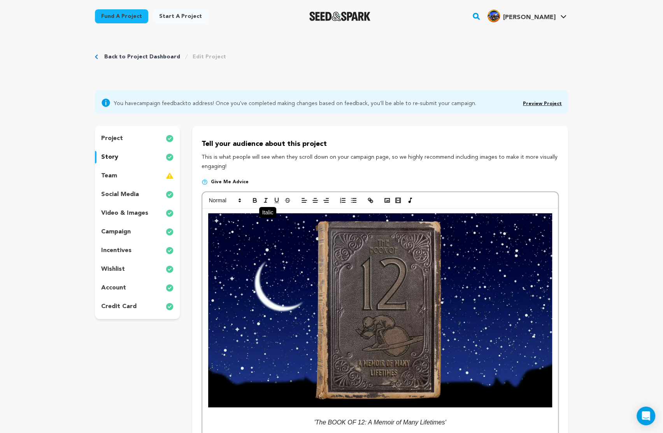
click at [264, 201] on icon "button" at bounding box center [265, 200] width 7 height 7
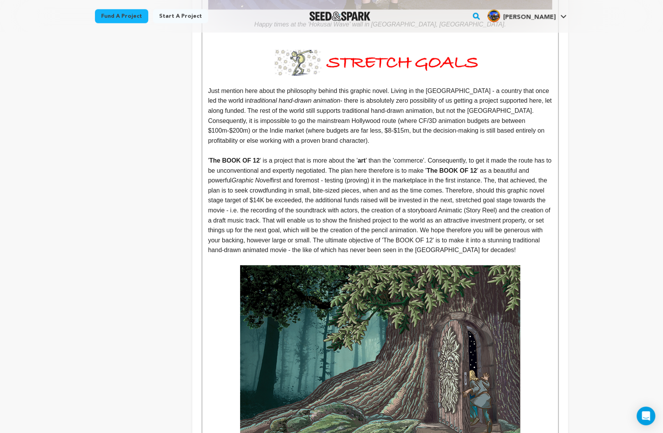
scroll to position [3551, 0]
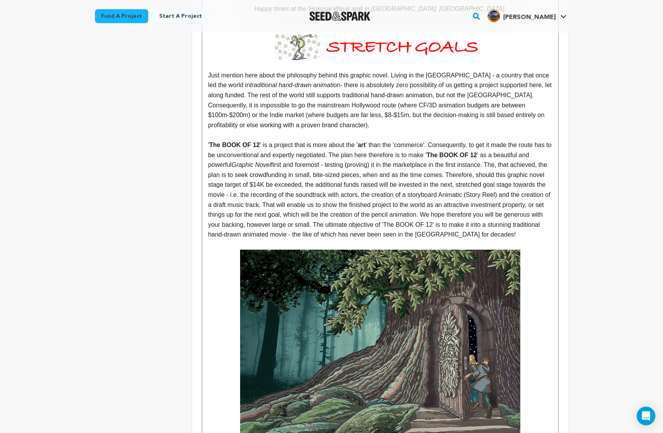
click at [521, 147] on p "' The BOOK OF 12 ' is a project that is more about the ' art ' than the 'commer…" at bounding box center [380, 190] width 344 height 100
click at [492, 158] on p "' The BOOK OF 12 ' is a project that is more about the ' art ' than the 'commer…" at bounding box center [380, 190] width 344 height 100
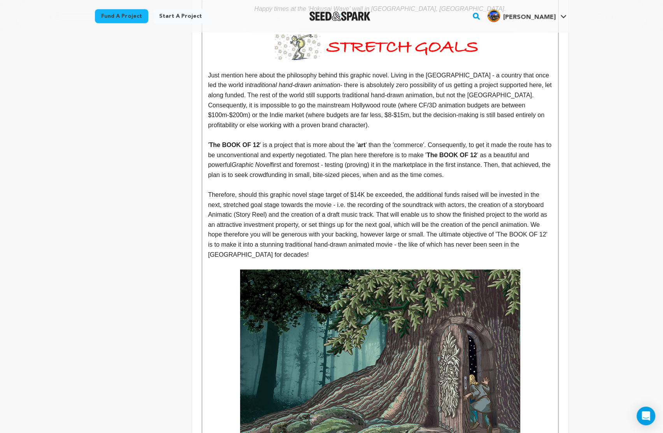
click at [218, 190] on p "Therefore, should this graphic novel stage target of $14K be exceeded, the addi…" at bounding box center [380, 225] width 344 height 70
click at [421, 190] on p "Consequently, should this graphic novel stage target of $14K be exceeded, the a…" at bounding box center [380, 225] width 344 height 70
click at [294, 190] on p "Consequently, should this graphic novel stage target of $14K be exceeded, then …" at bounding box center [380, 225] width 344 height 70
click at [269, 190] on p "Consequently, should this graphic novel stage target of $14K be exceeded, then …" at bounding box center [380, 225] width 344 height 70
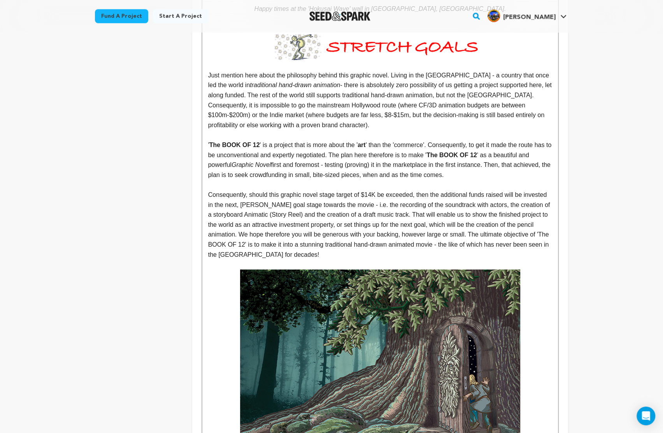
click at [293, 190] on p "Consequently, should this graphic novel stage target of $14K be exceeded, then …" at bounding box center [380, 225] width 344 height 70
drag, startPoint x: 267, startPoint y: 186, endPoint x: 302, endPoint y: 186, distance: 35.0
click at [302, 190] on p "Consequently, should this graphic novel stage target of $14K be exceeded, then …" at bounding box center [380, 225] width 344 height 70
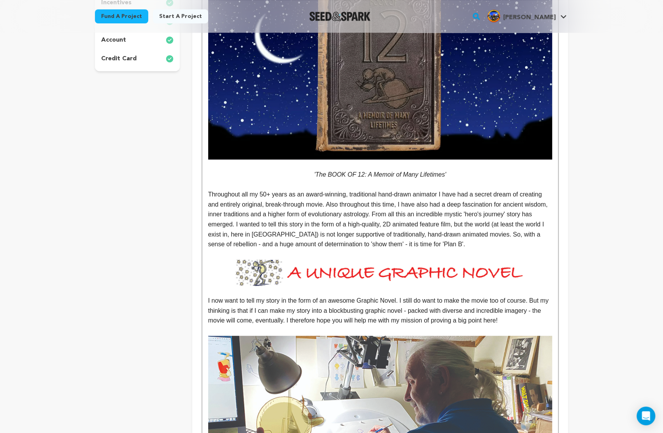
scroll to position [0, 0]
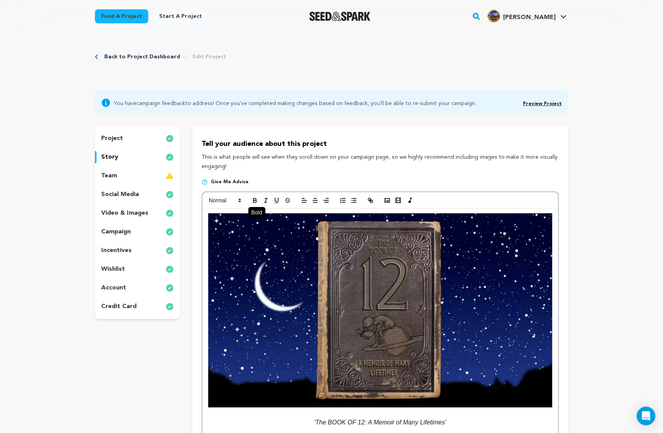
click at [255, 201] on icon "button" at bounding box center [254, 200] width 7 height 7
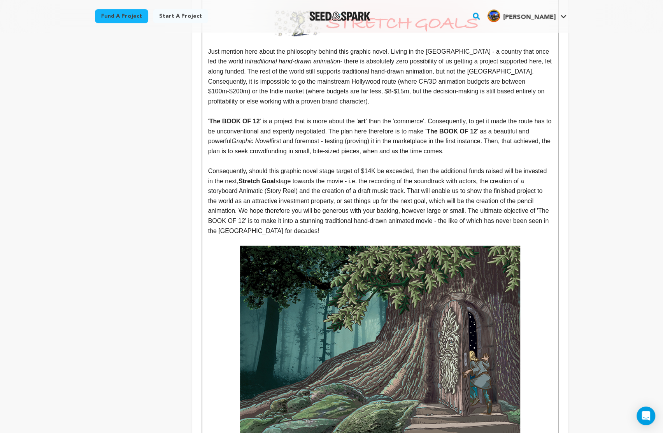
scroll to position [3571, 0]
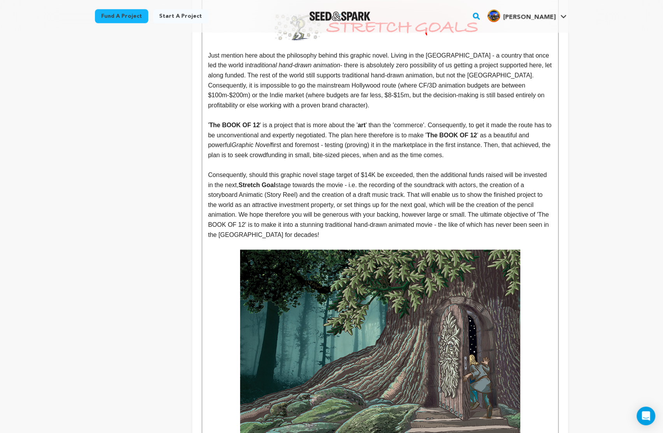
click at [335, 170] on p "Consequently, should this graphic novel stage target of $14K be exceeded, then …" at bounding box center [380, 205] width 344 height 70
drag, startPoint x: 402, startPoint y: 166, endPoint x: 513, endPoint y: 166, distance: 110.9
click at [513, 170] on p "Consequently, should this graphic novel stage target of $14K be exceeded, then …" at bounding box center [380, 205] width 344 height 70
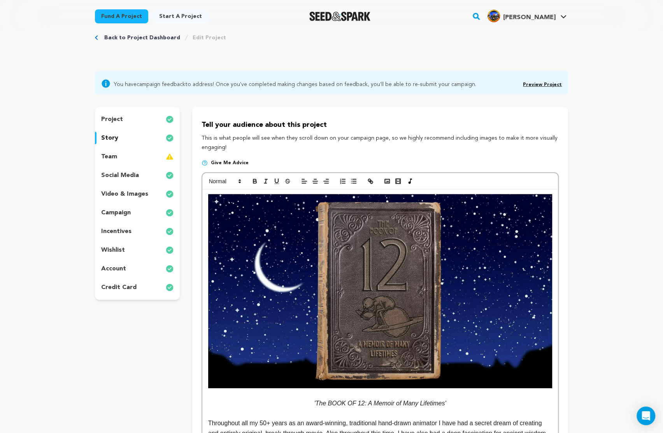
scroll to position [14, 0]
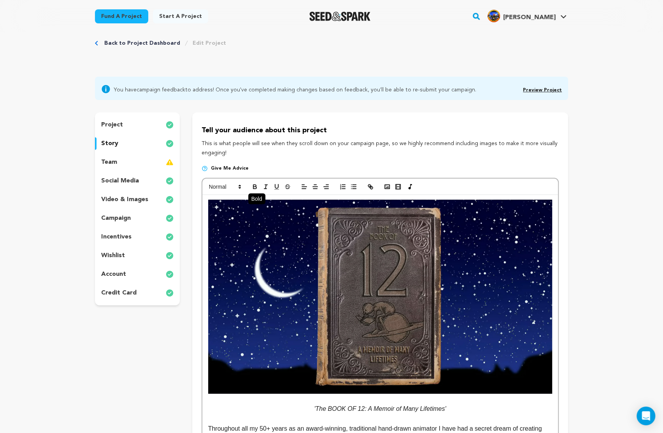
click at [254, 186] on icon "button" at bounding box center [254, 186] width 7 height 7
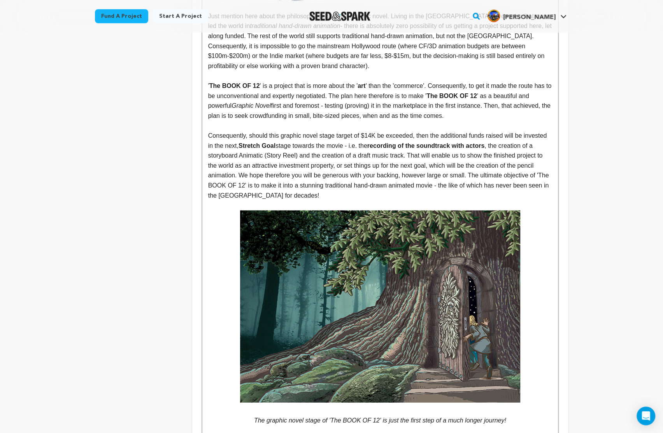
scroll to position [3616, 0]
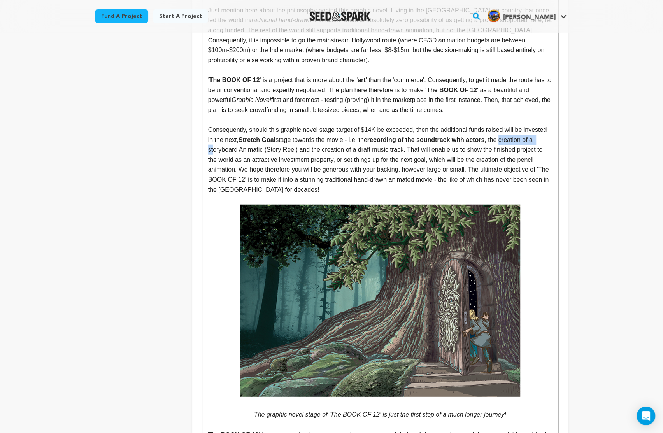
drag, startPoint x: 209, startPoint y: 131, endPoint x: 250, endPoint y: 129, distance: 41.3
click at [250, 130] on p "Consequently, should this graphic novel stage target of $14K be exceeded, then …" at bounding box center [380, 160] width 344 height 70
click at [267, 130] on p "Consequently, should this graphic novel stage target of $14K be exceeded, then …" at bounding box center [380, 160] width 344 height 70
click at [247, 131] on p "Consequently, should this graphic novel stage target of $14K be exceeded, then …" at bounding box center [380, 160] width 344 height 70
drag, startPoint x: 245, startPoint y: 132, endPoint x: 303, endPoint y: 131, distance: 58.0
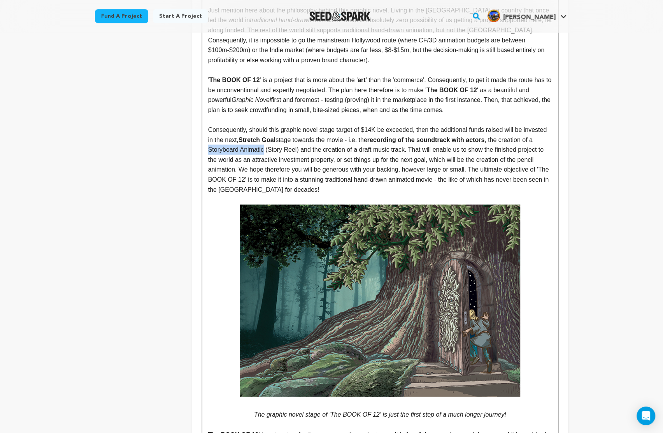
click at [303, 131] on p "Consequently, should this graphic novel stage target of $14K be exceeded, then …" at bounding box center [380, 160] width 344 height 70
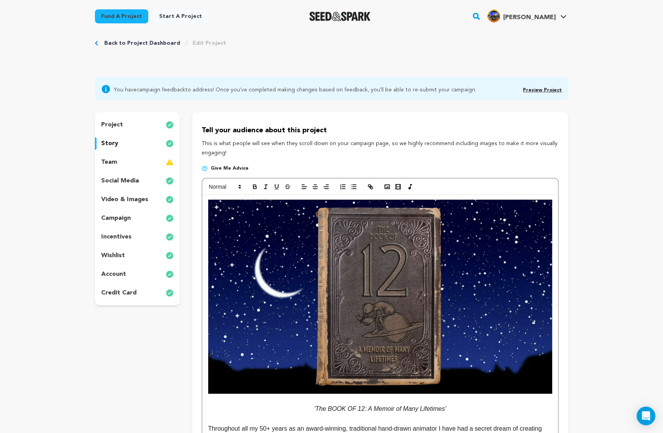
scroll to position [0, 0]
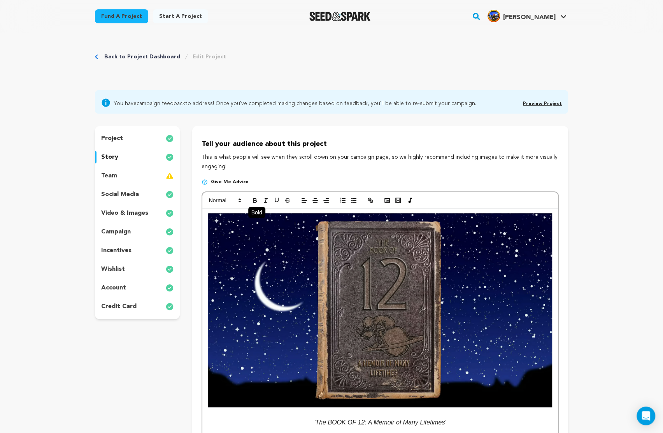
click at [253, 200] on icon "button" at bounding box center [254, 199] width 3 height 2
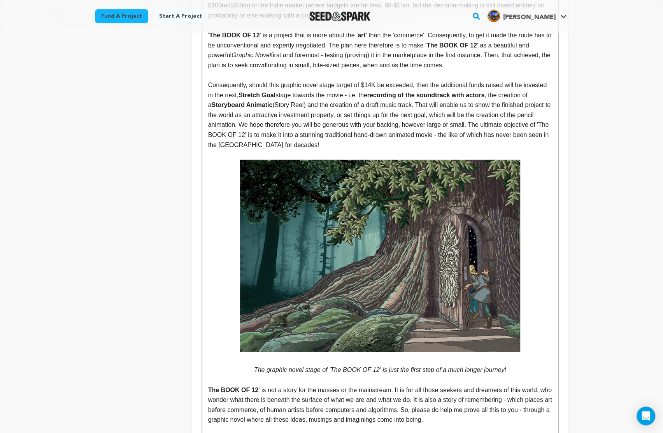
scroll to position [3569, 0]
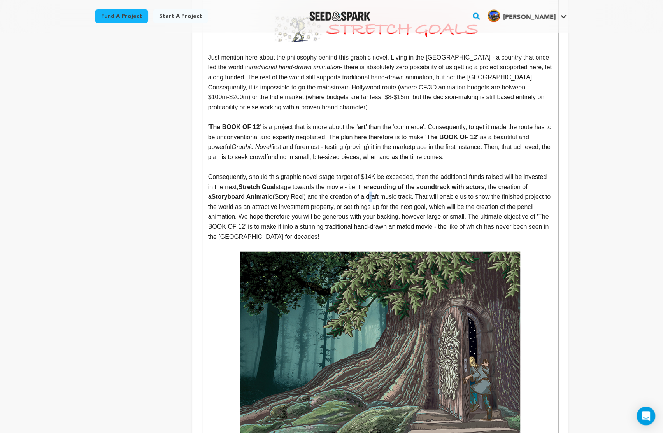
click at [408, 178] on p "Consequently, should this graphic novel stage target of $14K be exceeded, then …" at bounding box center [380, 207] width 344 height 70
drag, startPoint x: 421, startPoint y: 178, endPoint x: 425, endPoint y: 178, distance: 3.9
click at [425, 178] on p "Consequently, should this graphic novel stage target of $14K be exceeded, then …" at bounding box center [380, 207] width 344 height 70
click at [441, 178] on p "Consequently, should this graphic novel stage target of $14K be exceeded, then …" at bounding box center [380, 207] width 344 height 70
drag, startPoint x: 405, startPoint y: 176, endPoint x: 454, endPoint y: 175, distance: 49.4
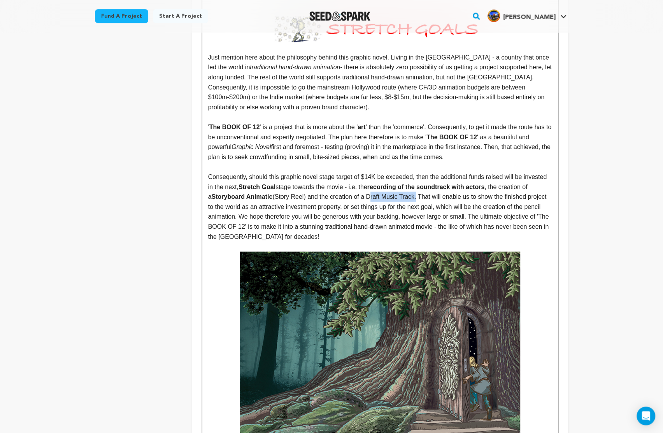
click at [454, 175] on p "Consequently, should this graphic novel stage target of $14K be exceeded, then …" at bounding box center [380, 207] width 344 height 70
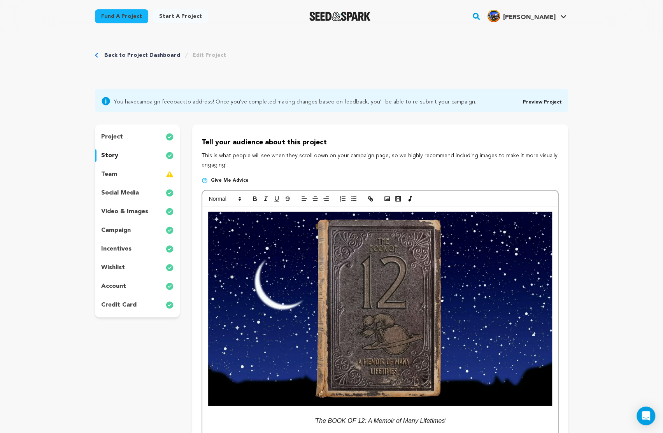
scroll to position [0, 0]
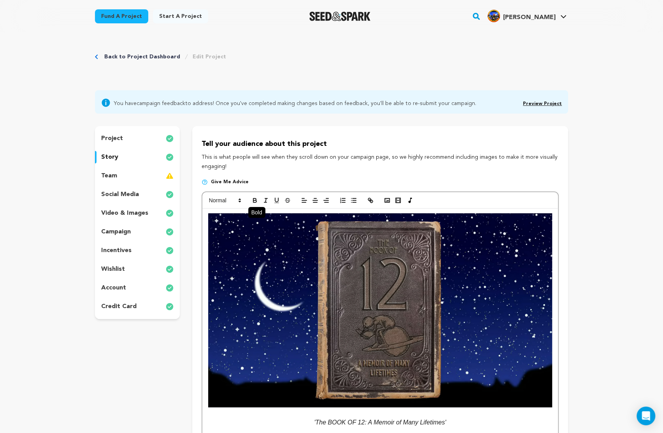
click at [256, 201] on icon "button" at bounding box center [254, 201] width 3 height 2
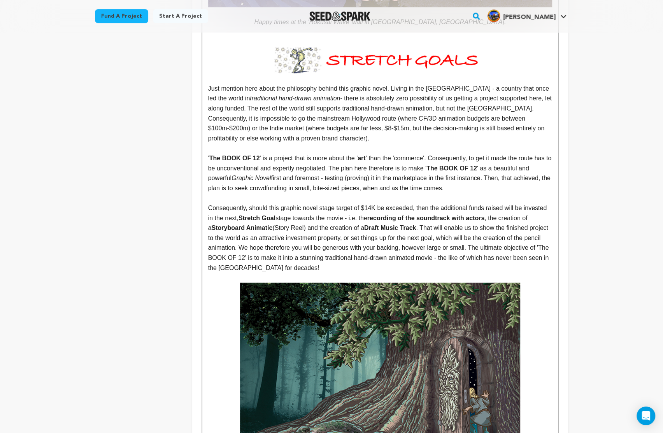
scroll to position [3552, 0]
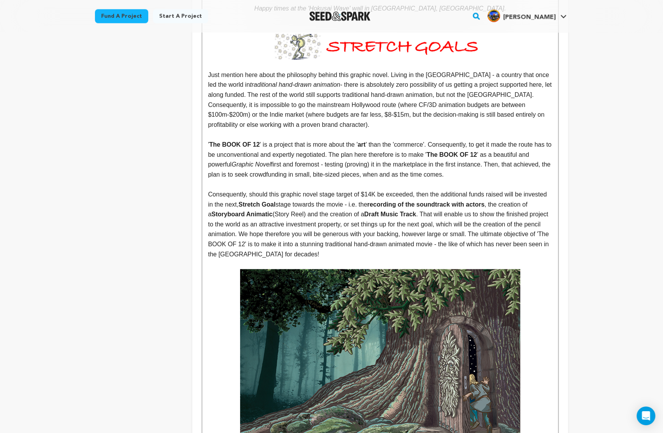
click at [474, 195] on p "Consequently, should this graphic novel stage target of $14K be exceeded, then …" at bounding box center [380, 224] width 344 height 70
click at [461, 196] on p "Consequently, should this graphic novel stage target of $14K be exceeded, then …" at bounding box center [380, 224] width 344 height 70
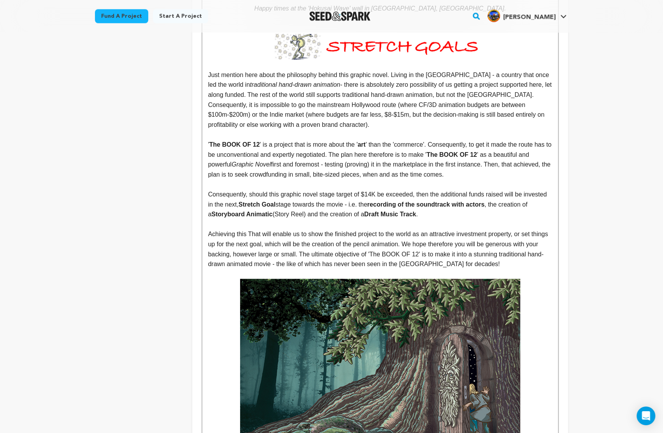
click at [264, 229] on p "Achieving this That will enable us to show the finished project to the world as…" at bounding box center [380, 249] width 344 height 40
click at [508, 229] on p "Achieving this will enable us to show the finished project to the world as an a…" at bounding box center [380, 249] width 344 height 40
click at [522, 229] on p "Achieving this will enable us to show the finished project to the world as an a…" at bounding box center [380, 249] width 344 height 40
drag, startPoint x: 377, startPoint y: 225, endPoint x: 424, endPoint y: 228, distance: 46.4
click at [424, 229] on p "Achieving this will enable us to show the finished project to the world as an a…" at bounding box center [380, 249] width 344 height 40
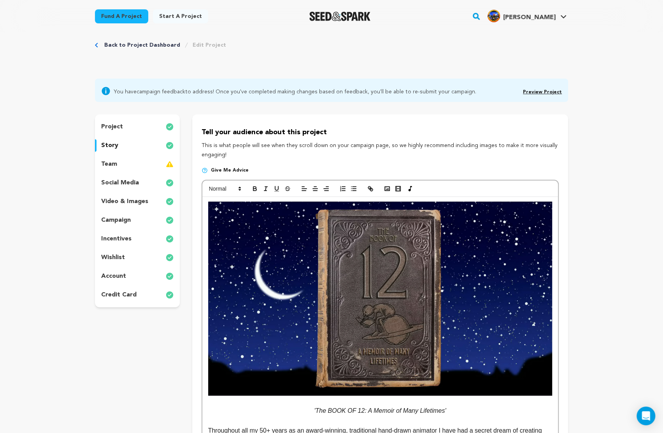
scroll to position [2, 0]
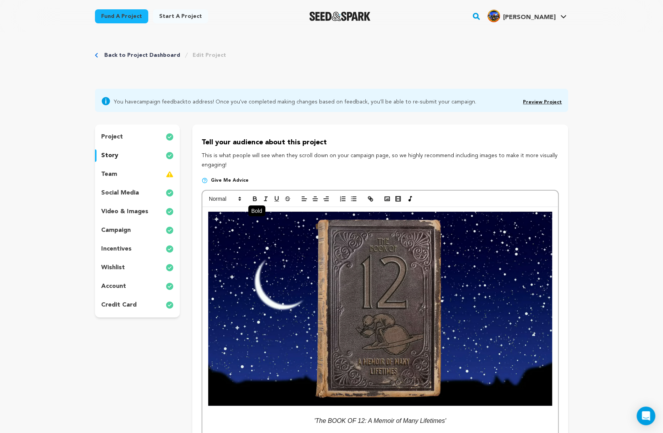
click at [254, 199] on icon "button" at bounding box center [254, 200] width 3 height 2
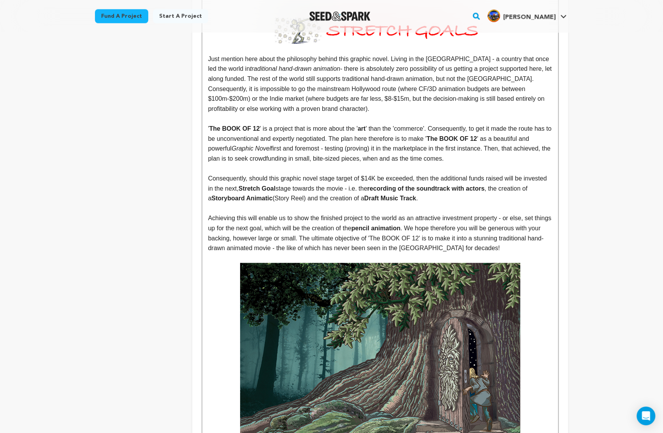
scroll to position [3579, 0]
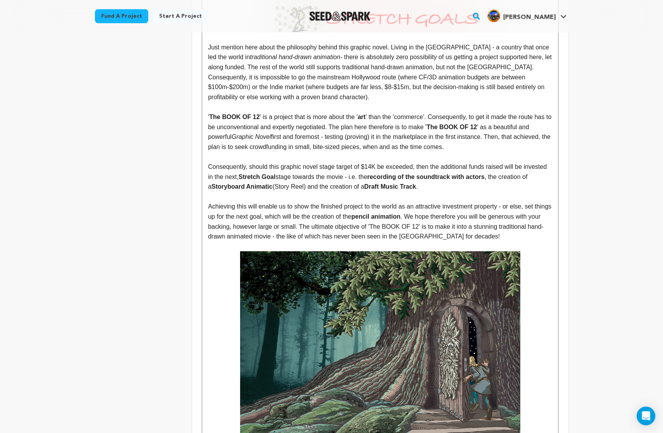
click at [468, 202] on p "Achieving this will enable us to show the finished project to the world as an a…" at bounding box center [380, 222] width 344 height 40
click at [433, 202] on p "Achieving this will enable us to show the finished project to the world as an a…" at bounding box center [380, 222] width 344 height 40
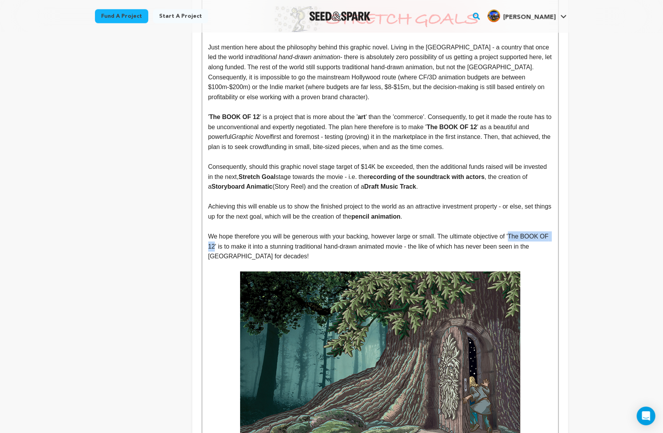
drag, startPoint x: 517, startPoint y: 219, endPoint x: 223, endPoint y: 228, distance: 294.2
click at [223, 231] on p "We hope therefore you will be generous with your backing, however large or smal…" at bounding box center [380, 246] width 344 height 30
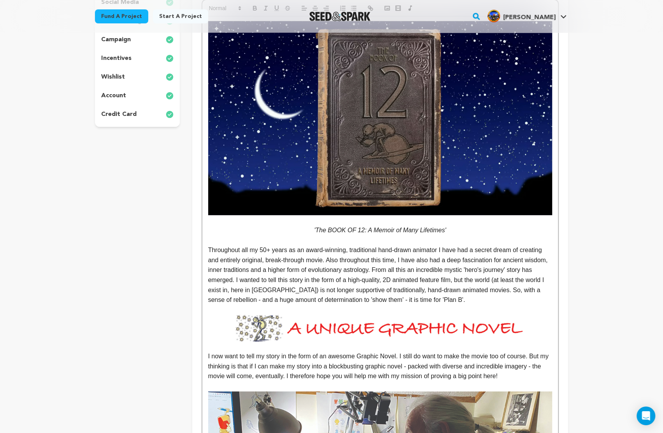
scroll to position [0, 0]
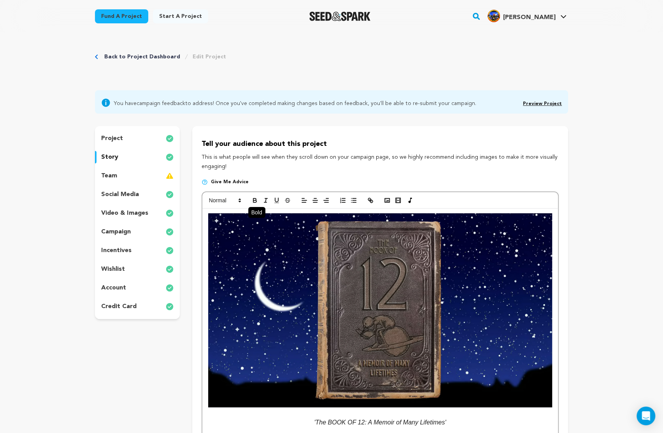
click at [254, 200] on icon "button" at bounding box center [254, 201] width 3 height 2
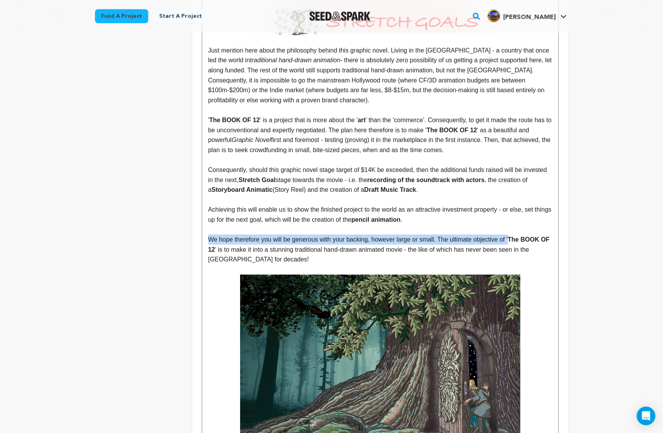
scroll to position [3580, 0]
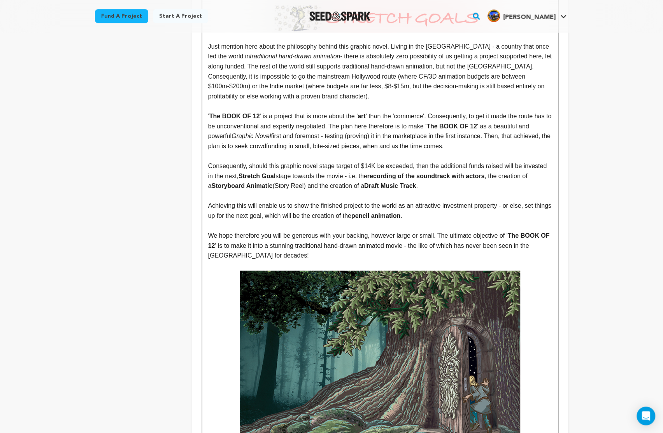
click at [447, 231] on p "We hope therefore you will be generous with your backing, however large or smal…" at bounding box center [380, 246] width 344 height 30
drag, startPoint x: 351, startPoint y: 228, endPoint x: 487, endPoint y: 228, distance: 136.2
click at [487, 231] on p "We hope therefore you will be generous with your backing, however large or smal…" at bounding box center [380, 246] width 344 height 30
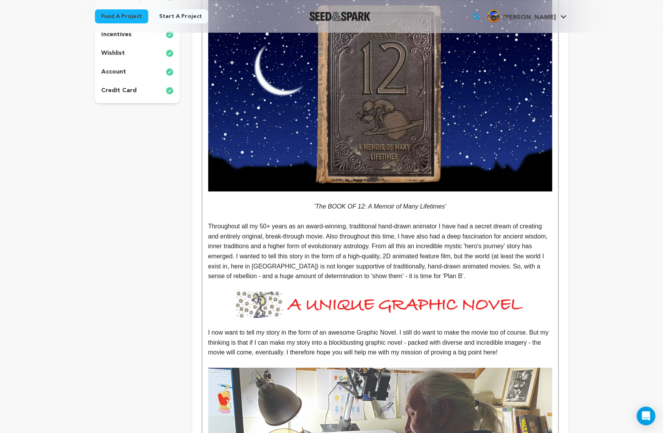
scroll to position [16, 0]
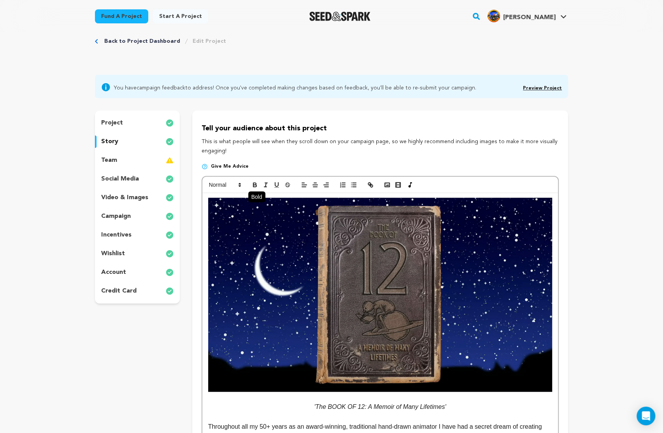
click at [254, 184] on icon "button" at bounding box center [254, 184] width 7 height 7
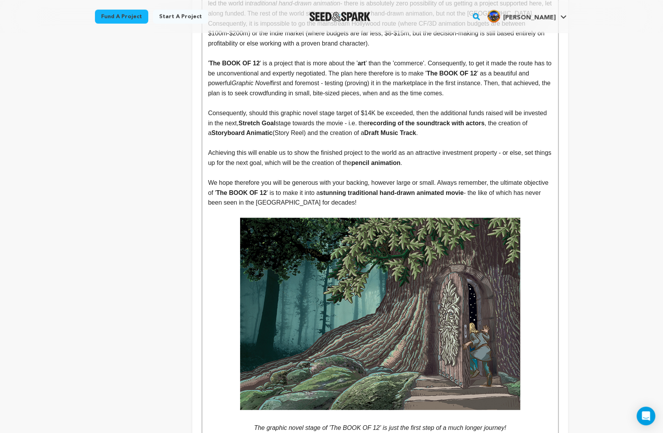
scroll to position [3555, 0]
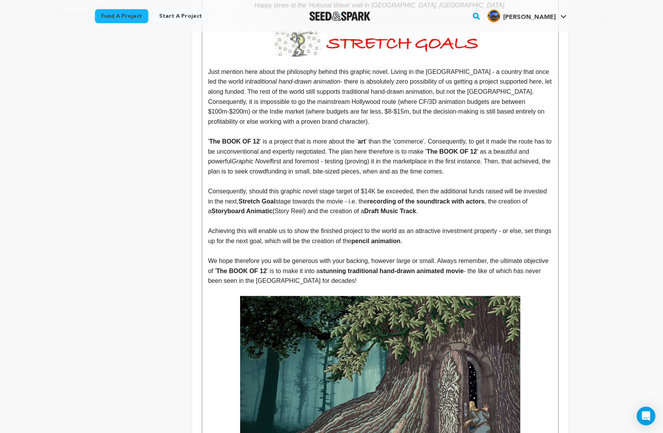
click at [449, 268] on strong "stunning traditional hand-drawn animated movie" at bounding box center [392, 271] width 144 height 7
click at [410, 268] on strong "stunning traditional hand-drawn animated movie" at bounding box center [392, 271] width 144 height 7
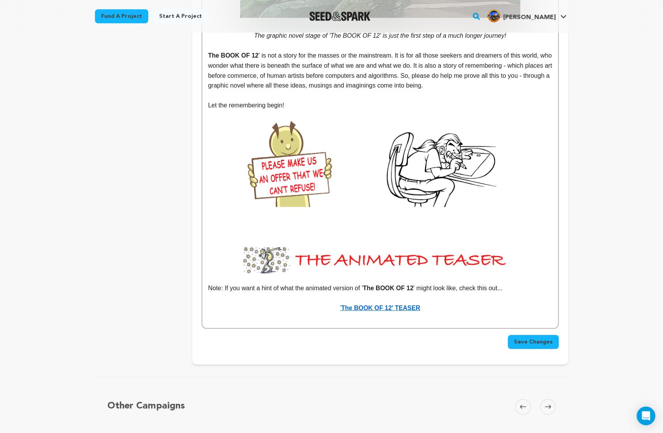
scroll to position [4046, 0]
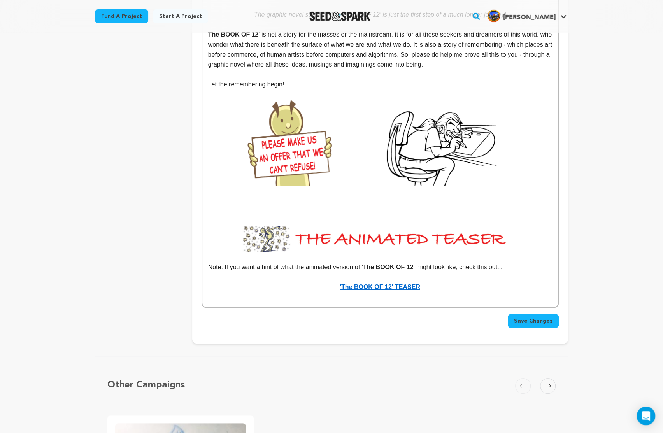
click at [531, 317] on span "Save Changes" at bounding box center [533, 321] width 39 height 8
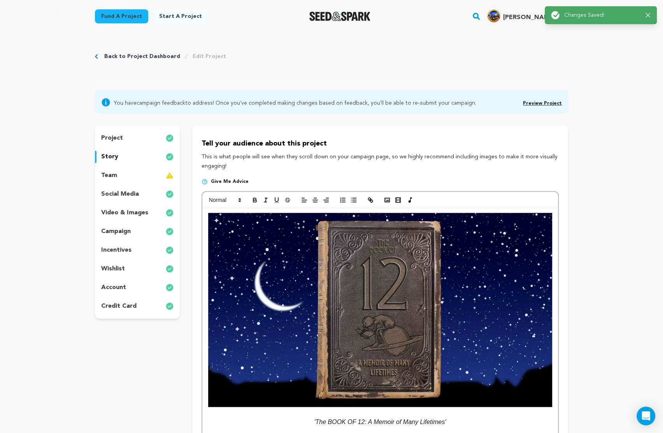
scroll to position [0, 0]
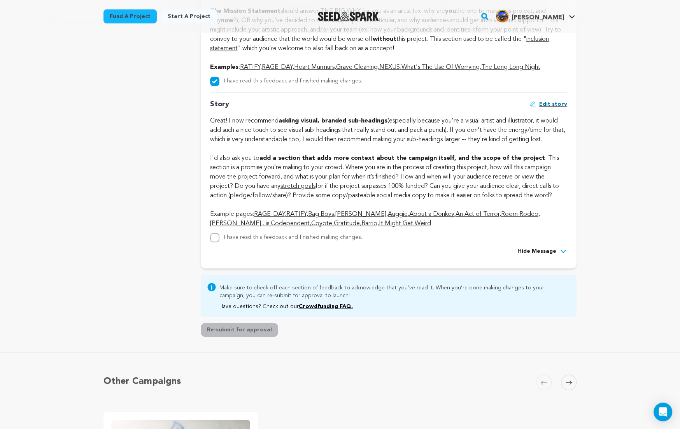
scroll to position [844, 0]
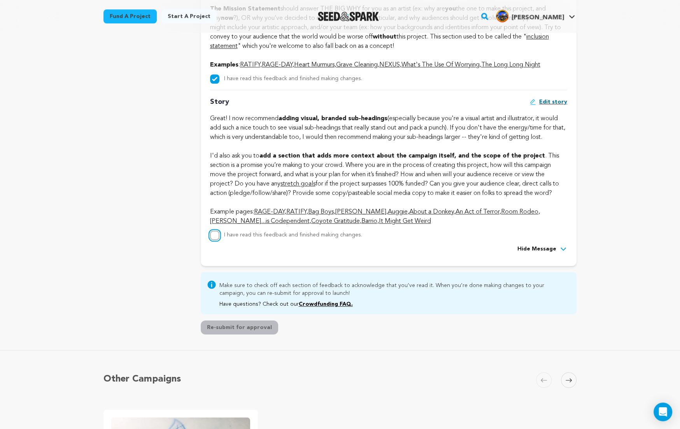
checkbox input "true"
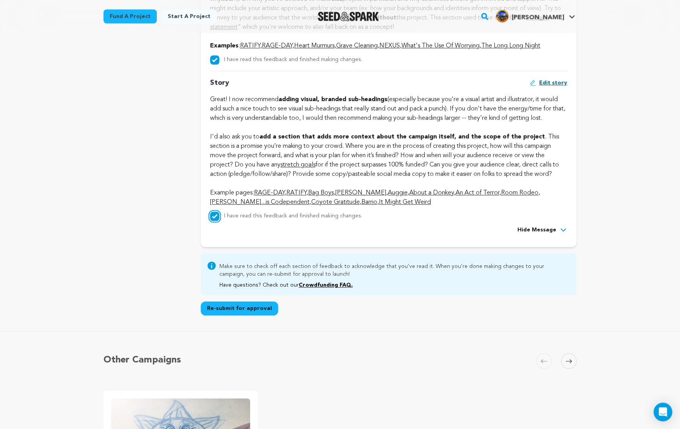
scroll to position [907, 0]
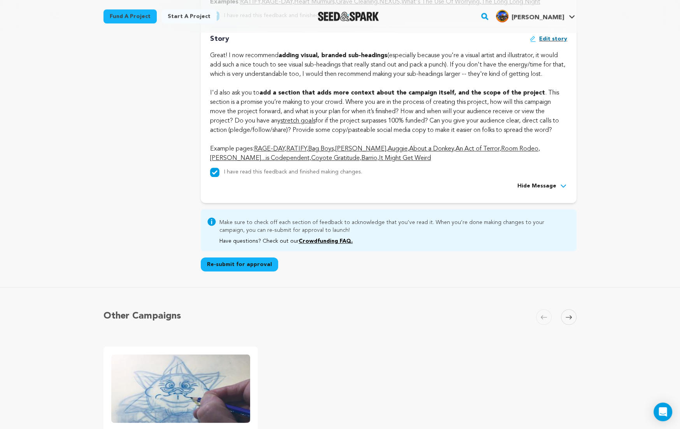
click at [238, 264] on button "Re-submit for approval" at bounding box center [239, 265] width 77 height 14
